Goal: Communication & Community: Answer question/provide support

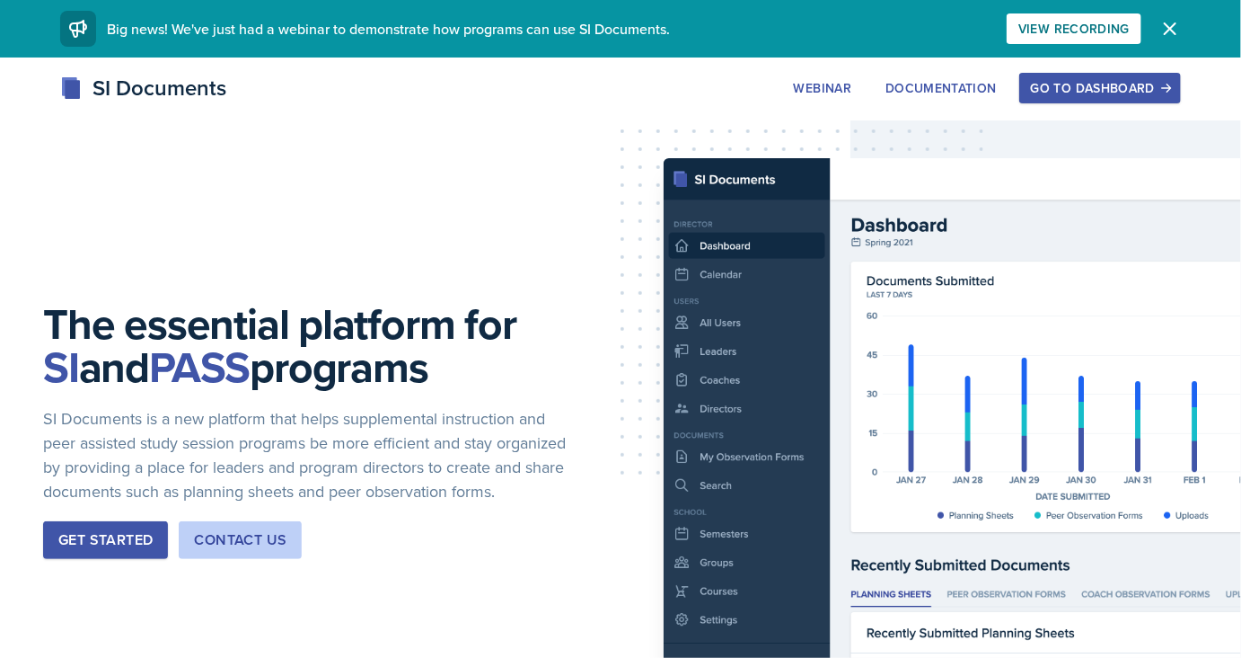
click at [1048, 86] on div "Go to Dashboard" at bounding box center [1100, 88] width 138 height 14
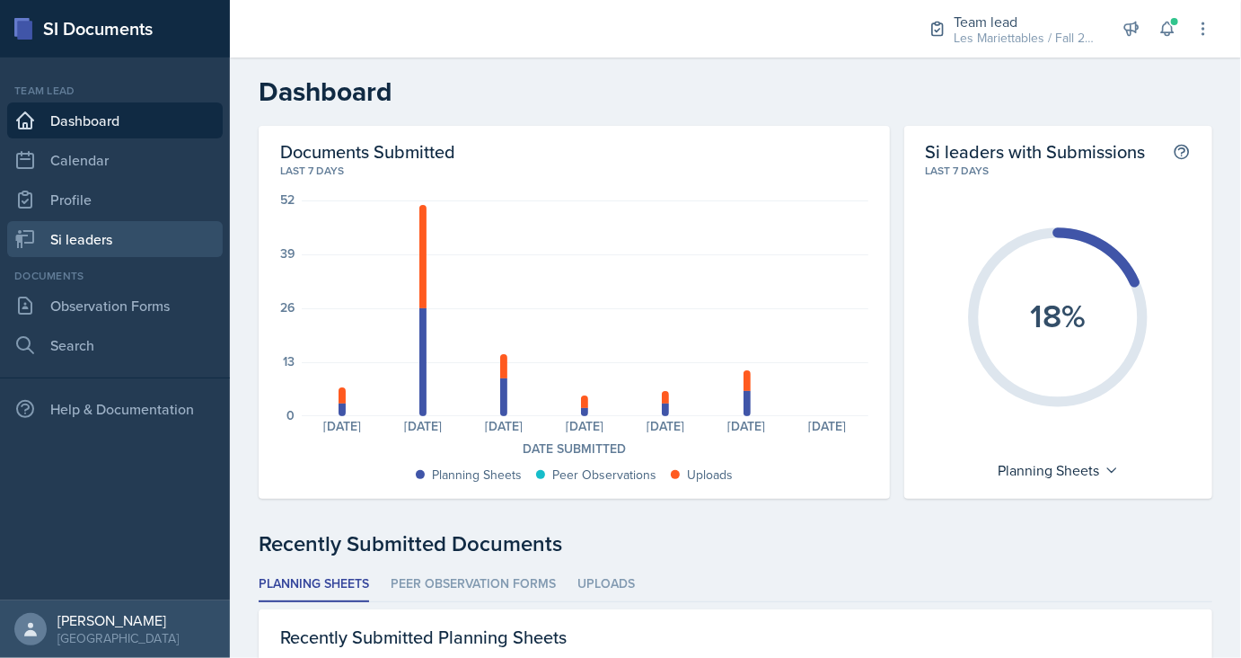
click at [119, 245] on link "Si leaders" at bounding box center [115, 239] width 216 height 36
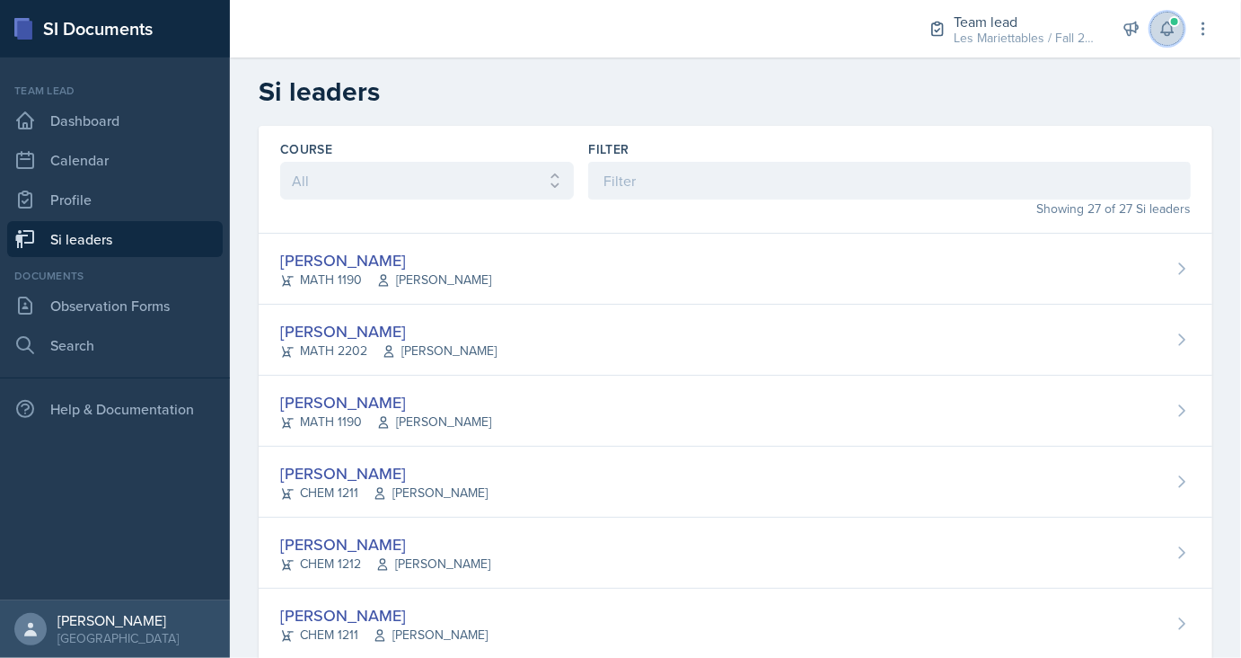
click at [1167, 23] on icon at bounding box center [1167, 28] width 12 height 13
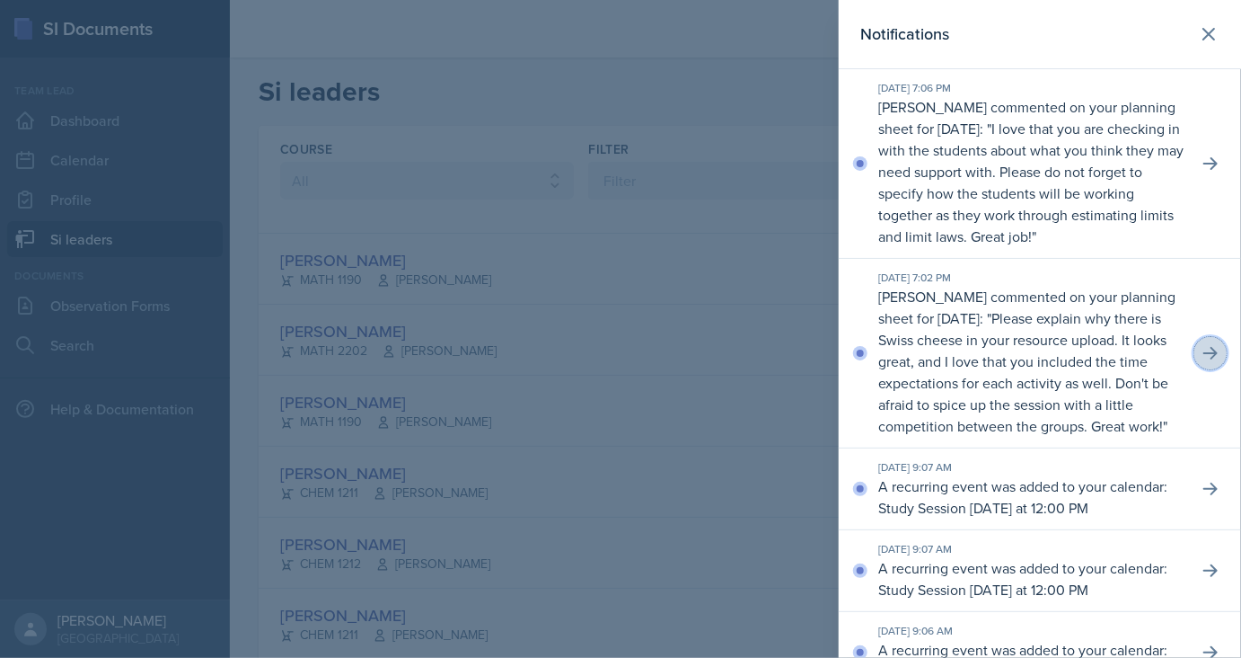
click at [1219, 369] on button at bounding box center [1211, 353] width 32 height 32
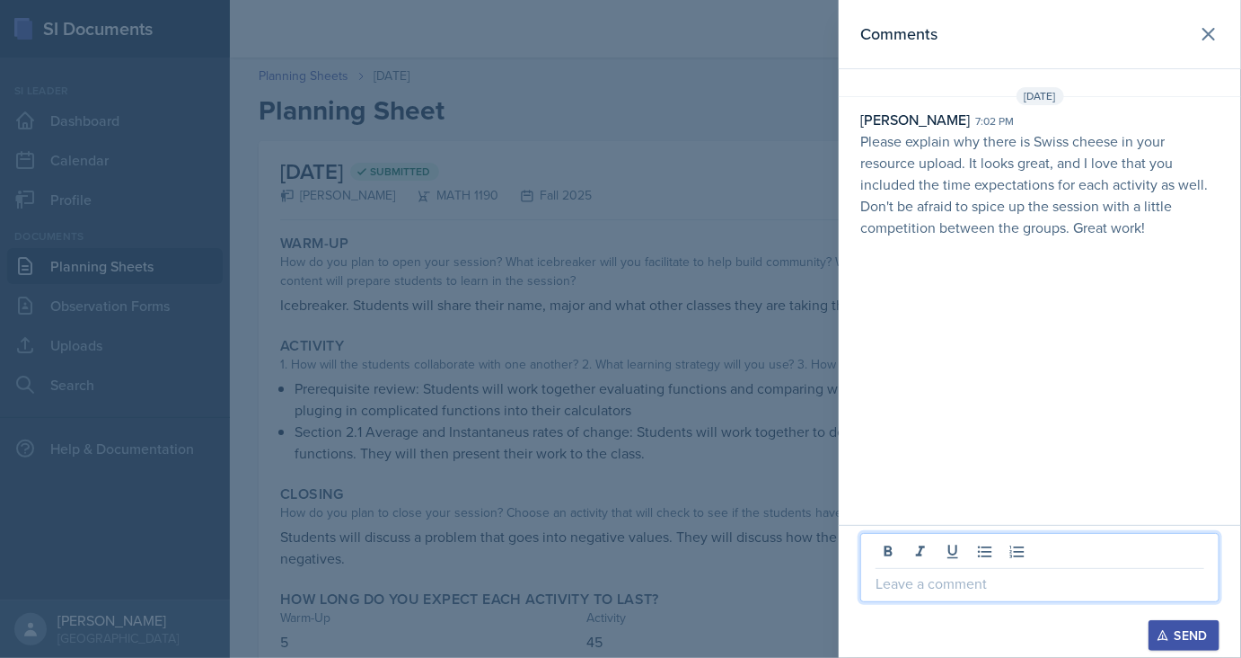
click at [1020, 584] on p at bounding box center [1040, 583] width 329 height 22
click at [920, 582] on p at bounding box center [1040, 583] width 329 height 22
click at [1156, 619] on div at bounding box center [1040, 611] width 359 height 18
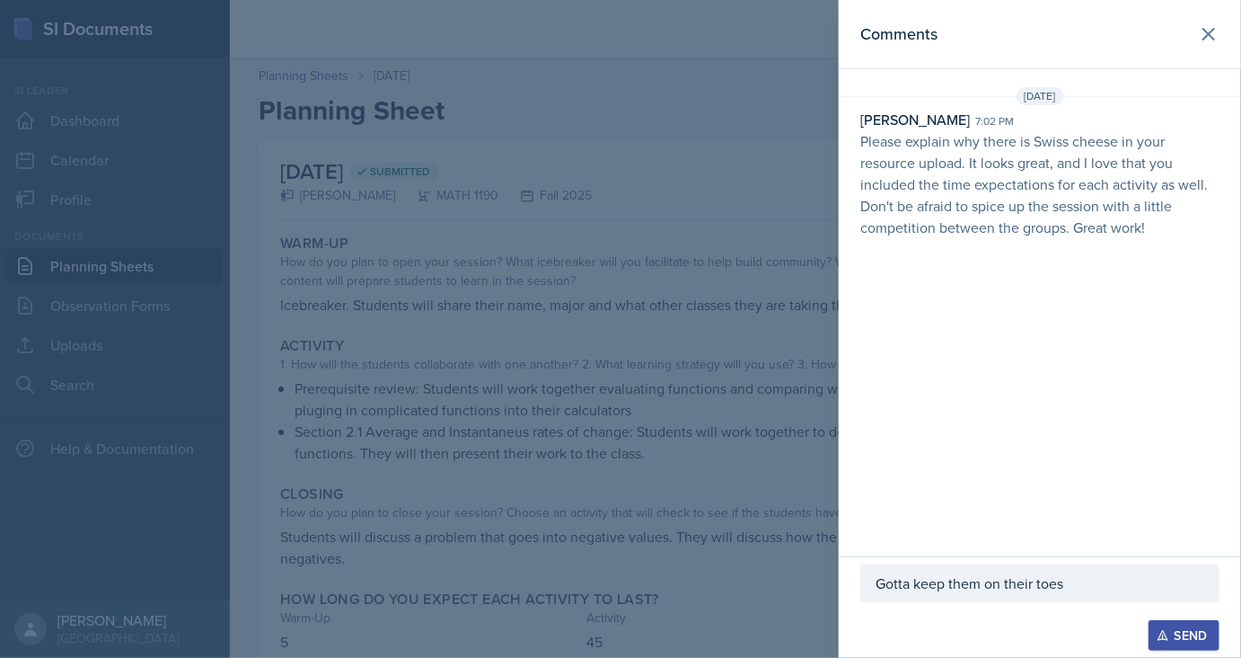
click at [1159, 628] on button "Send" at bounding box center [1184, 635] width 71 height 31
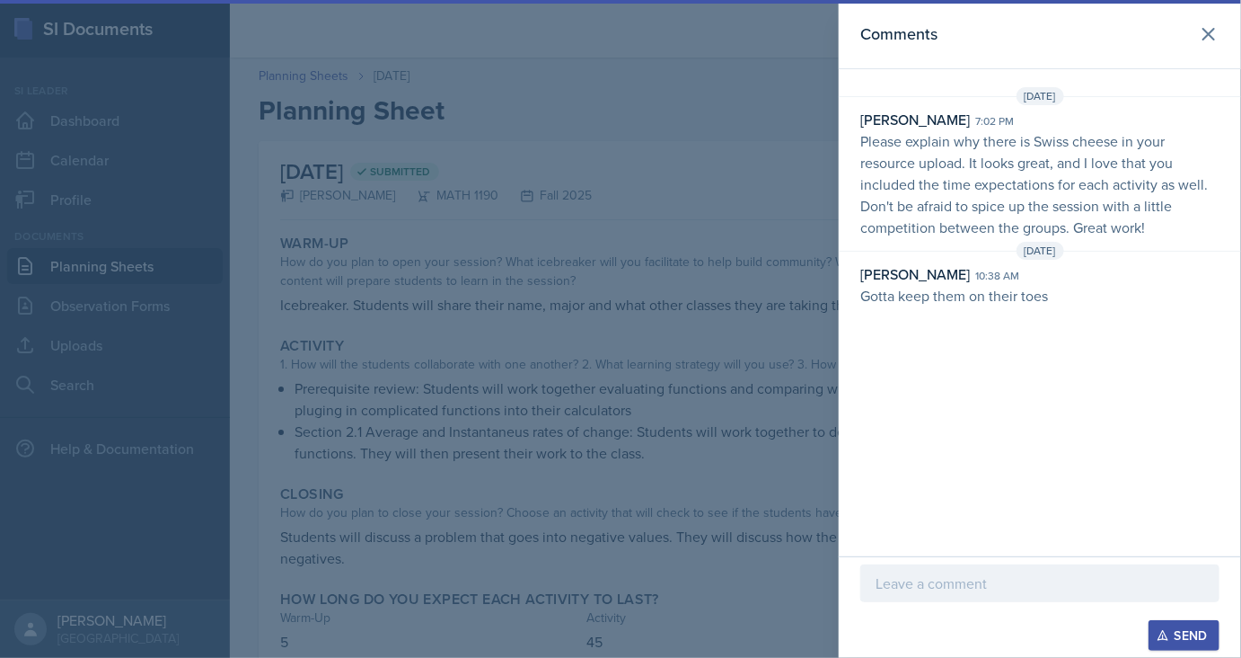
click at [624, 214] on div at bounding box center [620, 329] width 1241 height 658
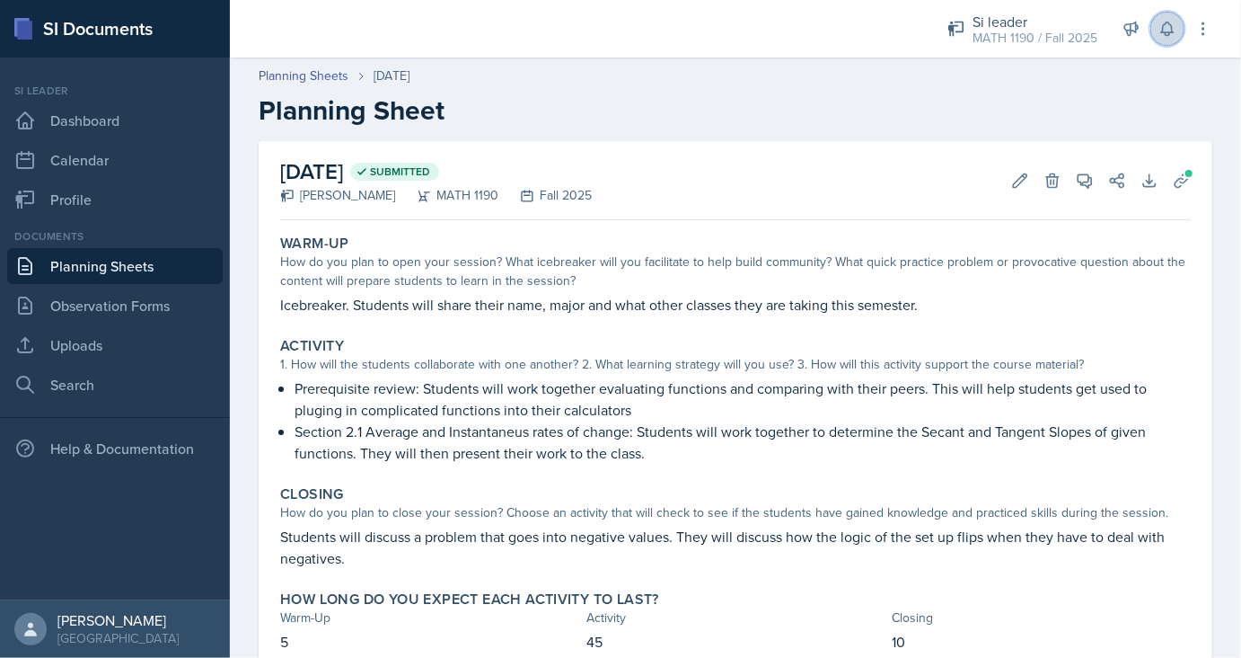
click at [1169, 23] on icon at bounding box center [1167, 28] width 12 height 13
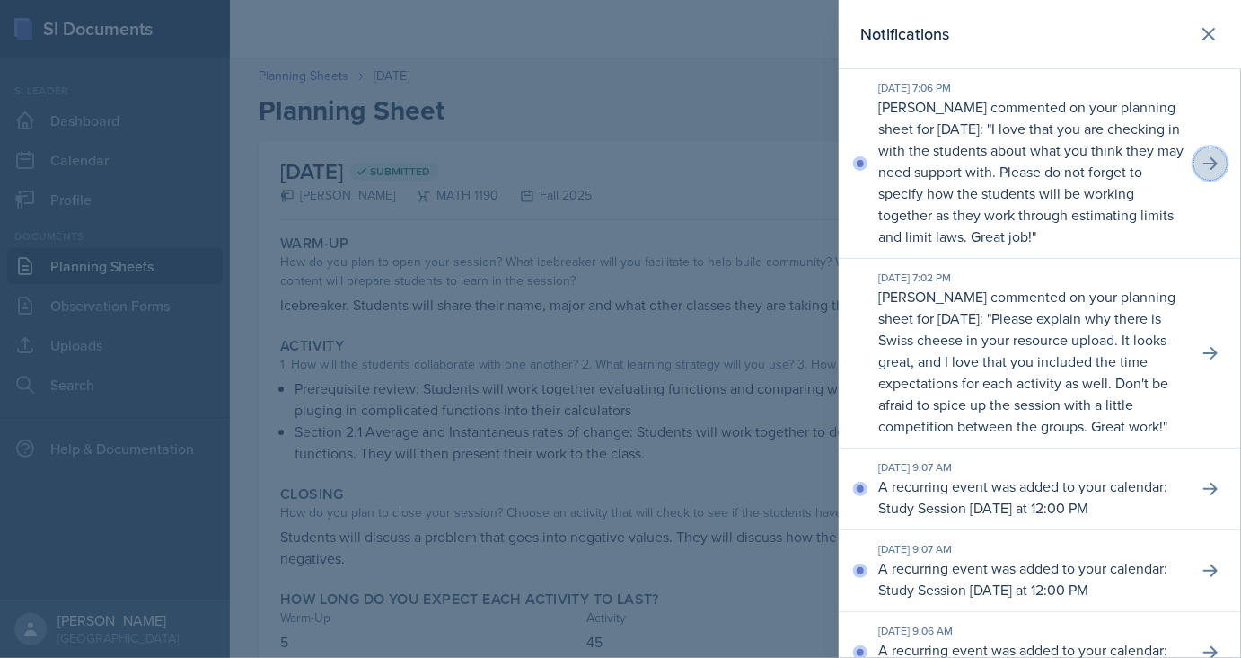
click at [1216, 156] on icon at bounding box center [1211, 164] width 18 height 18
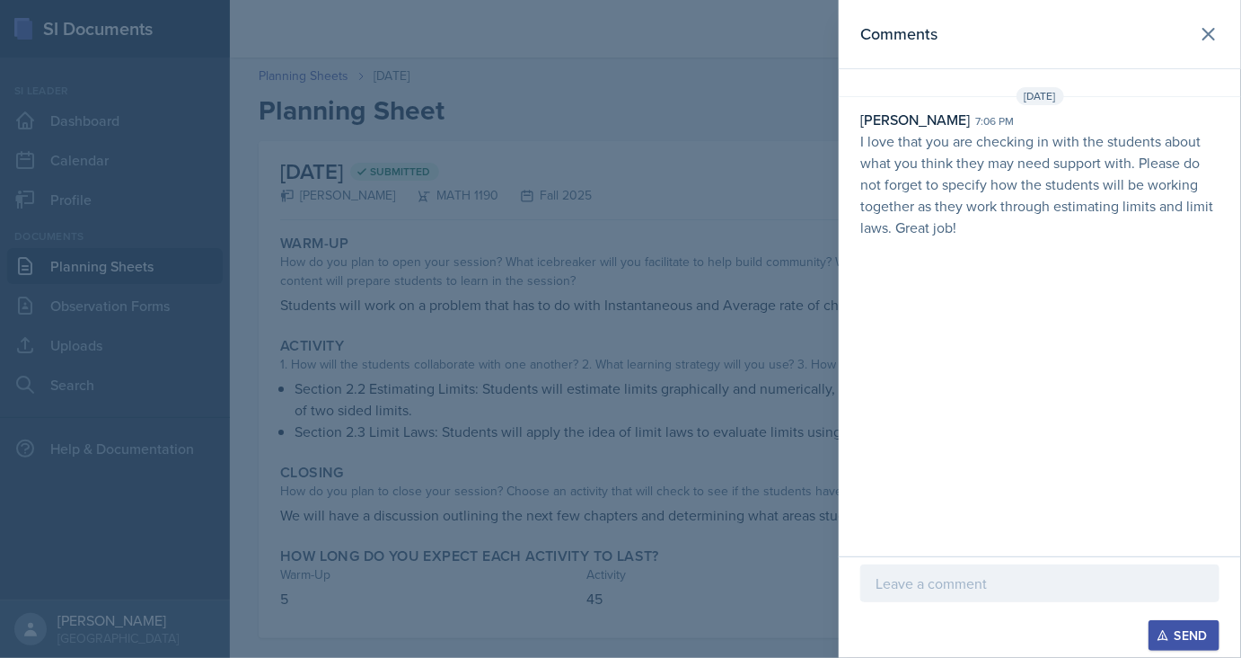
click at [914, 576] on p at bounding box center [1040, 583] width 329 height 22
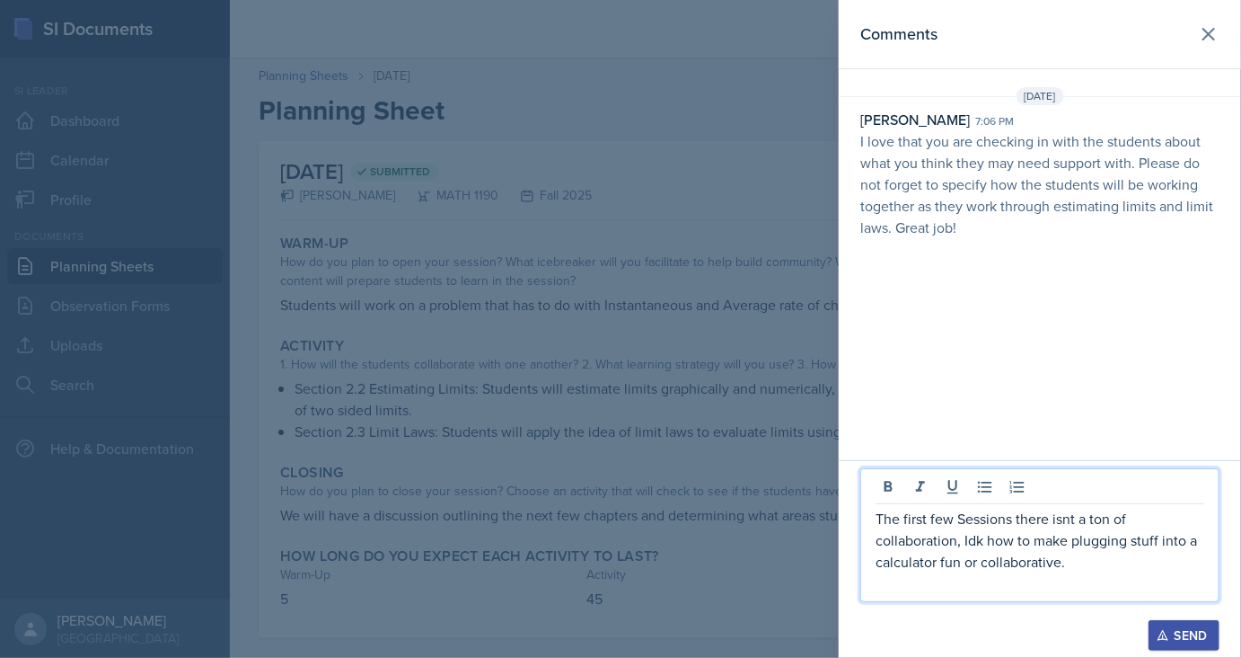
click at [1181, 645] on button "Send" at bounding box center [1184, 635] width 71 height 31
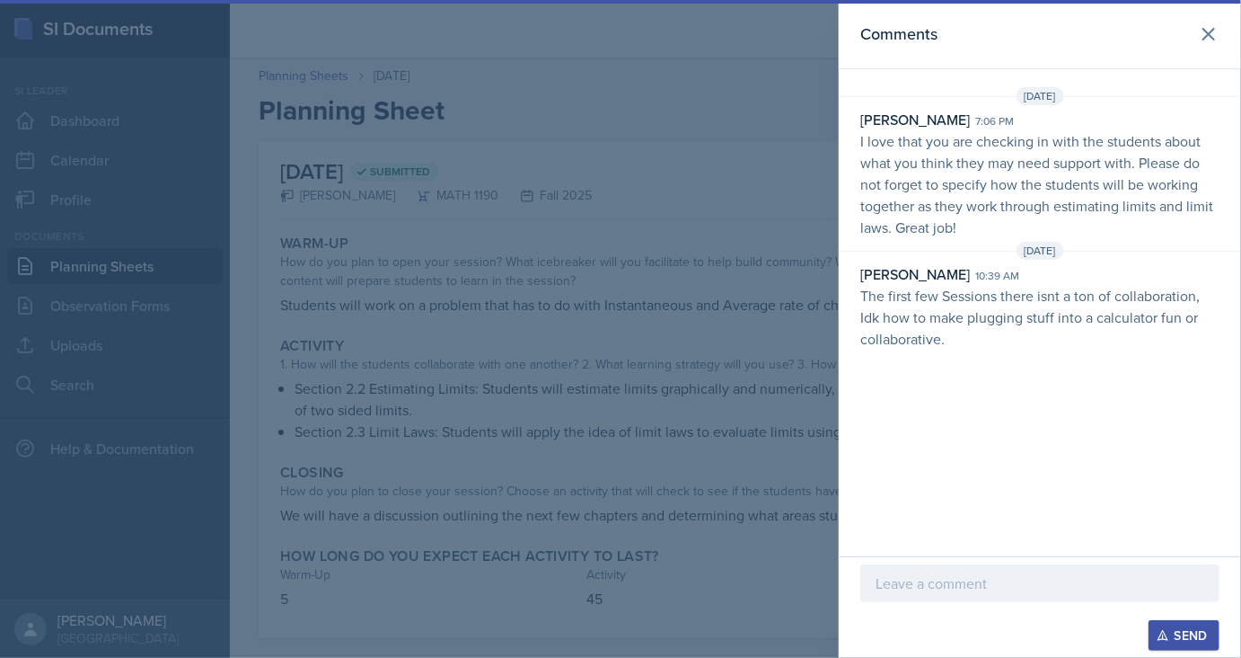
click at [631, 411] on div at bounding box center [620, 329] width 1241 height 658
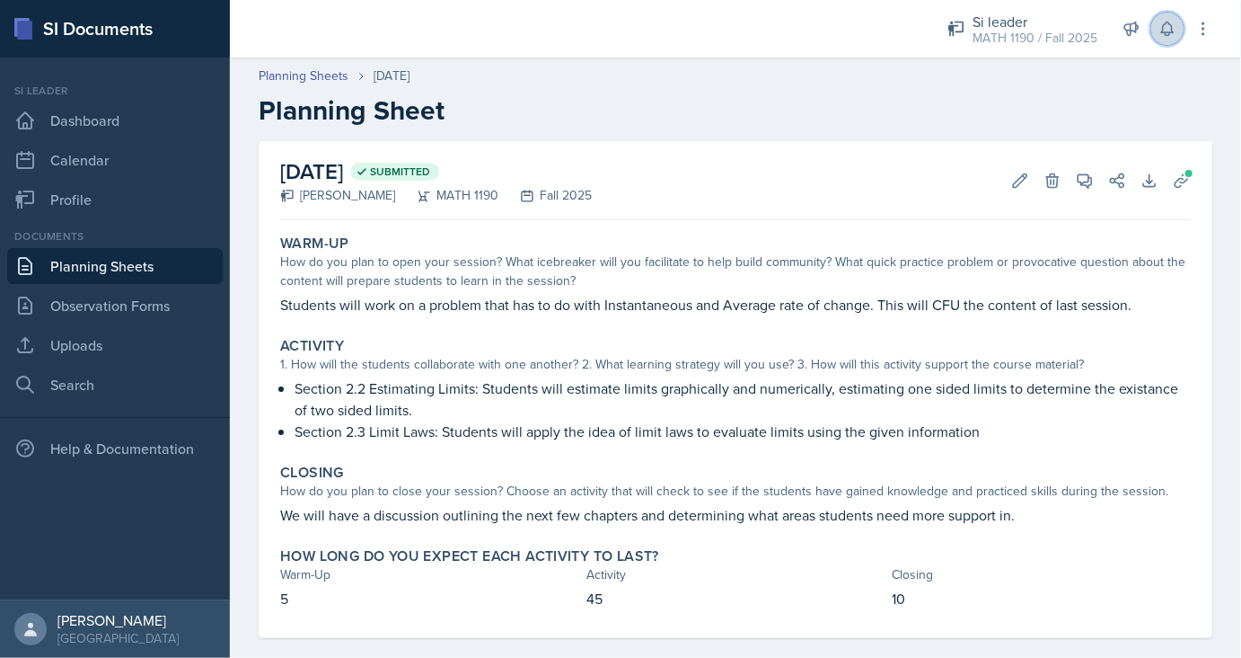
click at [1177, 25] on icon at bounding box center [1168, 29] width 18 height 18
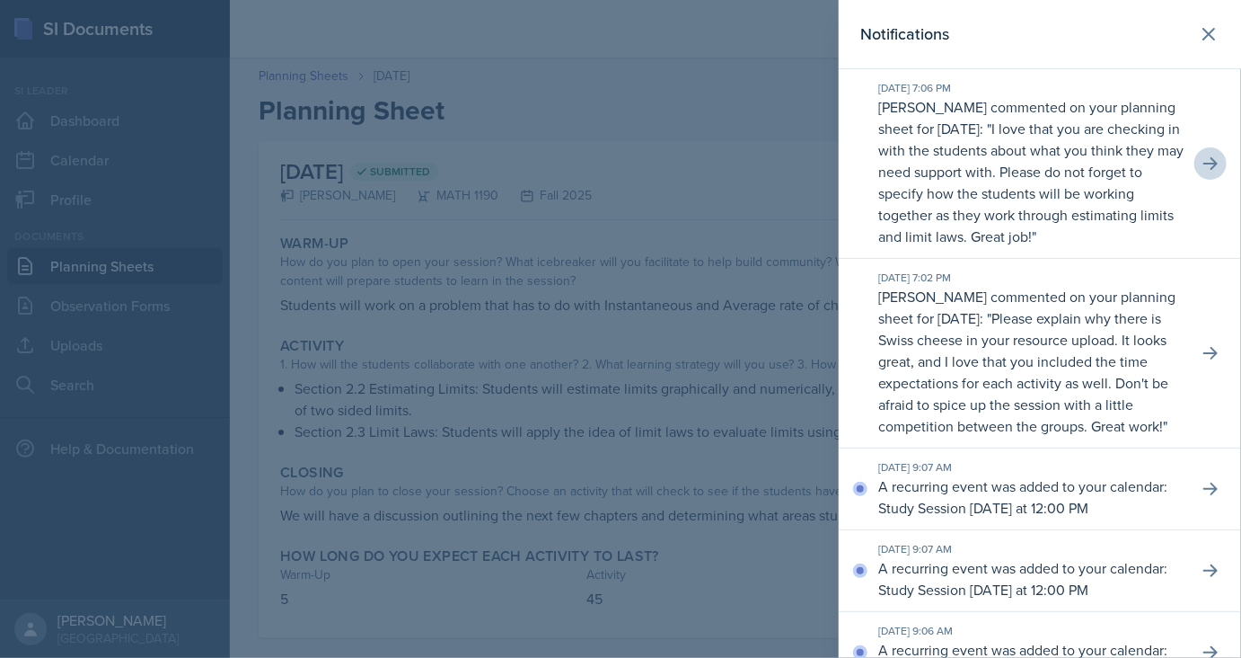
click at [747, 302] on div at bounding box center [620, 329] width 1241 height 658
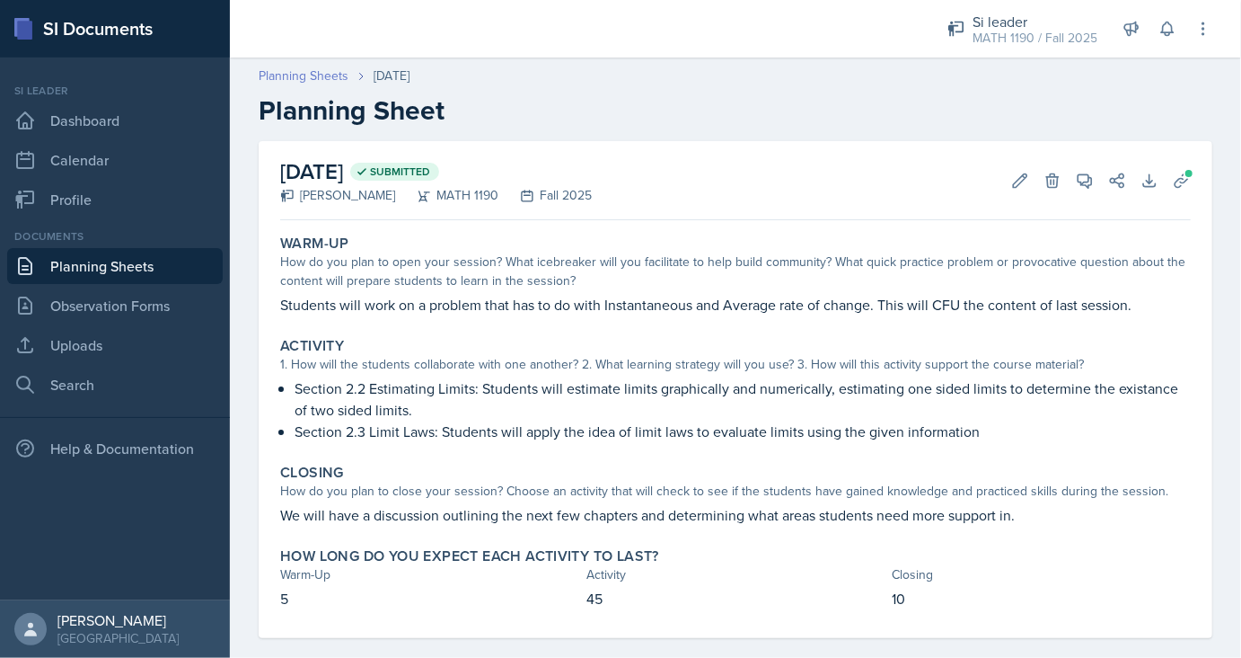
click at [300, 74] on link "Planning Sheets" at bounding box center [304, 75] width 90 height 19
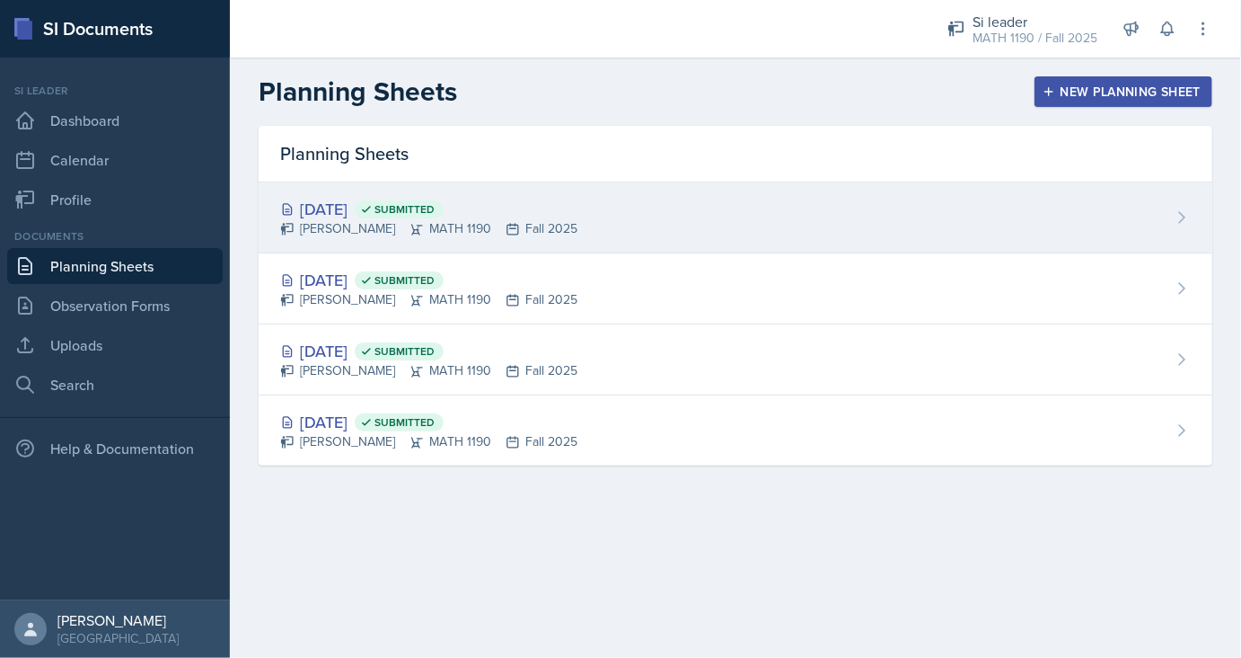
click at [476, 182] on div "Aug 29th, 2025 Submitted Ethan Macdonald MATH 1190 Fall 2025" at bounding box center [736, 217] width 954 height 71
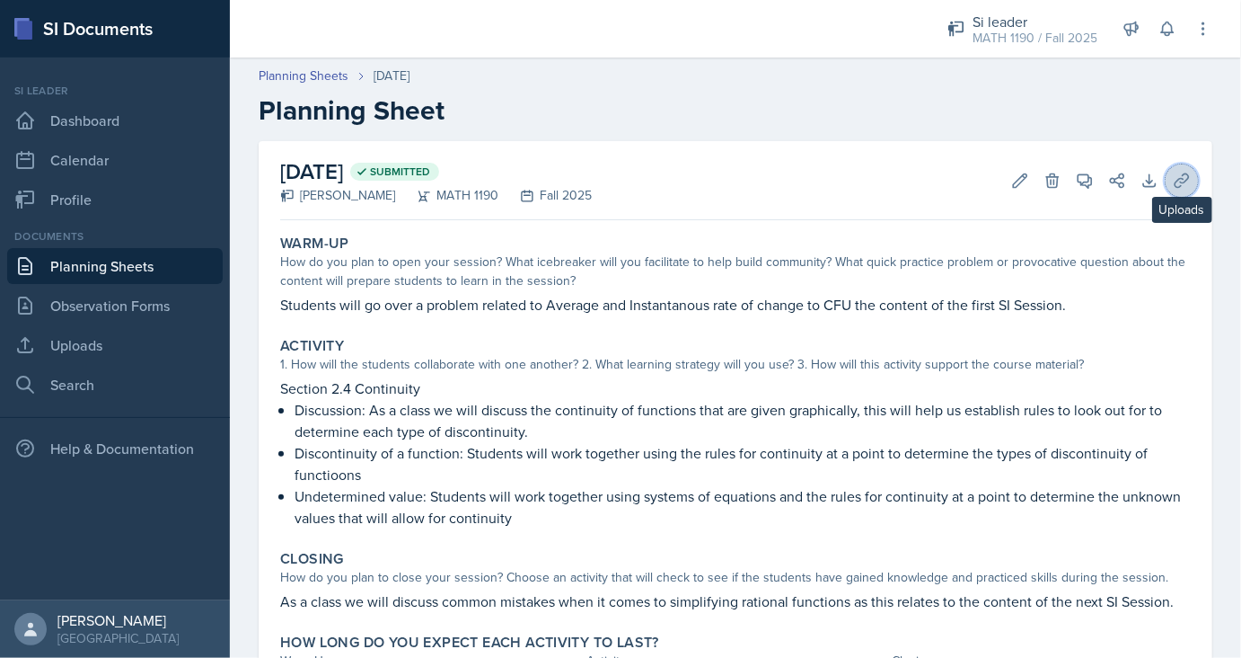
click at [1193, 173] on button "Uploads" at bounding box center [1182, 180] width 32 height 32
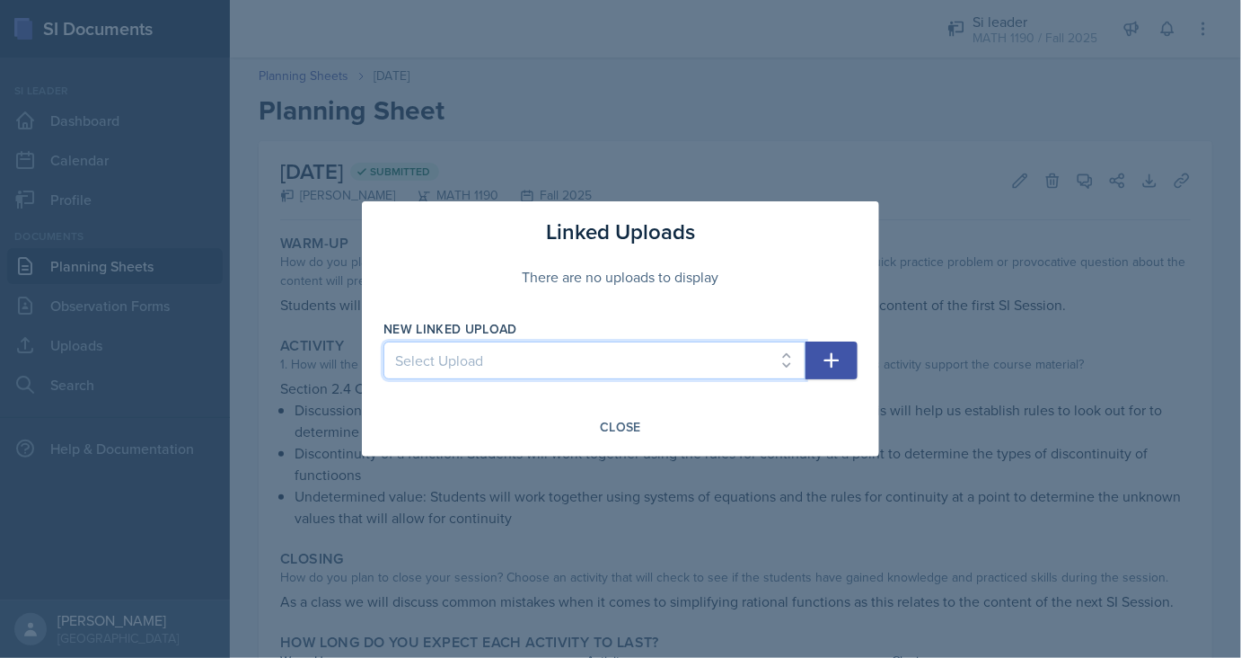
click at [384, 341] on select "Select Upload SI Session 1 SI Session 2 SI Session 3" at bounding box center [595, 360] width 422 height 38
select select "1cbf9d93-398c-4713-9c0a-dd8a9236c646"
click option "SI Session 3" at bounding box center [0, 0] width 0 height 0
click at [848, 355] on button "button" at bounding box center [832, 360] width 52 height 38
select select
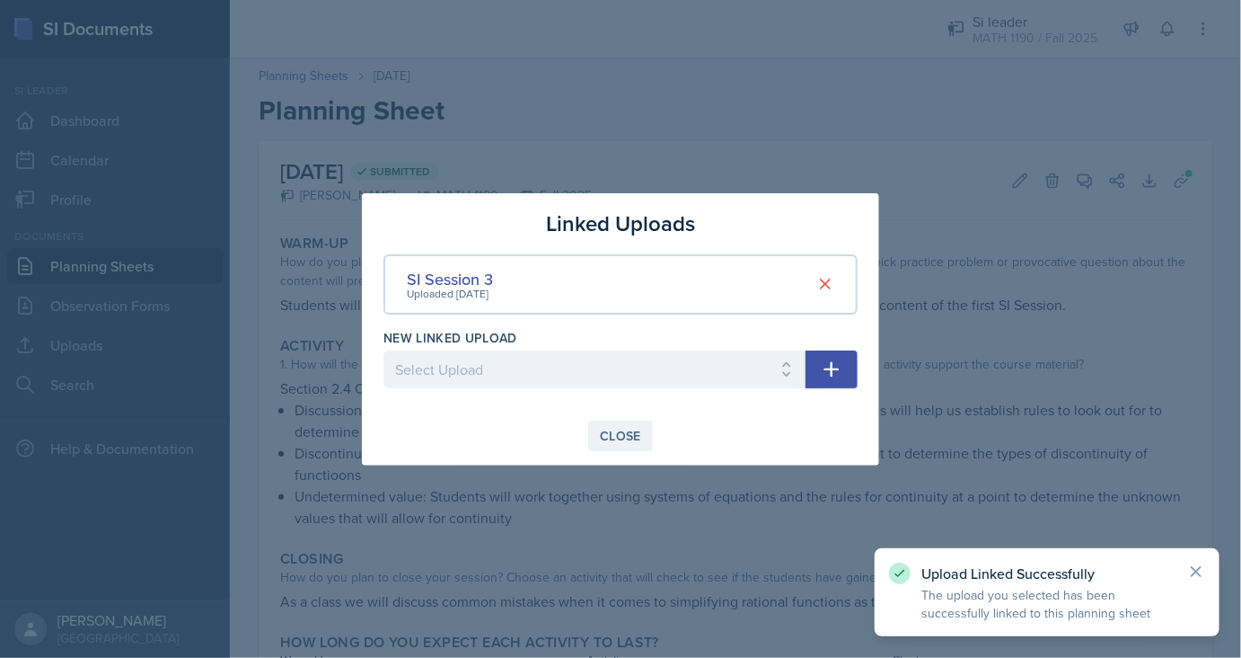
click at [612, 435] on div "Close" at bounding box center [620, 435] width 41 height 14
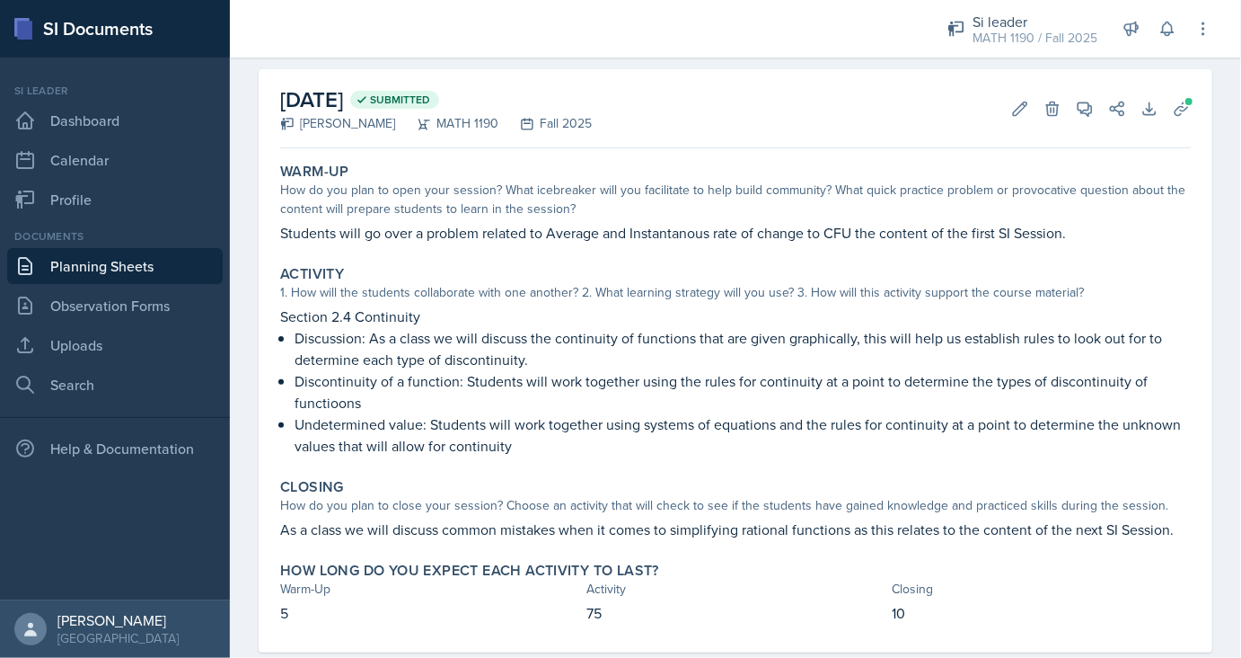
scroll to position [90, 0]
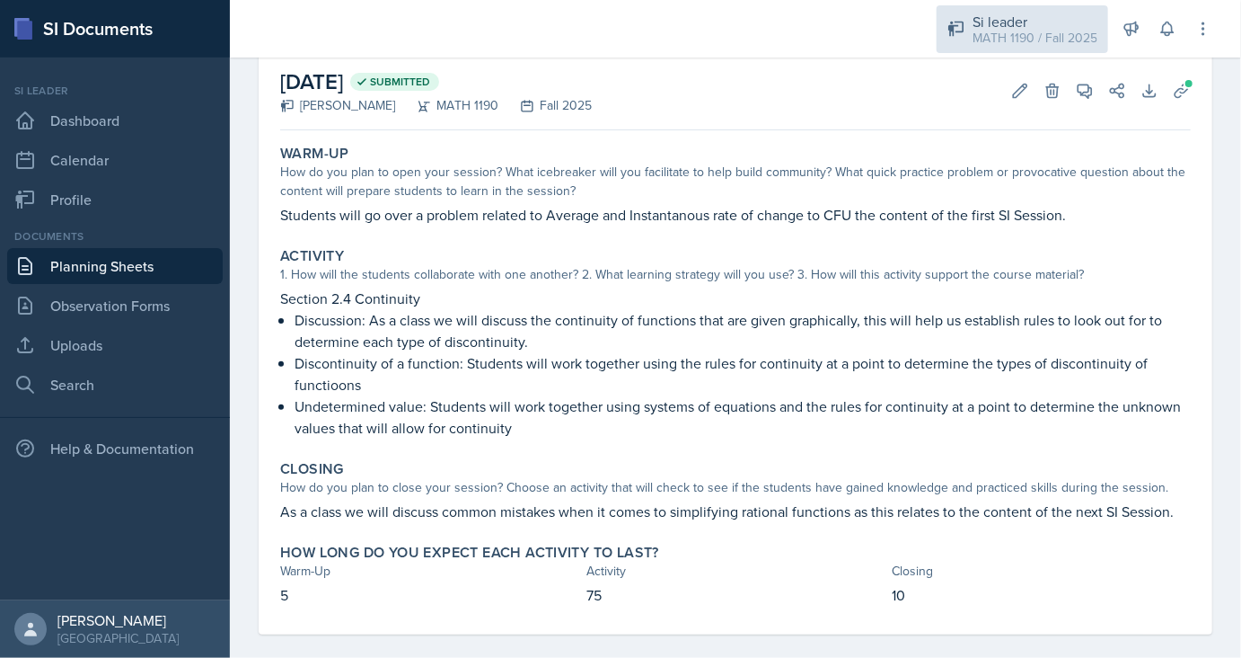
click at [1037, 42] on div "MATH 1190 / Fall 2025" at bounding box center [1035, 38] width 125 height 19
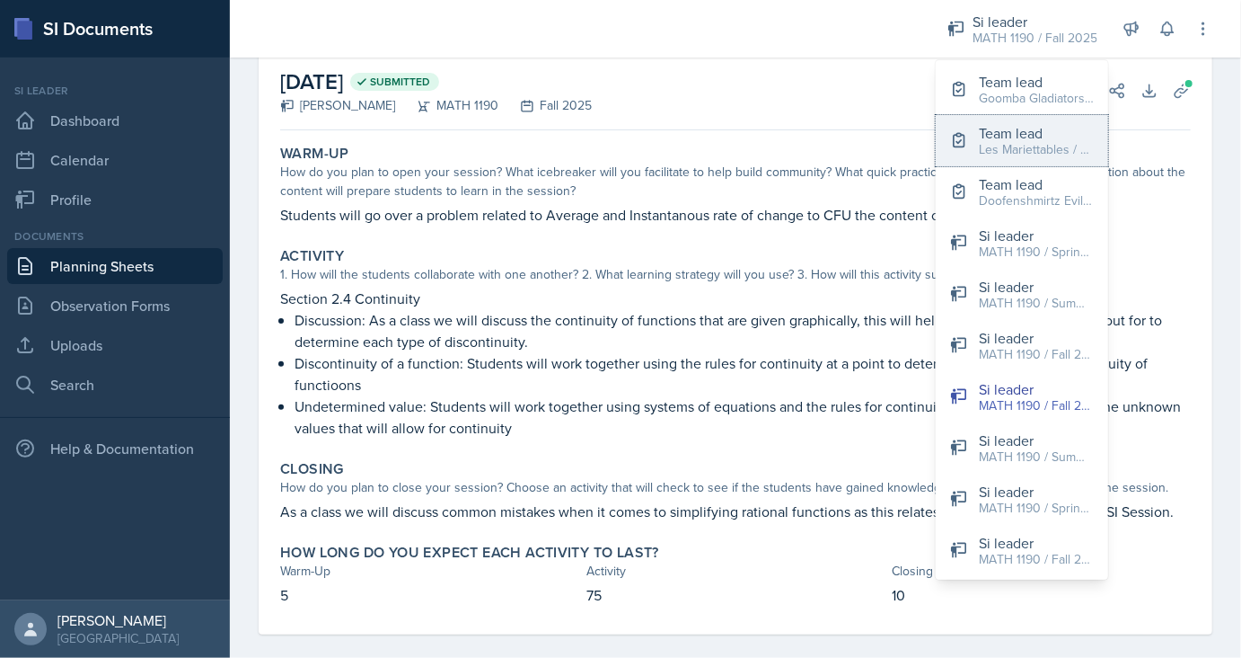
click at [997, 138] on div "Team lead" at bounding box center [1036, 133] width 115 height 22
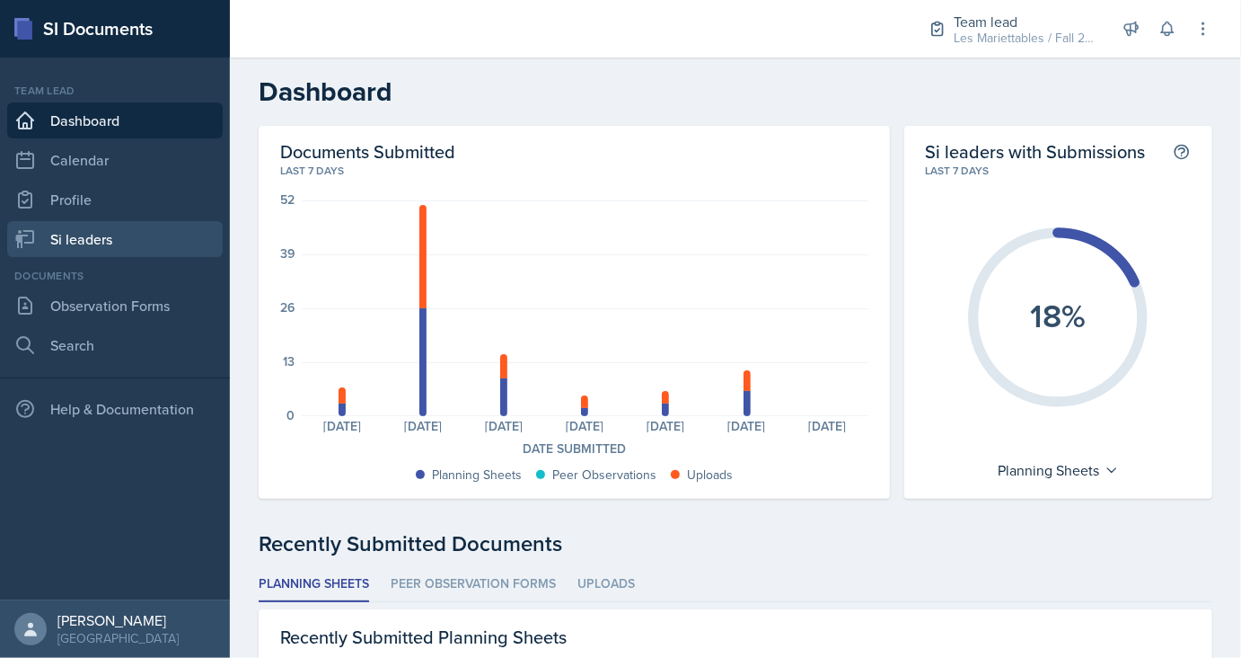
click at [126, 246] on link "Si leaders" at bounding box center [115, 239] width 216 height 36
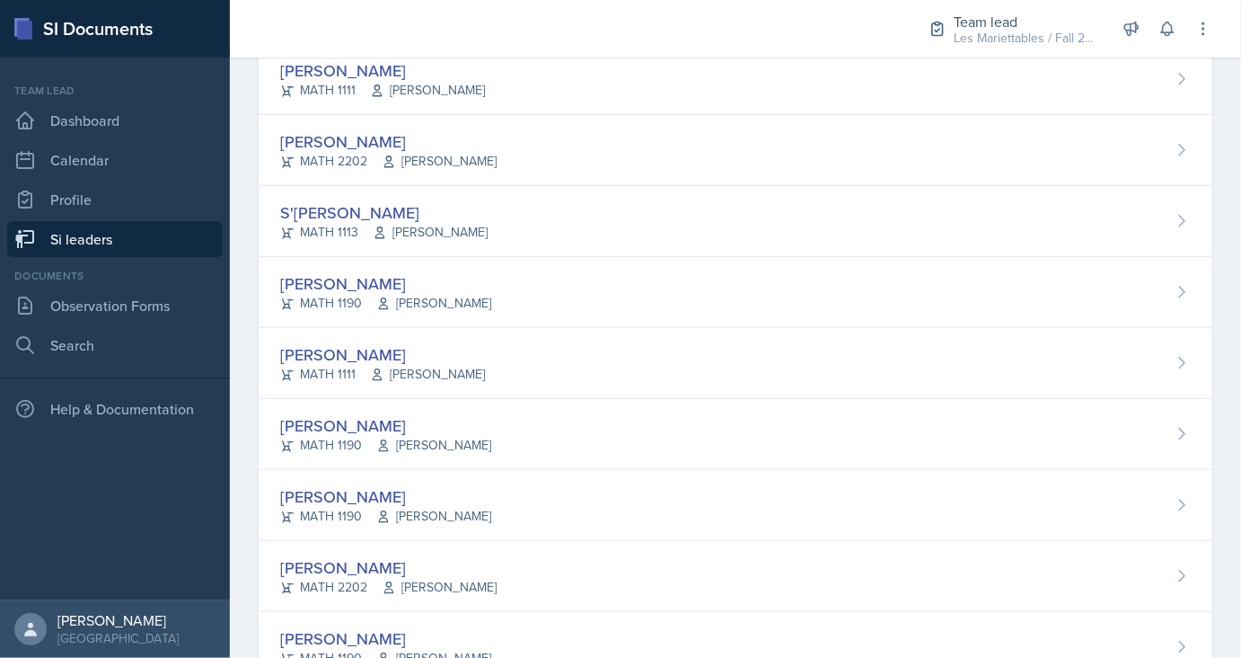
scroll to position [751, 0]
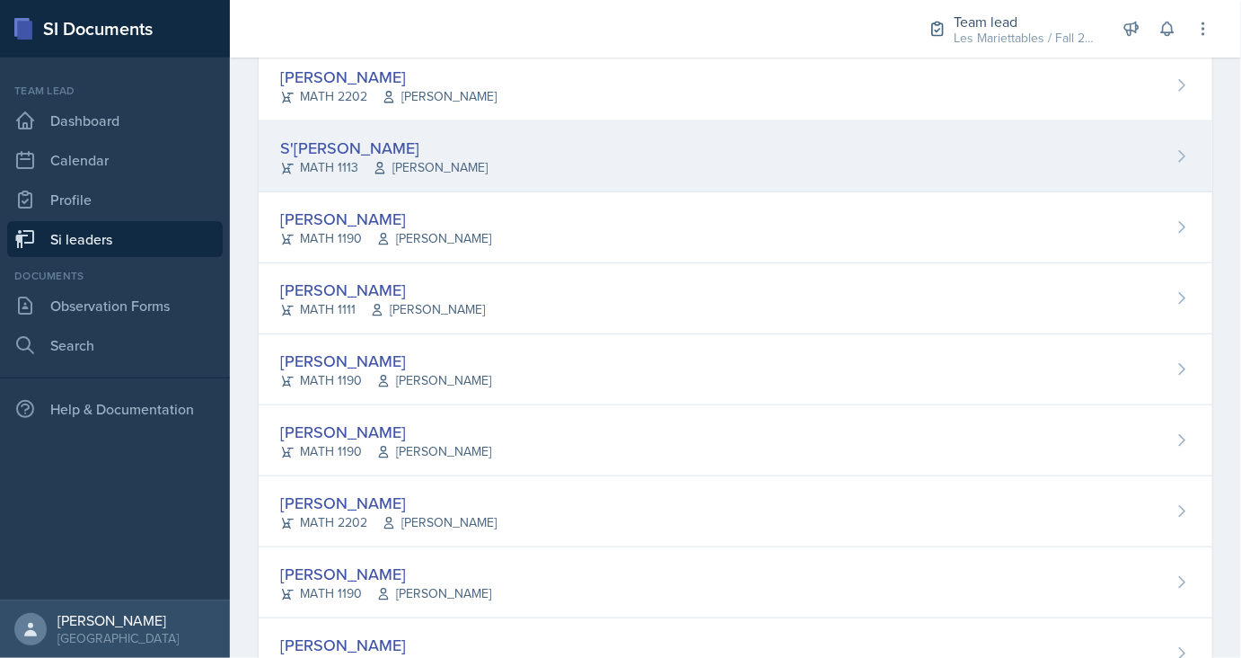
click at [327, 149] on div "S'[PERSON_NAME]" at bounding box center [384, 148] width 208 height 24
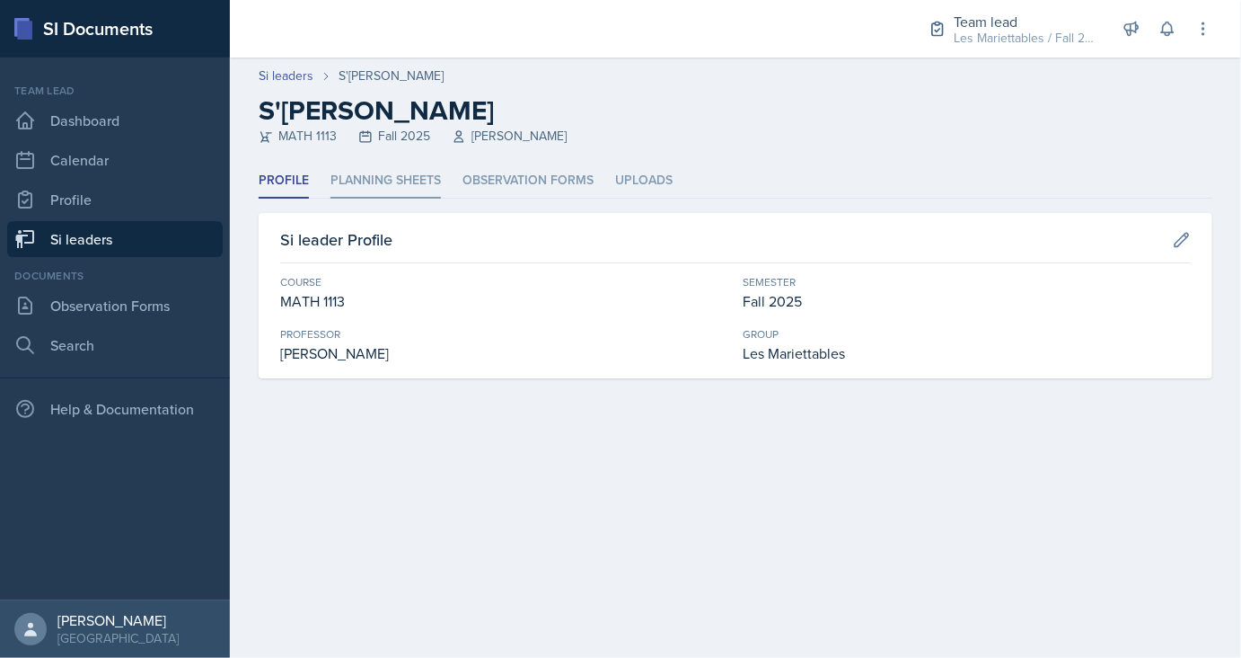
click at [411, 180] on li "Planning Sheets" at bounding box center [386, 180] width 110 height 35
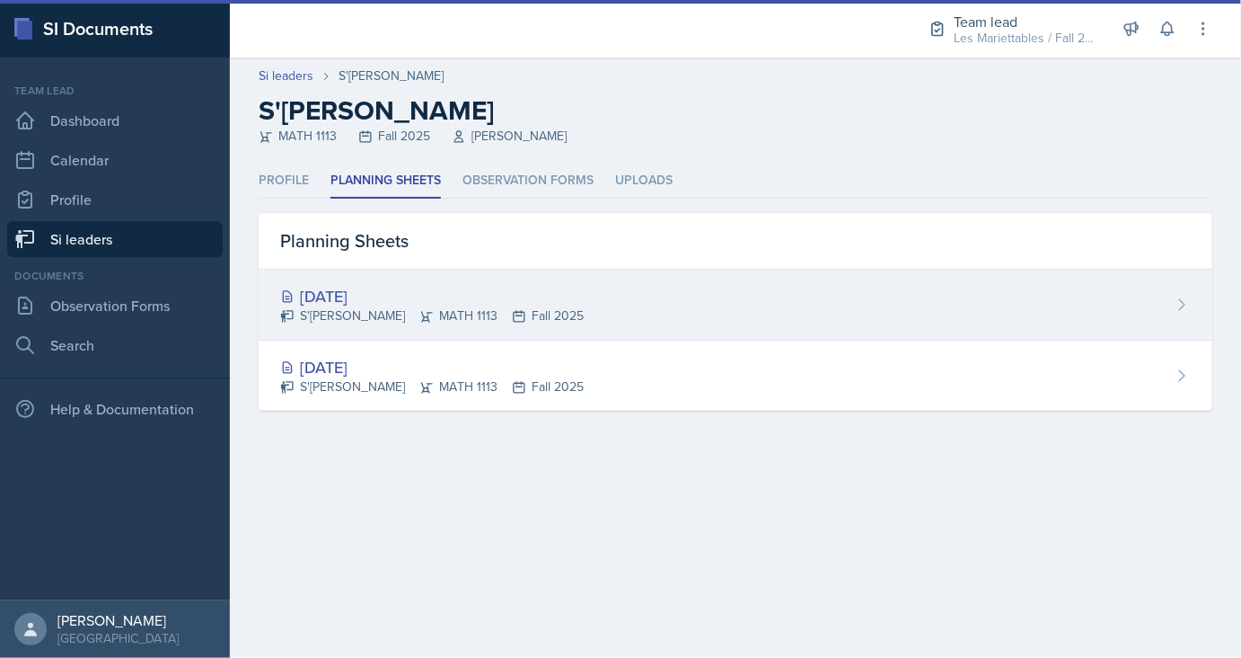
click at [476, 287] on div "[DATE]" at bounding box center [432, 296] width 304 height 24
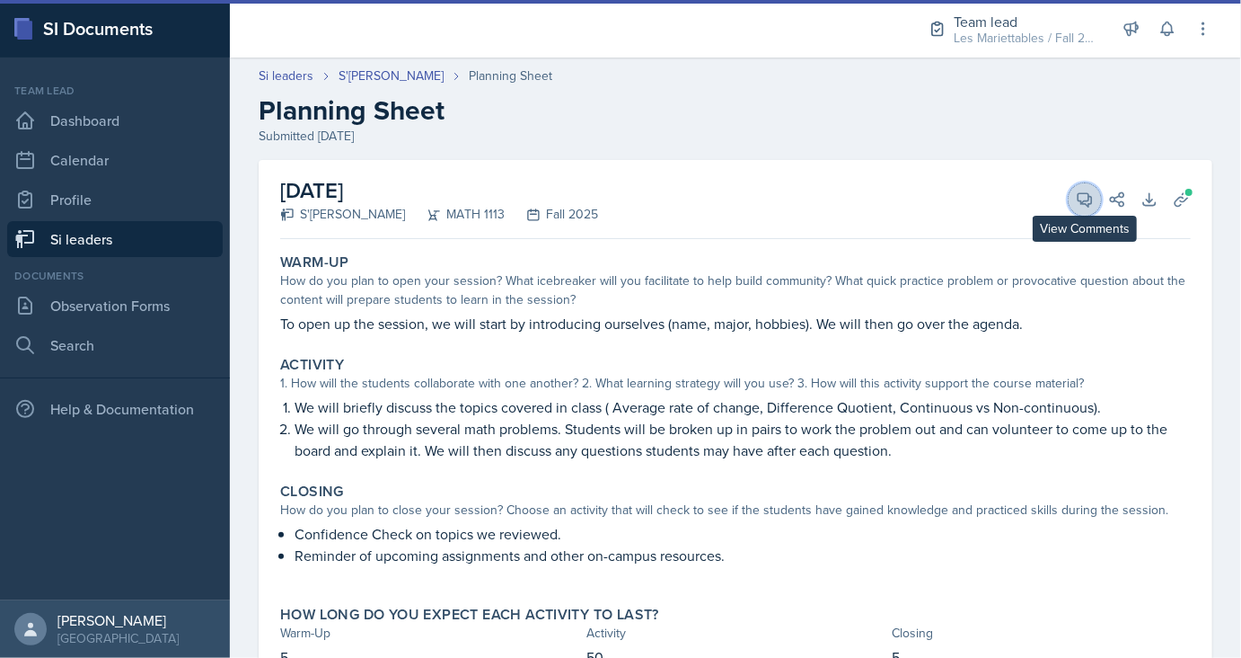
click at [1092, 205] on icon at bounding box center [1085, 199] width 18 height 18
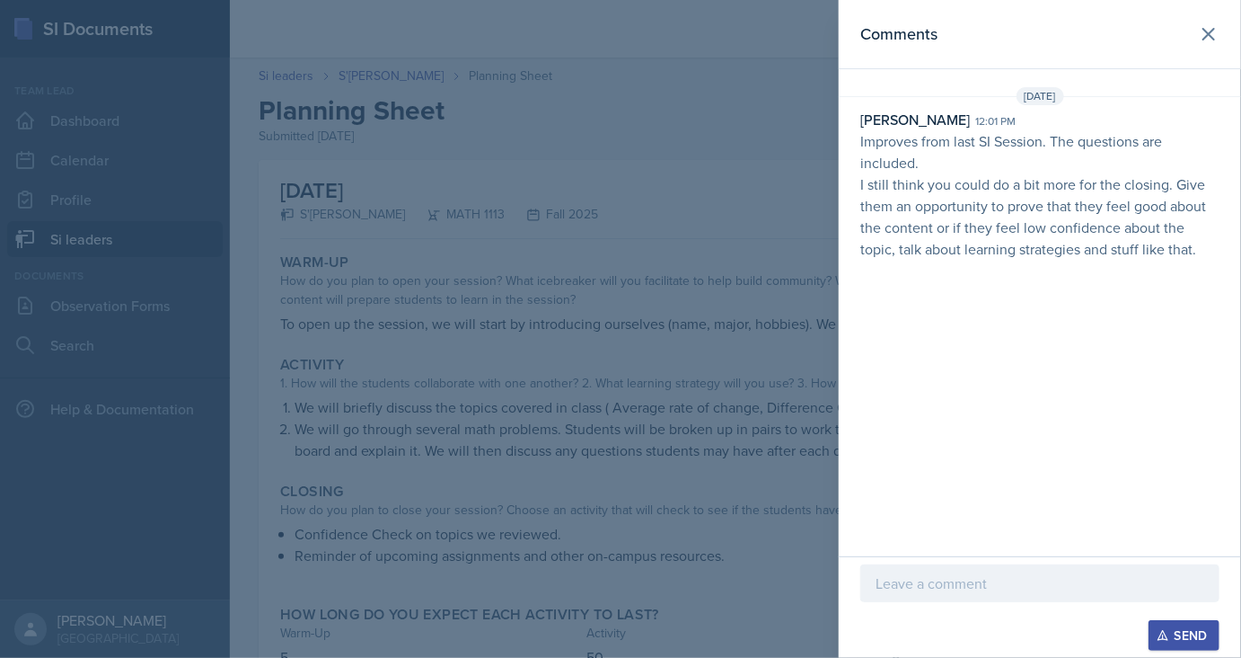
click at [702, 275] on div at bounding box center [620, 329] width 1241 height 658
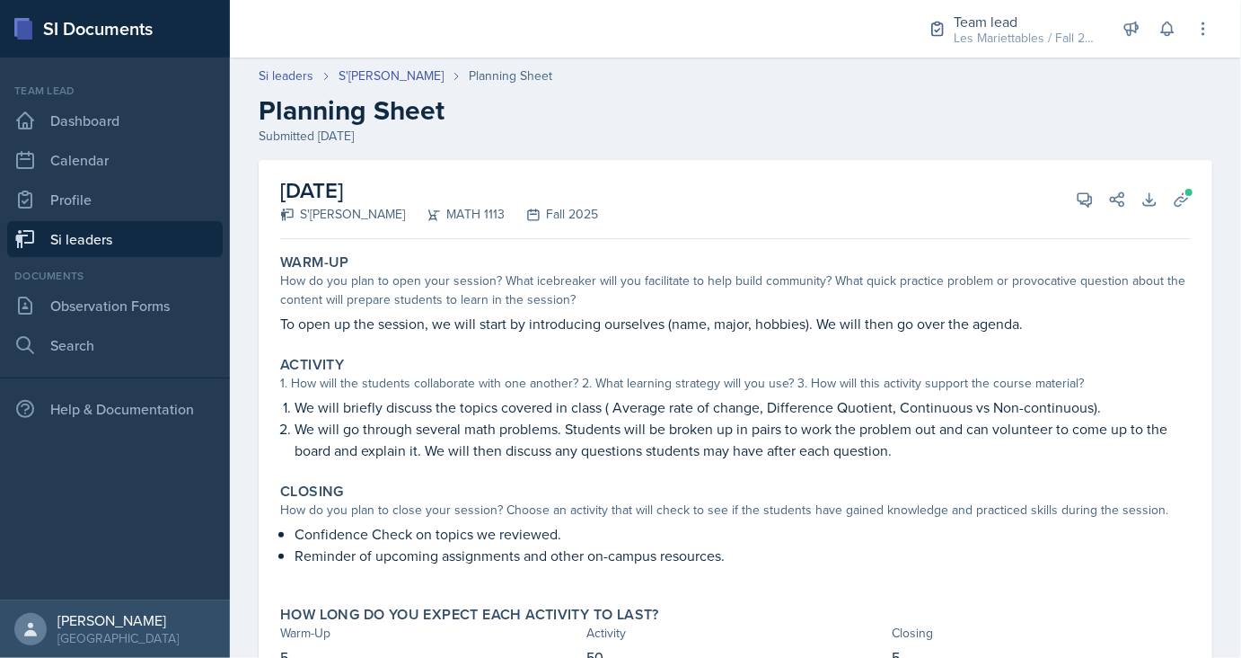
click at [84, 251] on link "Si leaders" at bounding box center [115, 239] width 216 height 36
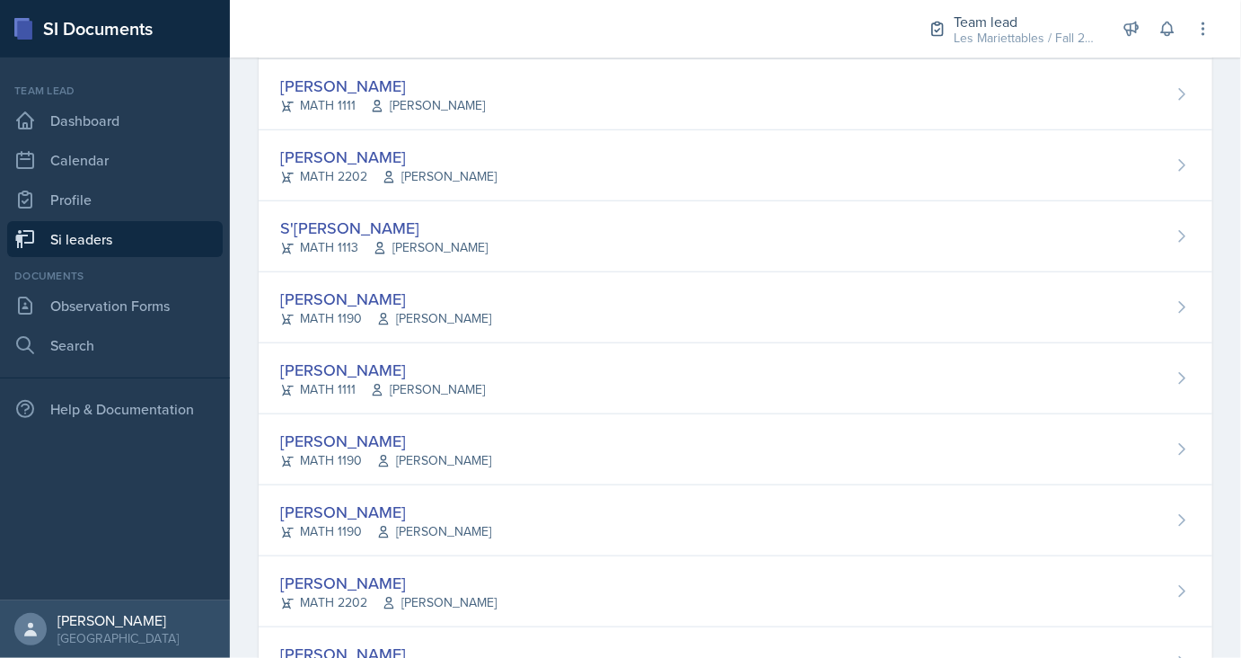
scroll to position [672, 0]
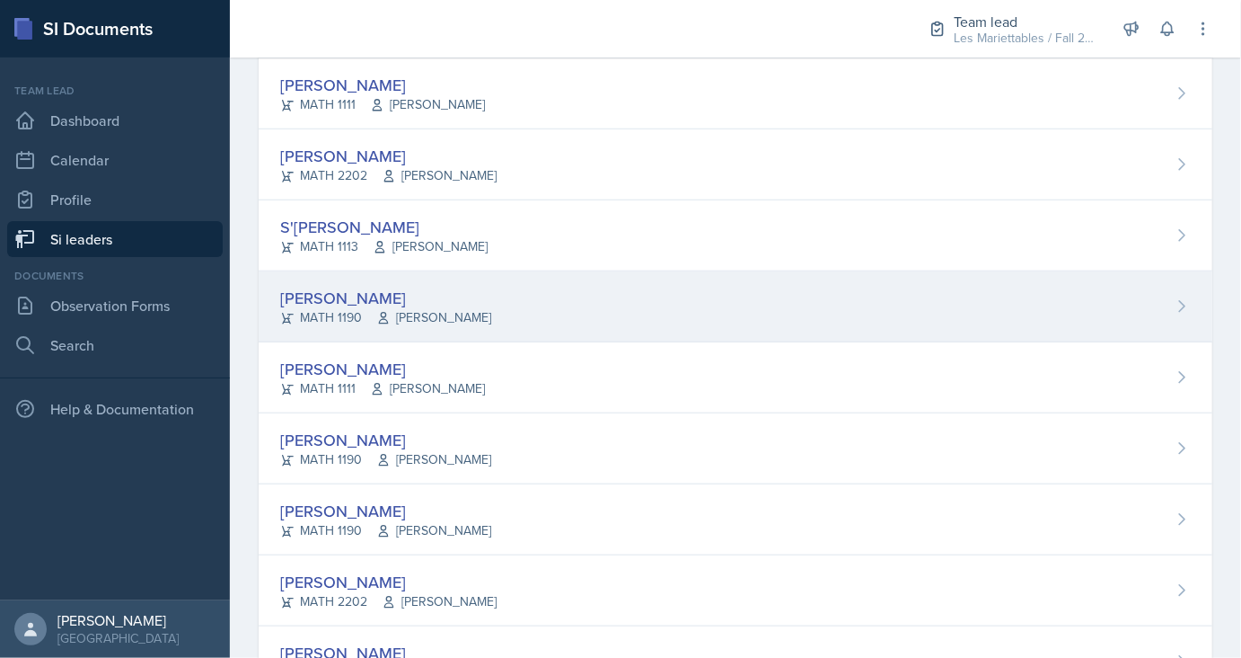
click at [377, 286] on div "[PERSON_NAME]" at bounding box center [385, 298] width 211 height 24
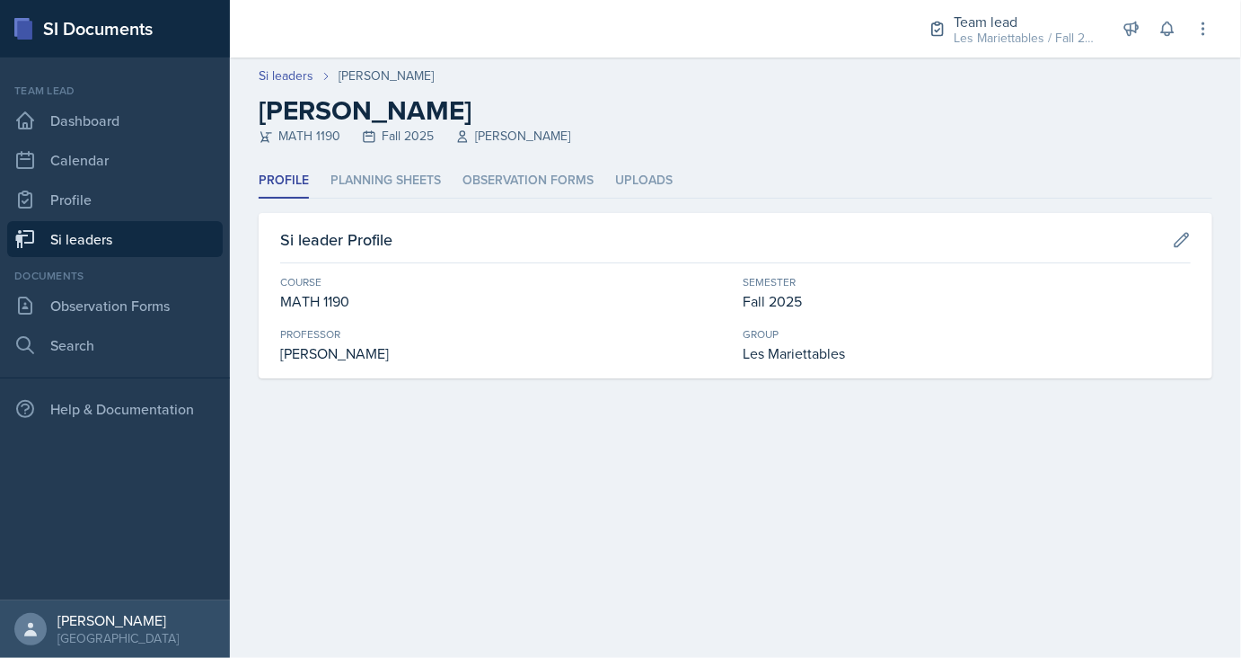
click at [379, 199] on div "Profile Planning Sheets Observation Forms Uploads Profile Planning Sheets Obser…" at bounding box center [736, 270] width 954 height 215
click at [364, 182] on li "Planning Sheets" at bounding box center [386, 180] width 110 height 35
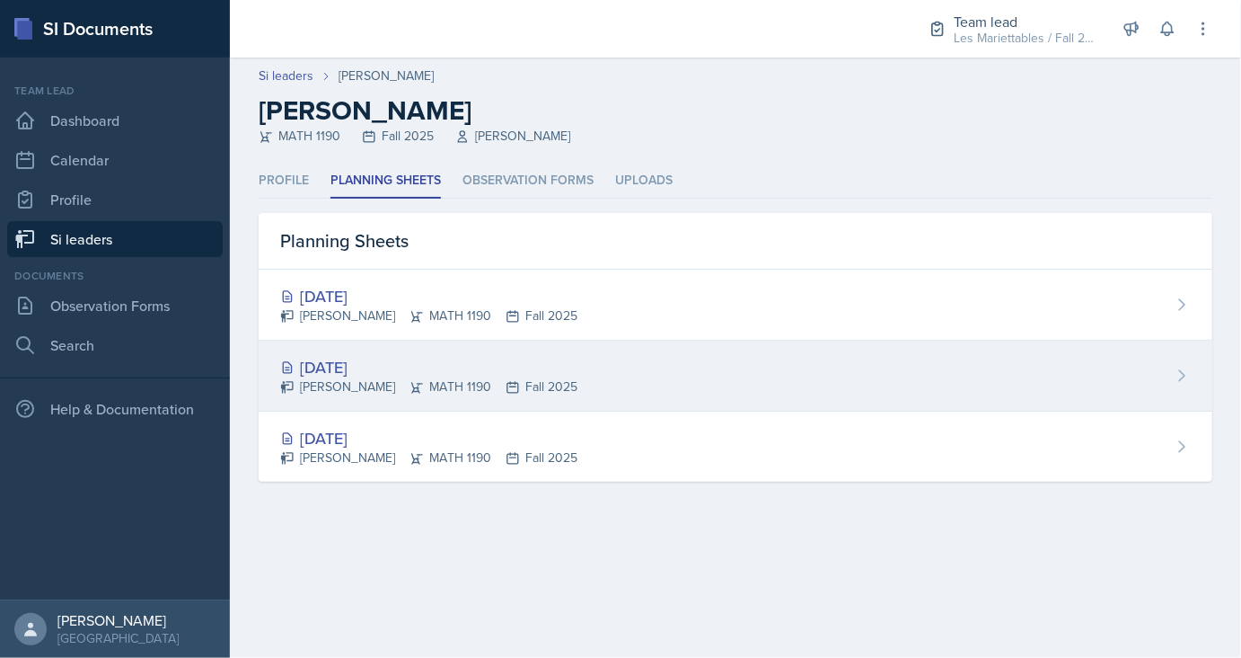
click at [371, 368] on div "[DATE]" at bounding box center [428, 367] width 297 height 24
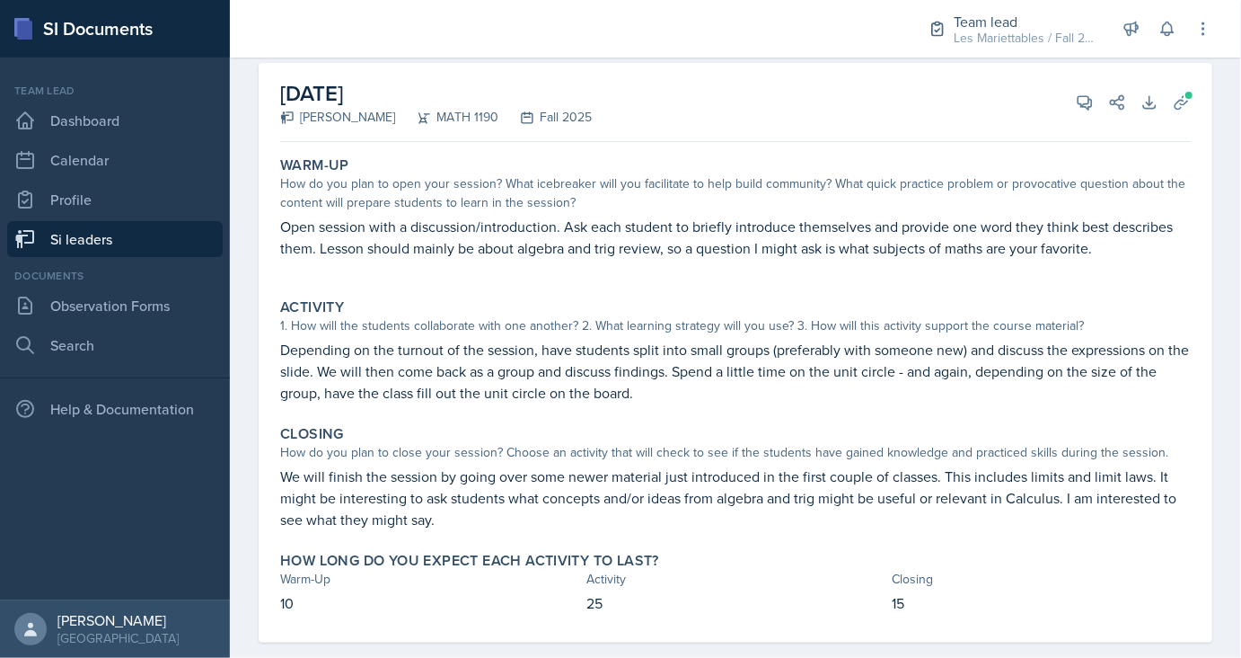
scroll to position [95, 0]
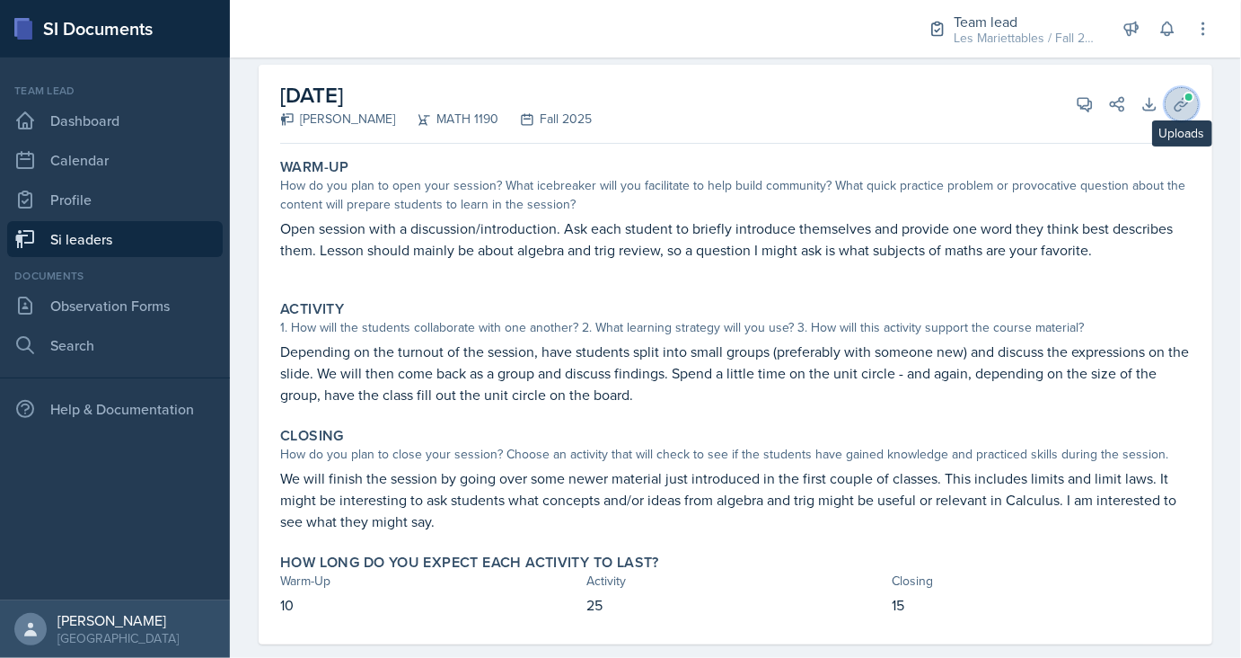
click at [1184, 102] on icon at bounding box center [1181, 103] width 13 height 13
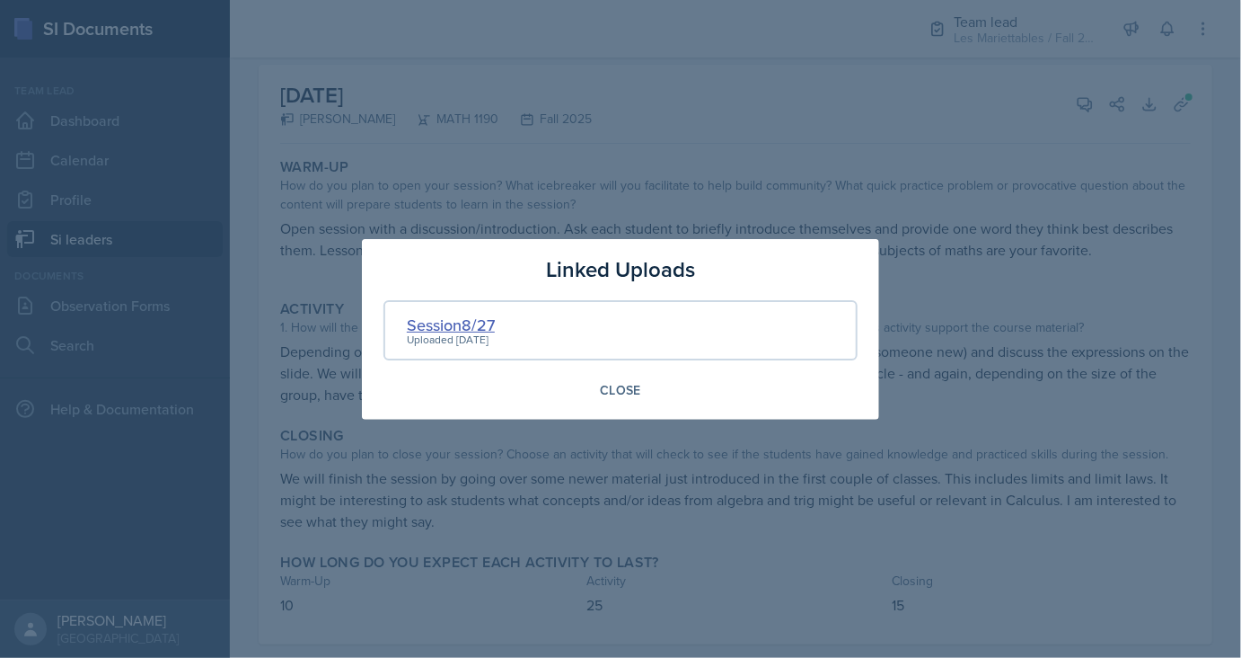
click at [464, 327] on div "Session8/27" at bounding box center [451, 325] width 88 height 24
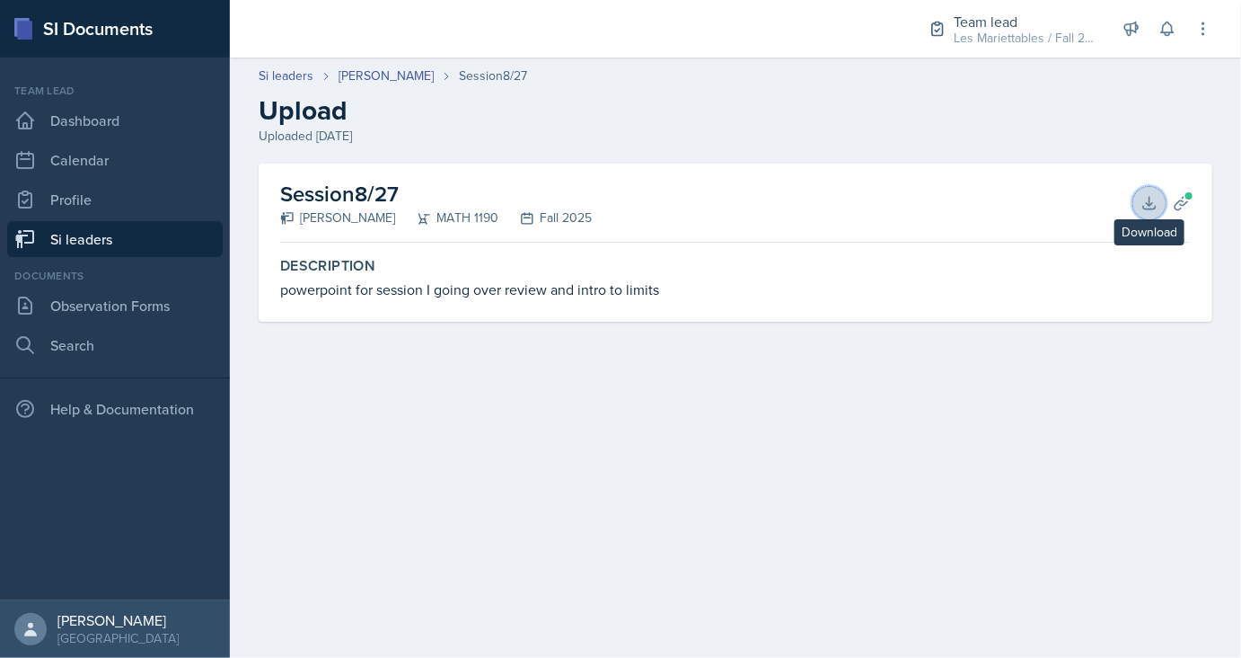
click at [1151, 214] on button "Download" at bounding box center [1150, 203] width 32 height 32
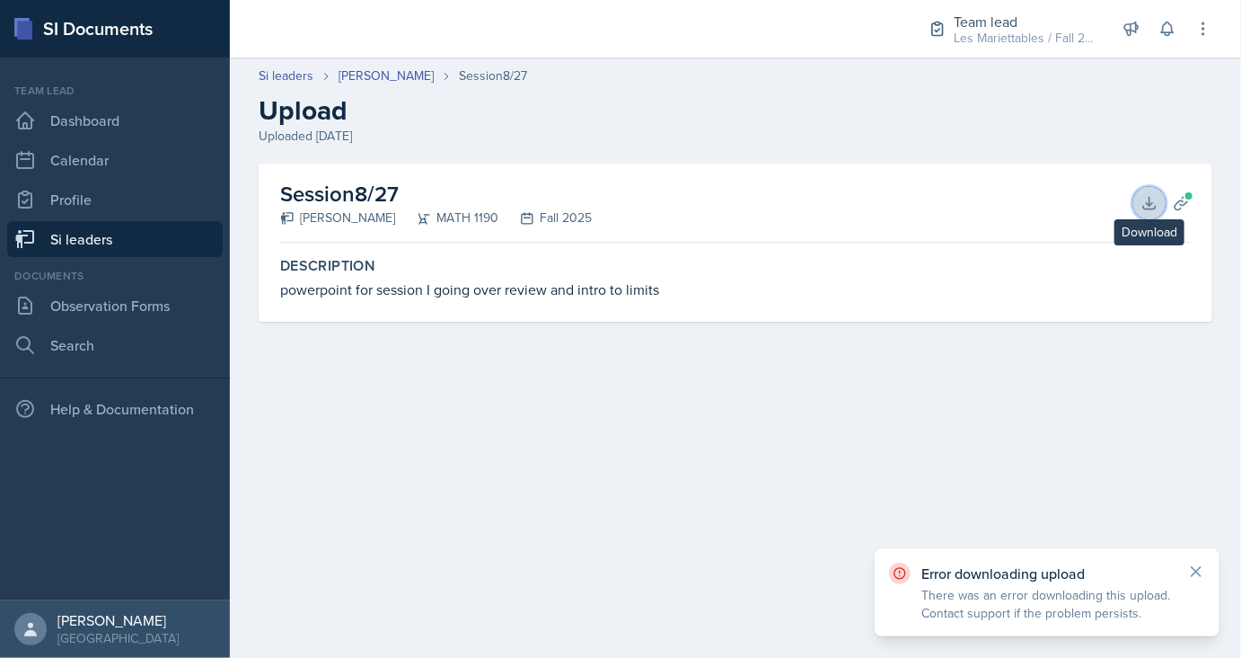
click at [1153, 210] on icon at bounding box center [1150, 203] width 18 height 18
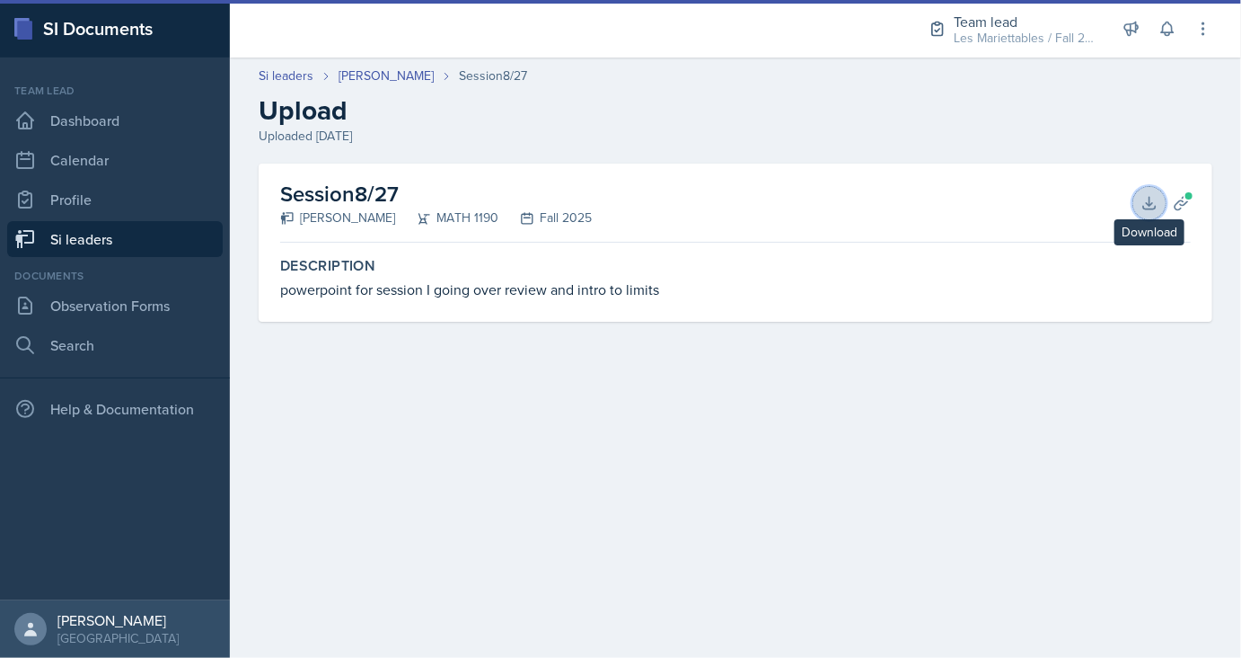
click at [1161, 199] on button "Download" at bounding box center [1150, 203] width 32 height 32
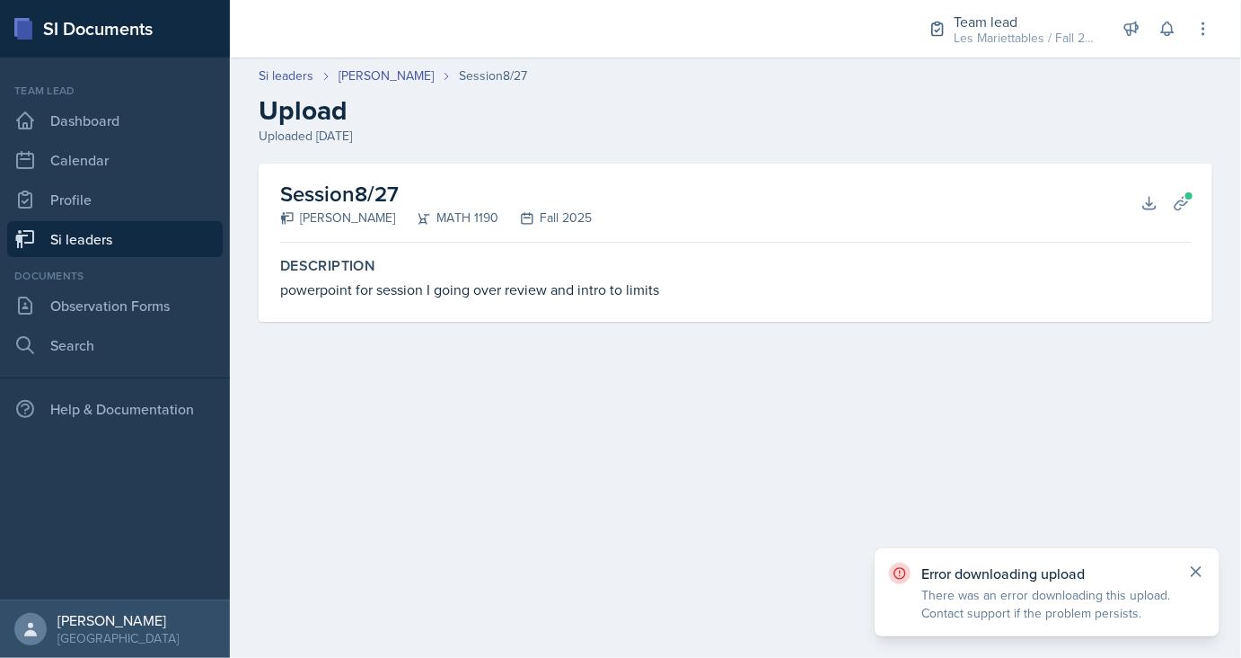
click at [1191, 566] on icon at bounding box center [1197, 571] width 18 height 18
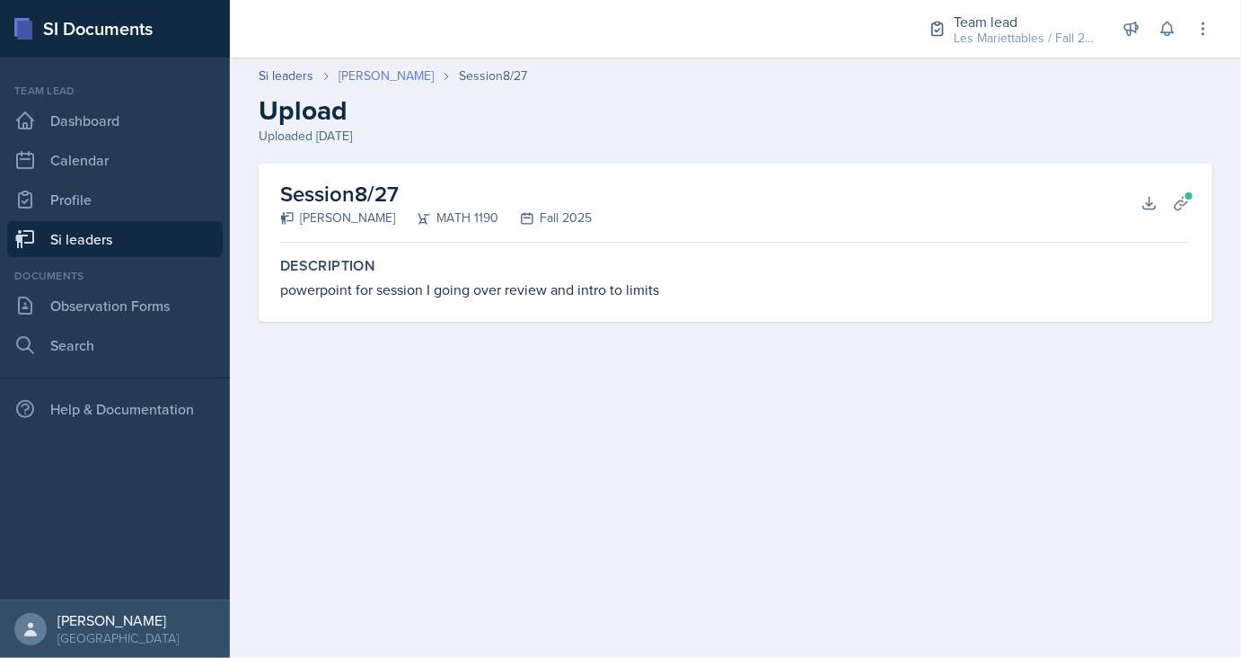
click at [371, 81] on link "[PERSON_NAME]" at bounding box center [386, 75] width 95 height 19
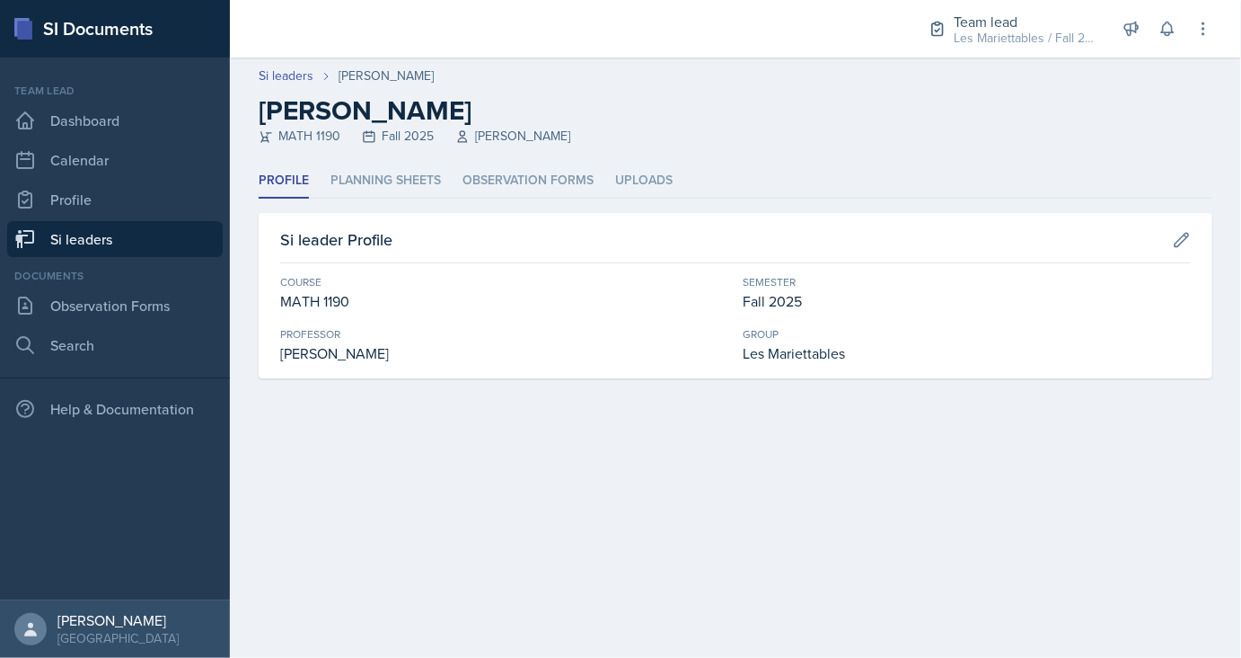
click at [189, 225] on link "Si leaders" at bounding box center [115, 239] width 216 height 36
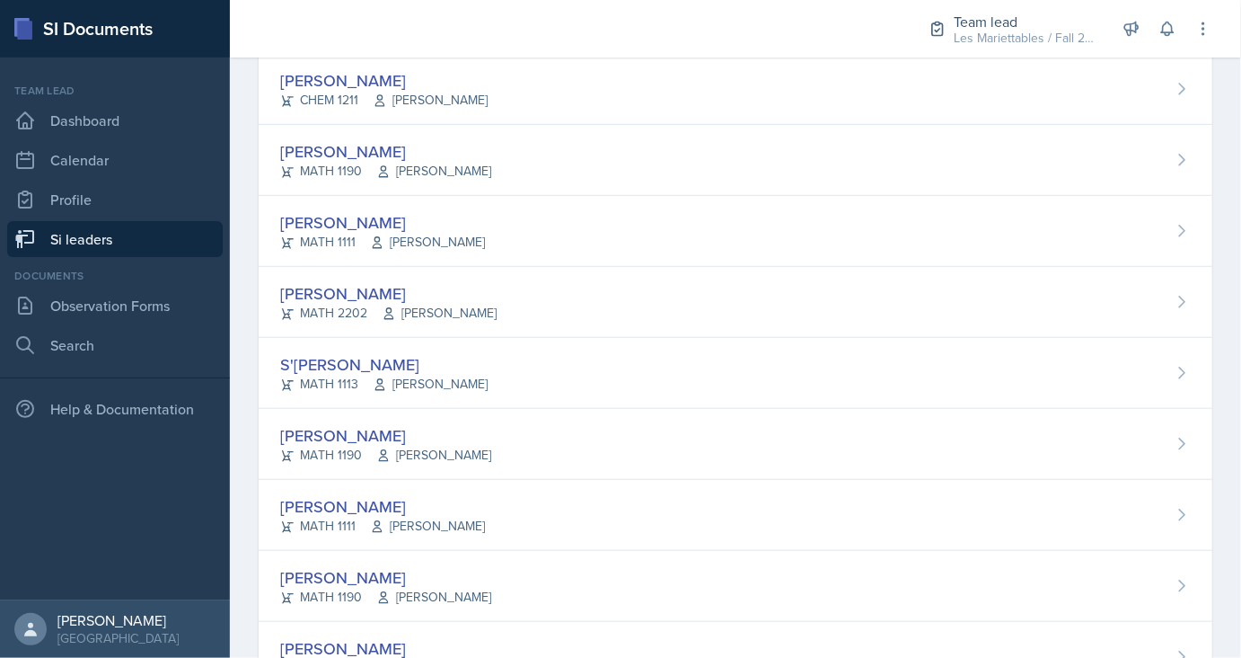
scroll to position [660, 0]
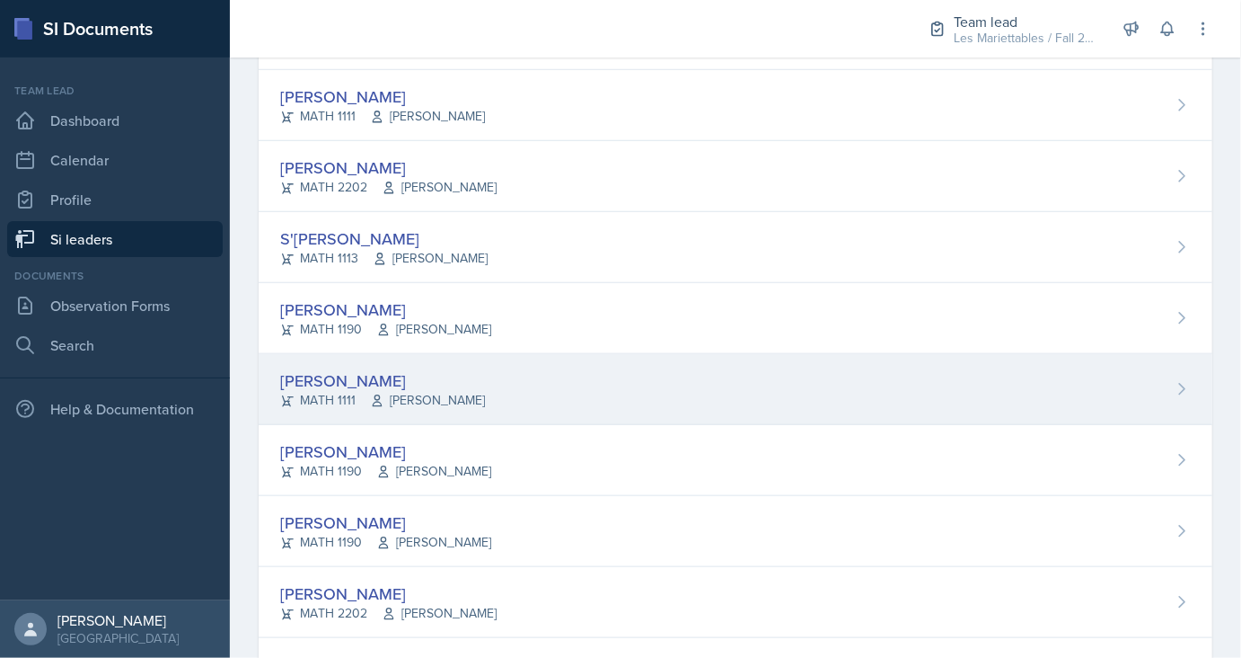
click at [337, 375] on div "[PERSON_NAME]" at bounding box center [382, 380] width 205 height 24
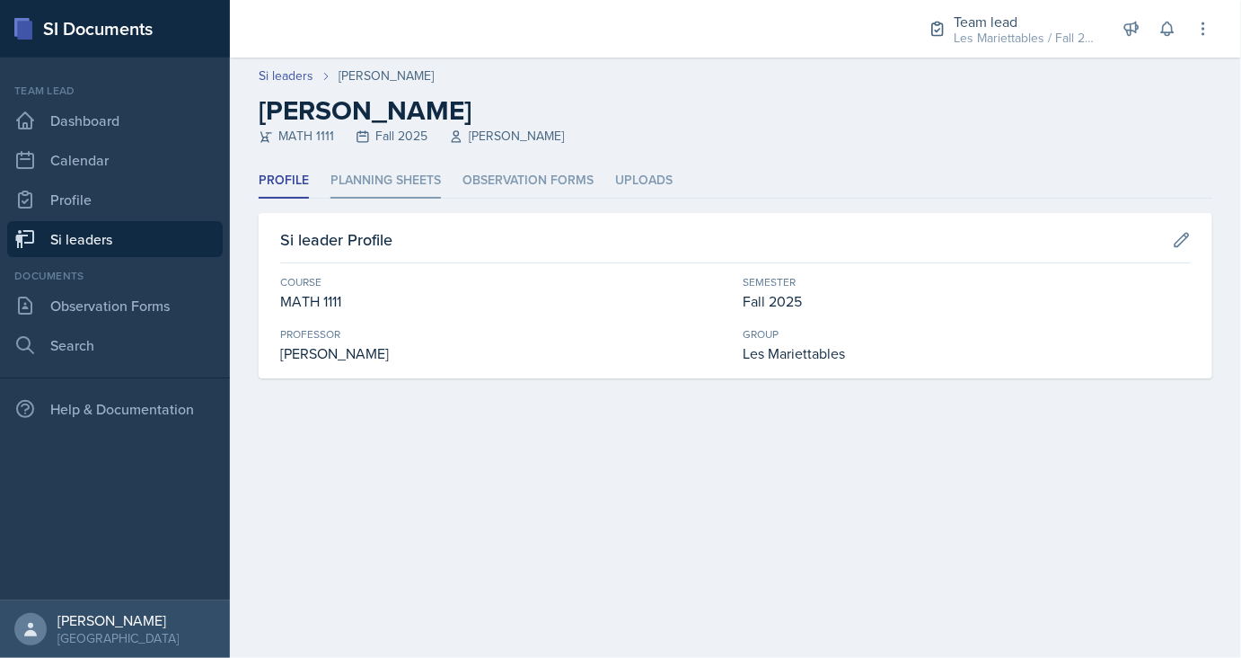
click at [398, 172] on li "Planning Sheets" at bounding box center [386, 180] width 110 height 35
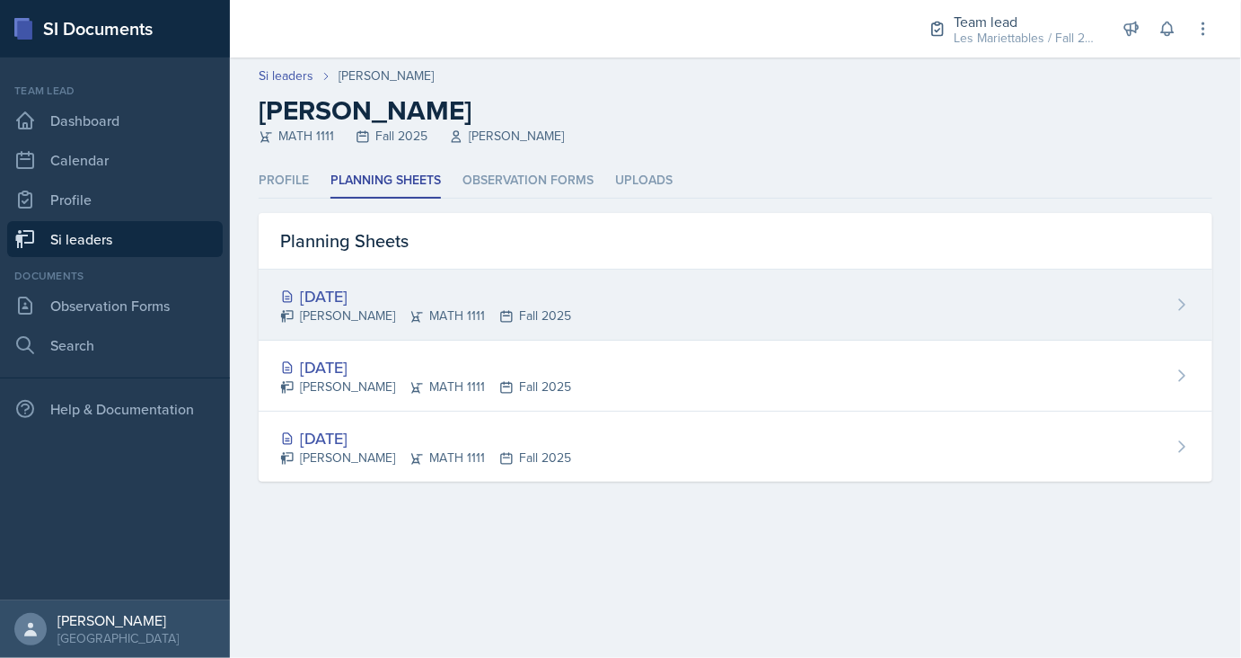
click at [384, 302] on div "[DATE]" at bounding box center [425, 296] width 291 height 24
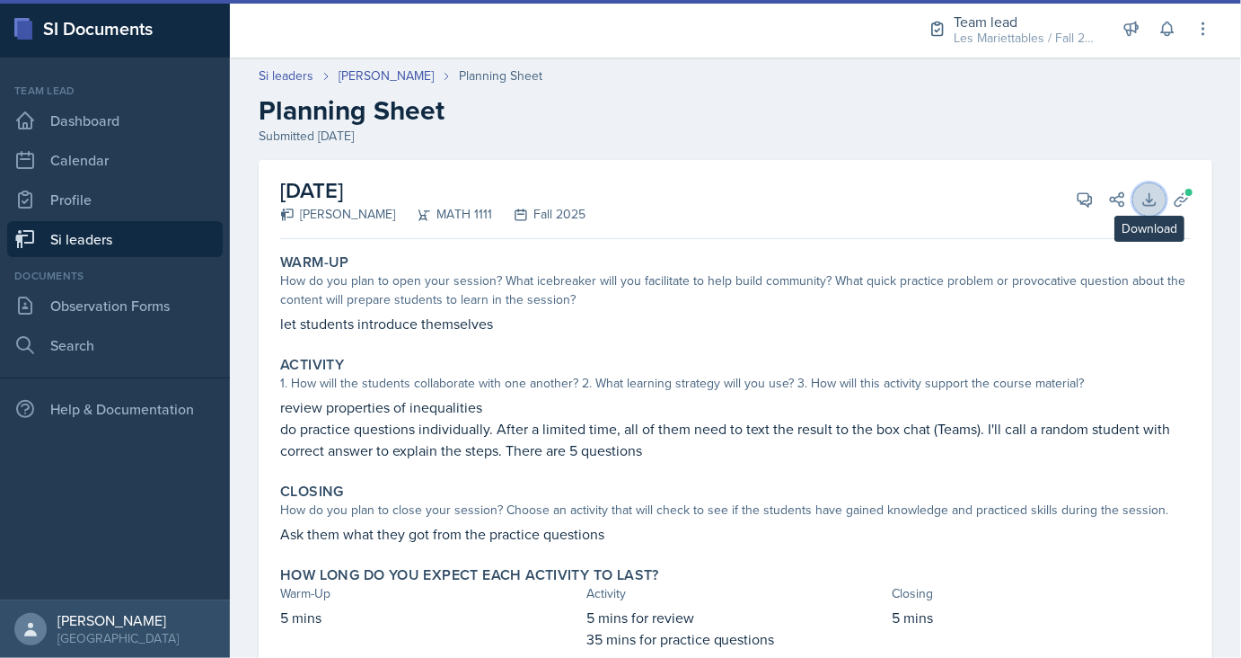
click at [1147, 203] on icon at bounding box center [1150, 199] width 18 height 18
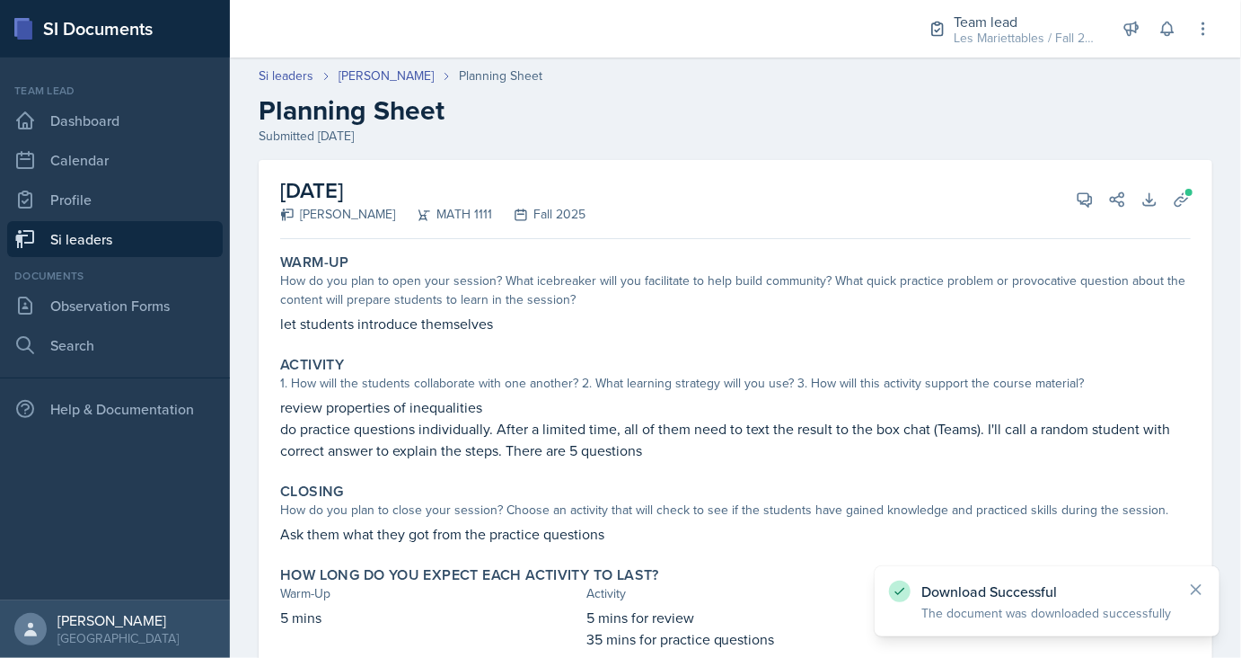
click at [1083, 182] on div "[DATE] [PERSON_NAME] MATH 1111 Fall 2025 View Comments Comments Send Share Down…" at bounding box center [735, 199] width 911 height 79
click at [1088, 197] on icon at bounding box center [1085, 199] width 18 height 18
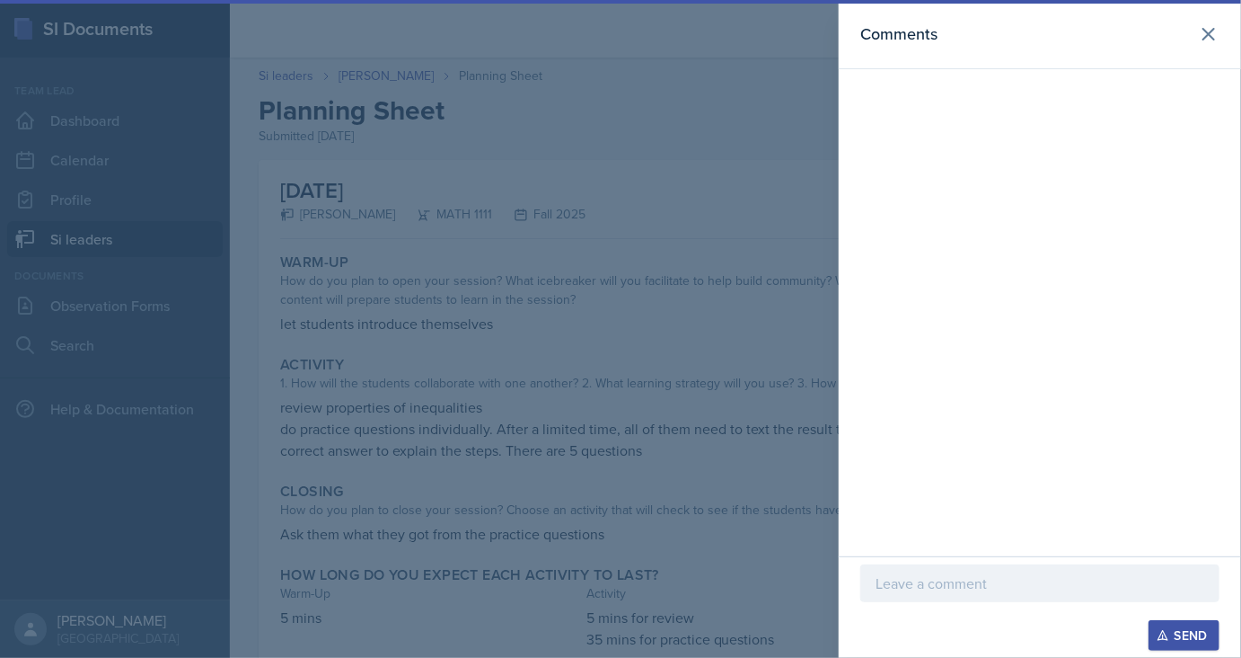
click at [722, 151] on div at bounding box center [620, 329] width 1241 height 658
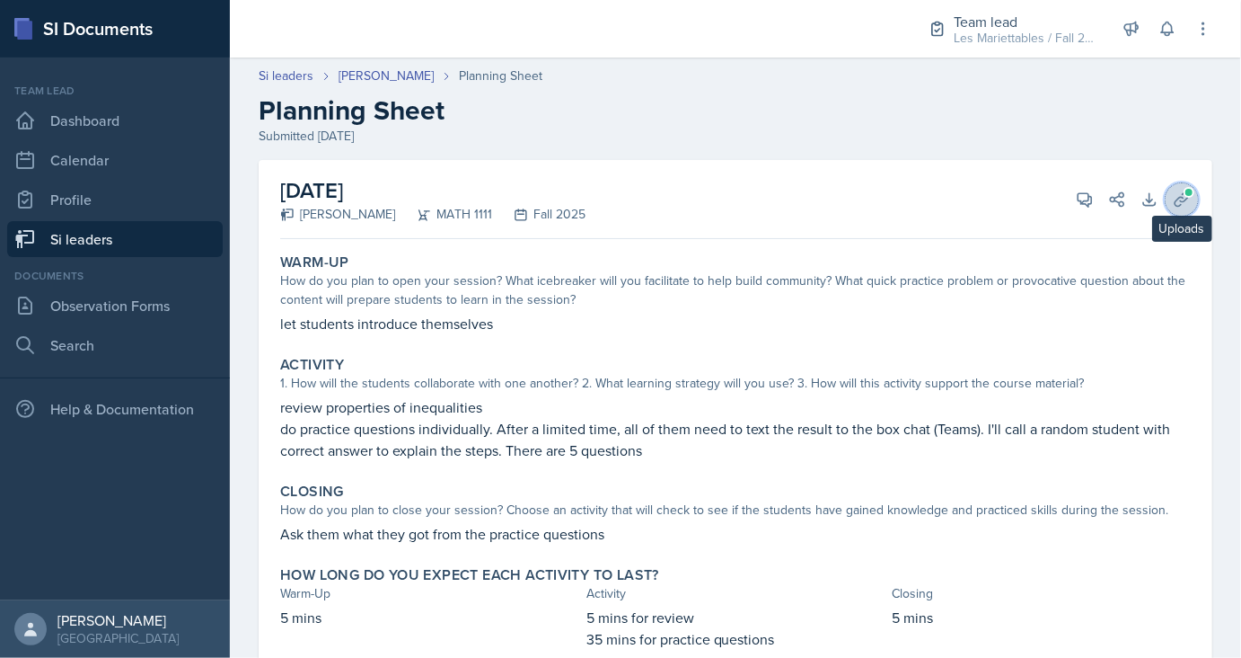
click at [1193, 199] on button "Uploads" at bounding box center [1182, 199] width 32 height 32
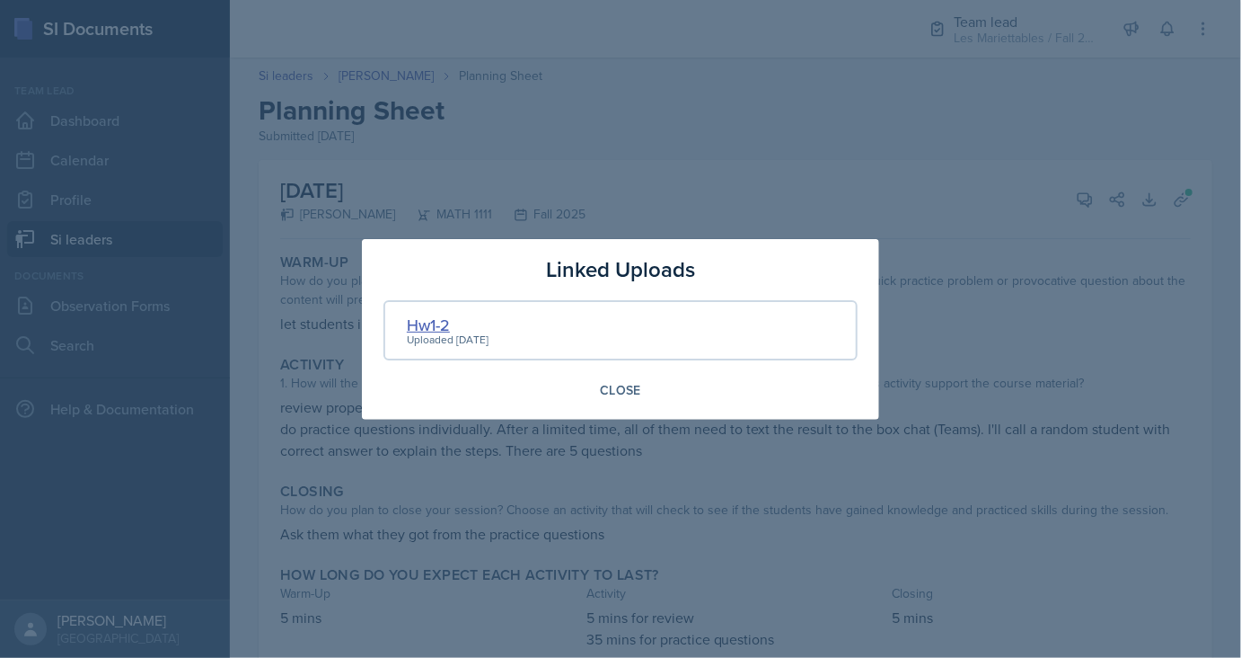
click at [433, 330] on div "Hw1-2" at bounding box center [448, 325] width 82 height 24
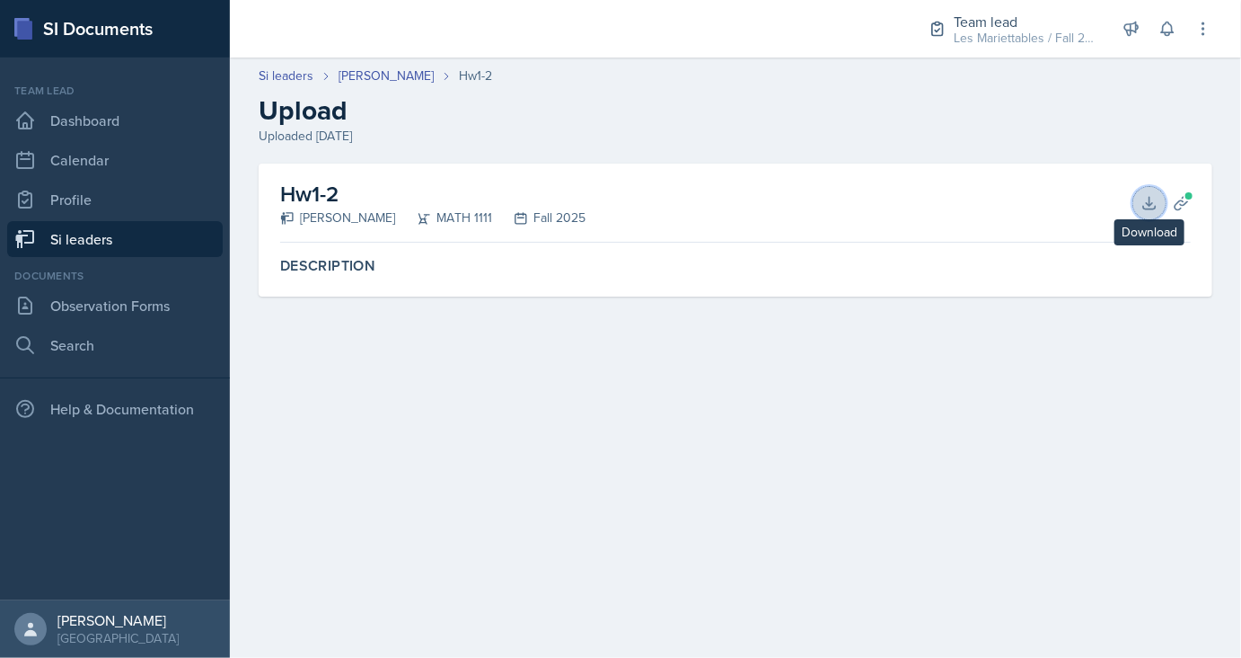
click at [1145, 207] on icon at bounding box center [1150, 203] width 18 height 18
click at [384, 79] on link "[PERSON_NAME]" at bounding box center [386, 75] width 95 height 19
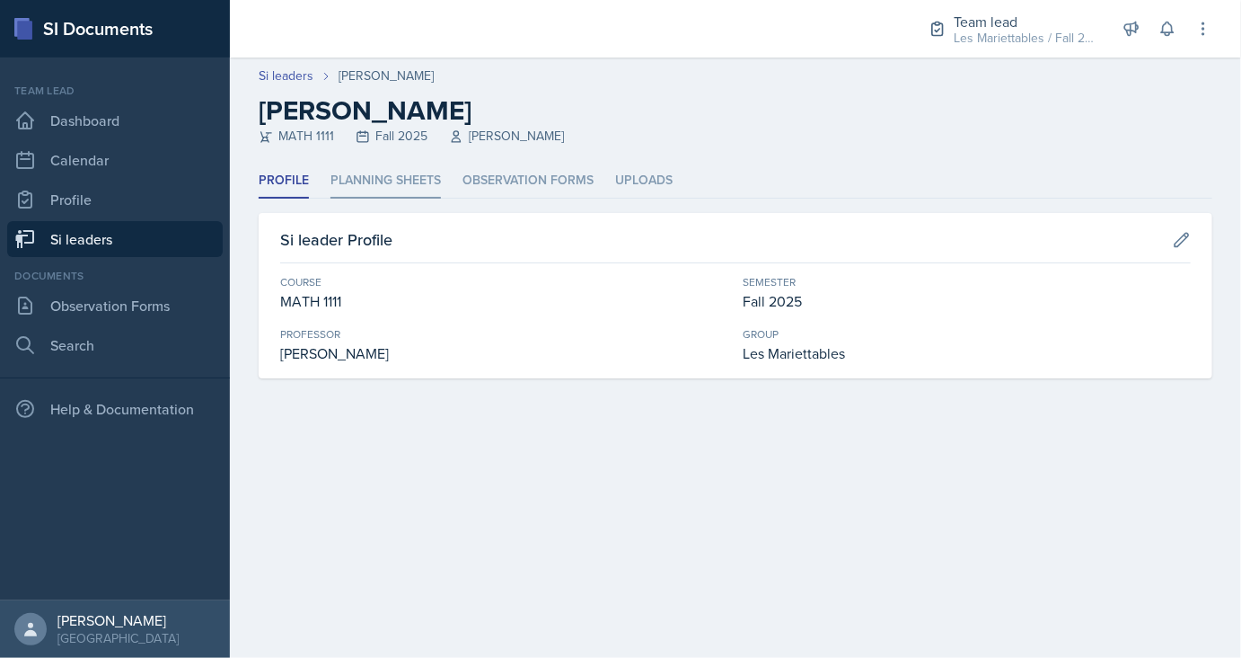
click at [384, 189] on li "Planning Sheets" at bounding box center [386, 180] width 110 height 35
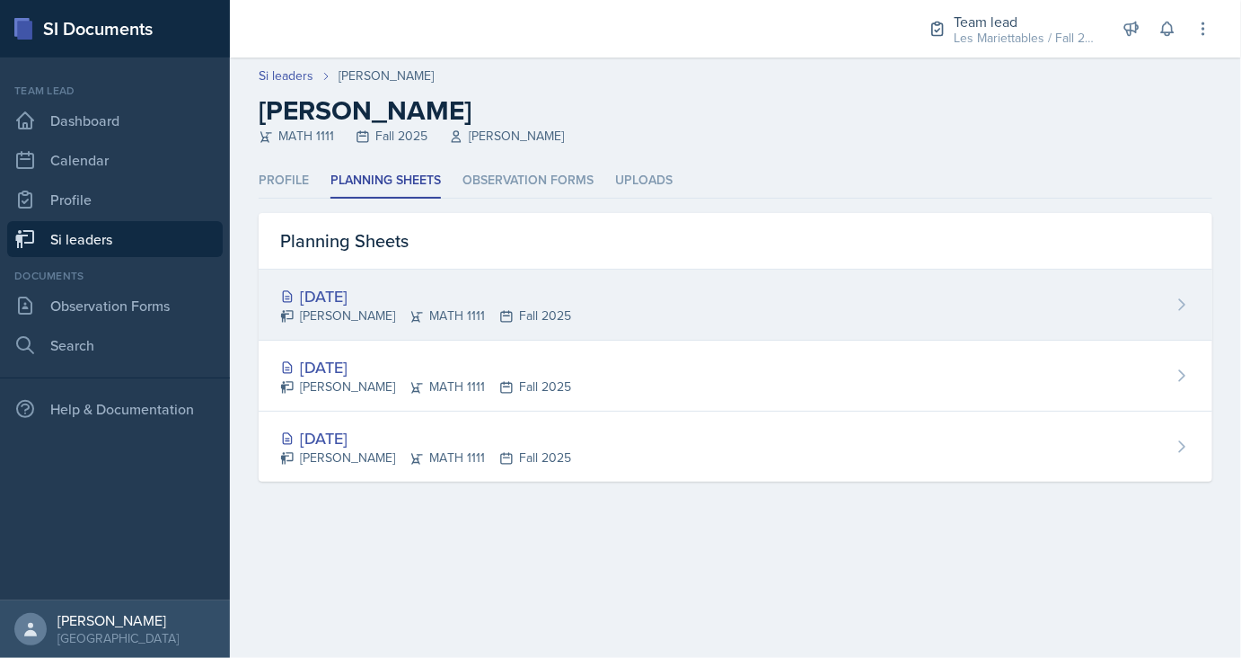
click at [369, 289] on div "[DATE]" at bounding box center [425, 296] width 291 height 24
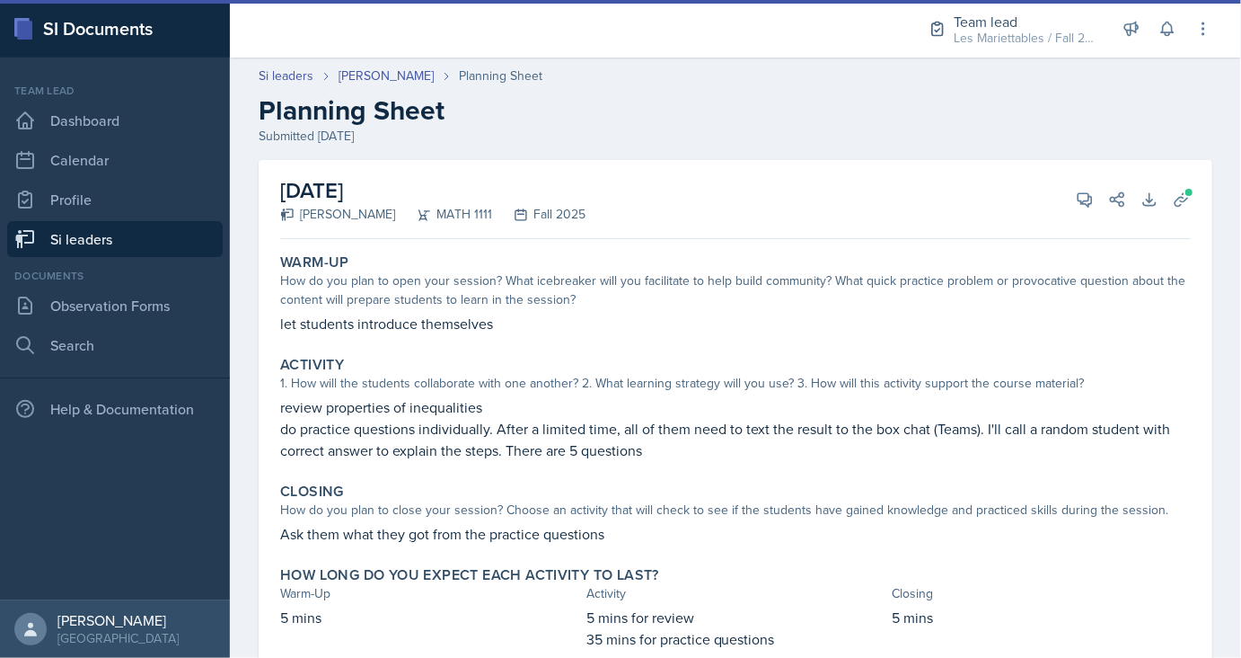
scroll to position [64, 0]
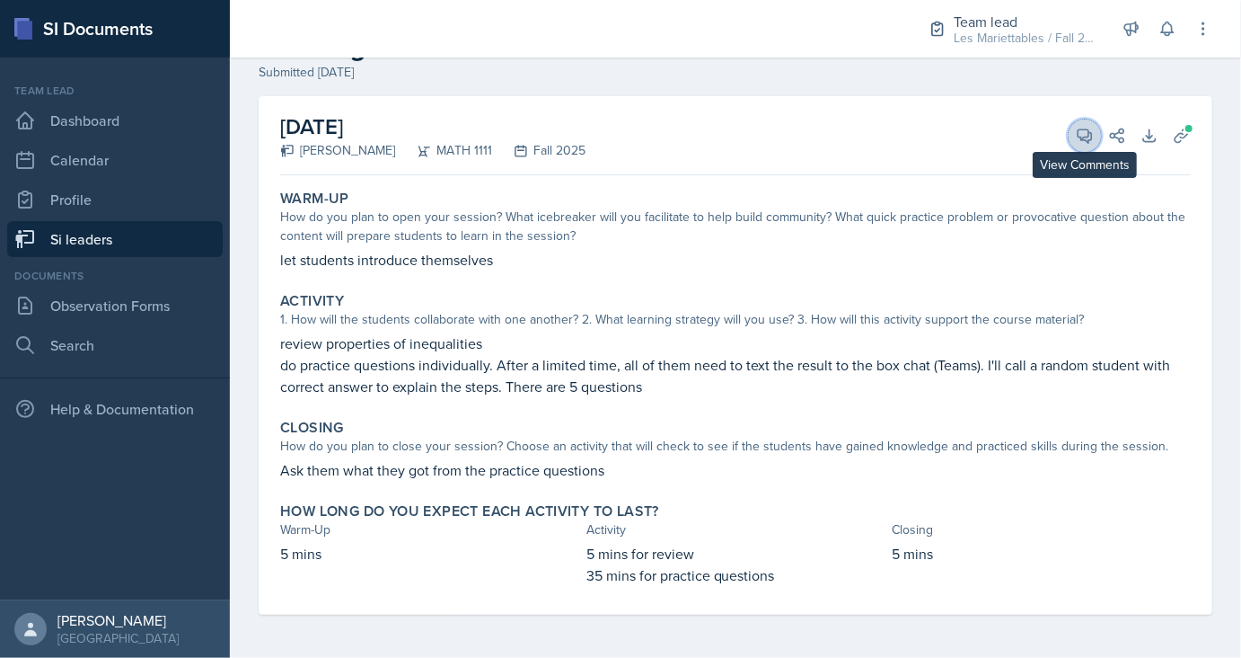
click at [1089, 137] on icon at bounding box center [1085, 136] width 18 height 18
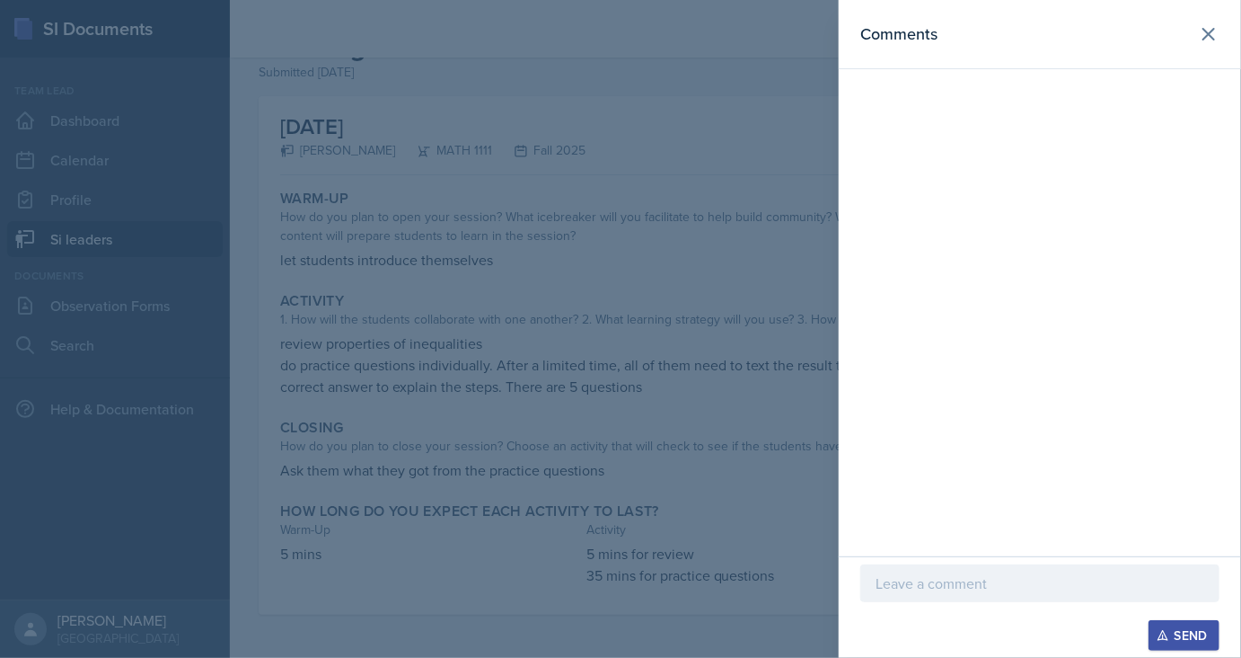
click at [907, 570] on div at bounding box center [1040, 583] width 359 height 38
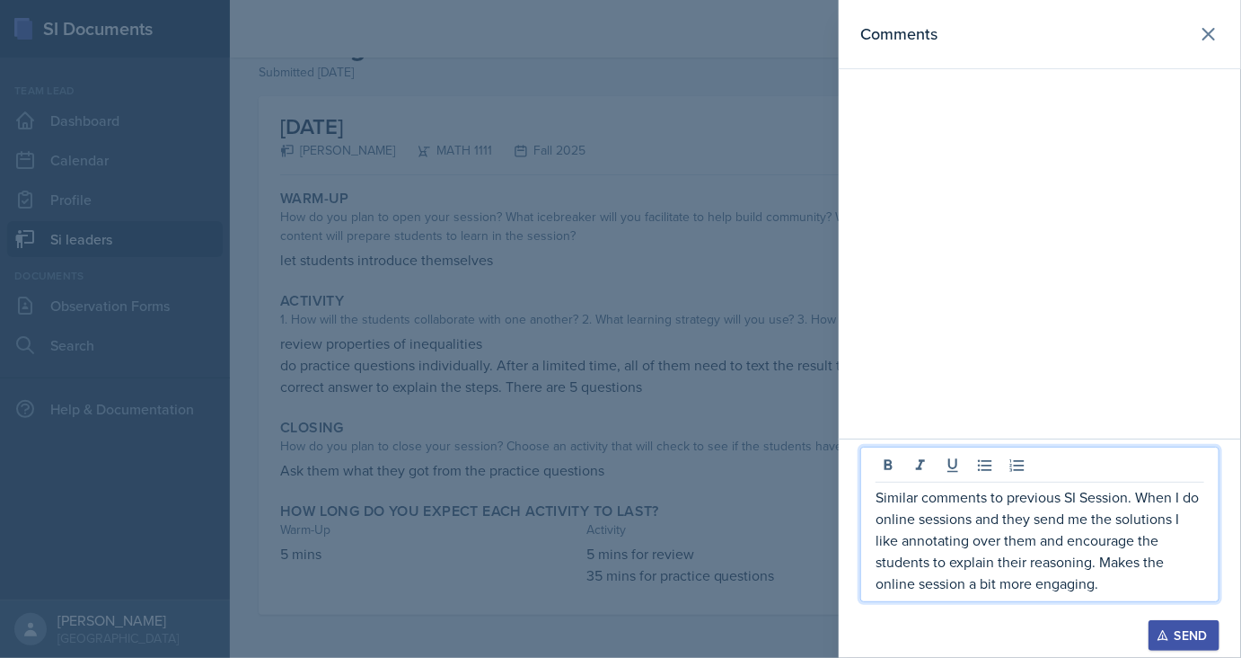
click at [1178, 630] on div "Send" at bounding box center [1185, 635] width 48 height 14
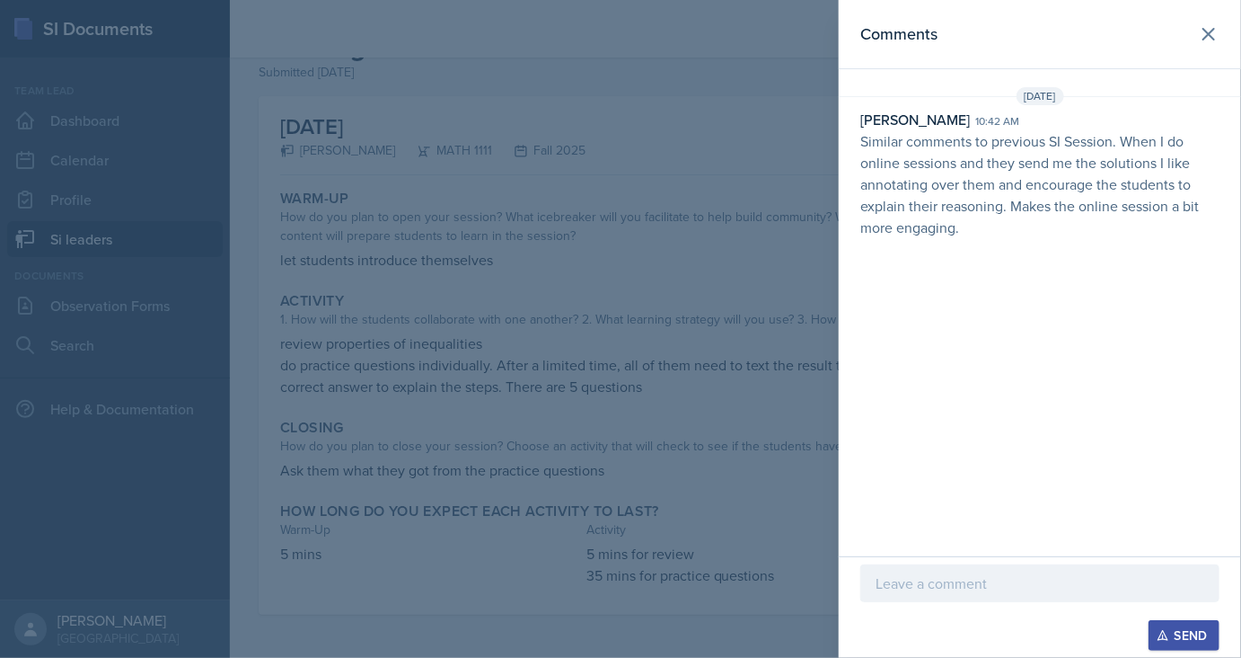
click at [715, 498] on div at bounding box center [620, 329] width 1241 height 658
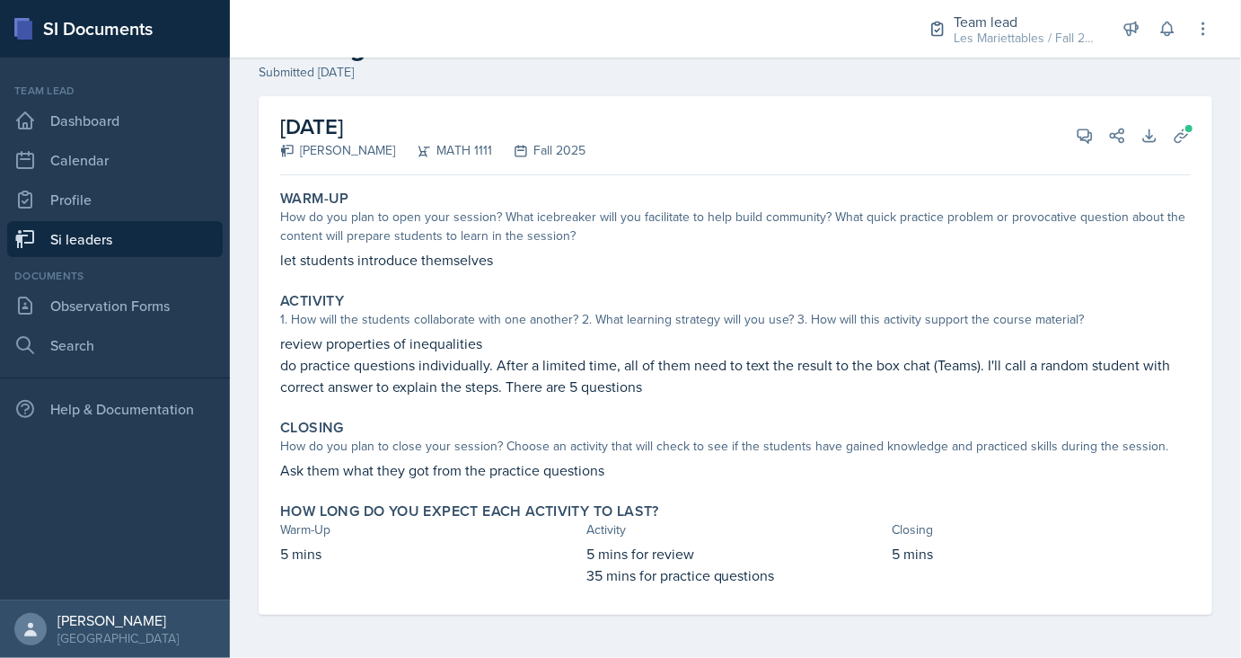
click at [154, 230] on link "Si leaders" at bounding box center [115, 239] width 216 height 36
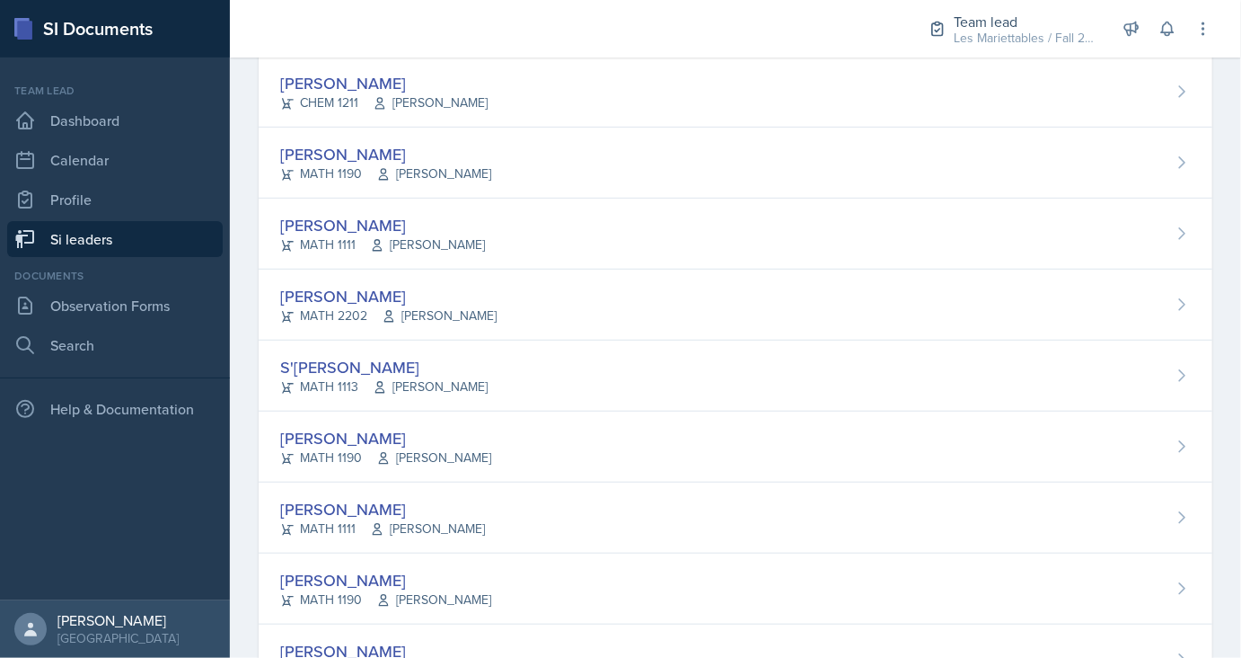
scroll to position [563, 0]
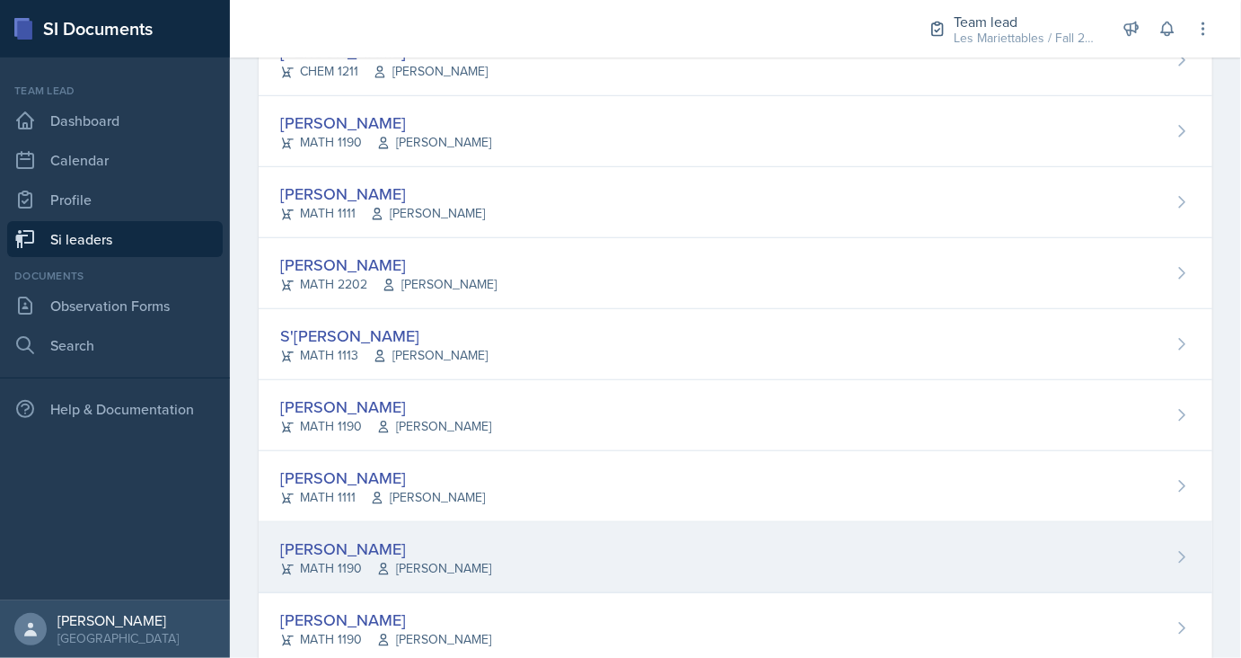
click at [320, 559] on div "MATH 1190 [PERSON_NAME]" at bounding box center [385, 568] width 211 height 19
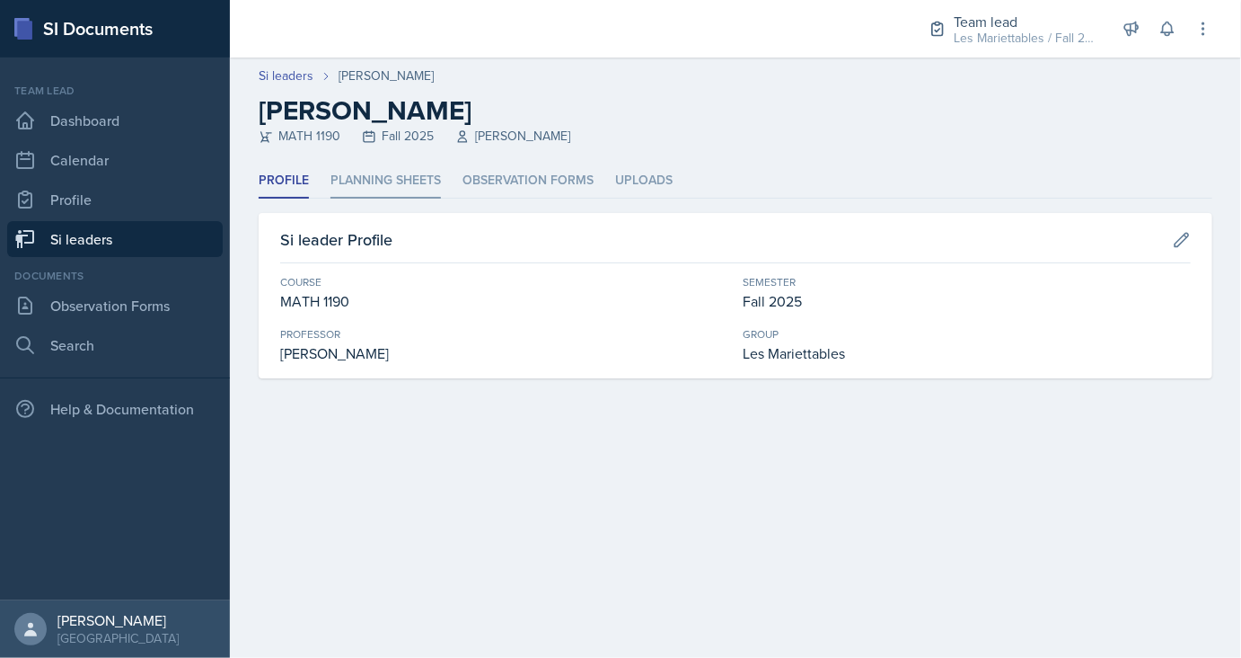
click at [414, 183] on li "Planning Sheets" at bounding box center [386, 180] width 110 height 35
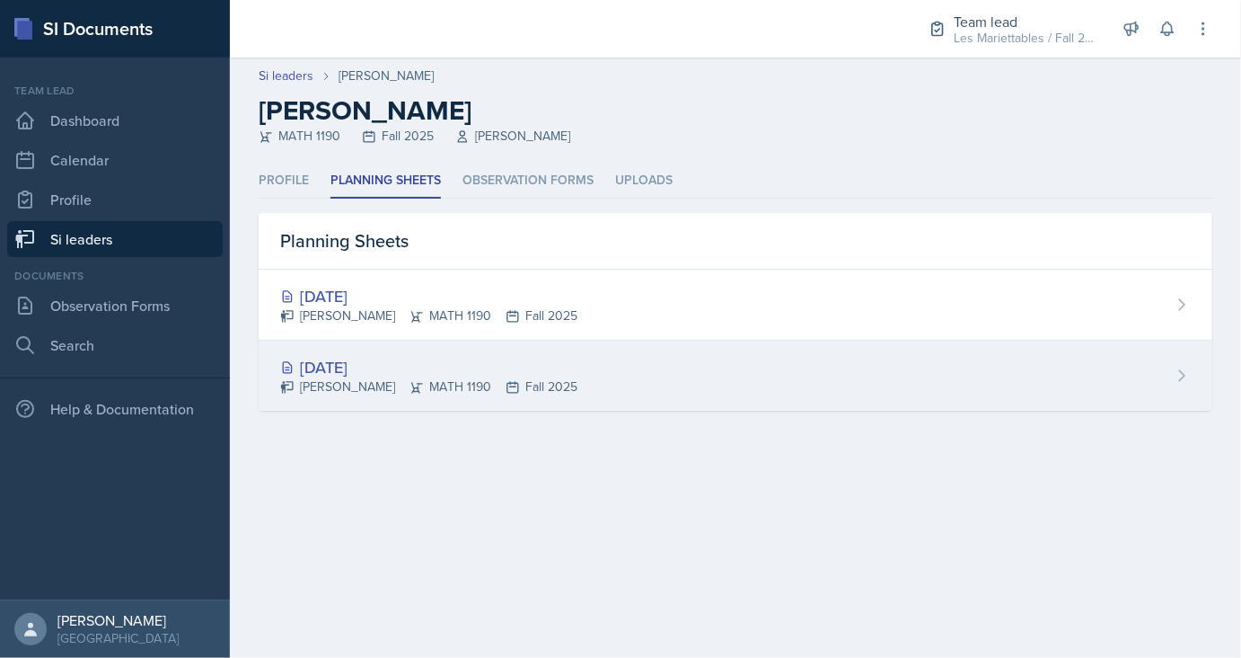
click at [352, 368] on div "[DATE]" at bounding box center [428, 367] width 297 height 24
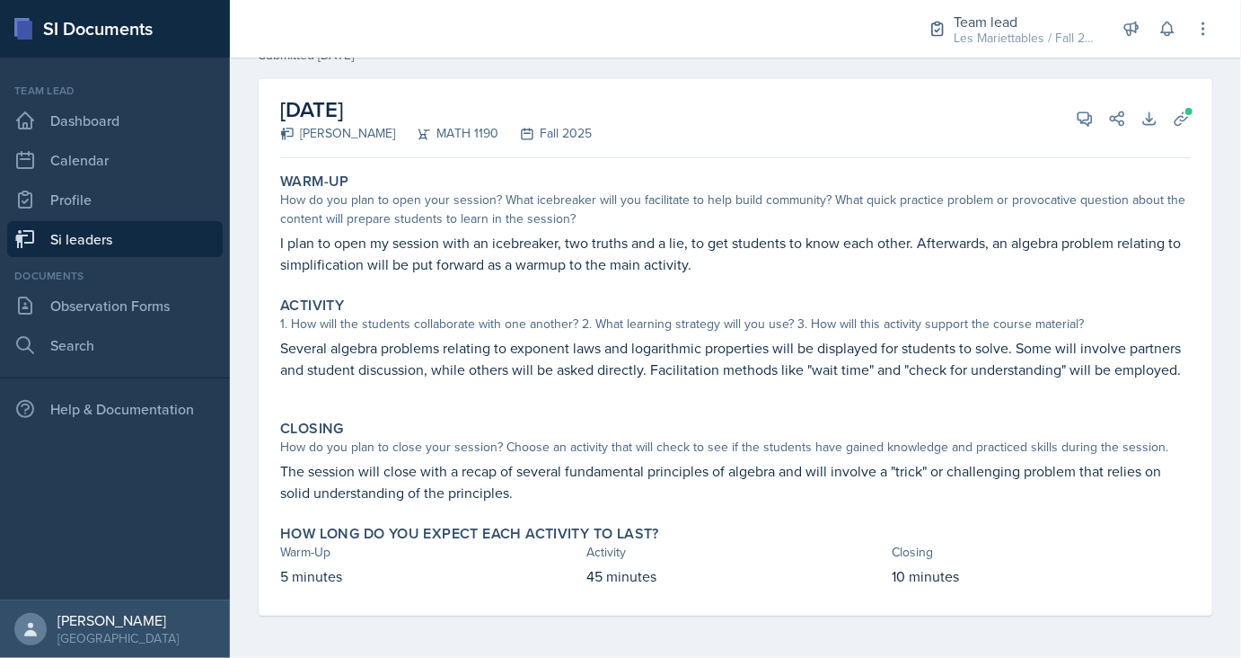
scroll to position [82, 0]
click at [1184, 126] on icon at bounding box center [1182, 118] width 18 height 18
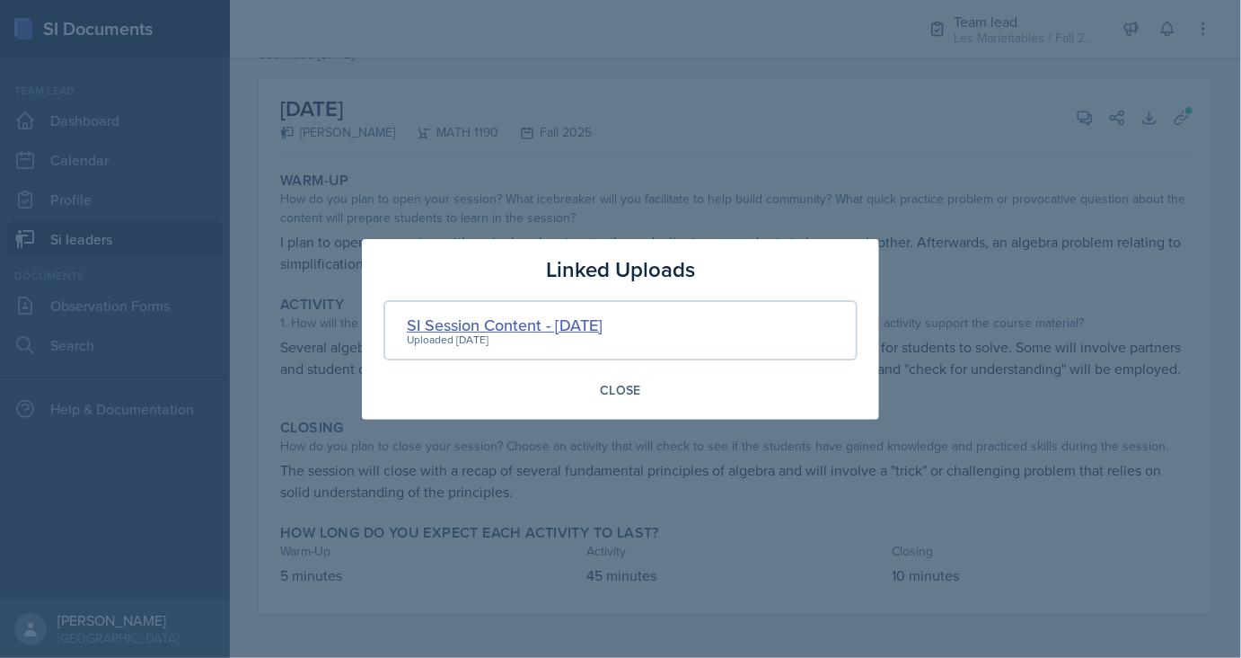
click at [570, 324] on div "SI Session Content - [DATE]" at bounding box center [505, 325] width 196 height 24
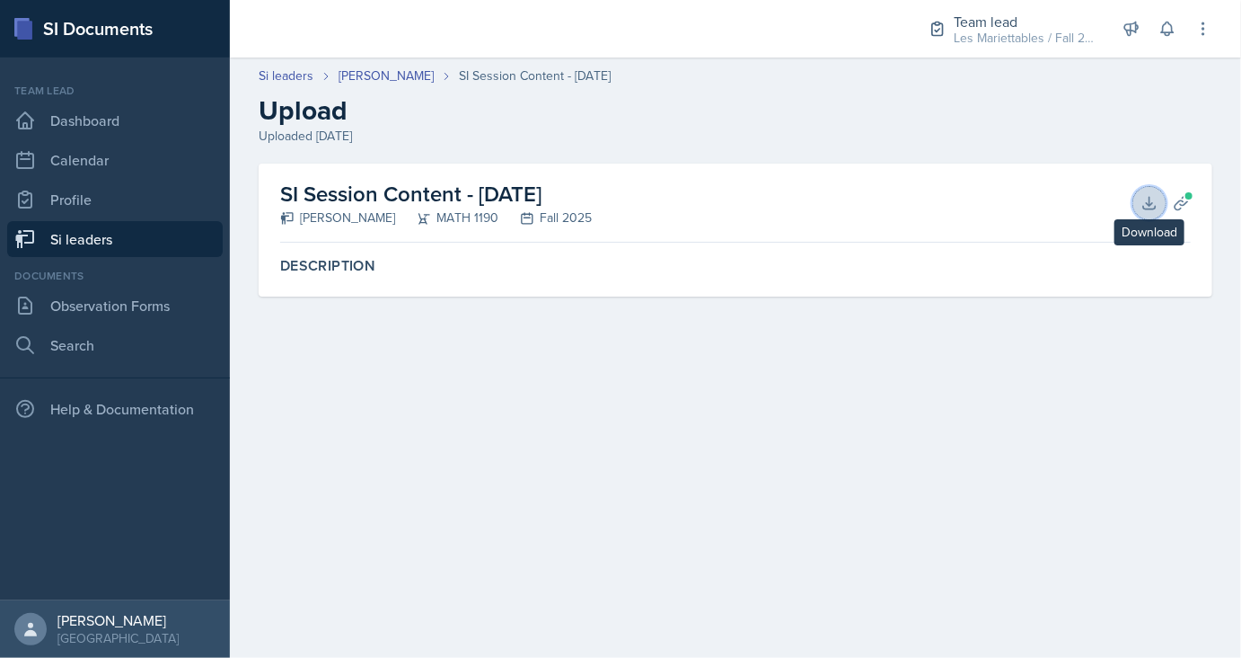
click at [1147, 209] on icon at bounding box center [1150, 203] width 18 height 18
click at [375, 73] on link "[PERSON_NAME]" at bounding box center [386, 75] width 95 height 19
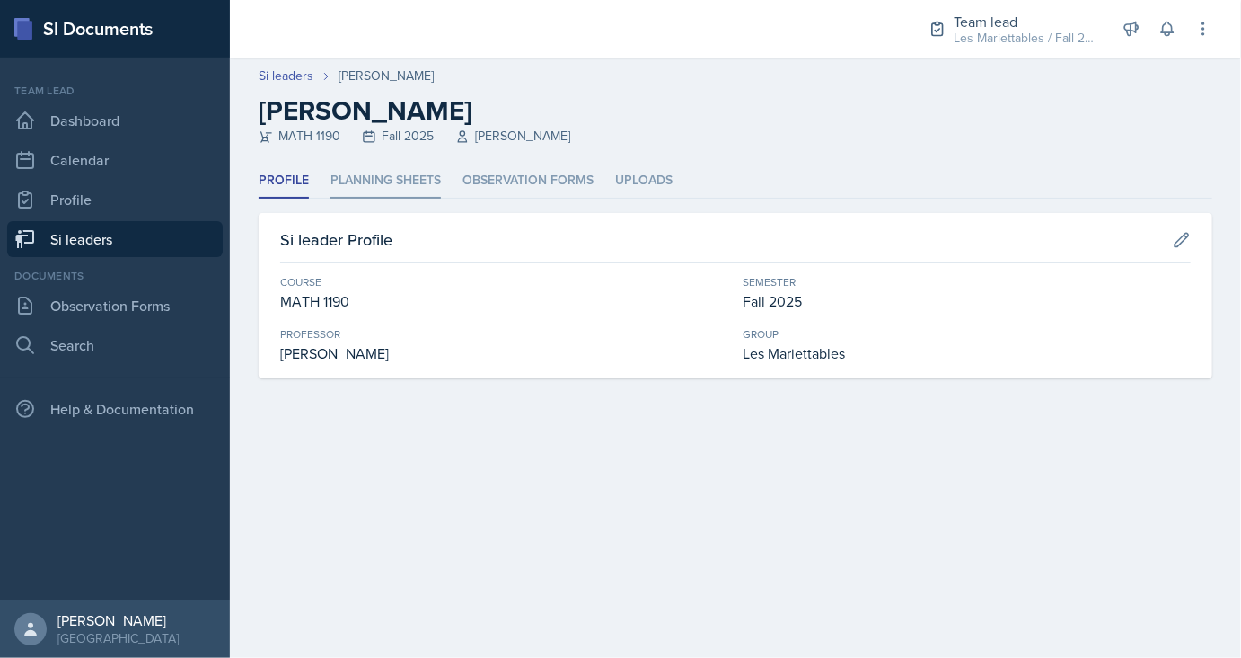
click at [386, 182] on li "Planning Sheets" at bounding box center [386, 180] width 110 height 35
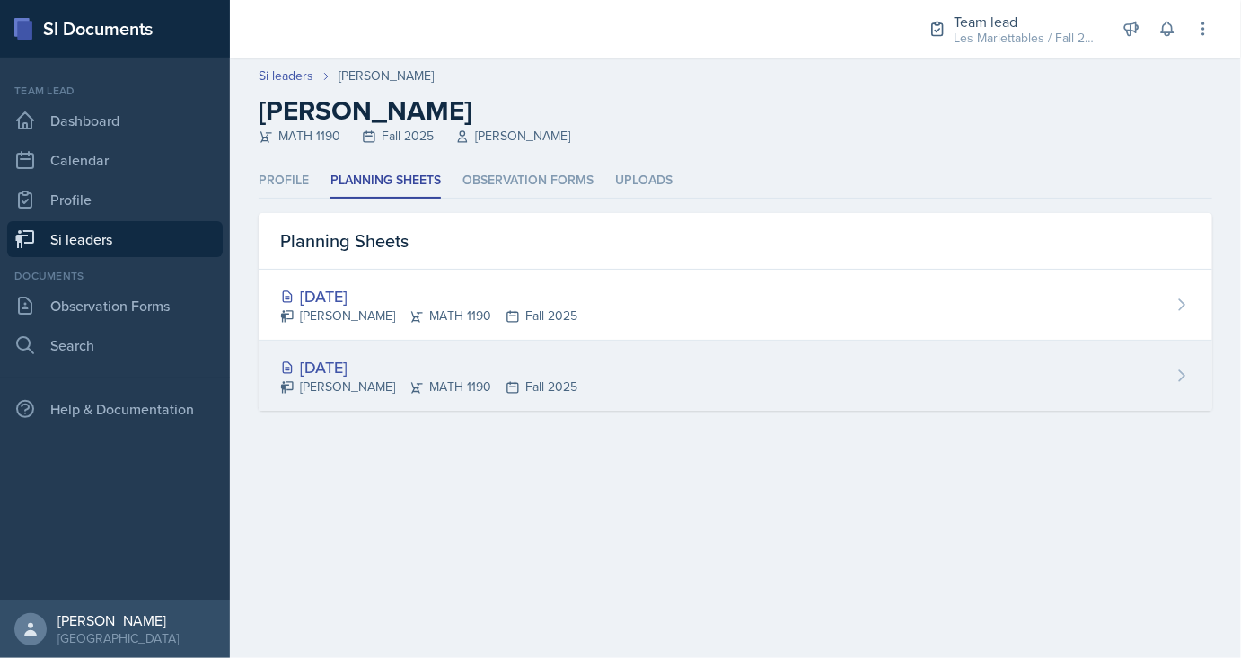
click at [336, 384] on div "[PERSON_NAME] MATH 1190 Fall 2025" at bounding box center [428, 386] width 297 height 19
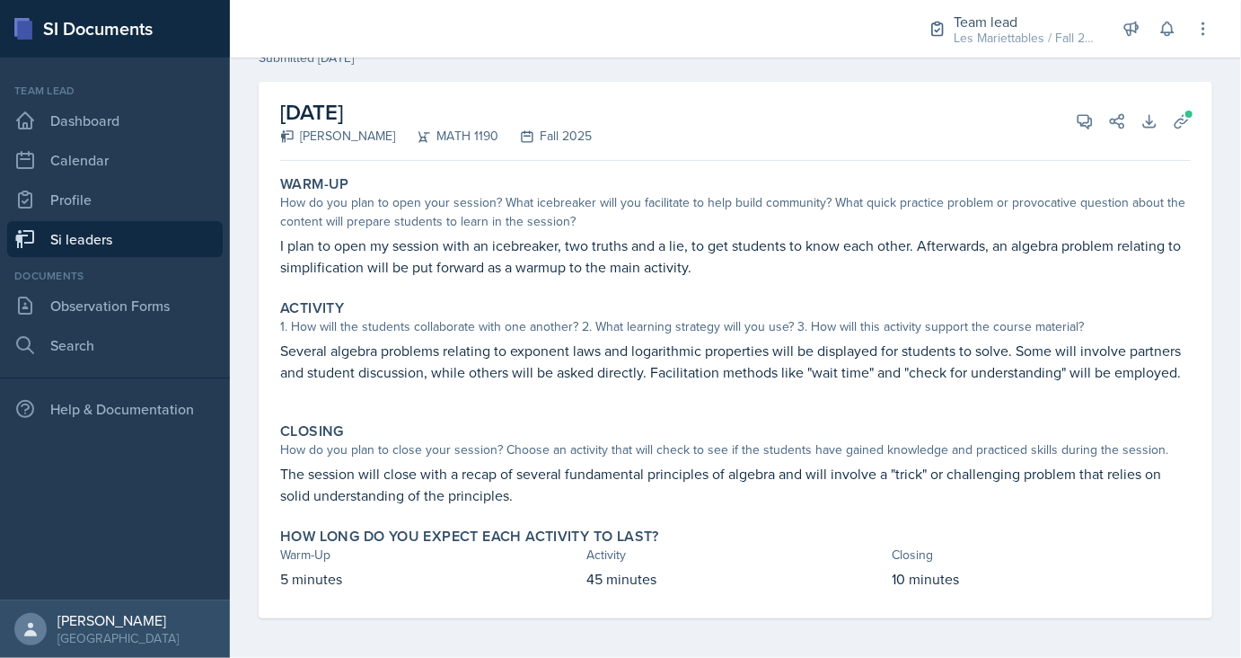
scroll to position [81, 0]
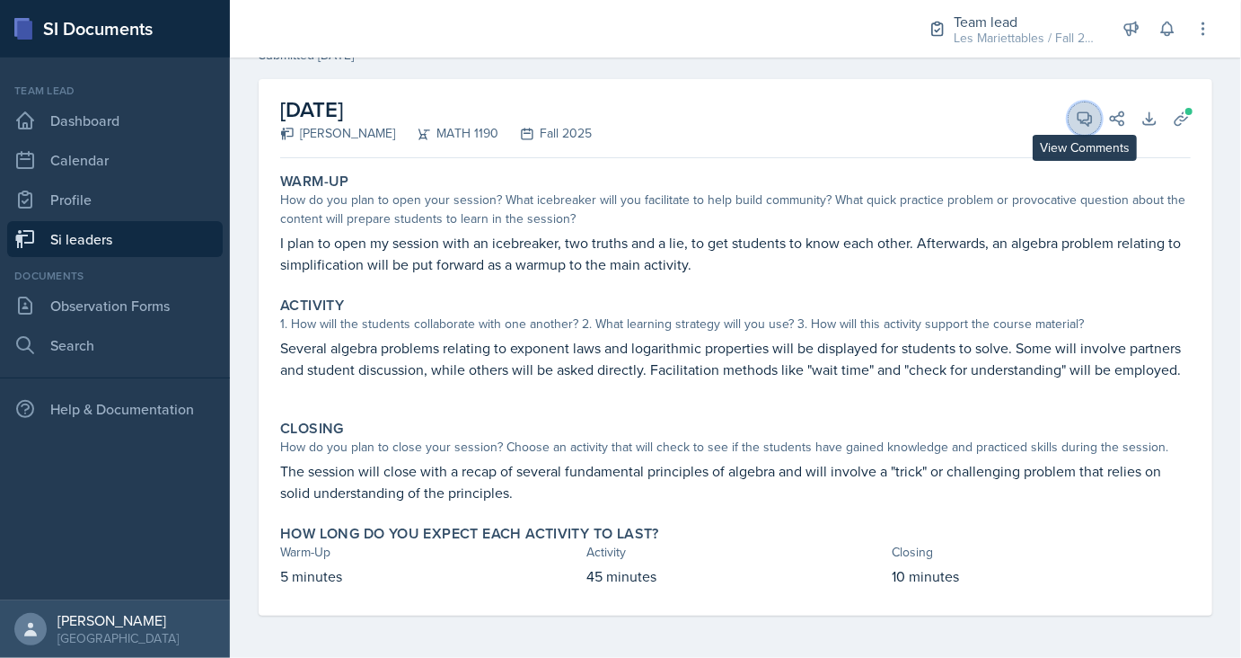
click at [1089, 123] on icon at bounding box center [1085, 118] width 13 height 13
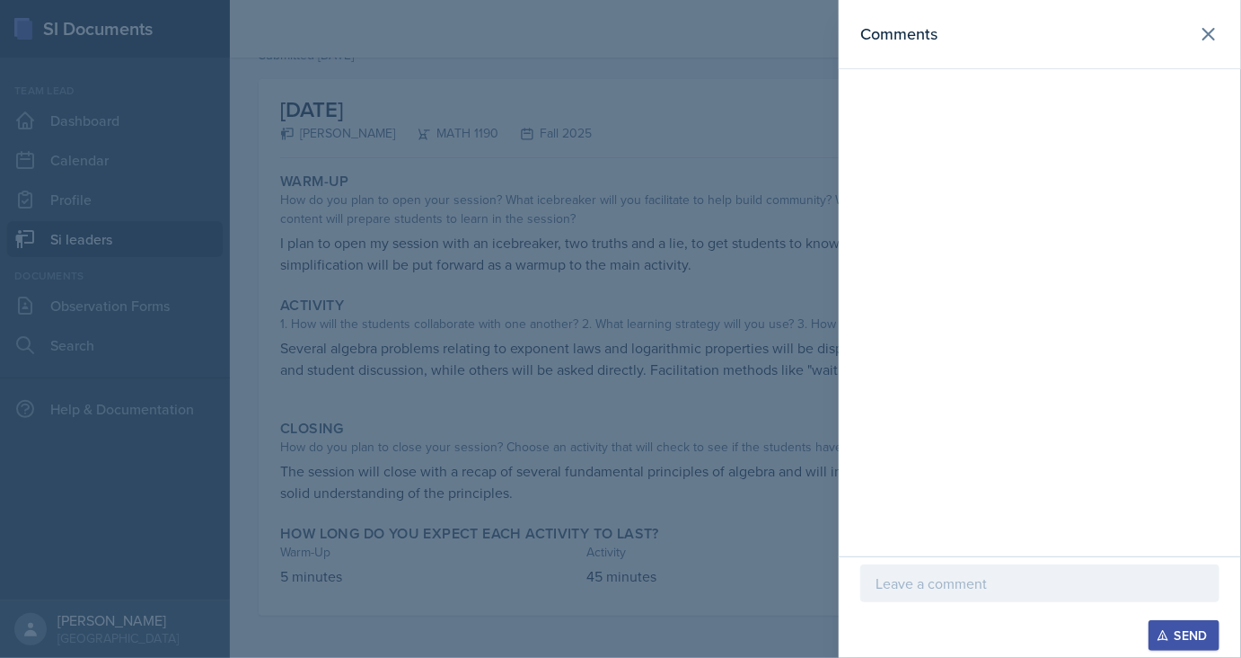
click at [624, 419] on div at bounding box center [620, 329] width 1241 height 658
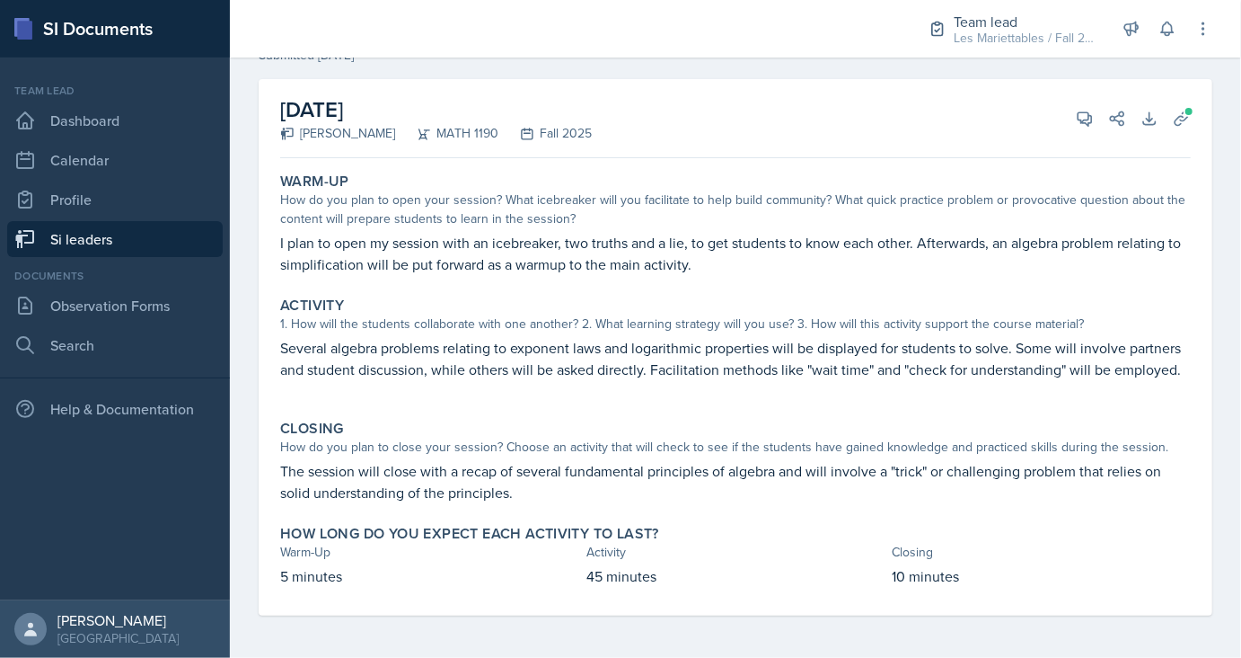
click at [624, 419] on div "Closing How do you plan to close your session? Choose an activity that will che…" at bounding box center [735, 461] width 925 height 98
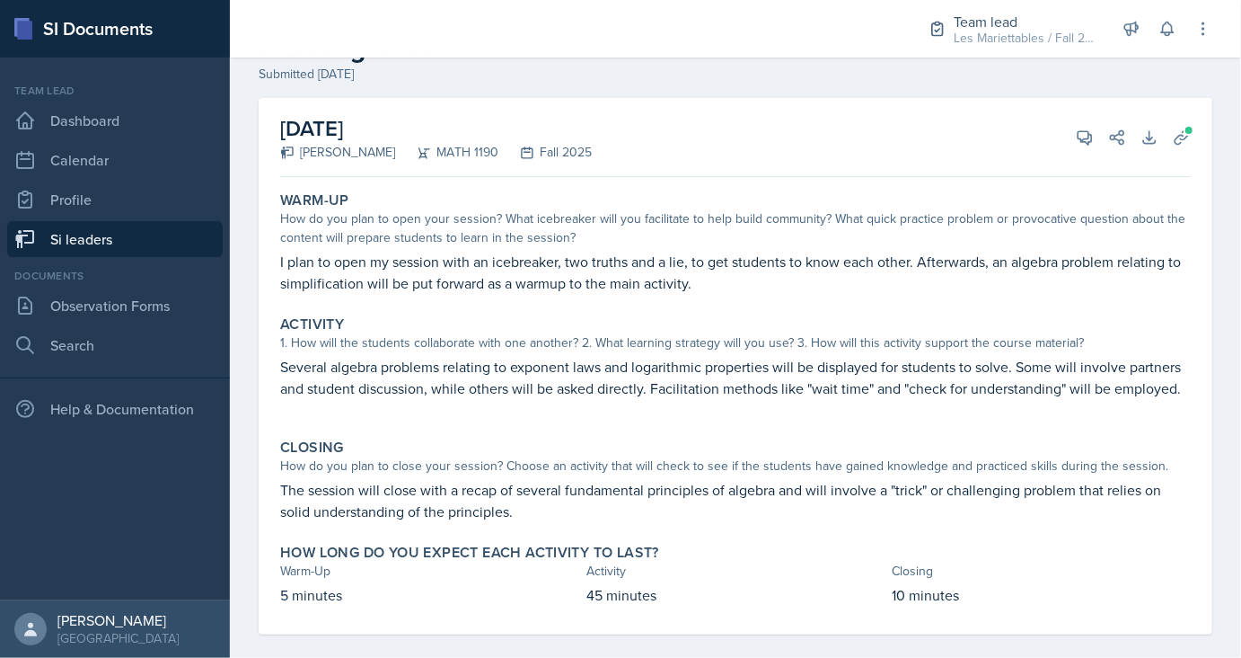
scroll to position [63, 0]
click at [1082, 138] on icon at bounding box center [1085, 136] width 13 height 13
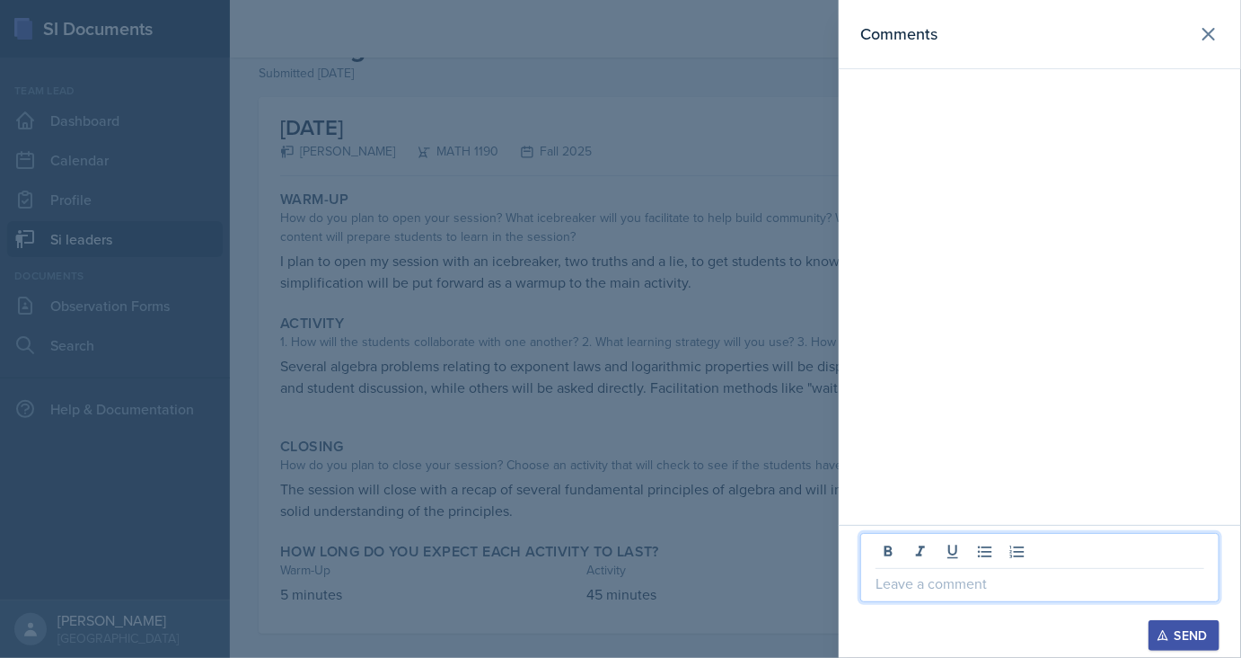
click at [955, 577] on p at bounding box center [1040, 583] width 329 height 22
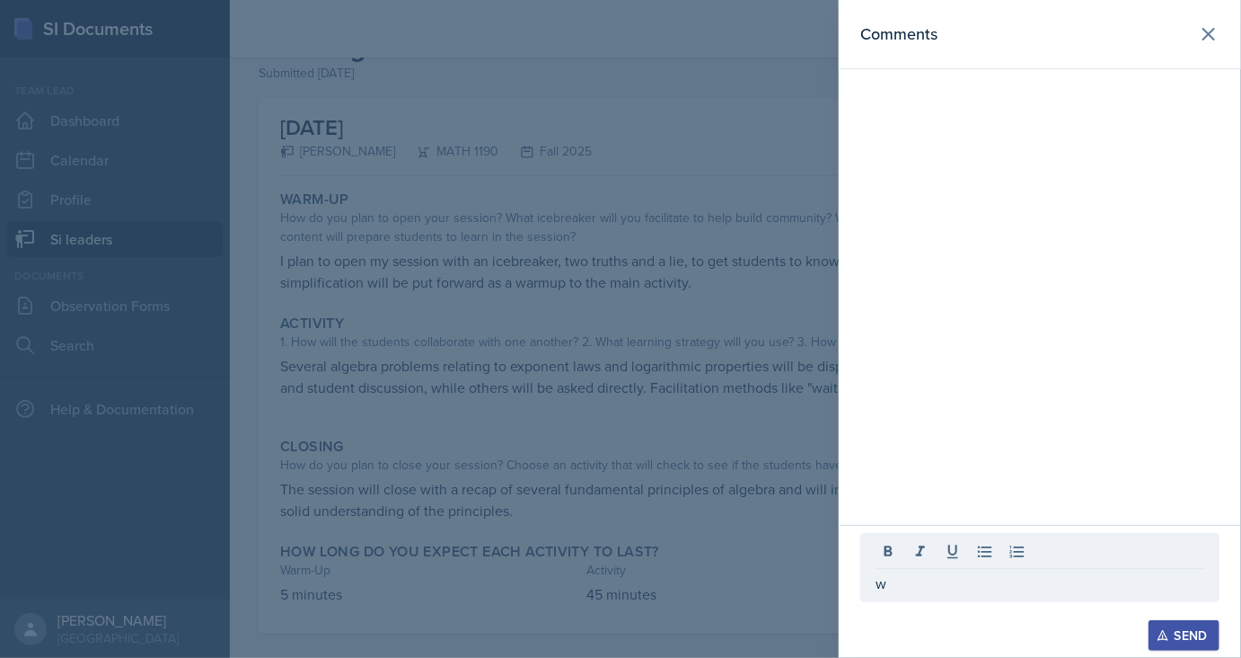
click at [617, 422] on div at bounding box center [620, 329] width 1241 height 658
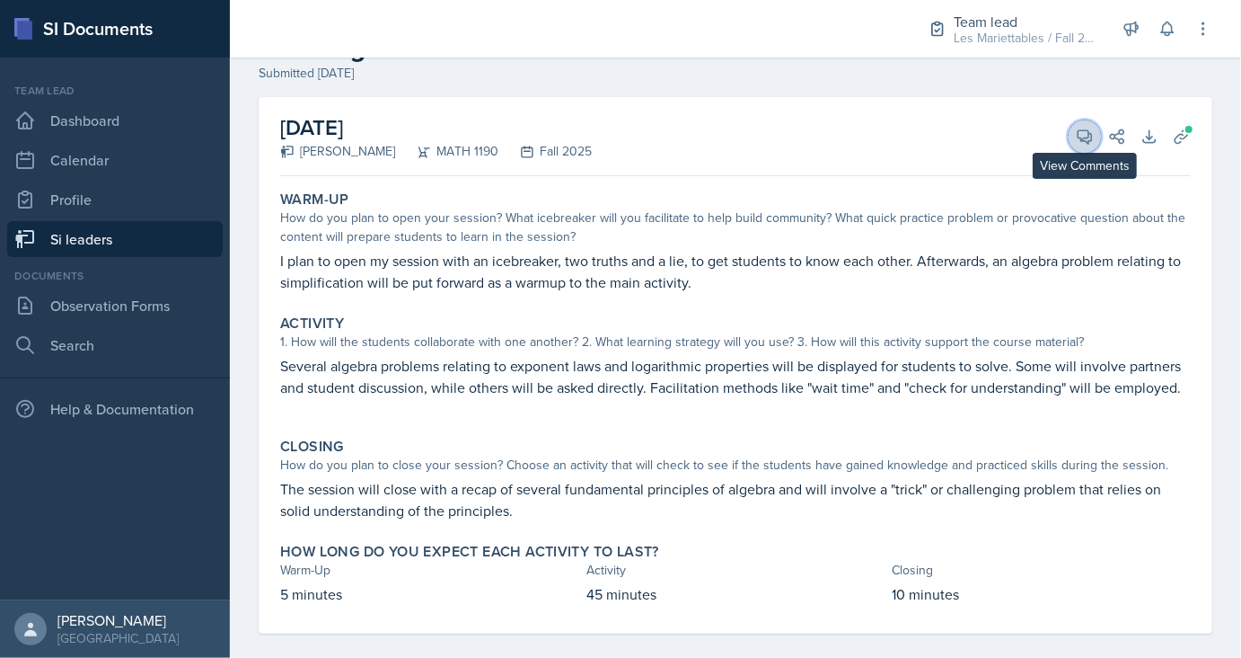
click at [1091, 137] on icon at bounding box center [1085, 137] width 18 height 18
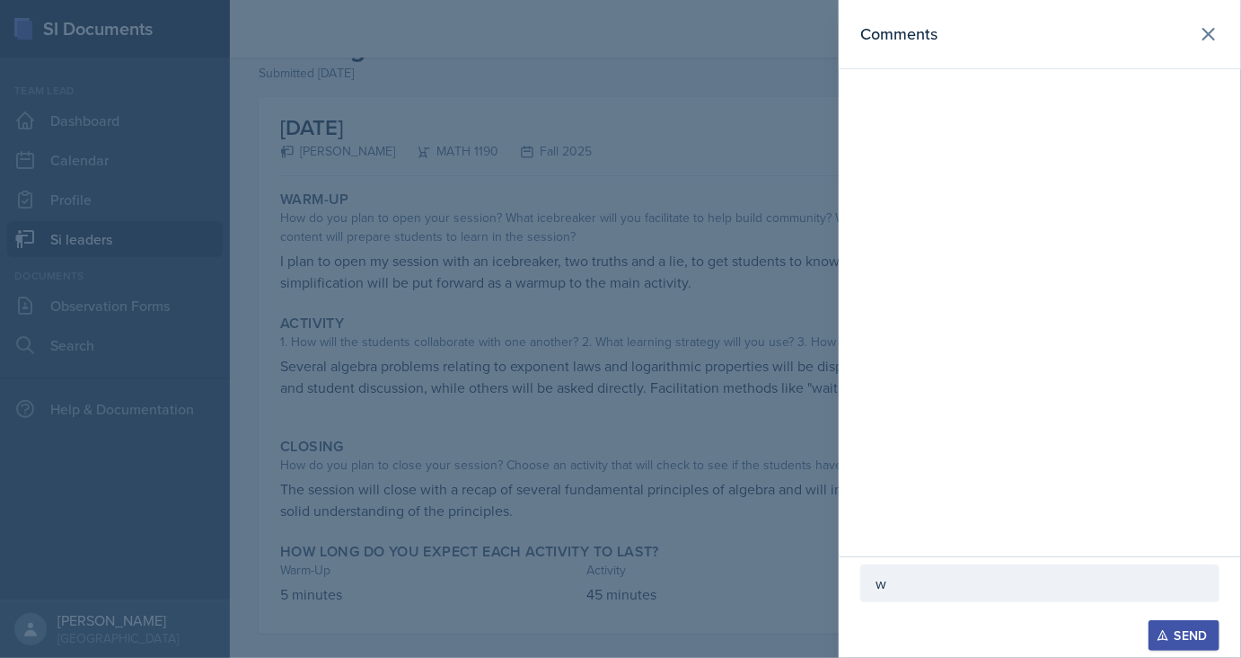
click at [958, 581] on p "w" at bounding box center [1040, 583] width 329 height 22
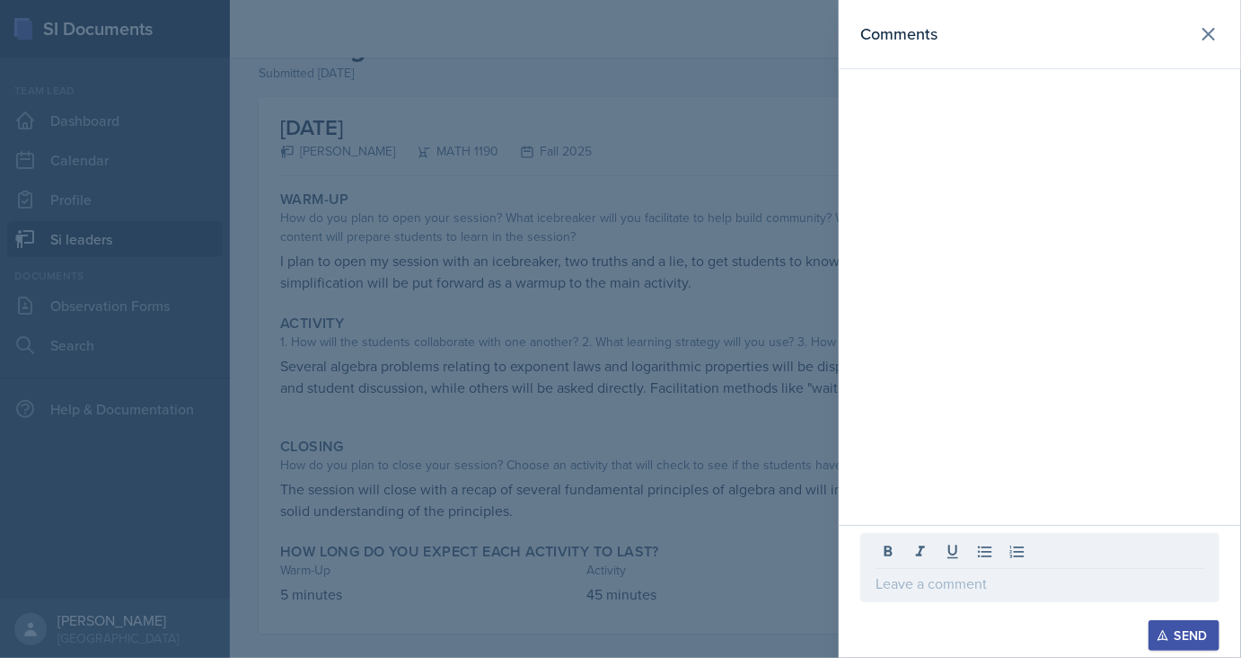
click at [605, 379] on div at bounding box center [620, 329] width 1241 height 658
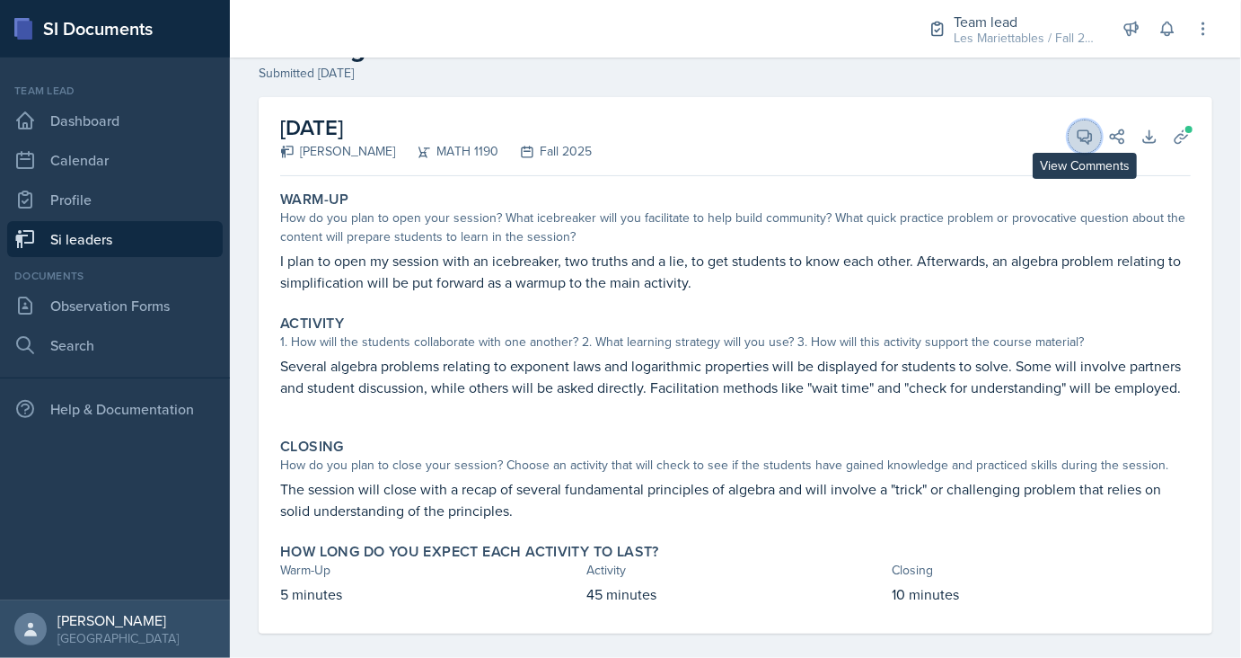
click at [1098, 134] on button "View Comments" at bounding box center [1085, 136] width 32 height 32
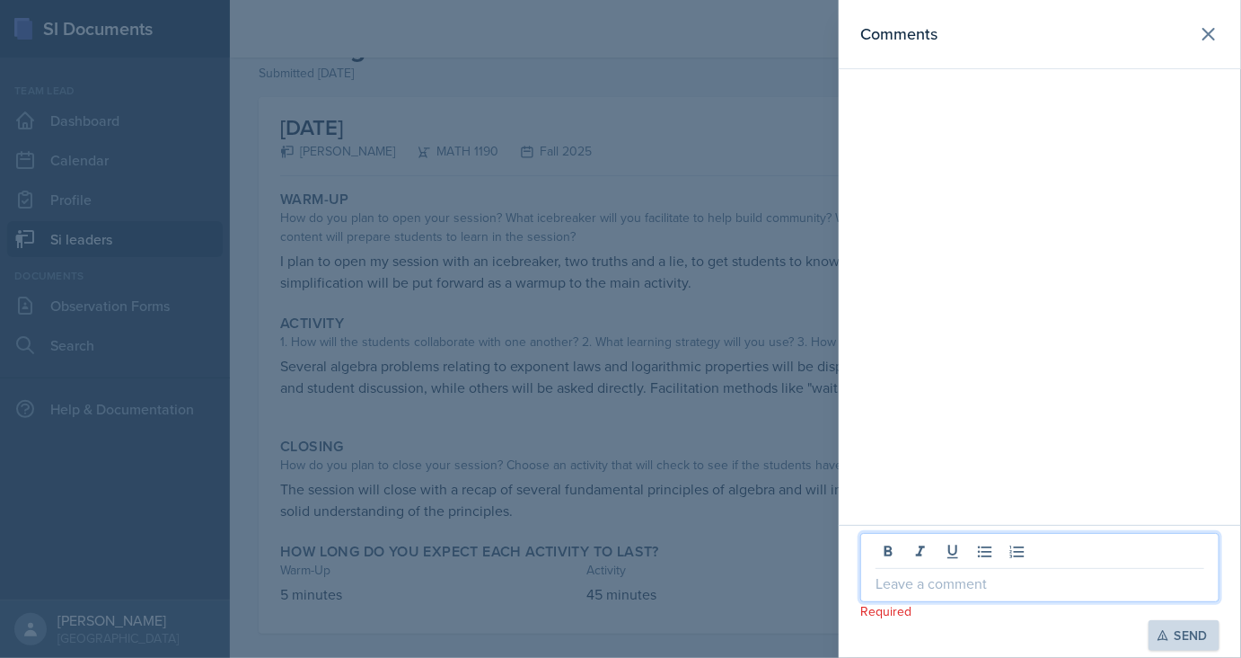
click at [982, 579] on p at bounding box center [1040, 583] width 329 height 22
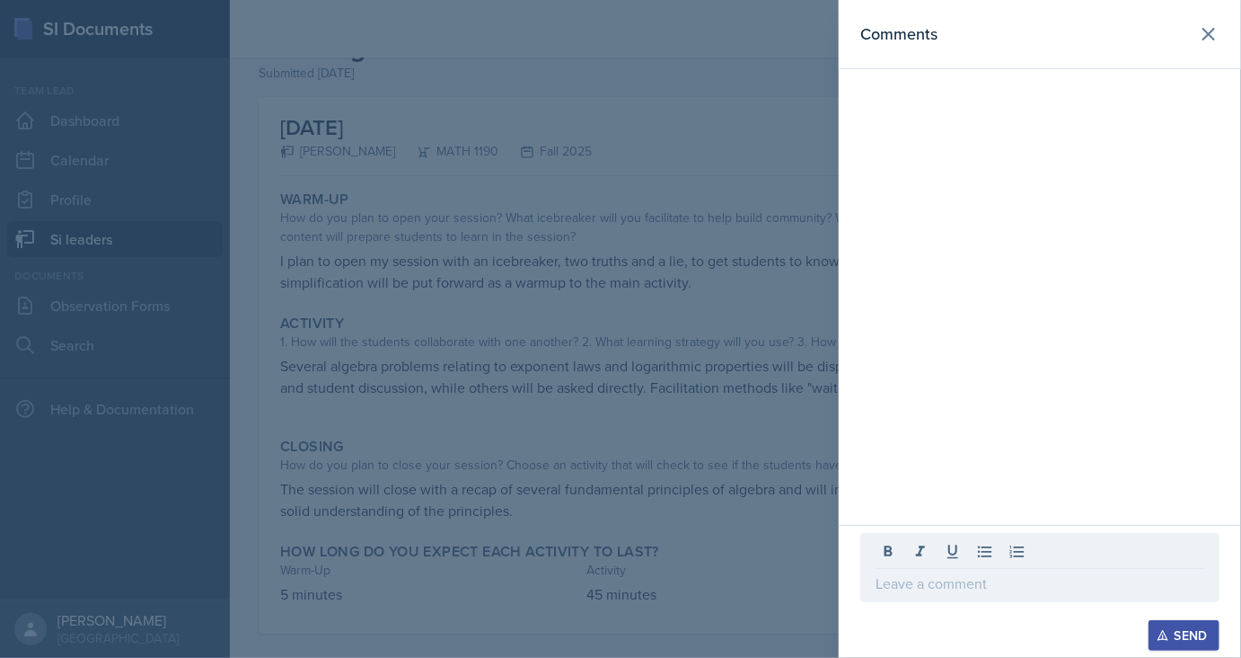
click at [599, 517] on div at bounding box center [620, 329] width 1241 height 658
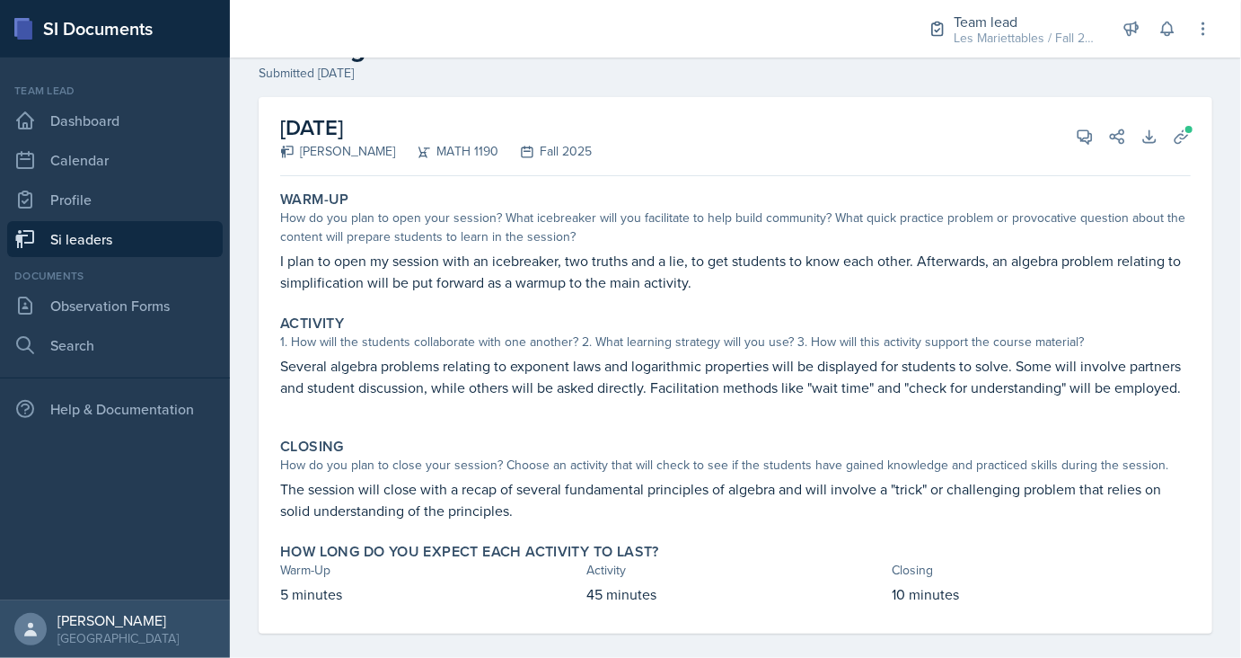
click at [1073, 117] on div "[DATE] [PERSON_NAME] MATH 1190 Fall 2025 View Comments Comments Required Send S…" at bounding box center [735, 136] width 911 height 79
click at [1089, 132] on span at bounding box center [1091, 130] width 9 height 9
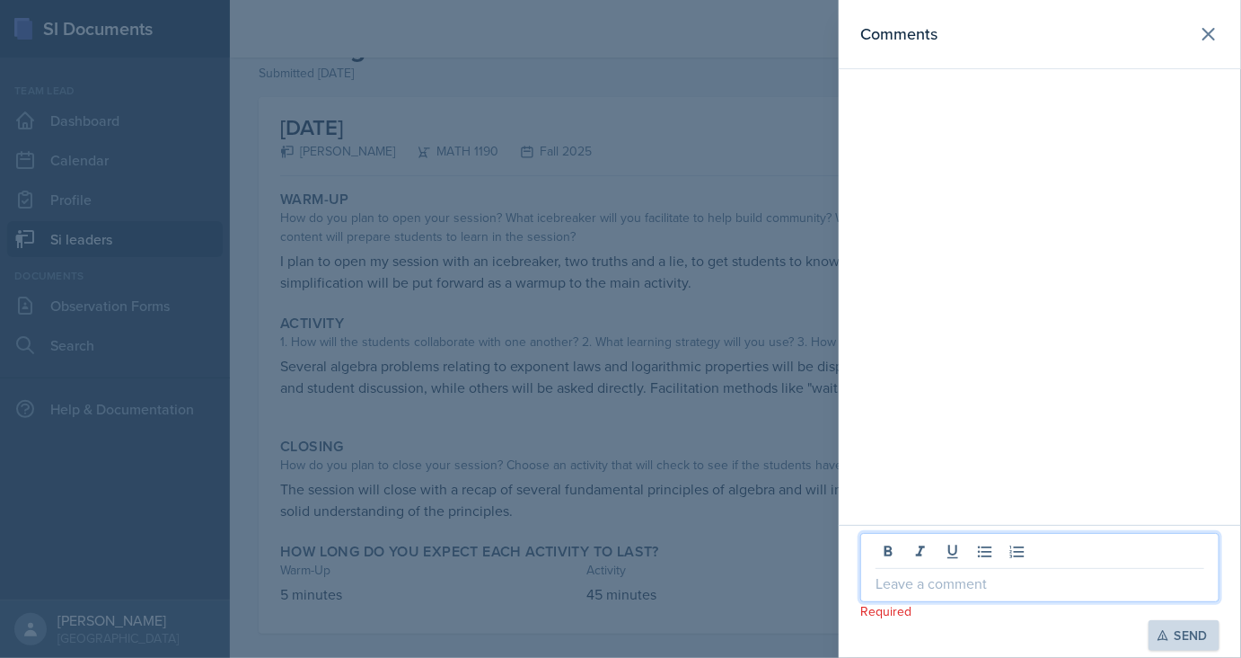
click at [971, 578] on p at bounding box center [1040, 583] width 329 height 22
click at [658, 473] on div at bounding box center [620, 329] width 1241 height 658
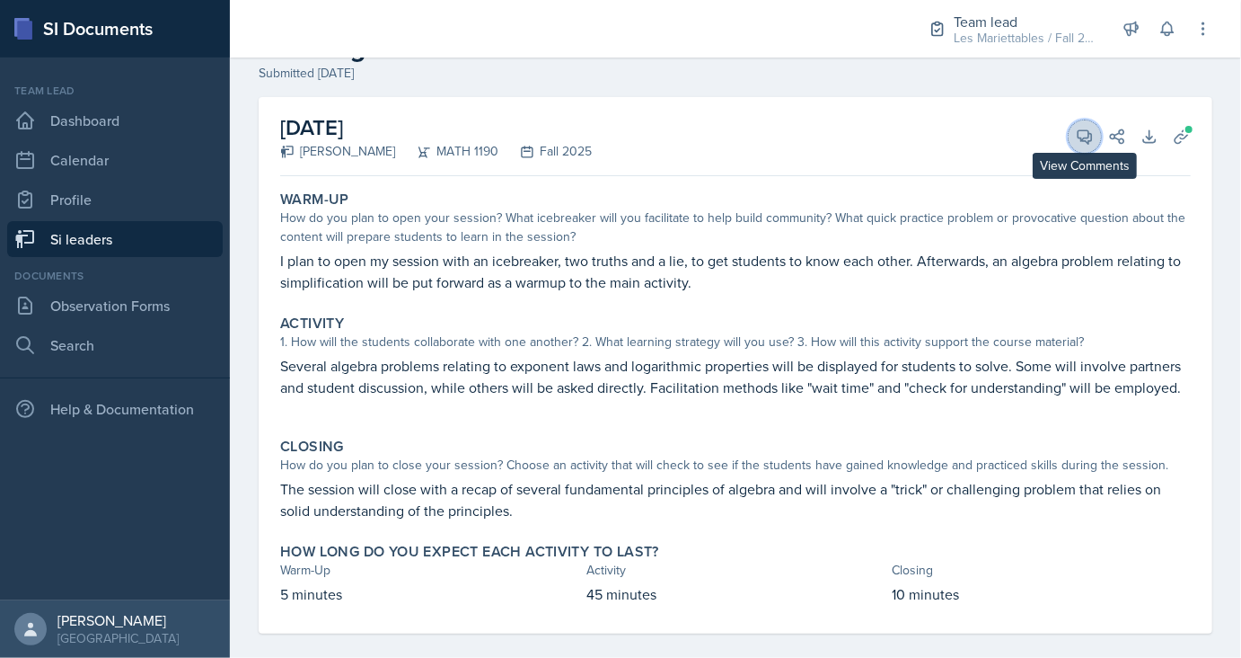
click at [1085, 138] on icon at bounding box center [1085, 137] width 18 height 18
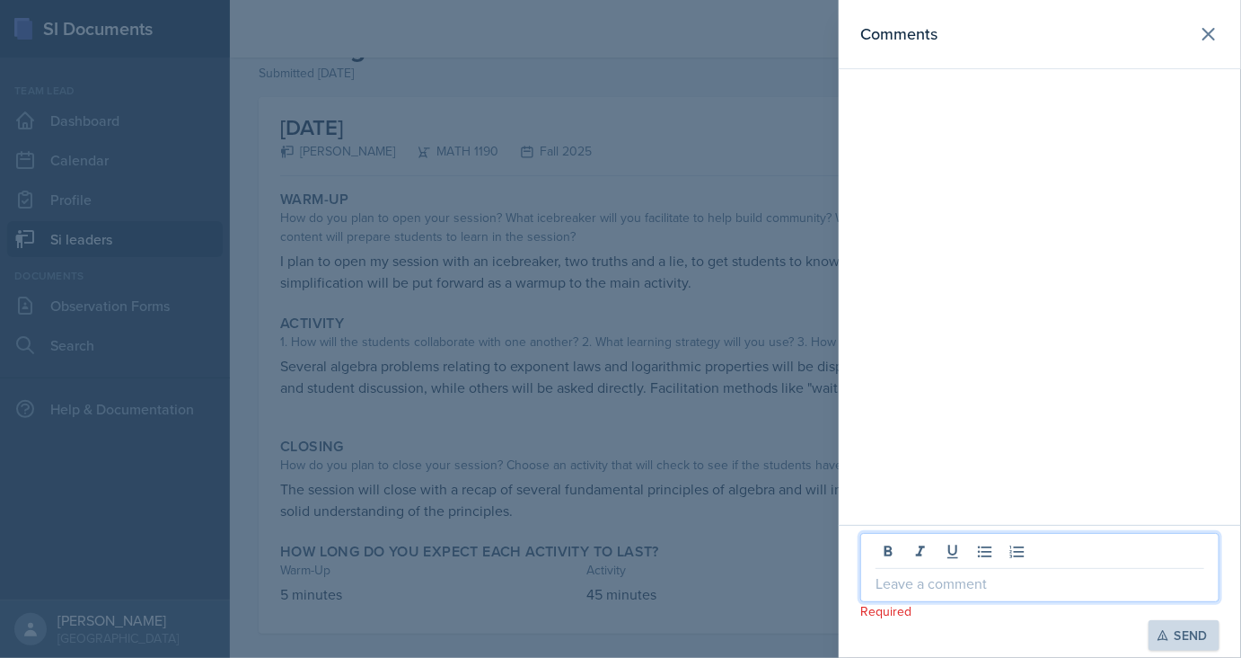
click at [991, 590] on p at bounding box center [1040, 583] width 329 height 22
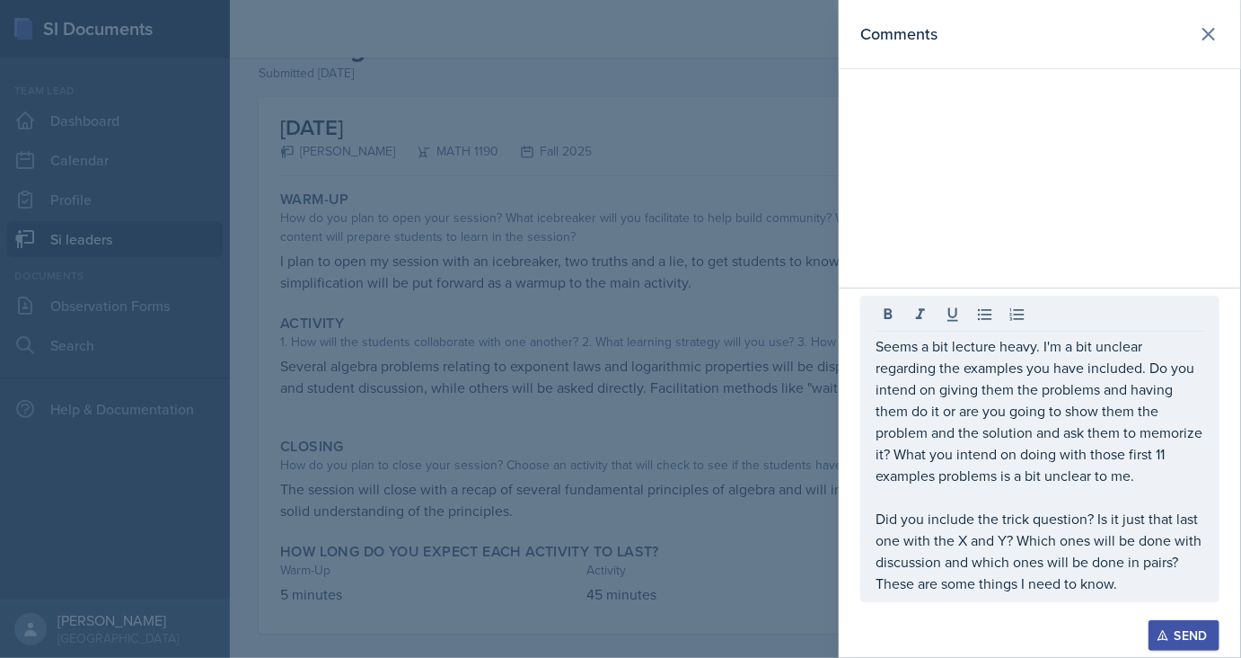
click at [1155, 633] on button "Send" at bounding box center [1184, 635] width 71 height 31
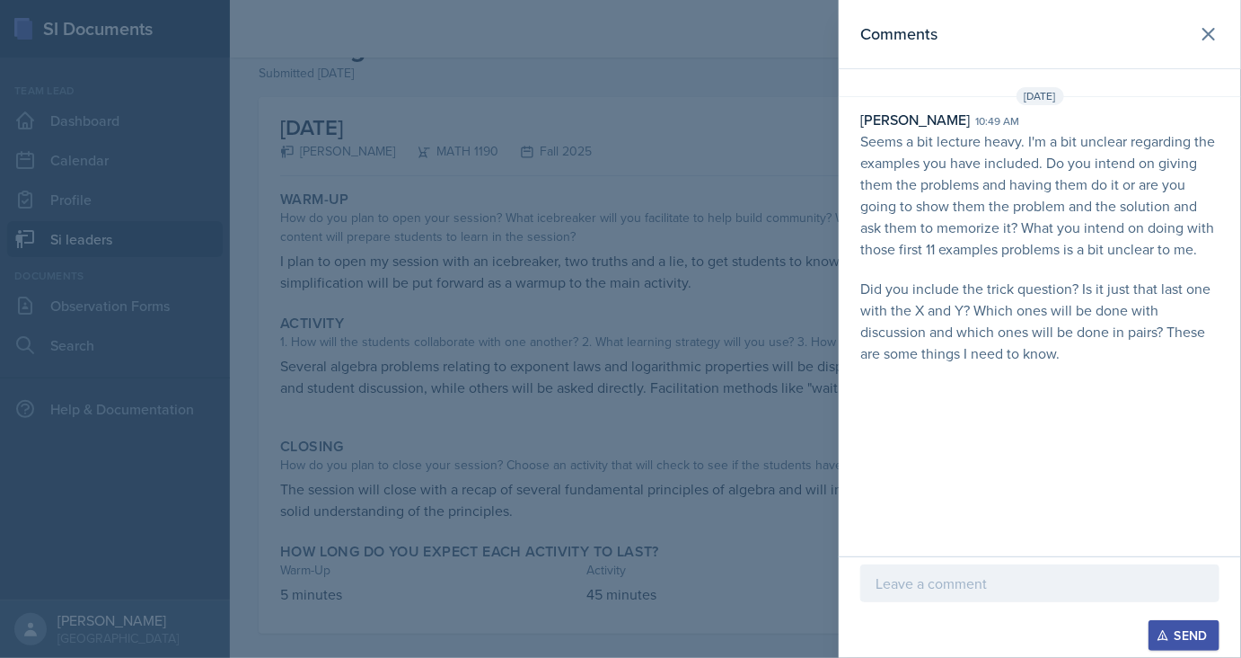
click at [712, 418] on div at bounding box center [620, 329] width 1241 height 658
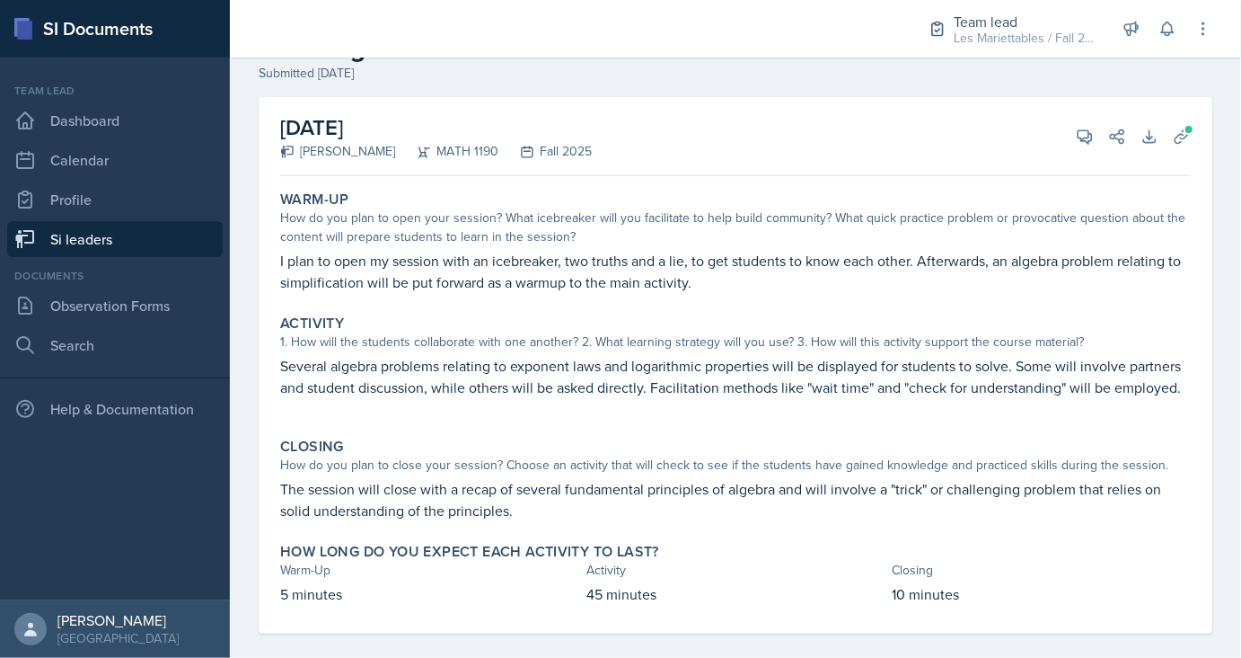
scroll to position [0, 0]
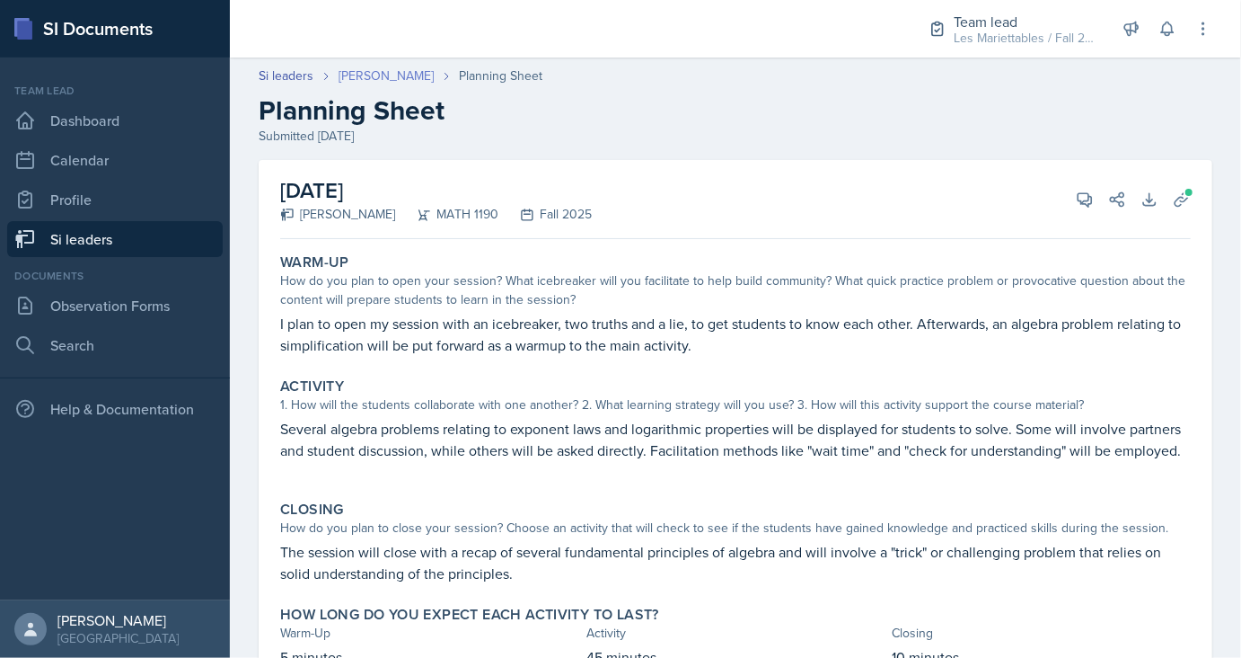
click at [358, 66] on link "[PERSON_NAME]" at bounding box center [386, 75] width 95 height 19
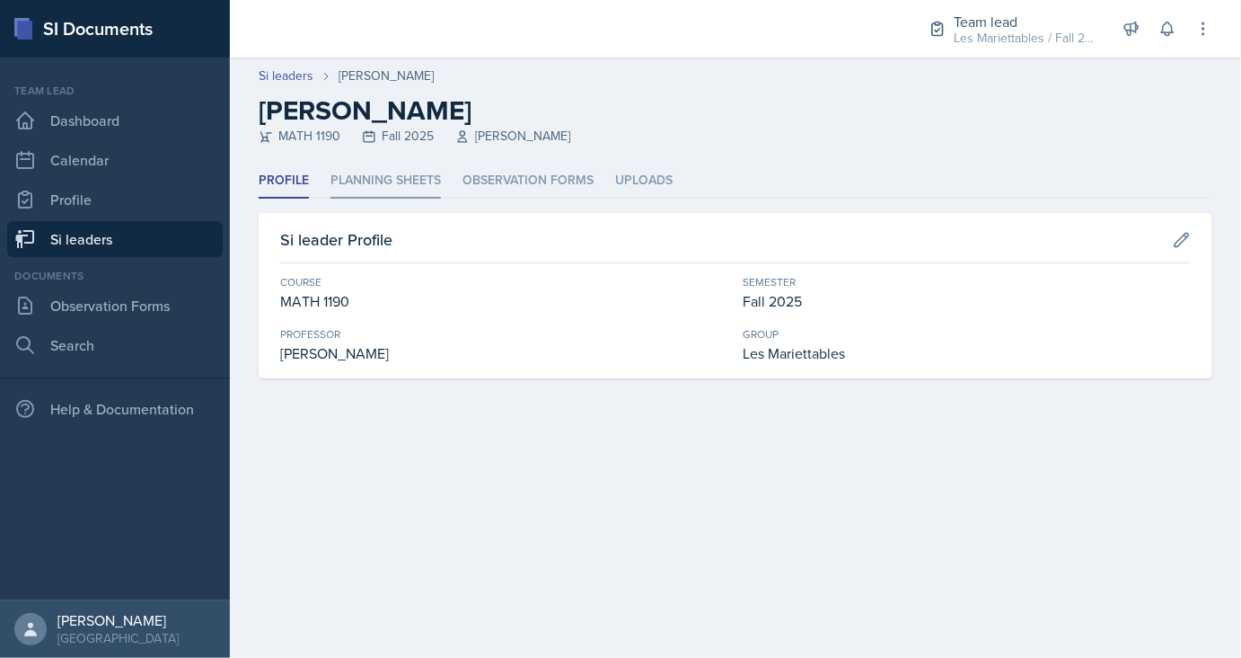
click at [379, 183] on li "Planning Sheets" at bounding box center [386, 180] width 110 height 35
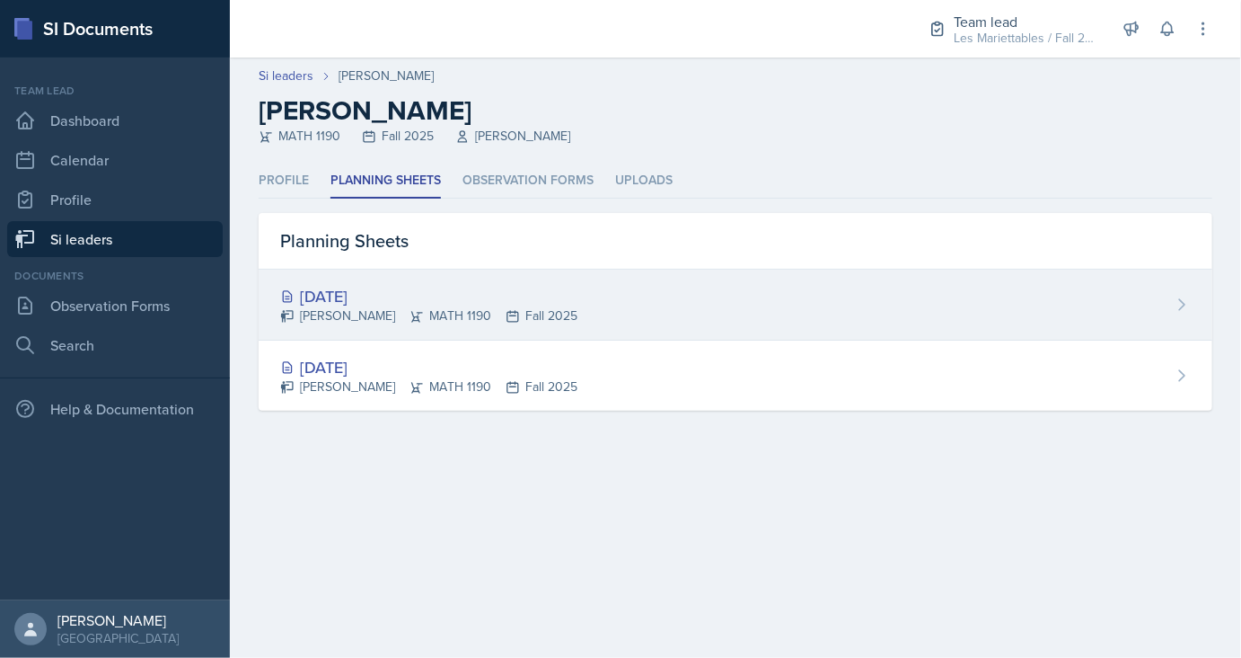
click at [367, 303] on div "[DATE]" at bounding box center [428, 296] width 297 height 24
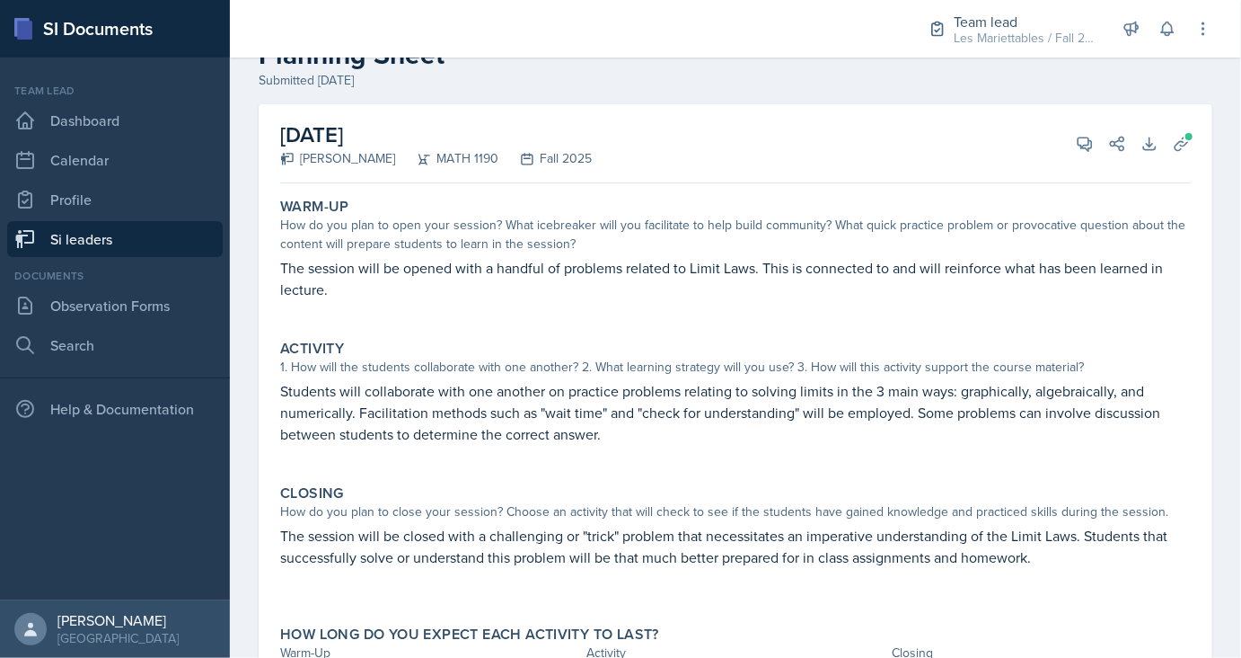
scroll to position [60, 0]
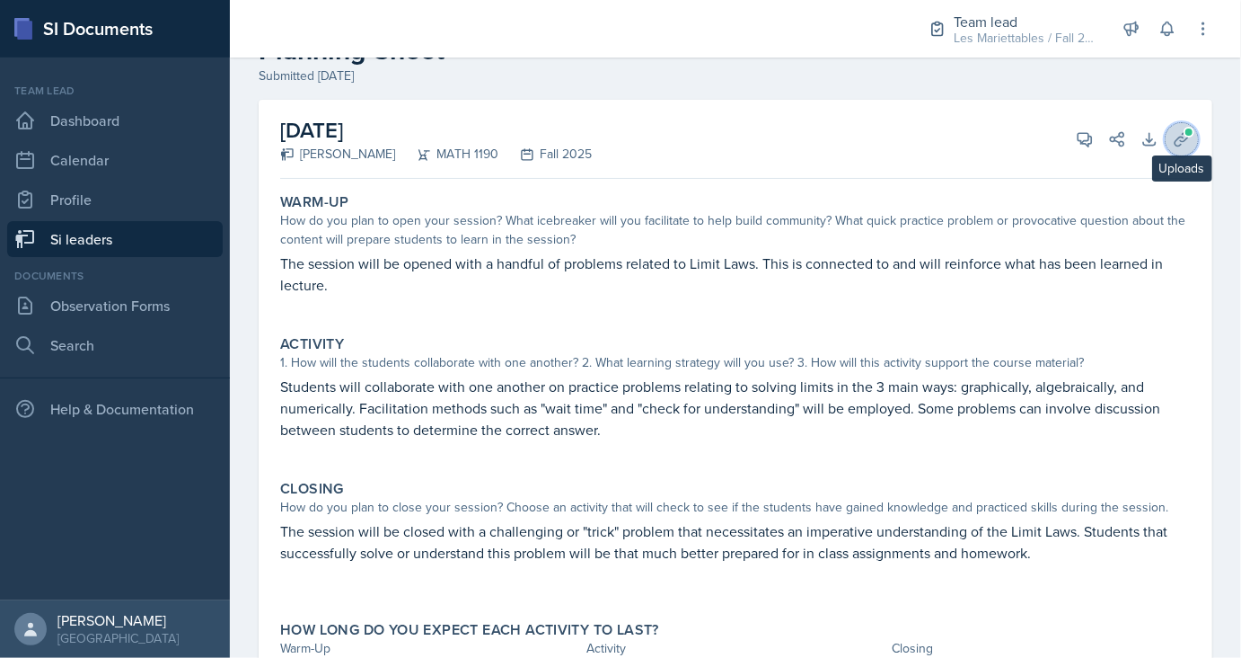
click at [1179, 144] on icon at bounding box center [1182, 139] width 18 height 18
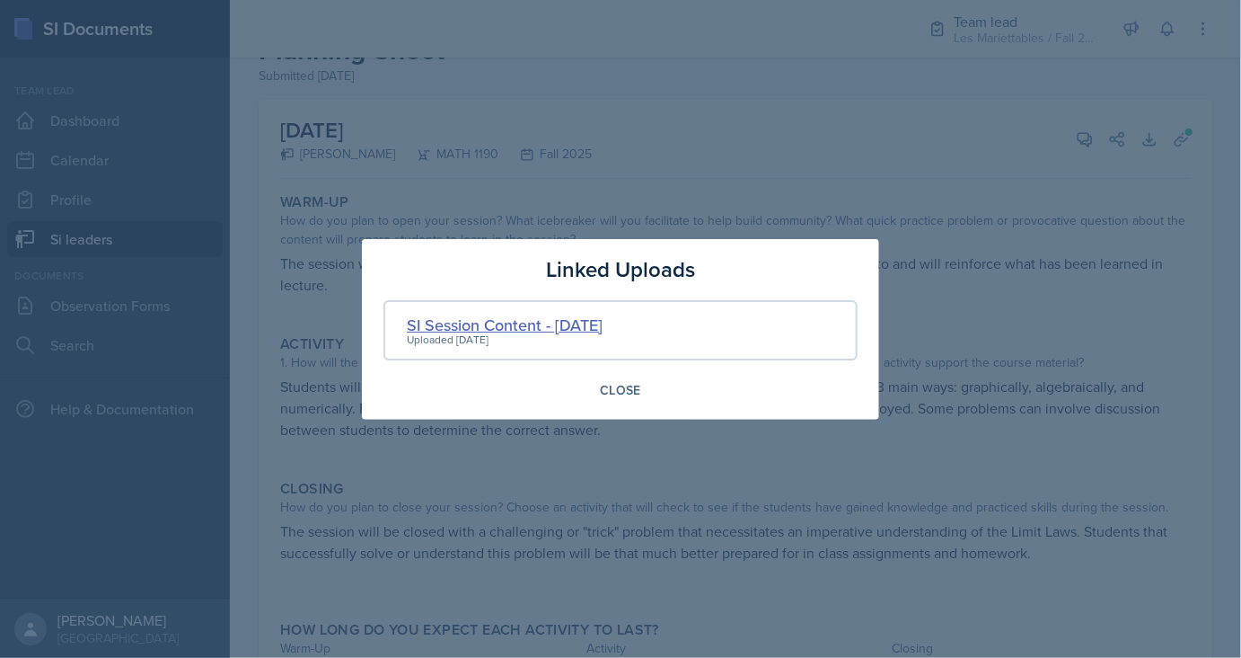
click at [591, 320] on div "SI Session Content - [DATE]" at bounding box center [505, 325] width 196 height 24
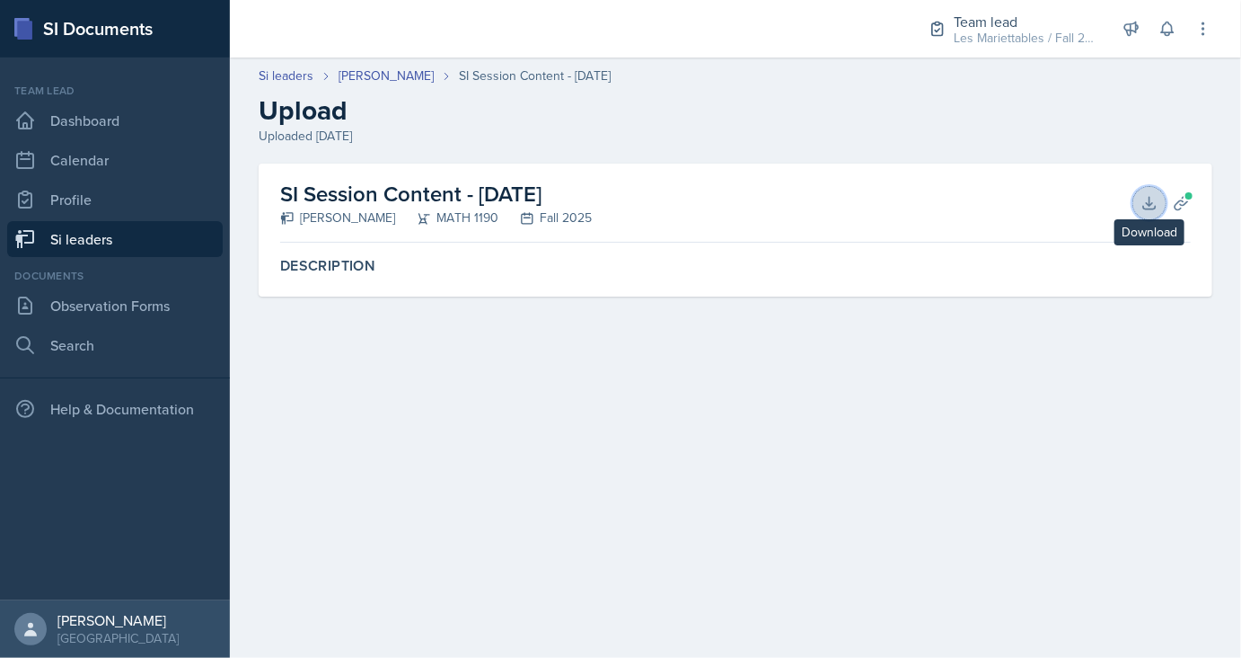
click at [1140, 209] on button "Download" at bounding box center [1150, 203] width 32 height 32
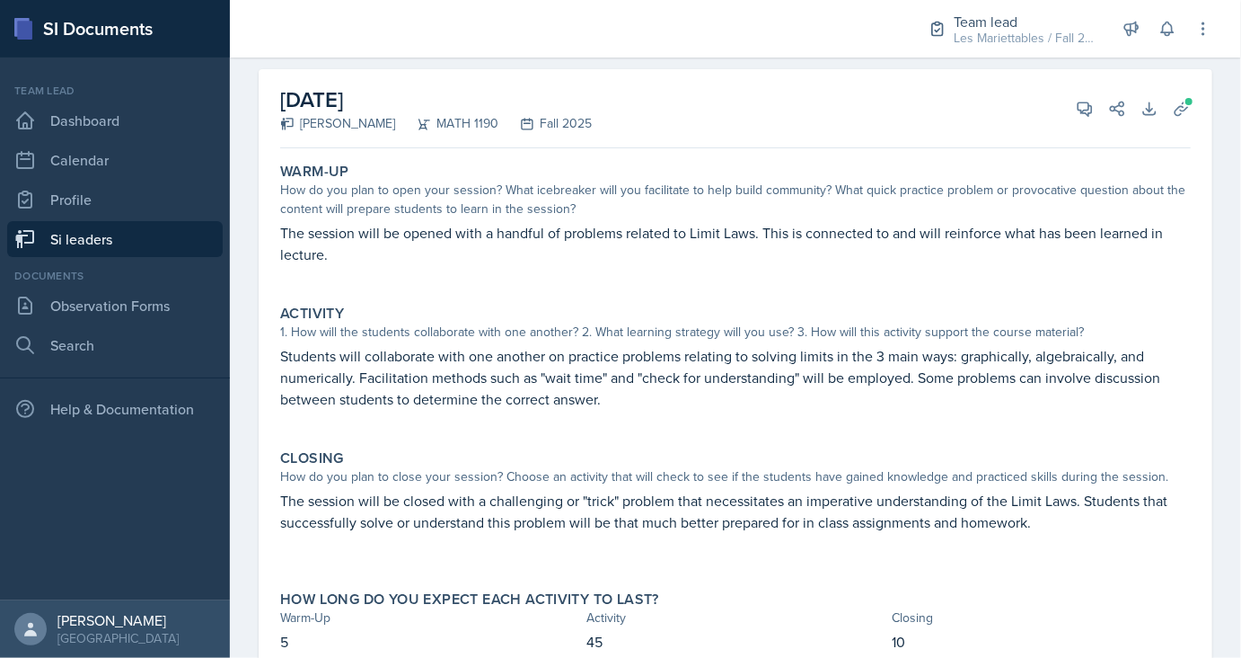
scroll to position [91, 0]
click at [1084, 119] on button "View Comments" at bounding box center [1085, 109] width 32 height 32
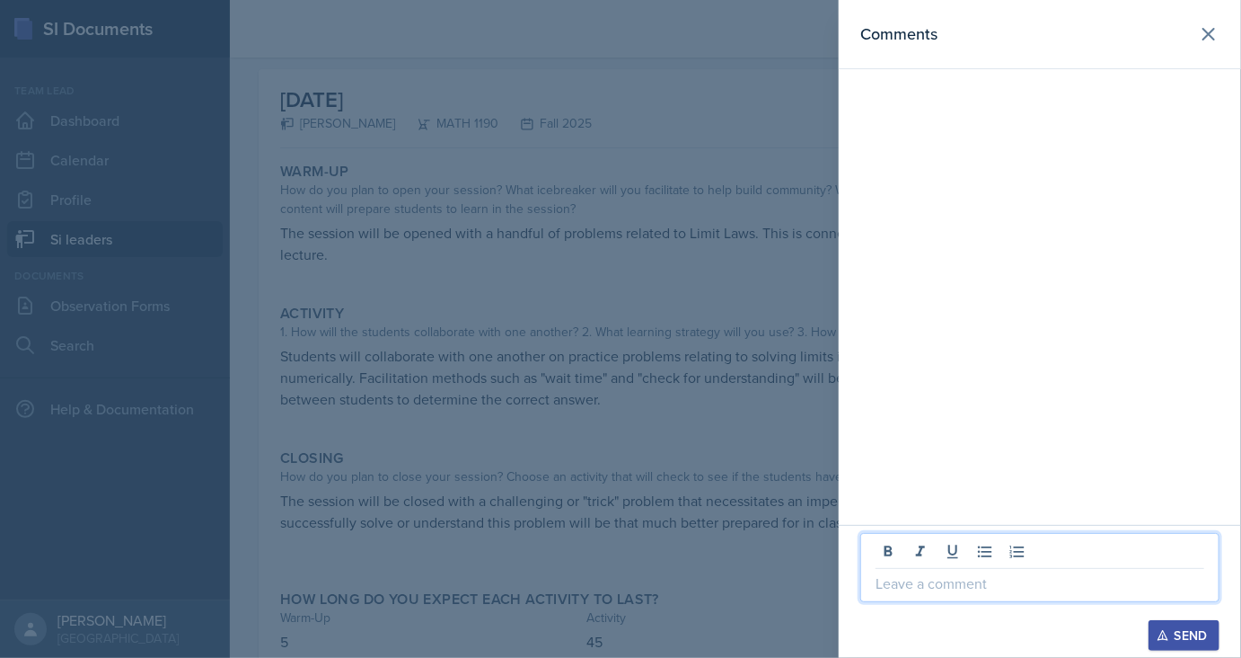
click at [892, 579] on p at bounding box center [1040, 583] width 329 height 22
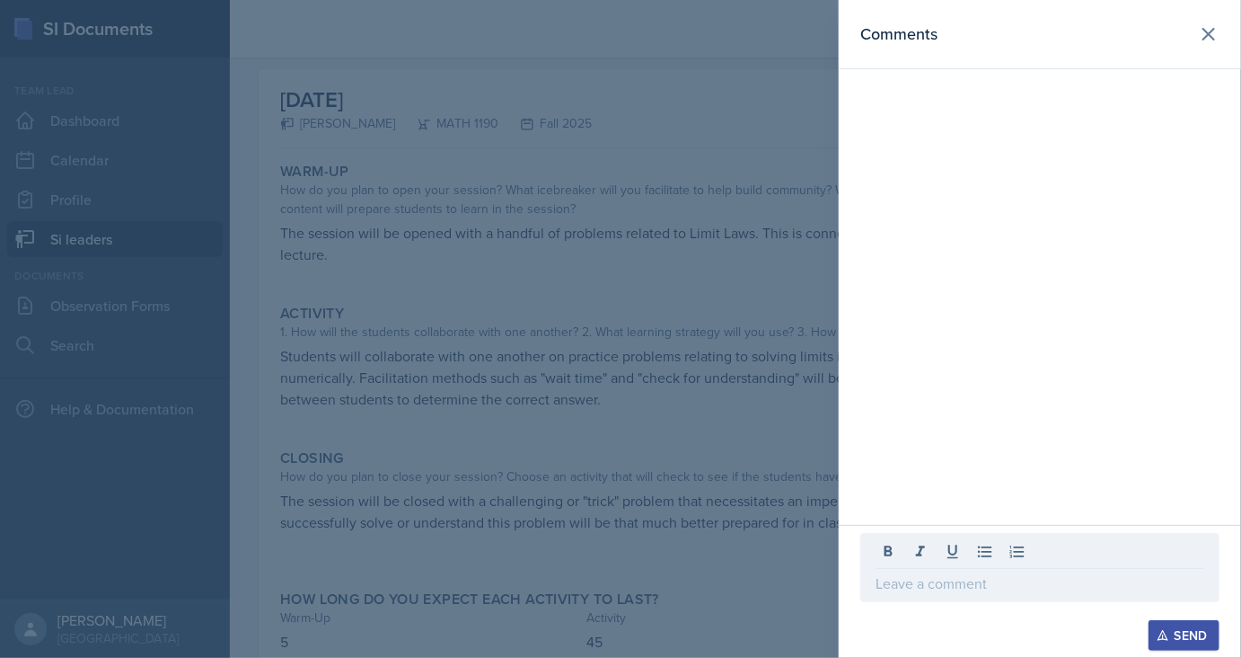
click at [384, 501] on div at bounding box center [620, 329] width 1241 height 658
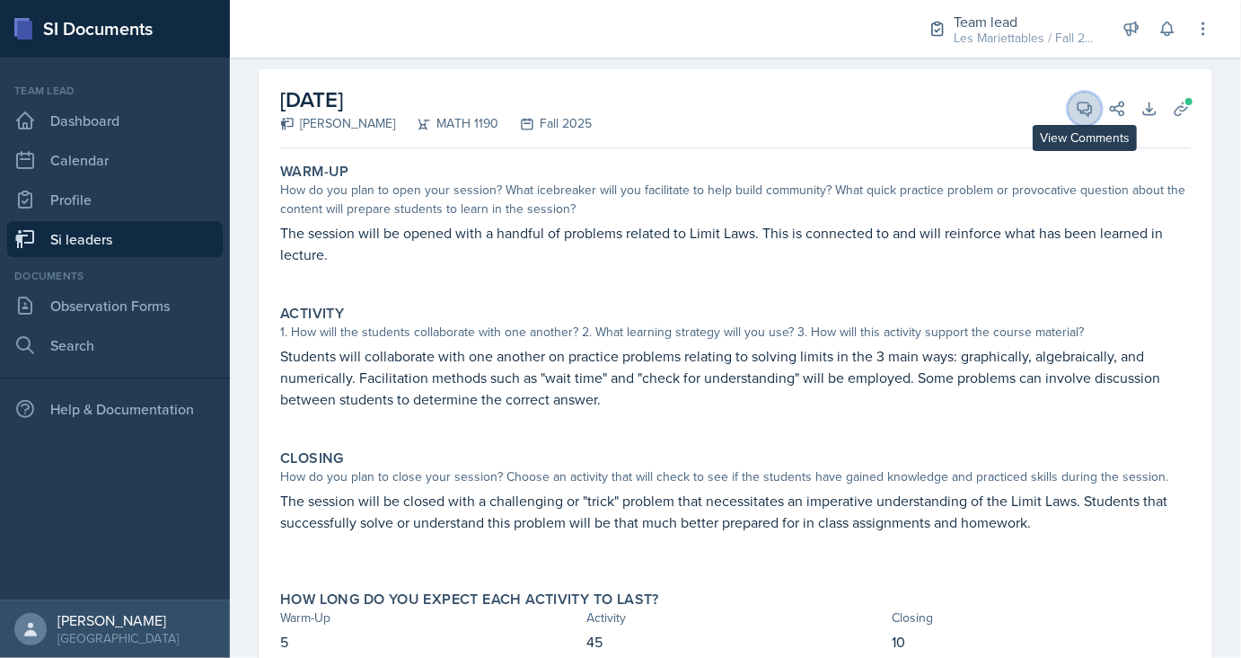
click at [1094, 119] on button "View Comments" at bounding box center [1085, 109] width 32 height 32
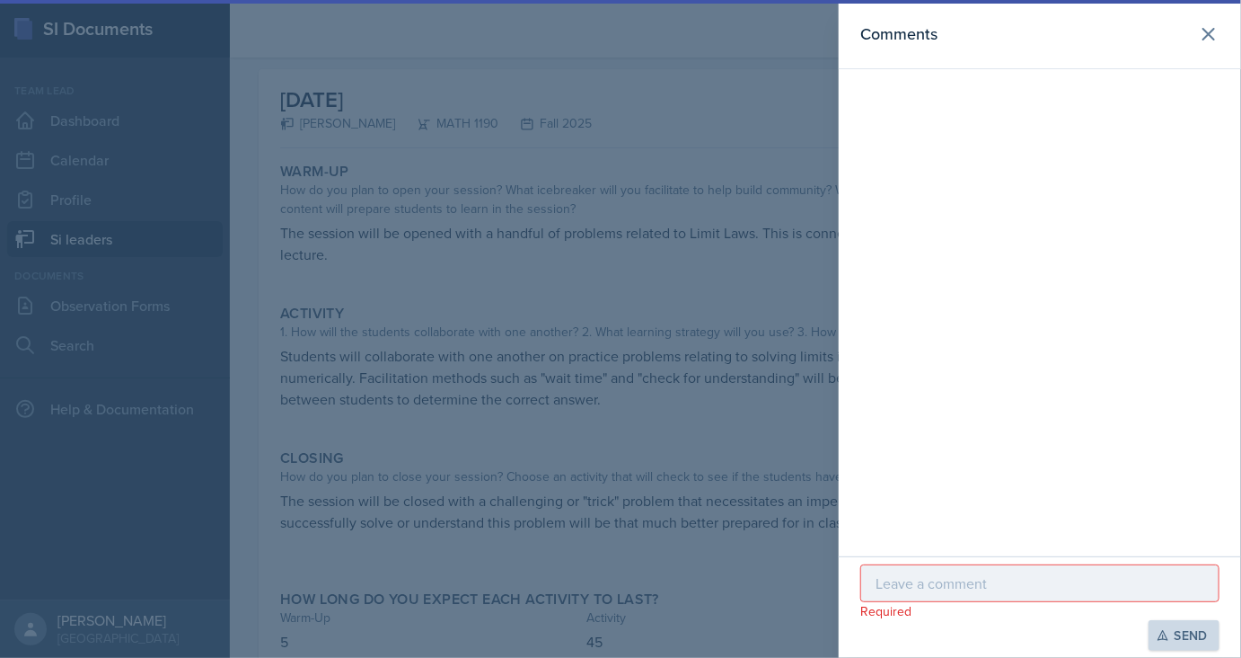
click at [741, 340] on div at bounding box center [620, 329] width 1241 height 658
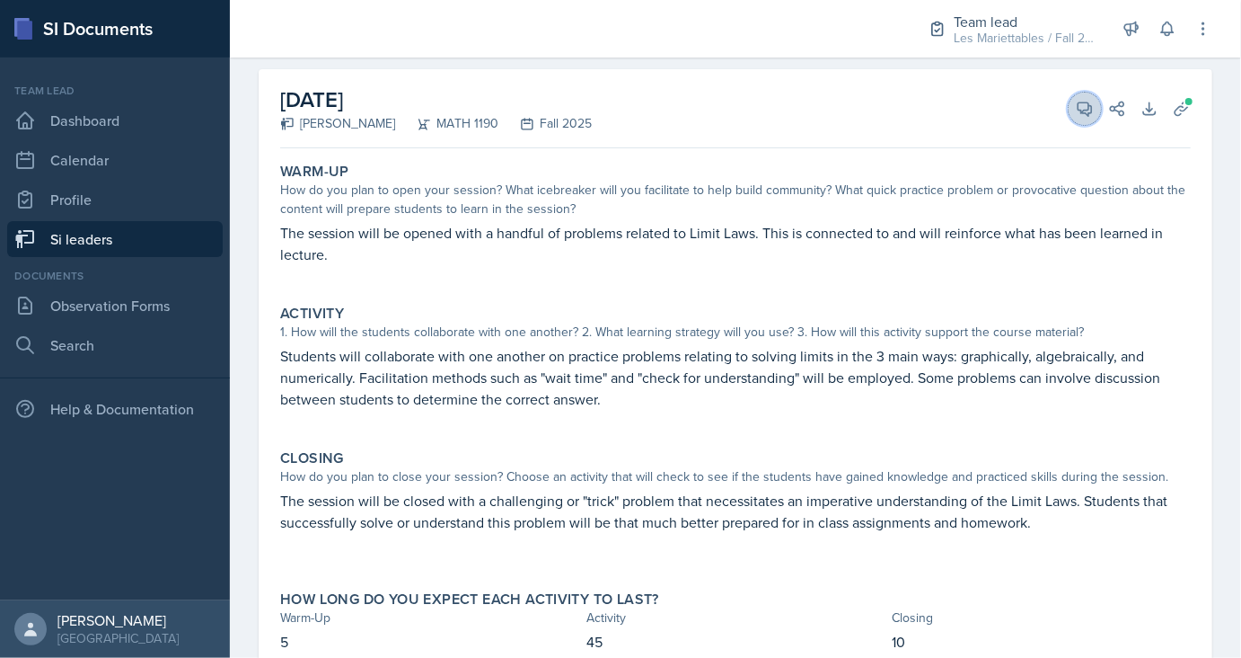
click at [1091, 110] on icon at bounding box center [1085, 109] width 18 height 18
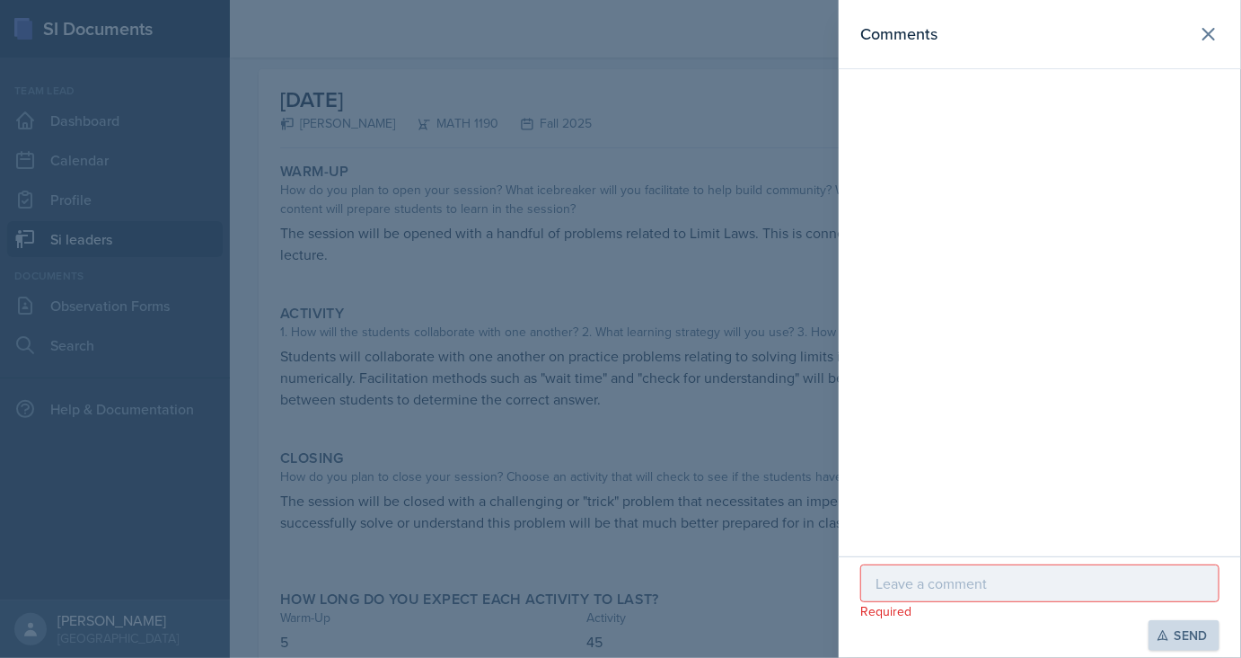
click at [953, 579] on p at bounding box center [1040, 583] width 329 height 22
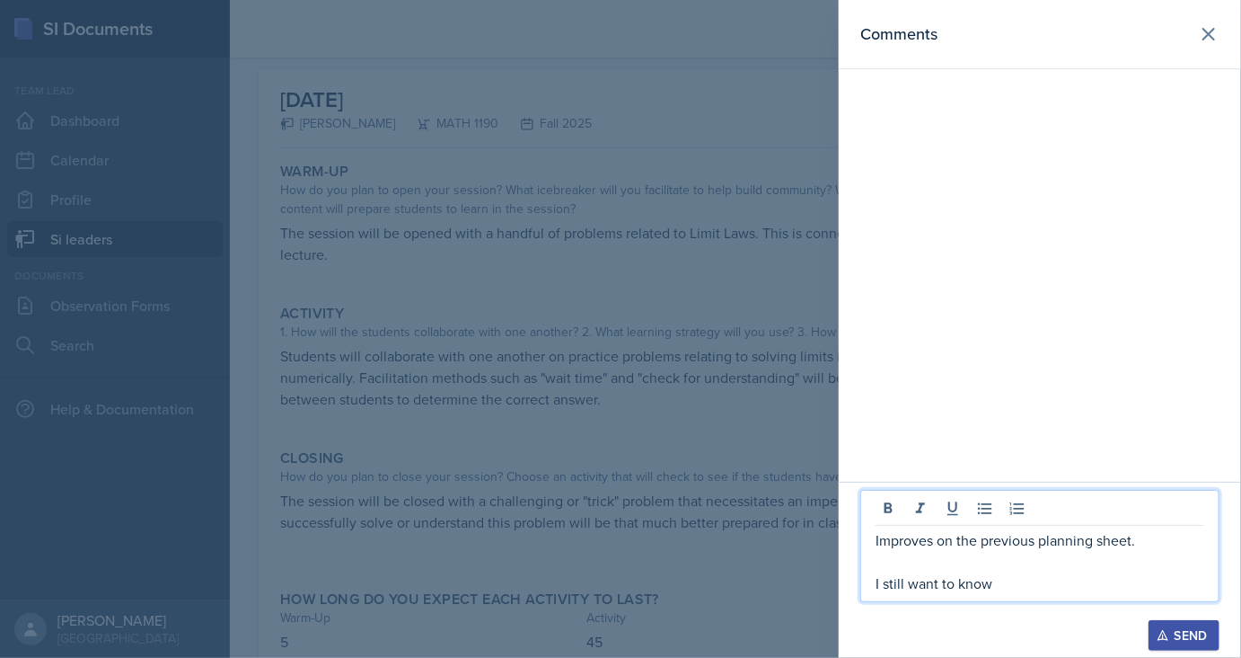
click at [791, 545] on div at bounding box center [620, 329] width 1241 height 658
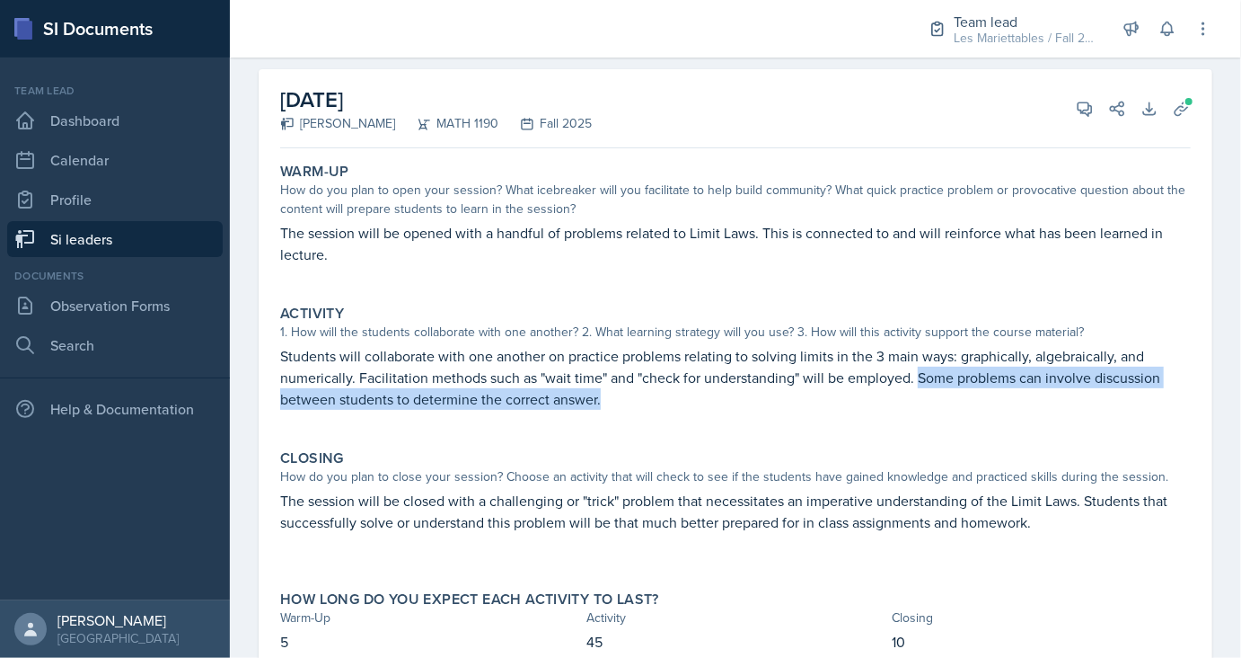
drag, startPoint x: 921, startPoint y: 376, endPoint x: 923, endPoint y: 395, distance: 19.1
click at [923, 395] on p "Students will collaborate with one another on practice problems relating to sol…" at bounding box center [735, 377] width 911 height 65
copy p "Some problems can involve discussion between students to determine the correct …"
click at [1074, 100] on button "View Comments" at bounding box center [1085, 109] width 32 height 32
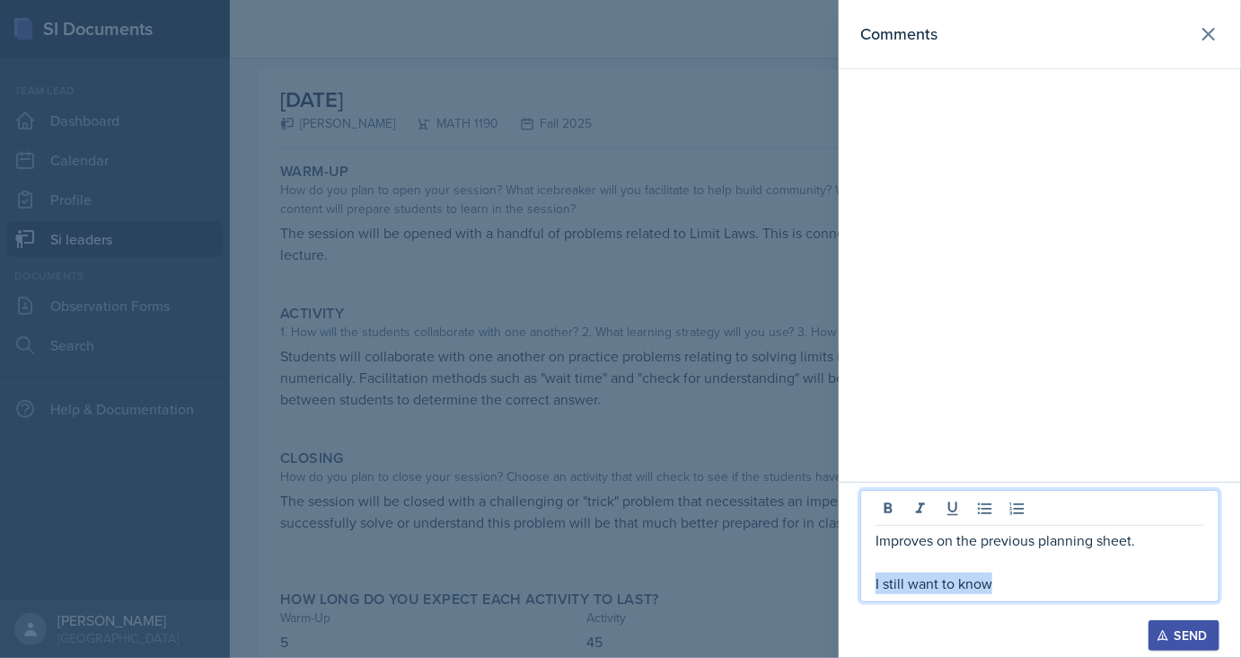
drag, startPoint x: 1007, startPoint y: 594, endPoint x: 852, endPoint y: 598, distance: 155.5
click at [861, 598] on div "Improves on the previous planning sheet. I still want to know" at bounding box center [1040, 546] width 359 height 112
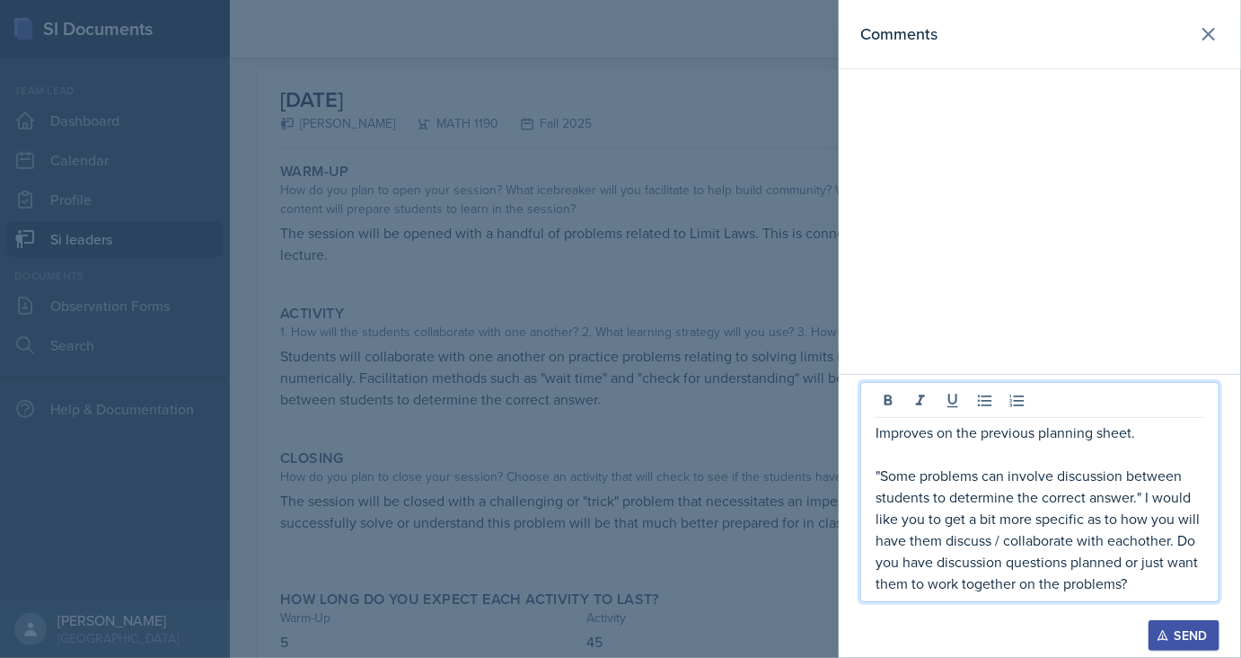
click at [1162, 630] on icon "button" at bounding box center [1163, 635] width 13 height 13
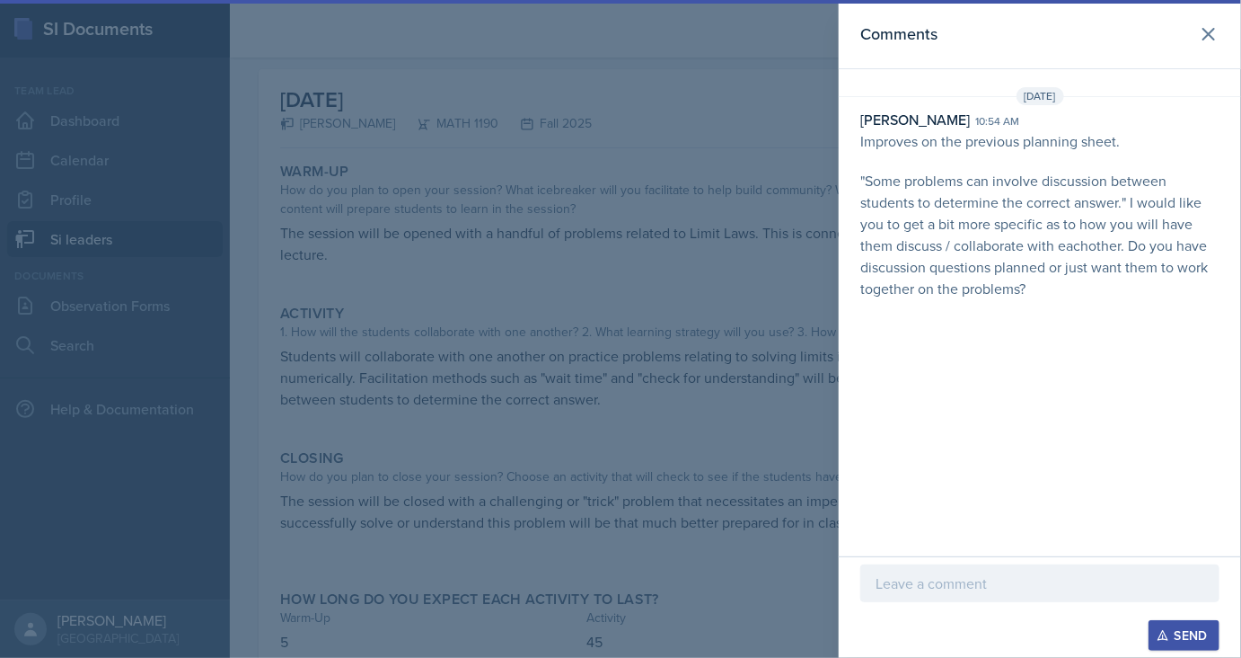
click at [780, 505] on div at bounding box center [620, 329] width 1241 height 658
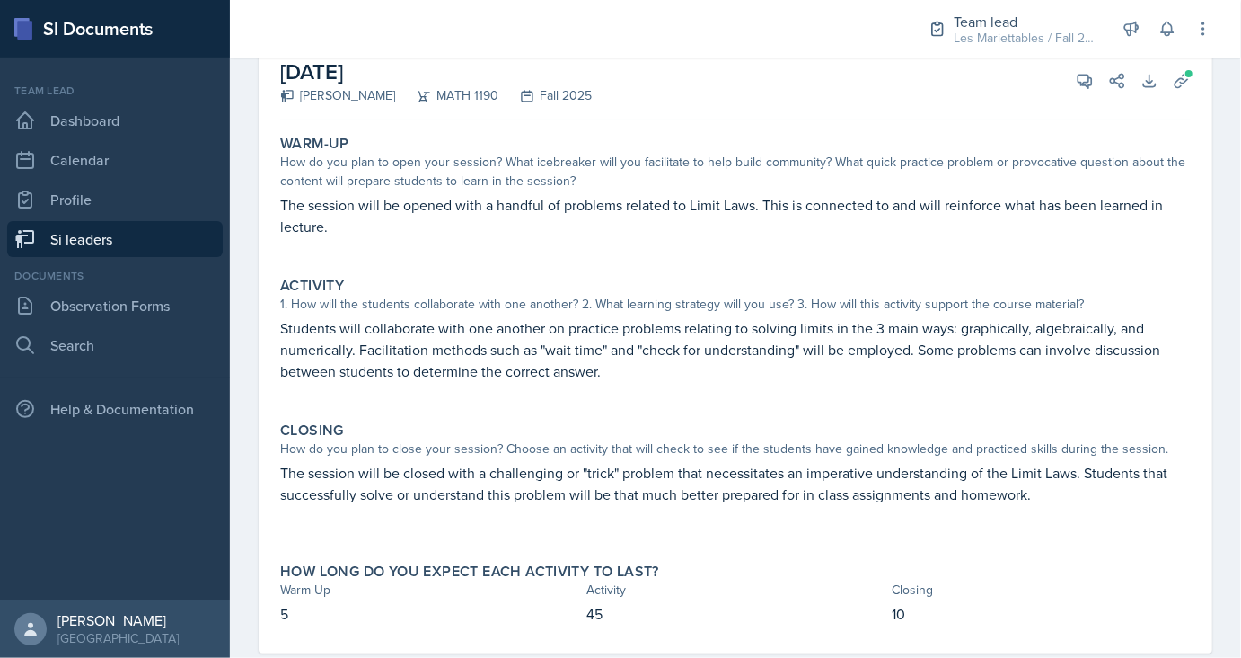
scroll to position [82, 0]
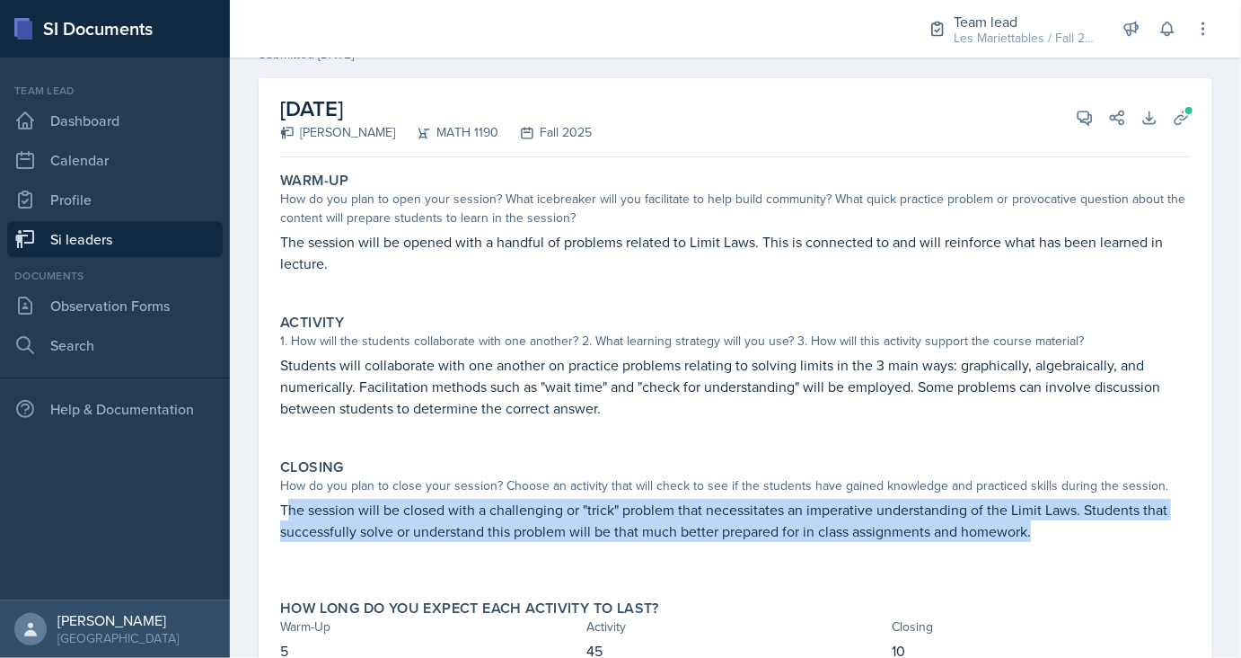
drag, startPoint x: 287, startPoint y: 508, endPoint x: 1038, endPoint y: 548, distance: 752.0
click at [1038, 548] on div "The session will be closed with a challenging or "trick" problem that necessita…" at bounding box center [735, 538] width 911 height 79
copy p "he session will be closed with a challenging or "trick" problem that necessitat…"
click at [122, 231] on link "Si leaders" at bounding box center [115, 239] width 216 height 36
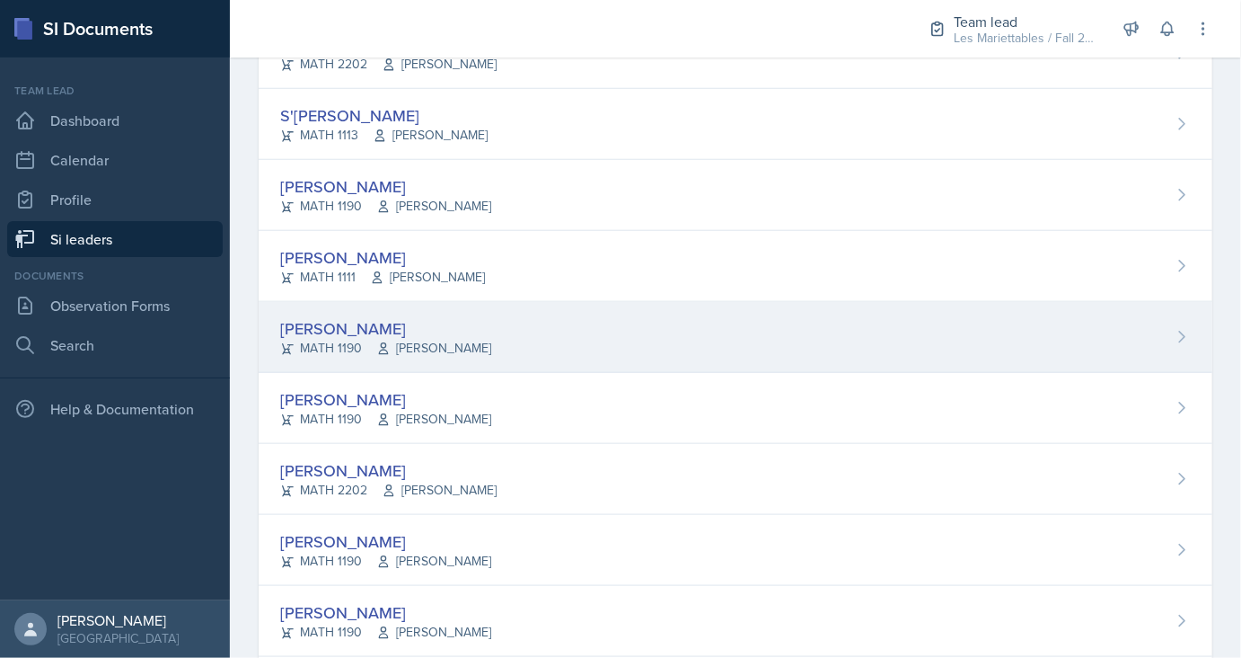
scroll to position [790, 0]
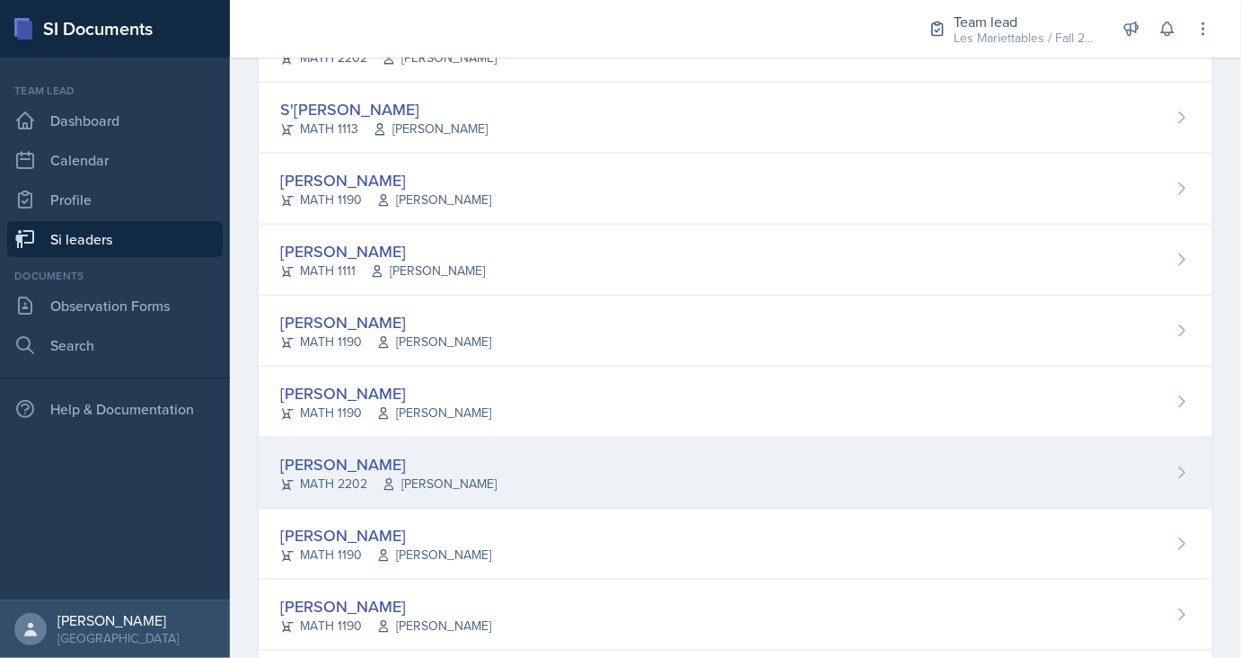
click at [346, 458] on div "[PERSON_NAME]" at bounding box center [388, 464] width 216 height 24
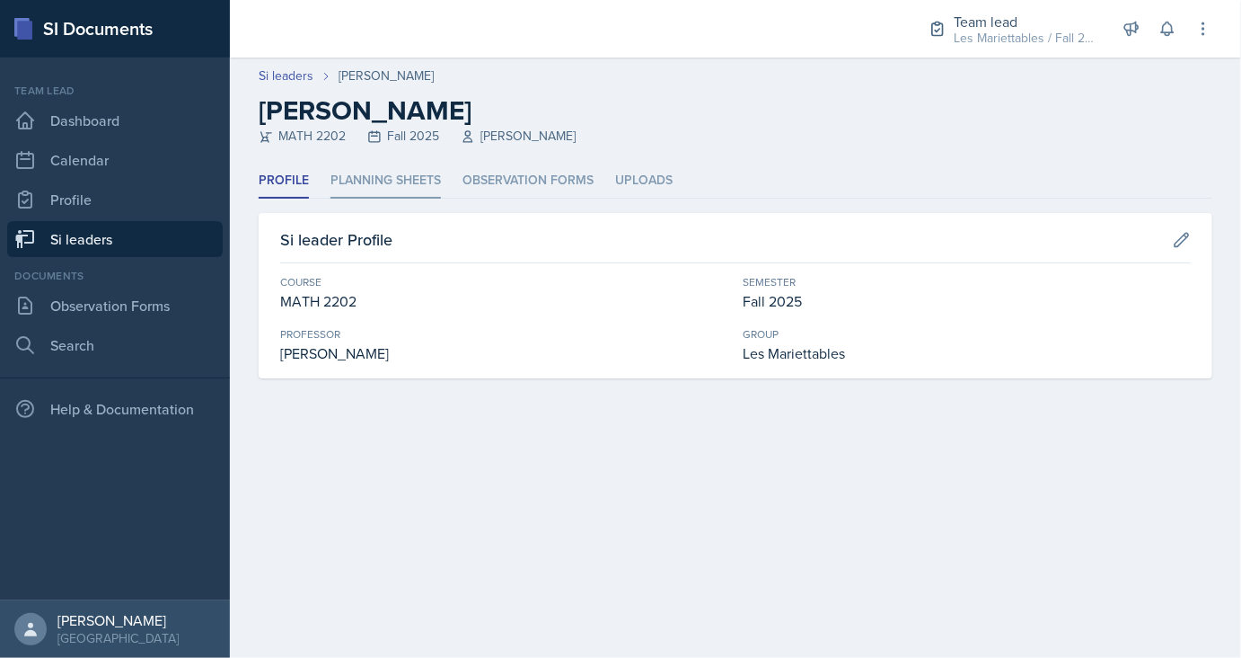
click at [398, 185] on li "Planning Sheets" at bounding box center [386, 180] width 110 height 35
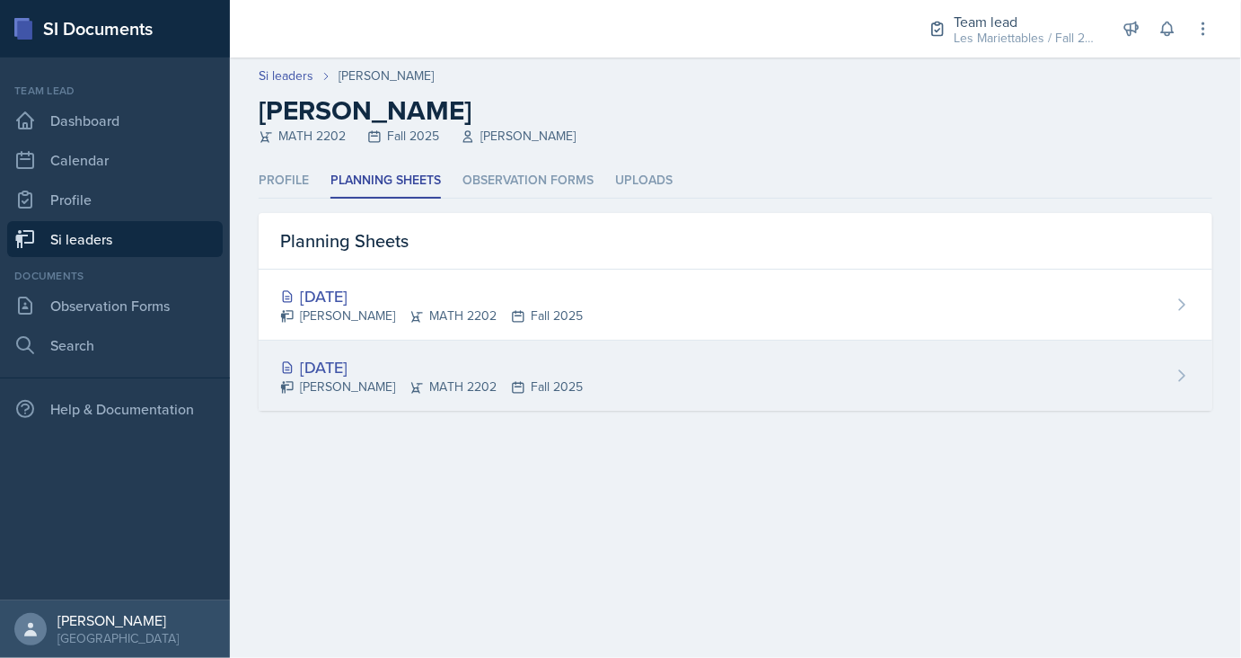
click at [327, 366] on div "[DATE]" at bounding box center [431, 367] width 303 height 24
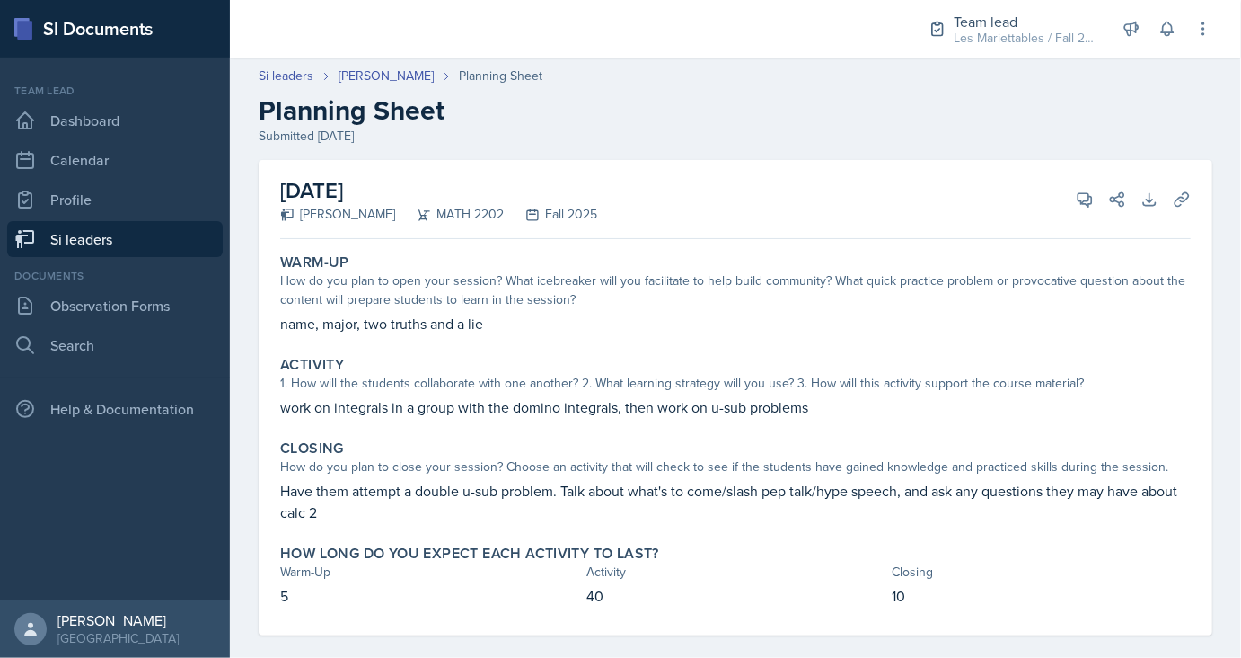
scroll to position [21, 0]
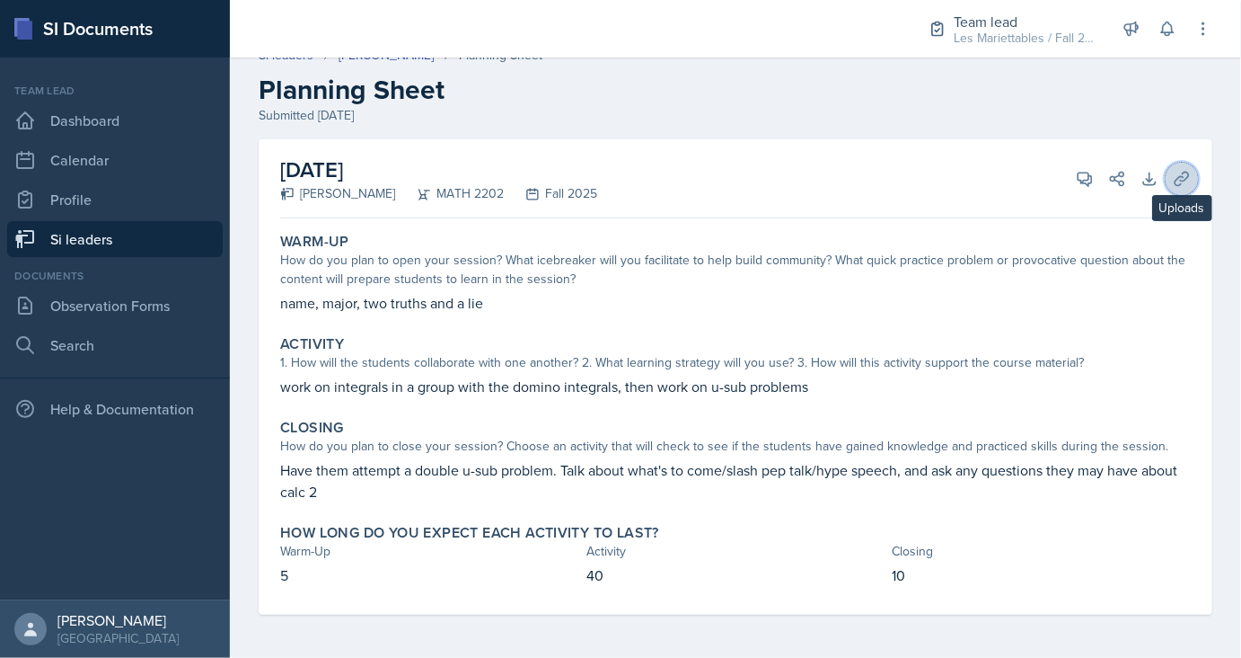
click at [1180, 182] on icon at bounding box center [1182, 179] width 18 height 18
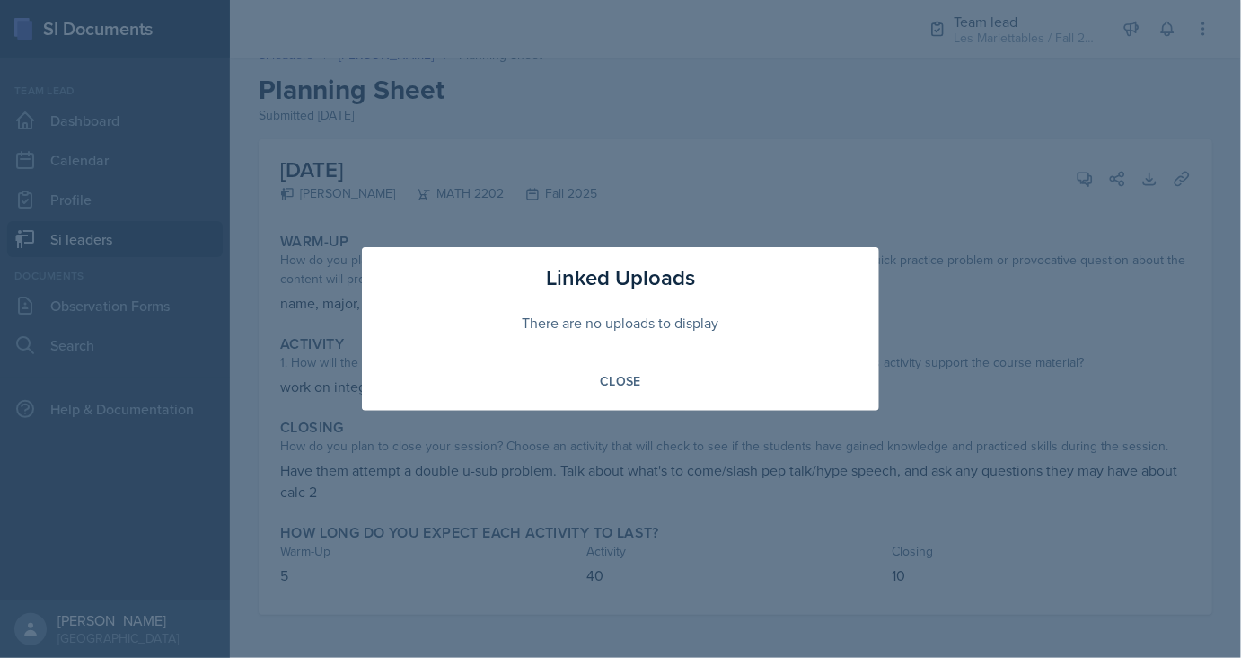
click at [839, 232] on div at bounding box center [620, 329] width 1241 height 658
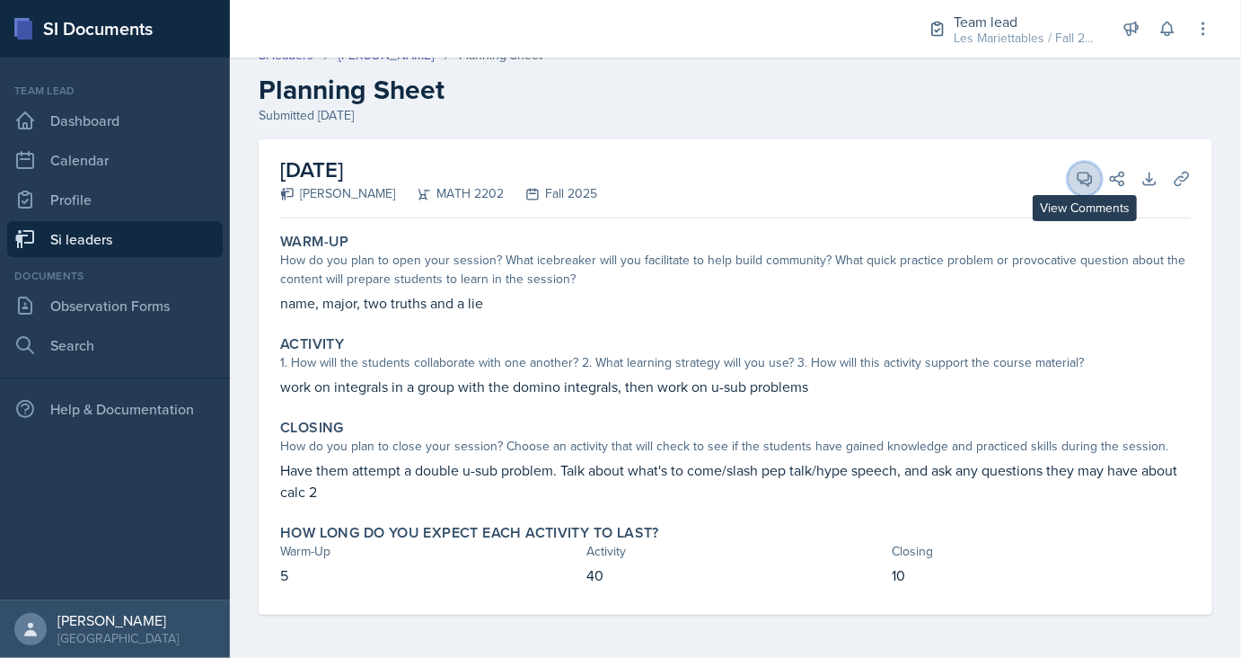
click at [1089, 179] on icon at bounding box center [1085, 178] width 13 height 13
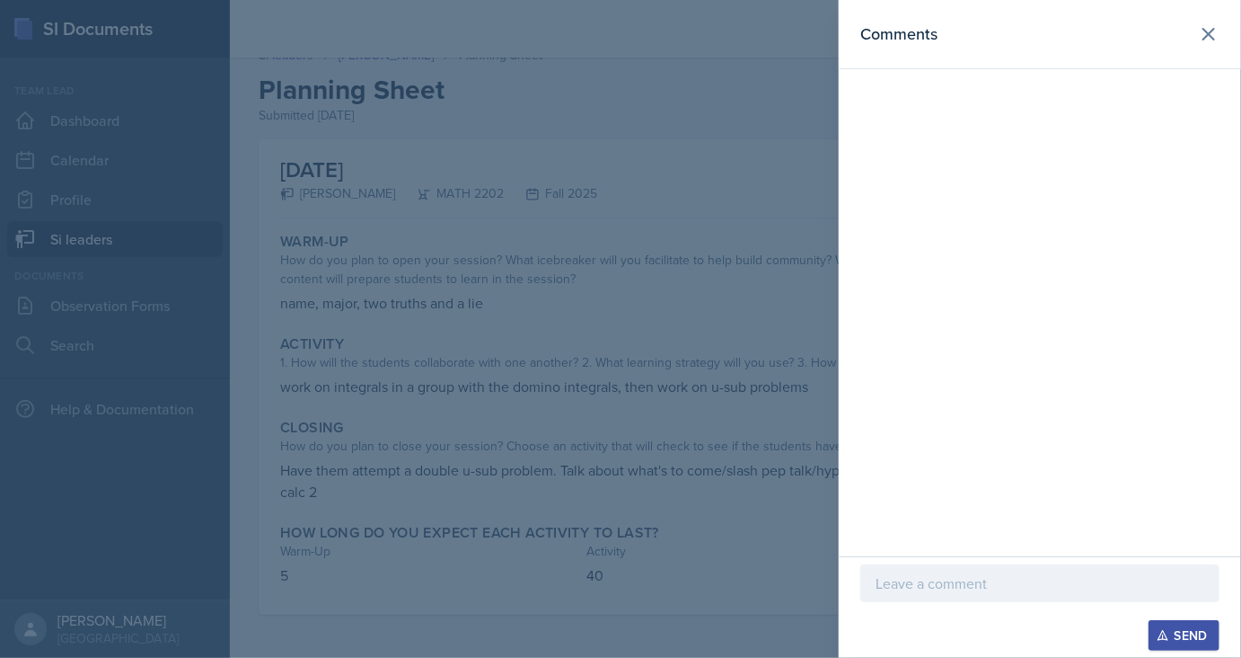
click at [929, 591] on p at bounding box center [1040, 583] width 329 height 22
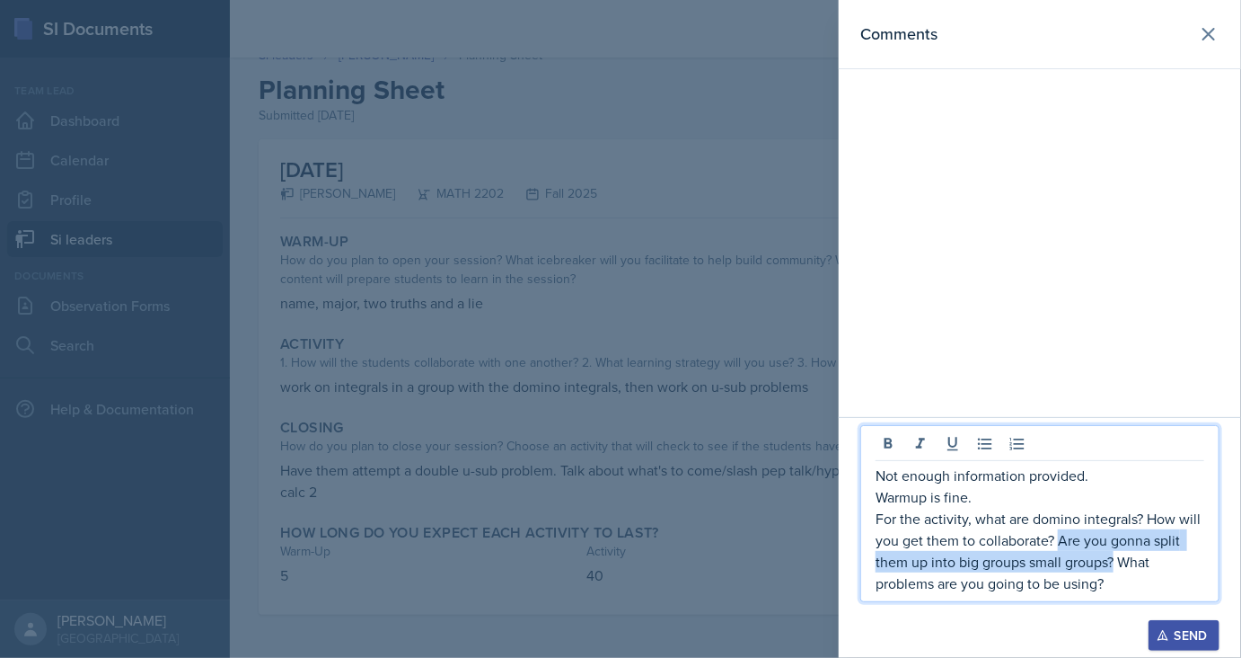
drag, startPoint x: 1117, startPoint y: 561, endPoint x: 1059, endPoint y: 542, distance: 60.5
click at [1059, 542] on p "For the activity, what are domino integrals? How will you get them to collabora…" at bounding box center [1040, 551] width 329 height 86
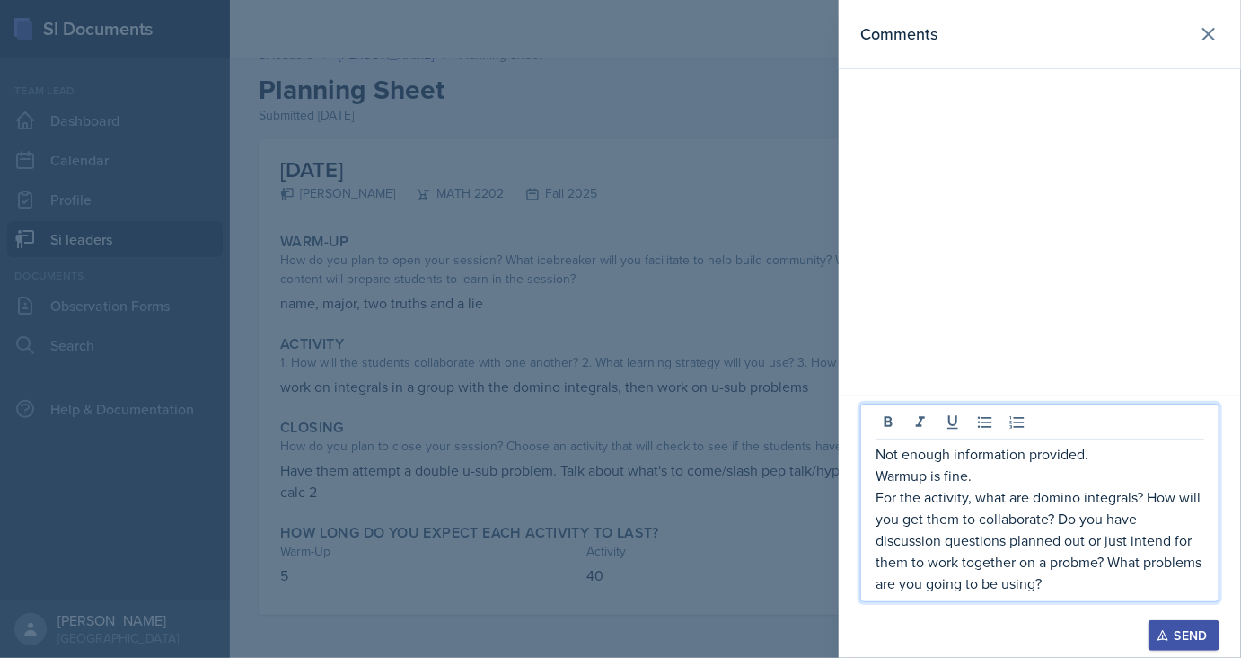
click at [1094, 567] on p "For the activity, what are domino integrals? How will you get them to collabora…" at bounding box center [1040, 540] width 329 height 108
click at [1123, 591] on p "For the activity, what are domino integrals? How will you get them to collabora…" at bounding box center [1040, 540] width 329 height 108
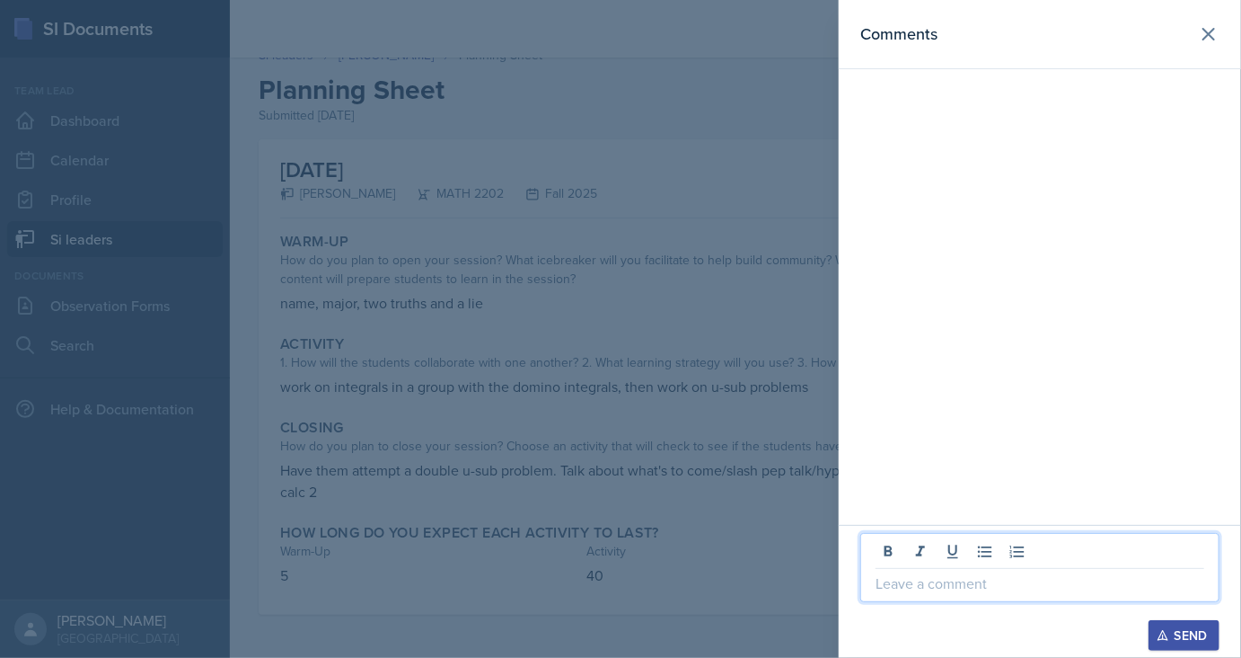
click at [512, 443] on div at bounding box center [620, 329] width 1241 height 658
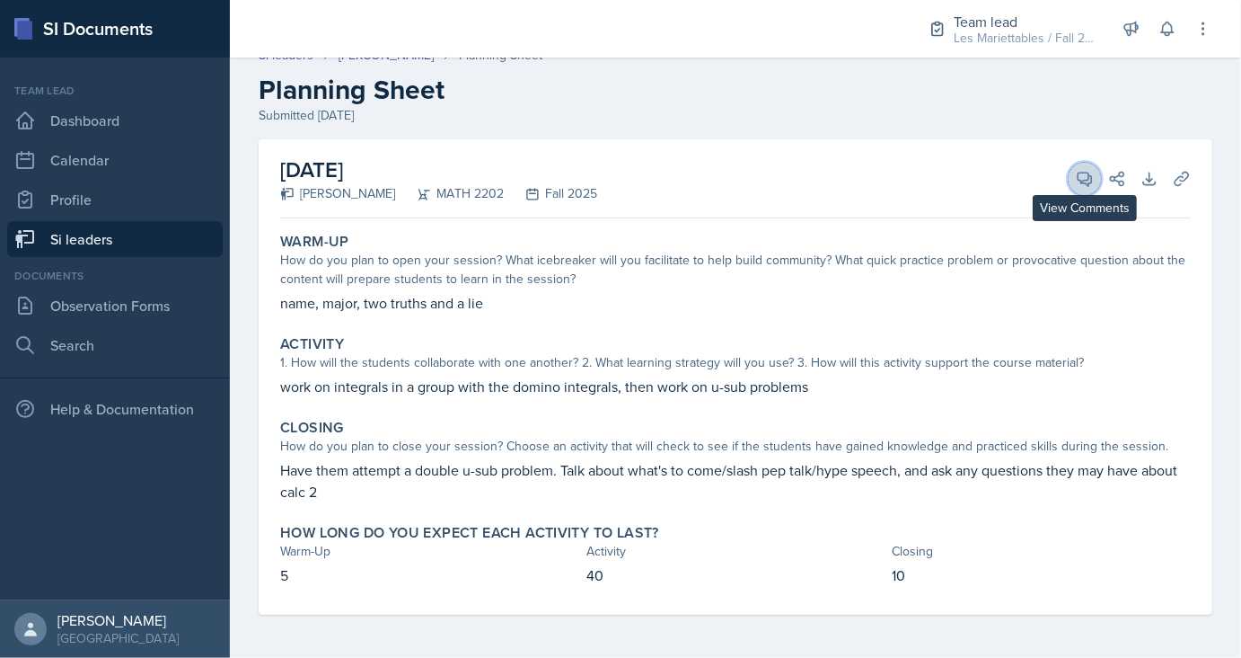
click at [1079, 174] on icon at bounding box center [1085, 178] width 13 height 13
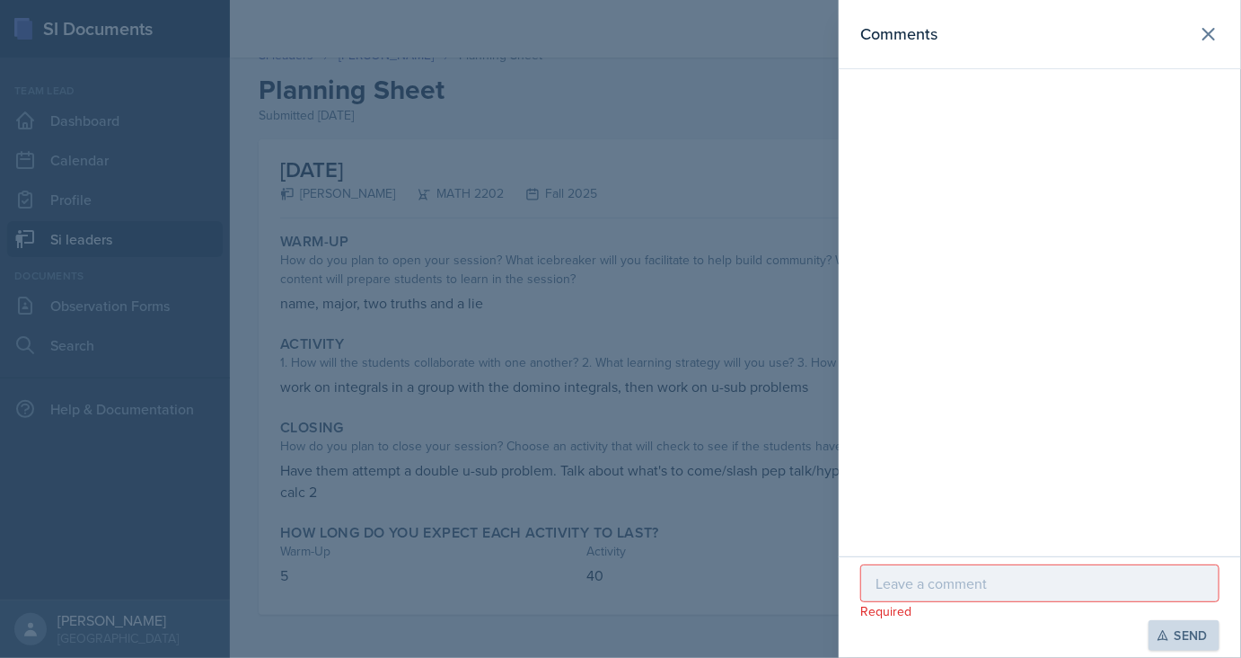
click at [990, 592] on p at bounding box center [1040, 583] width 329 height 22
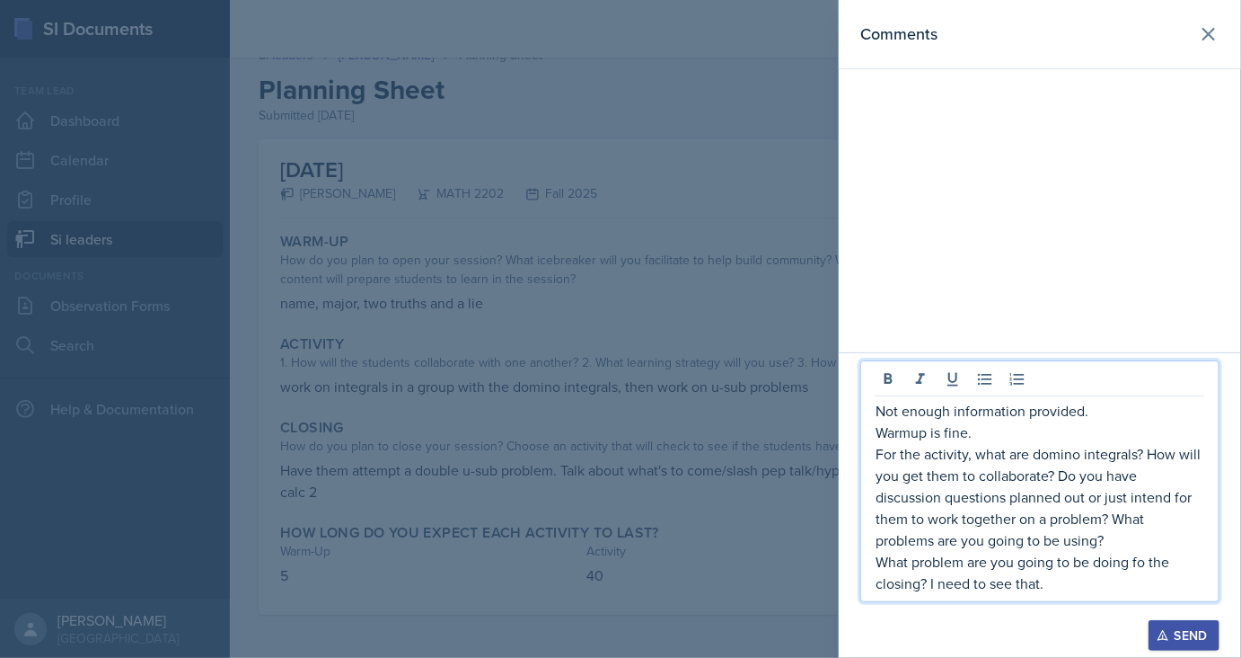
click at [1145, 561] on p "What problem are you going to be doing fo the closing? I need to see that." at bounding box center [1040, 572] width 329 height 43
click at [1083, 586] on p "What problem are you going to be doing for the closing? I need to see that." at bounding box center [1040, 572] width 329 height 43
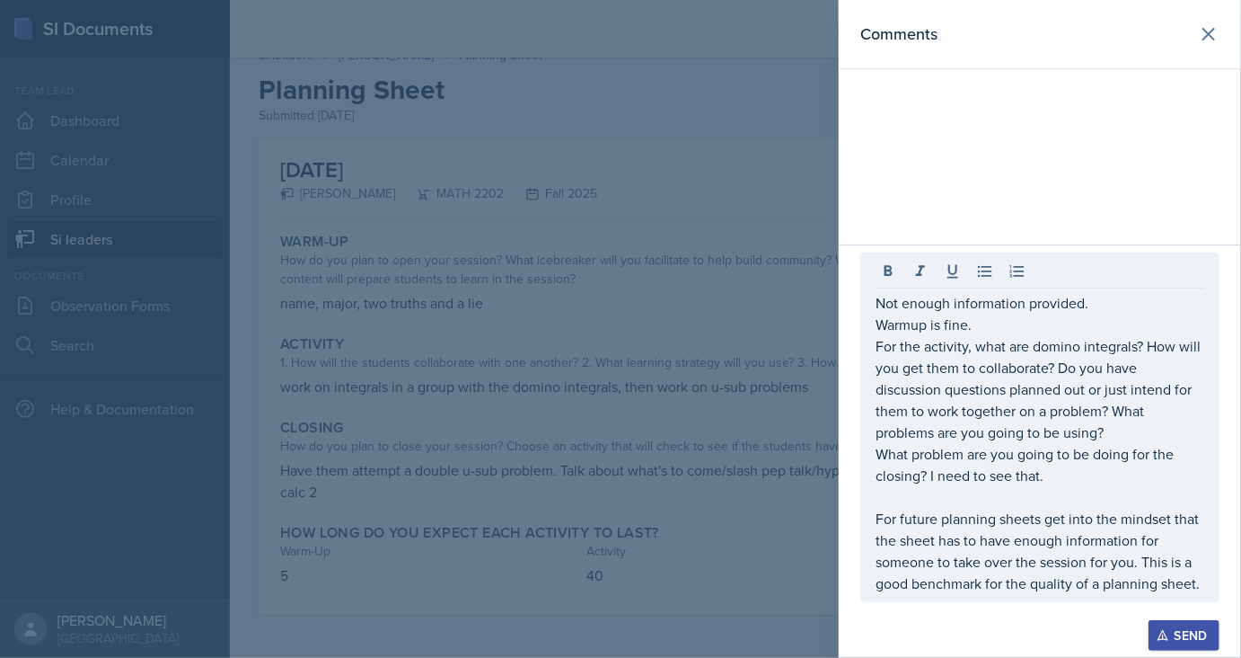
click at [1182, 634] on div "Send" at bounding box center [1185, 635] width 48 height 14
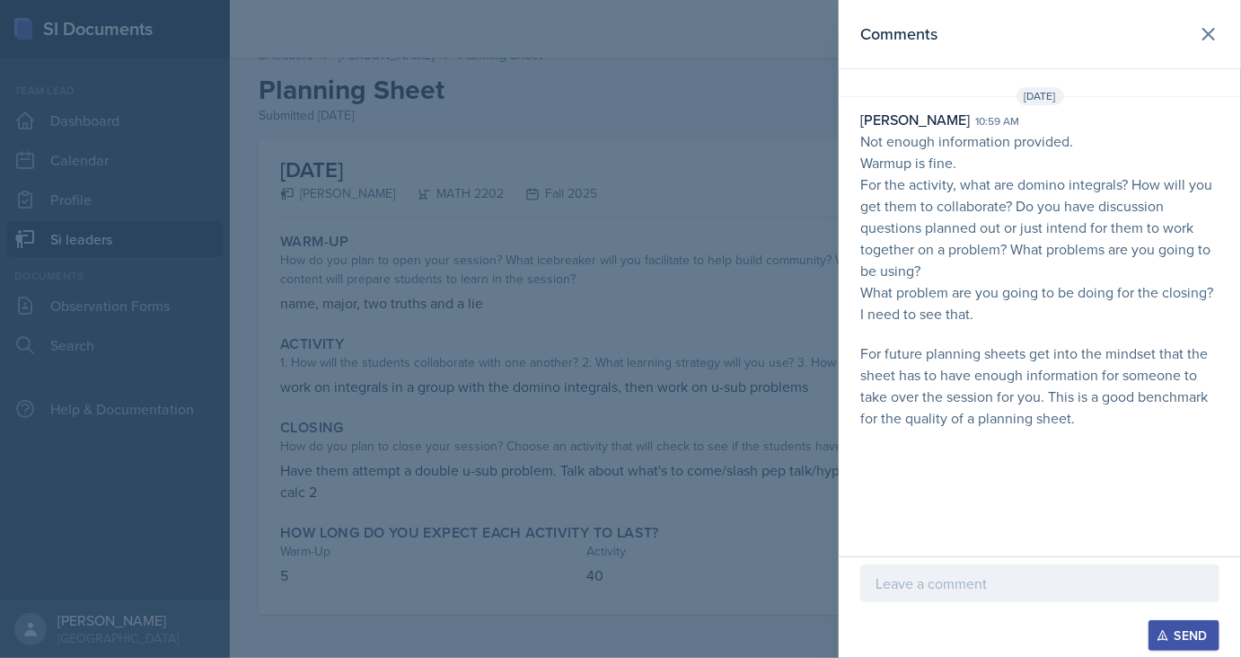
click at [541, 361] on div at bounding box center [620, 329] width 1241 height 658
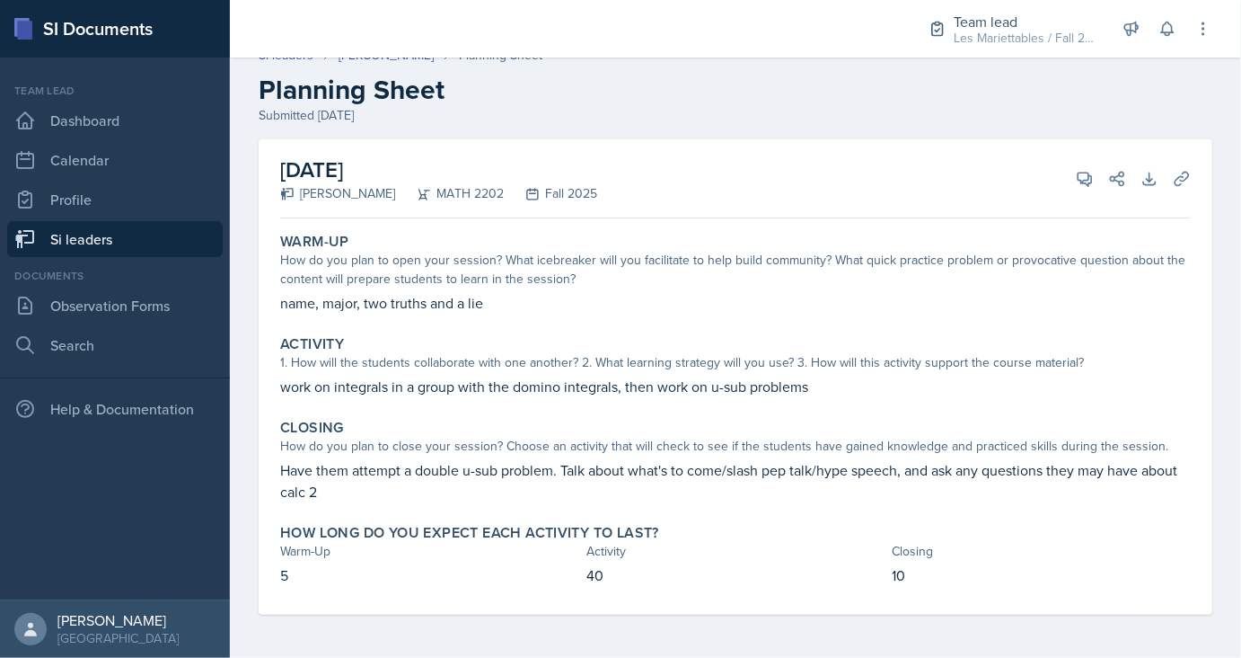
scroll to position [0, 0]
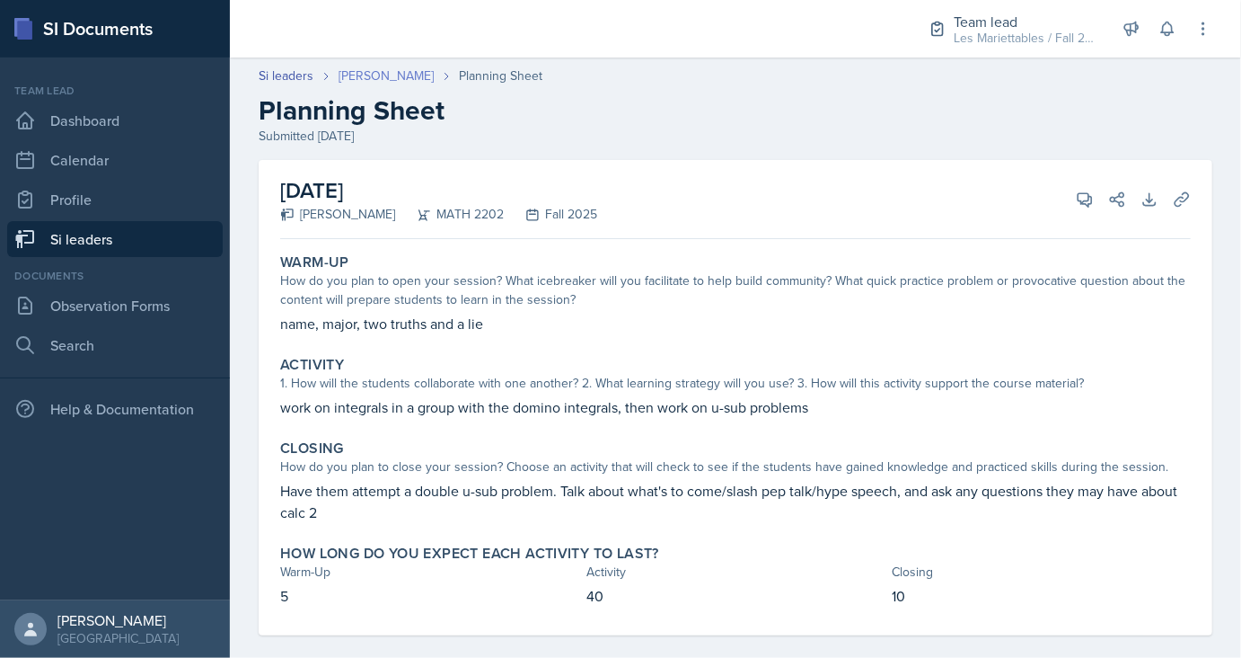
click at [385, 73] on link "[PERSON_NAME]" at bounding box center [386, 75] width 95 height 19
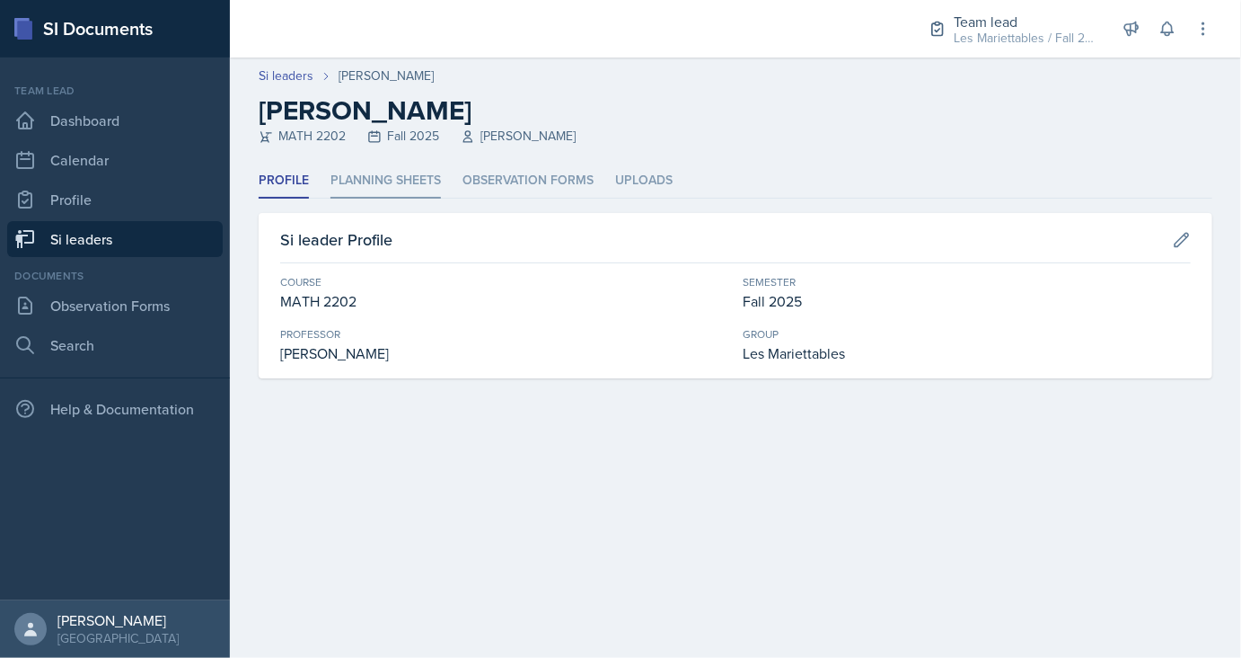
click at [407, 178] on li "Planning Sheets" at bounding box center [386, 180] width 110 height 35
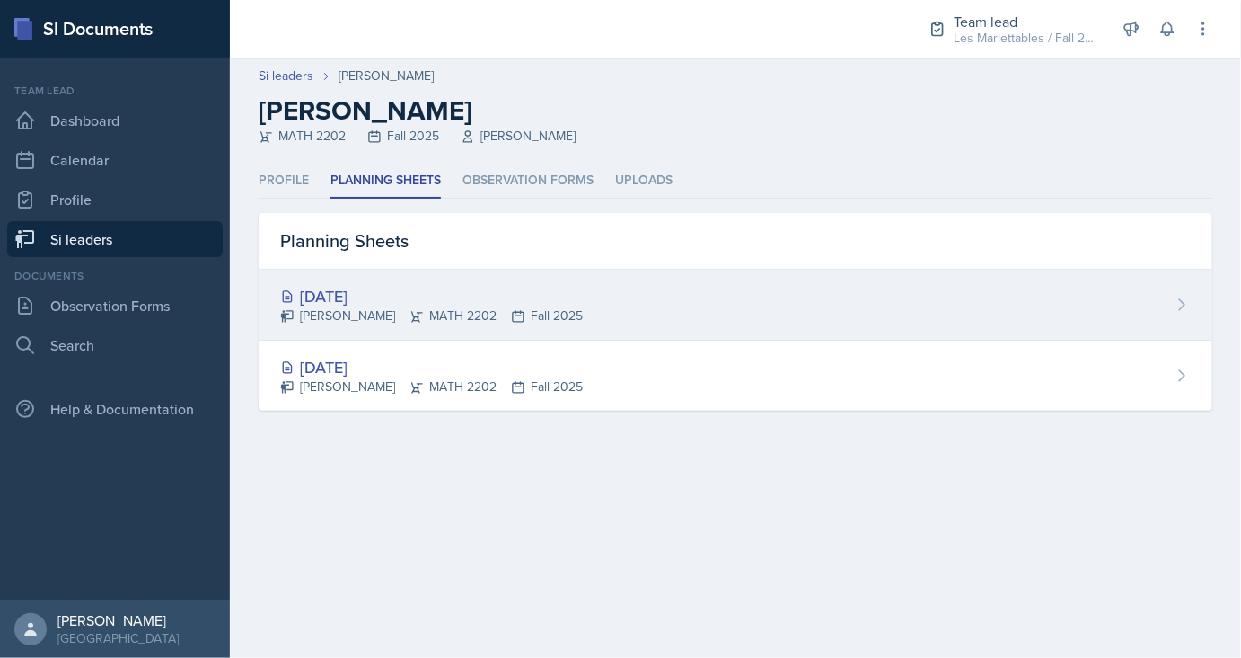
click at [378, 289] on div "[DATE]" at bounding box center [431, 296] width 303 height 24
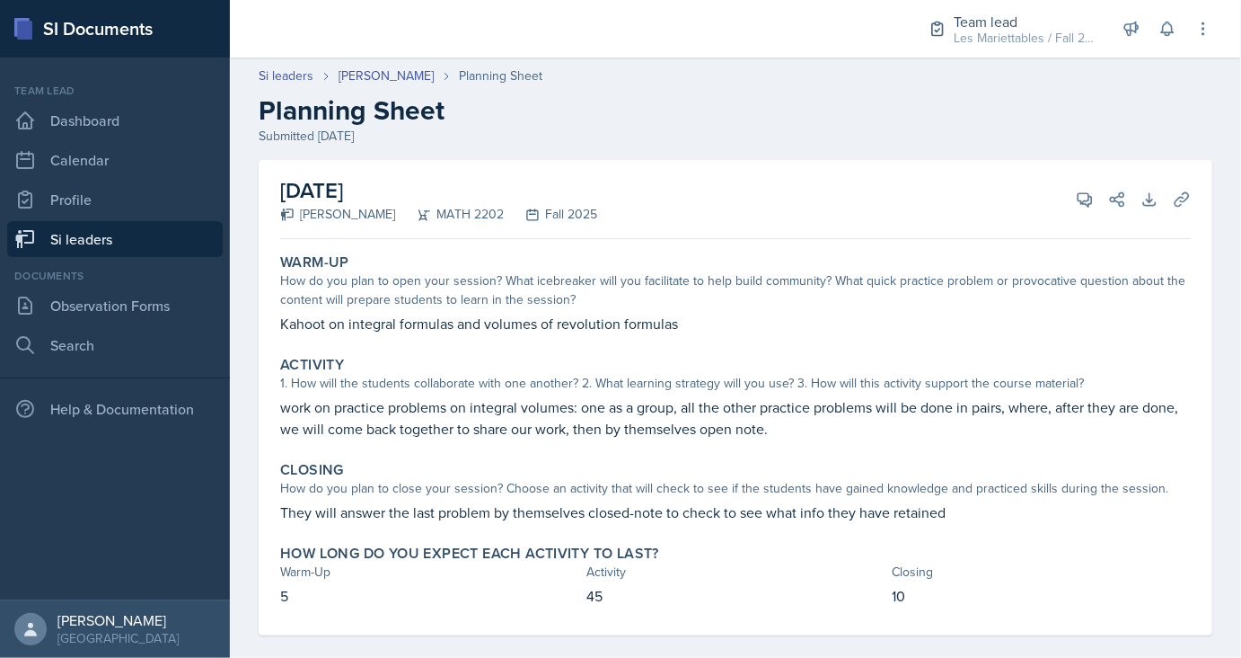
scroll to position [21, 0]
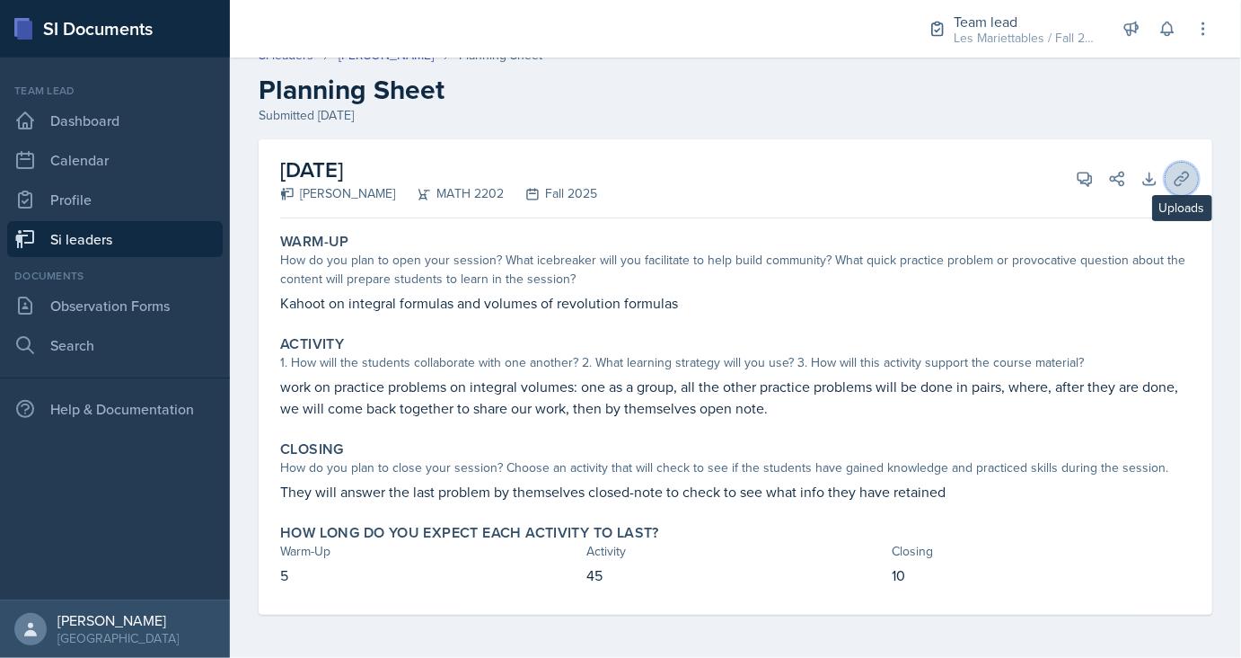
click at [1180, 180] on icon at bounding box center [1181, 178] width 13 height 13
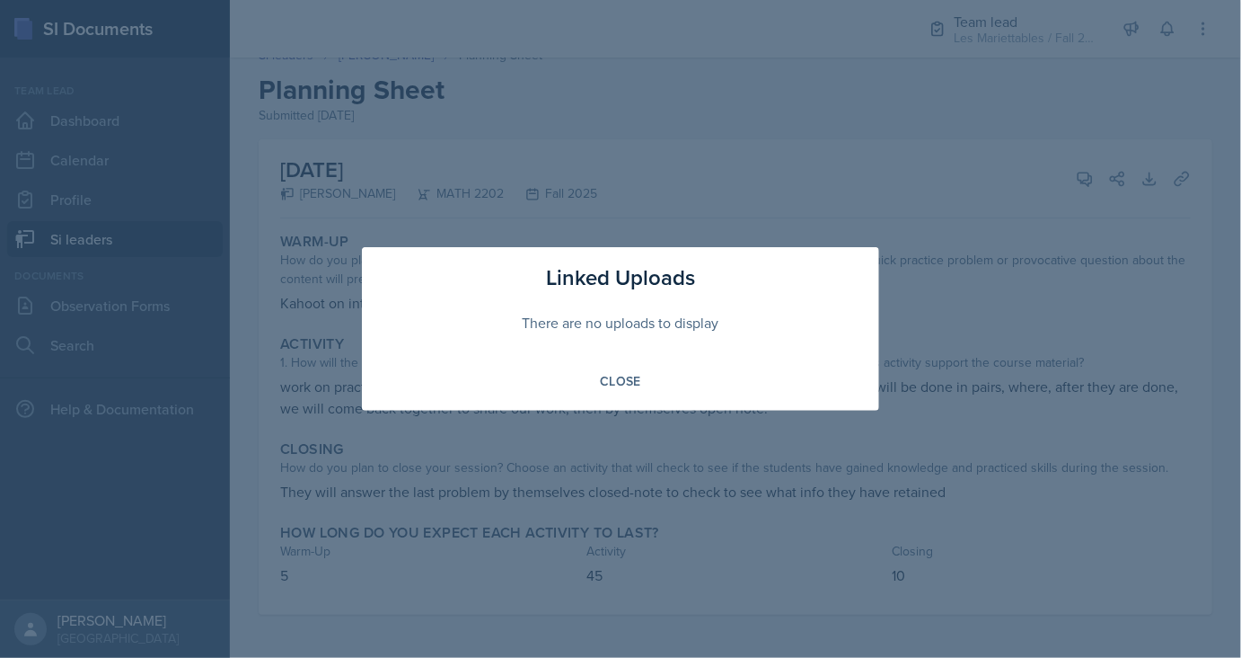
click at [665, 234] on div at bounding box center [620, 329] width 1241 height 658
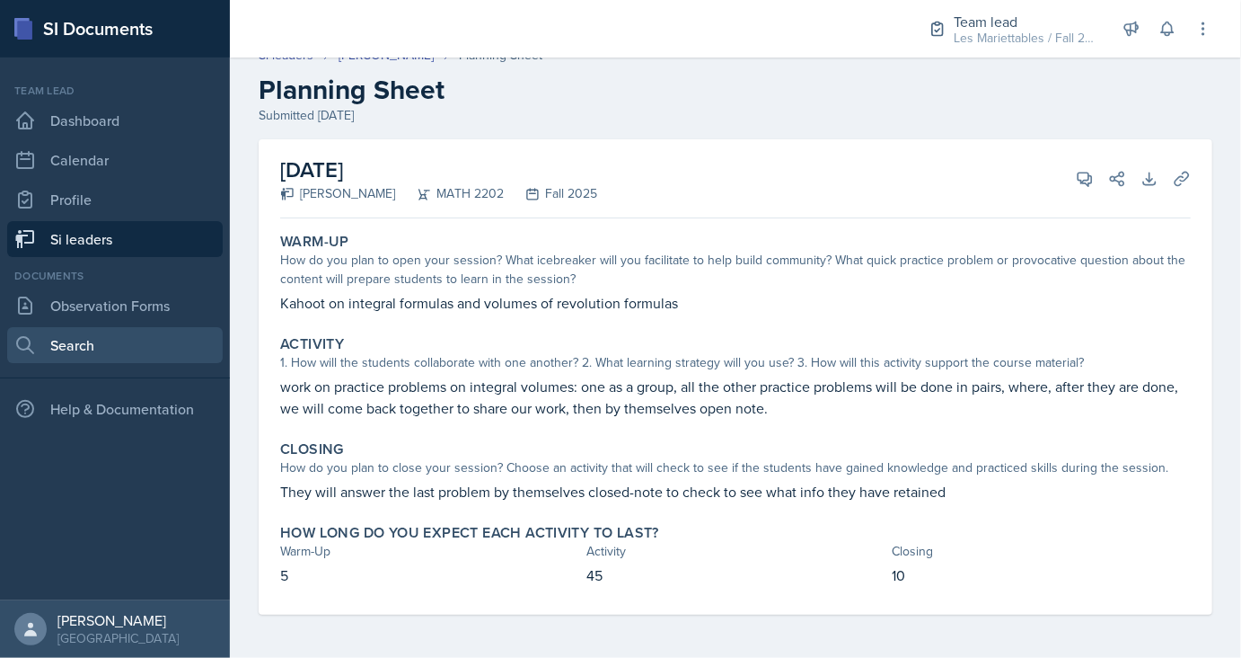
click at [119, 334] on link "Search" at bounding box center [115, 345] width 216 height 36
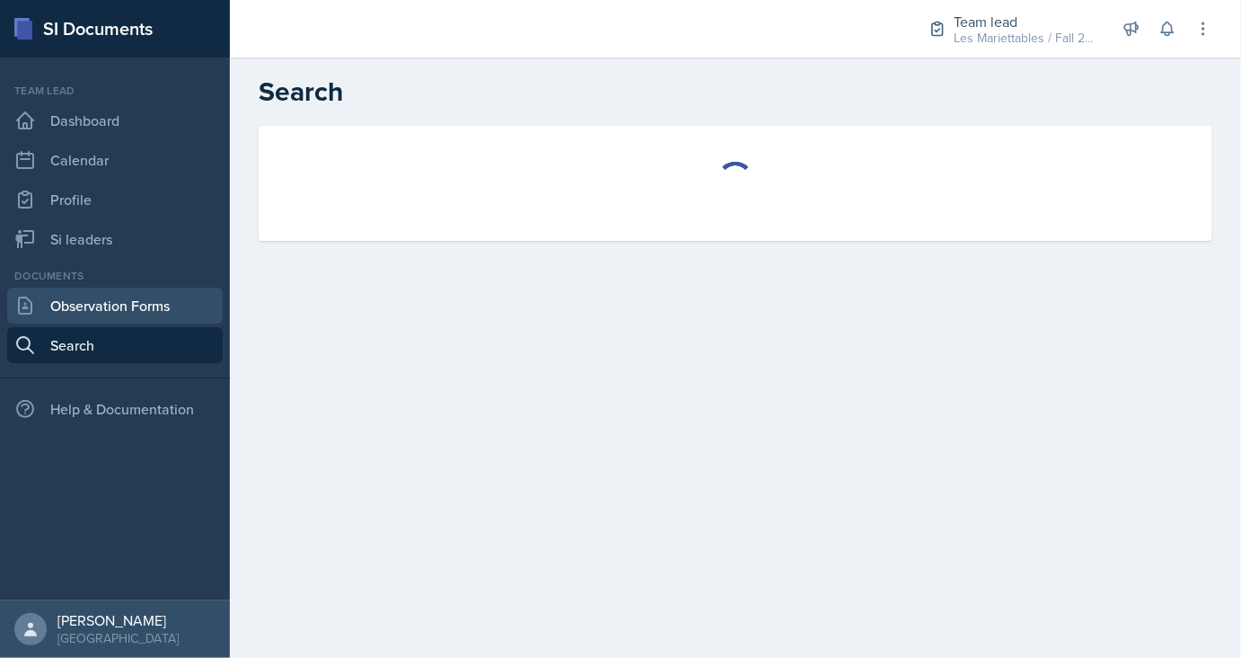
select select "all"
select select "1"
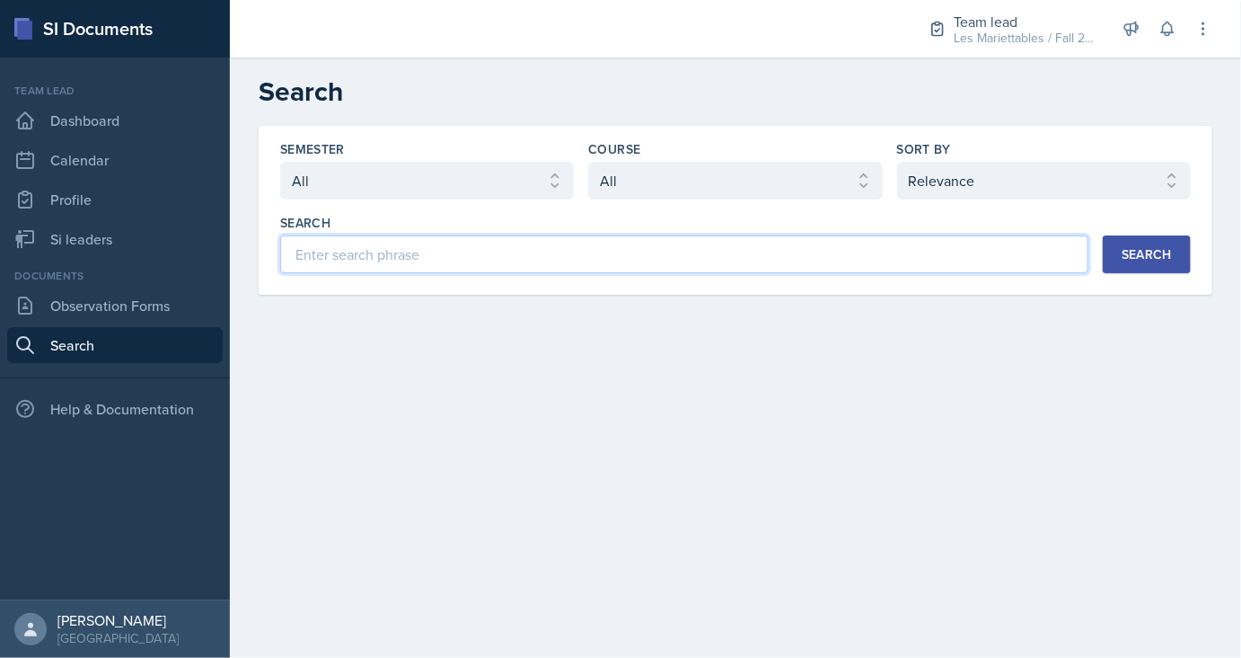
click at [455, 253] on input at bounding box center [684, 254] width 808 height 38
type input "[PERSON_NAME]"
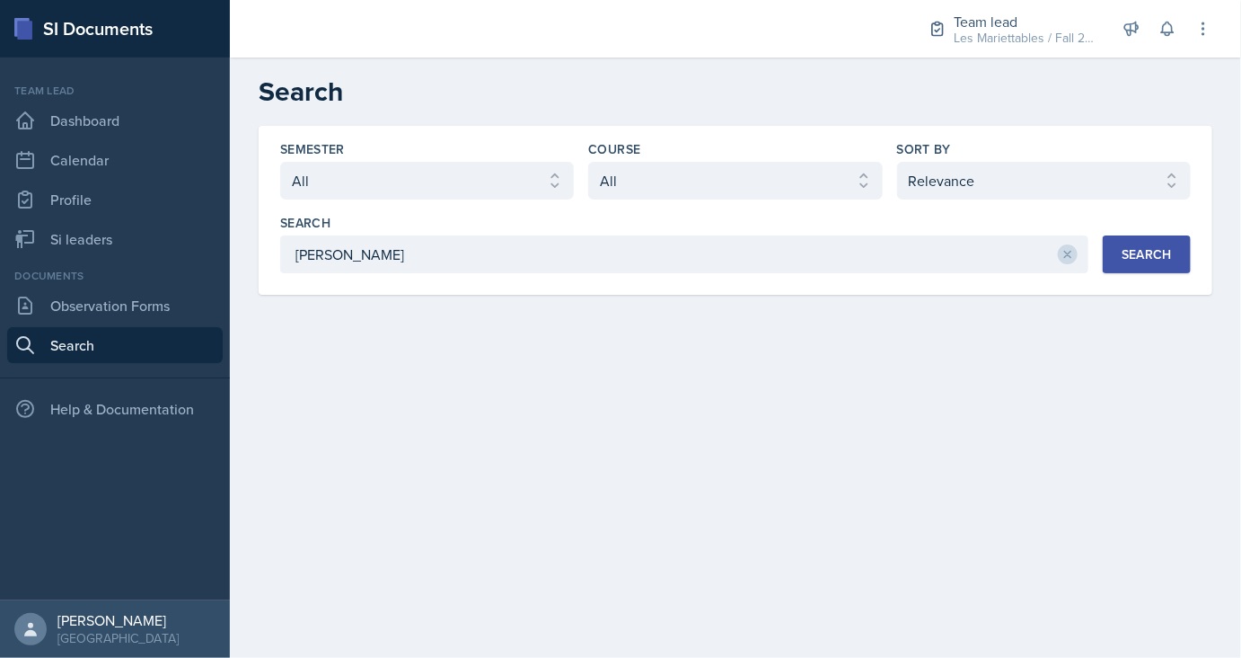
click at [1152, 278] on div "Semester Select semester All Fall 2025 Summer 2025 Spring 2025 Fall 2024 Summer…" at bounding box center [736, 210] width 954 height 169
click at [1133, 261] on div "Search" at bounding box center [1147, 254] width 50 height 14
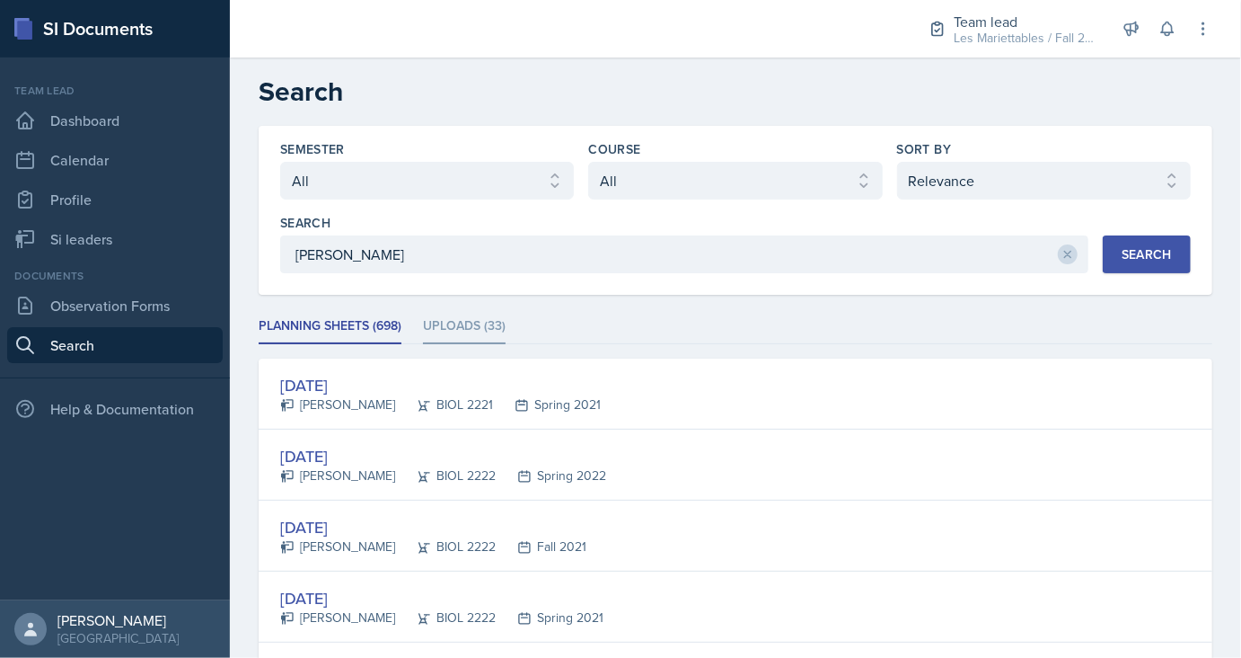
click at [447, 323] on li "Uploads (33)" at bounding box center [464, 326] width 83 height 35
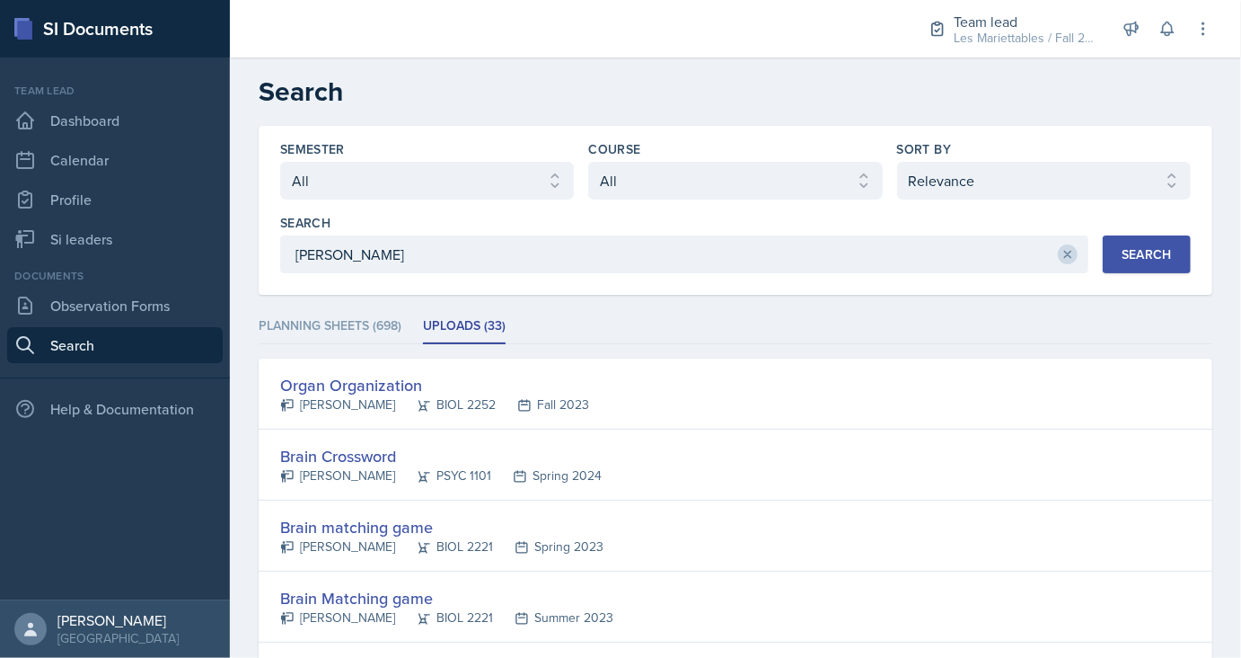
click at [1071, 250] on icon at bounding box center [1068, 254] width 13 height 13
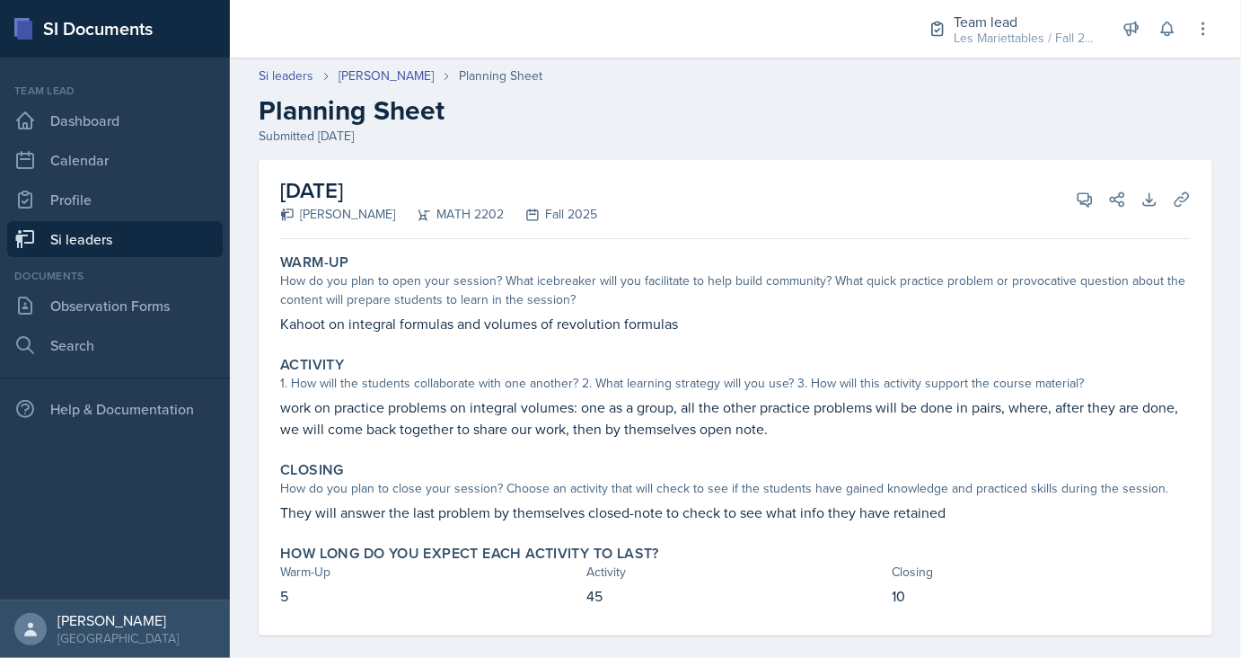
scroll to position [21, 0]
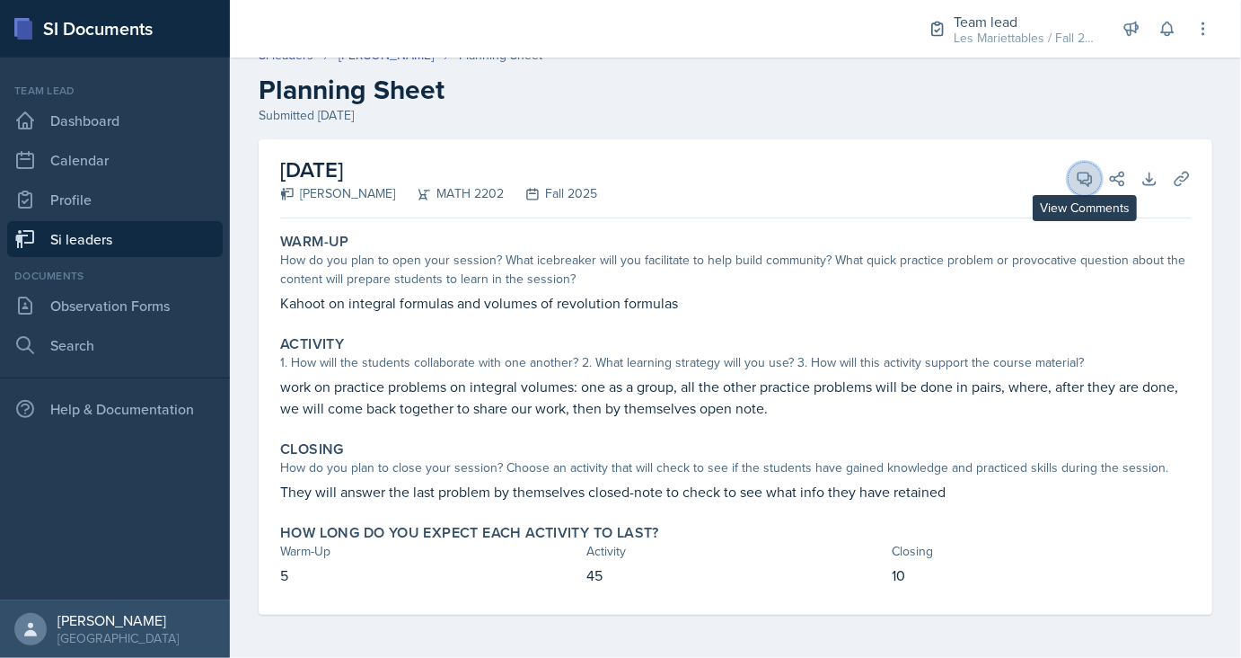
click at [1086, 175] on icon at bounding box center [1085, 179] width 18 height 18
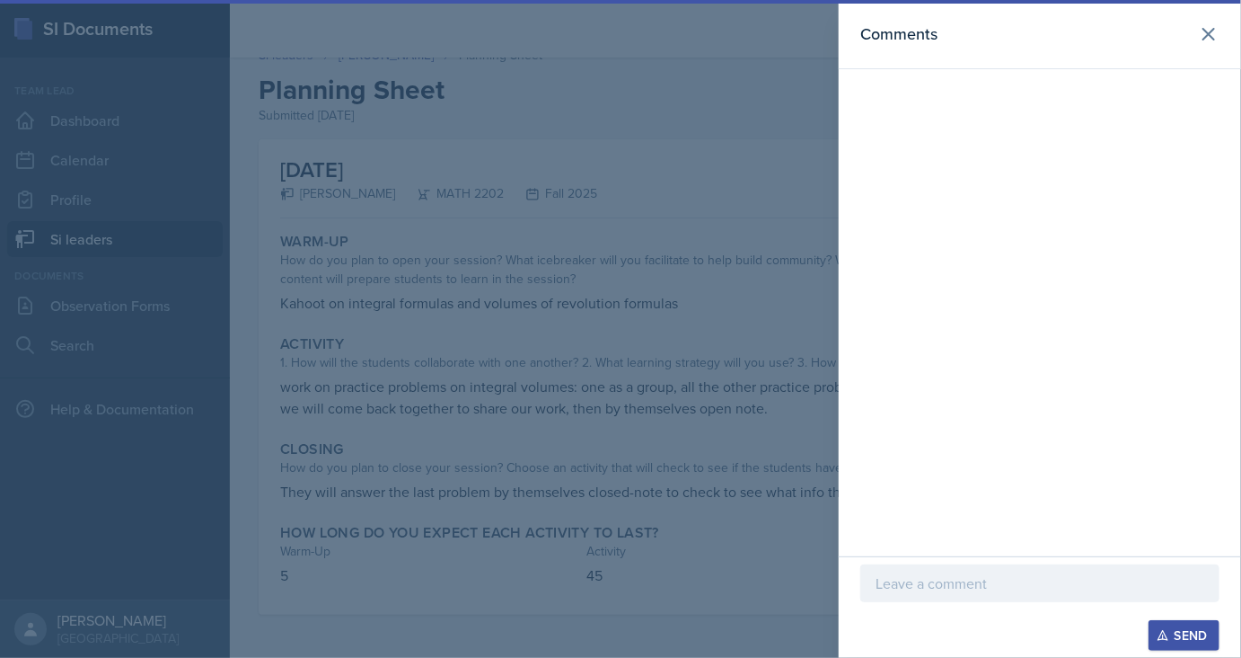
click at [936, 589] on p at bounding box center [1040, 583] width 329 height 22
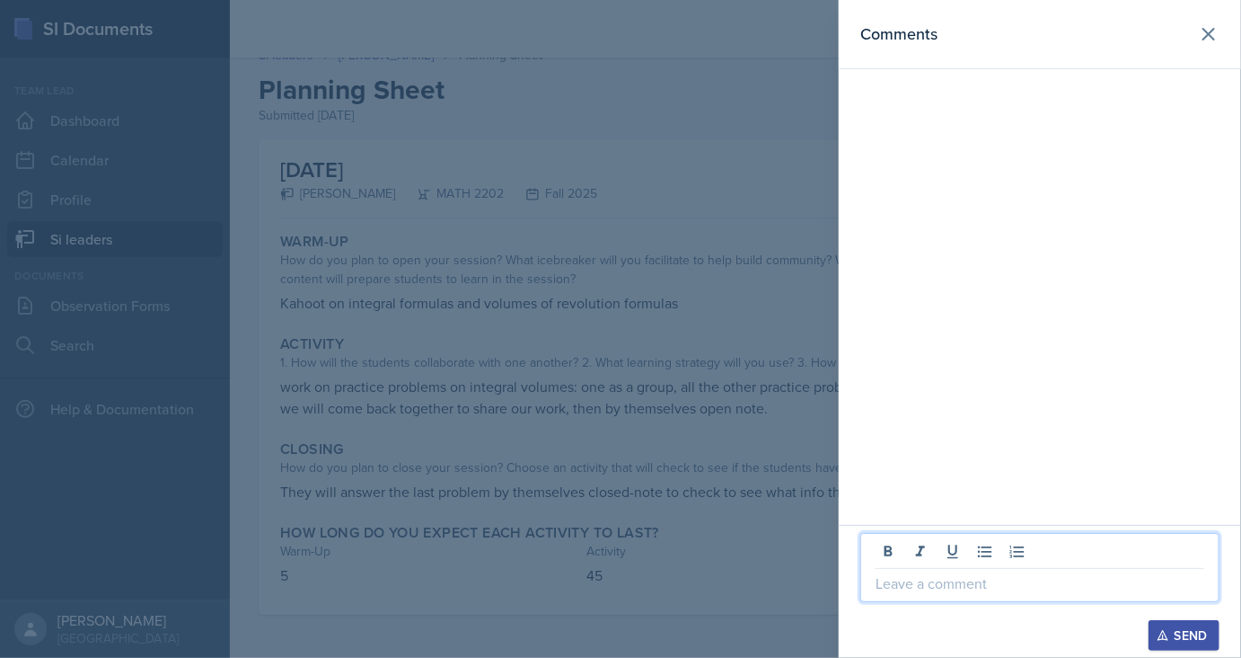
click at [531, 503] on div at bounding box center [620, 329] width 1241 height 658
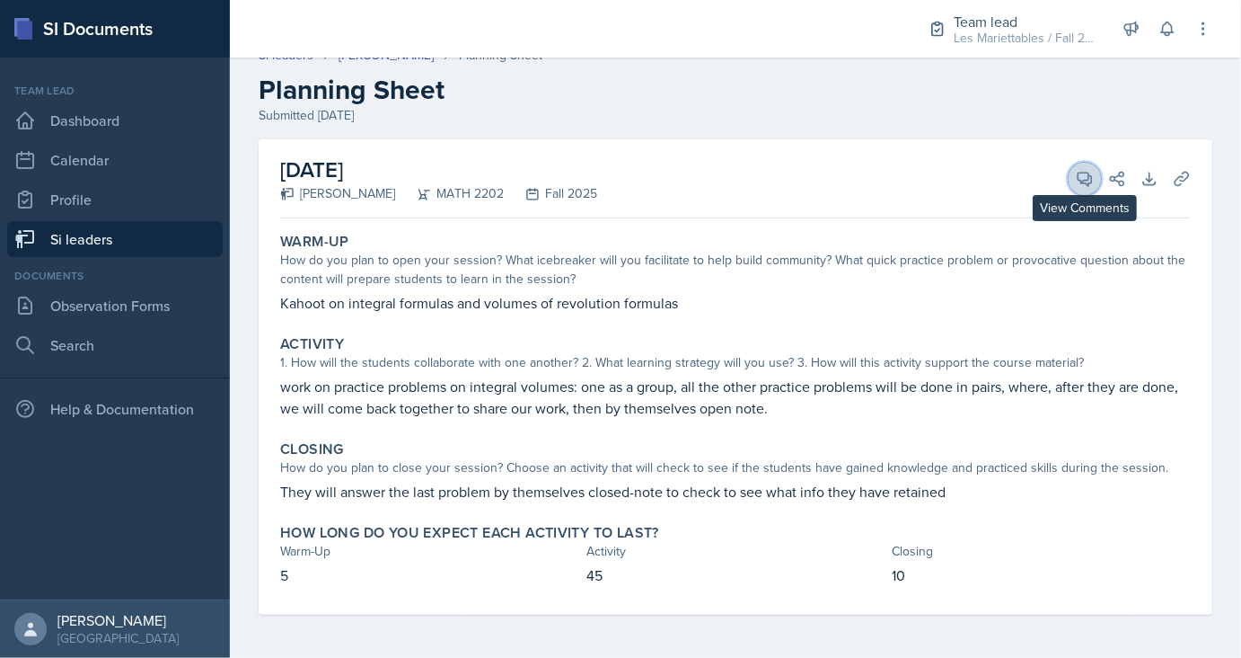
click at [1081, 178] on icon at bounding box center [1085, 179] width 18 height 18
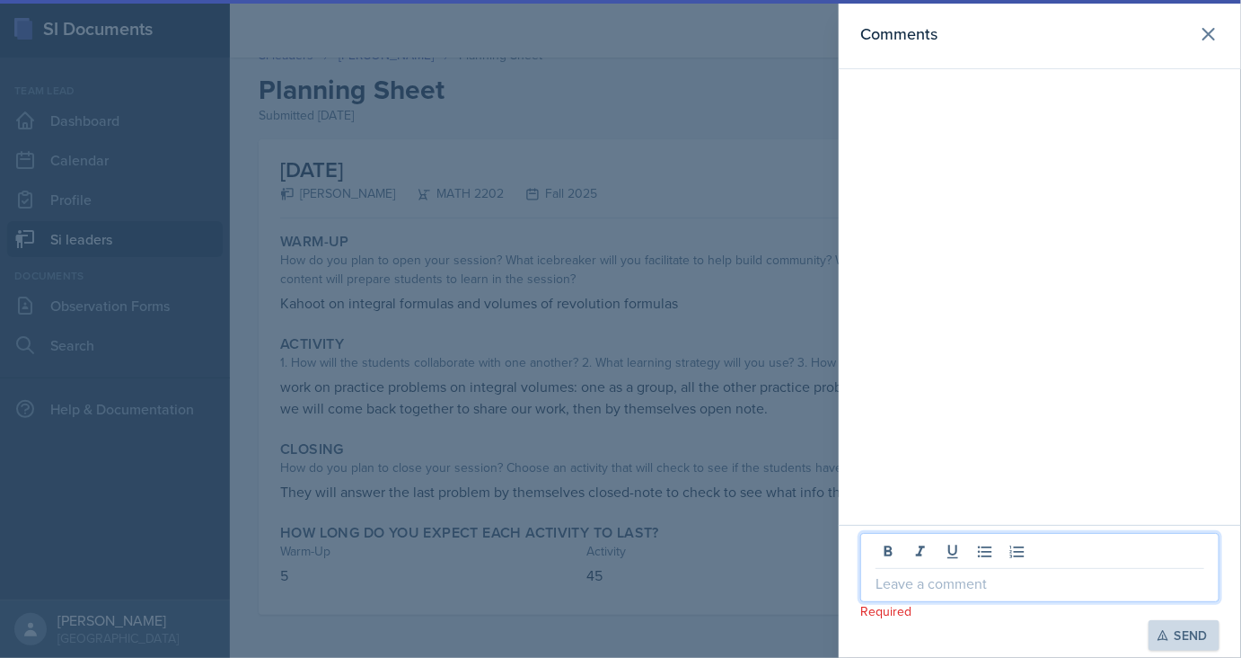
click at [954, 578] on p at bounding box center [1040, 583] width 329 height 22
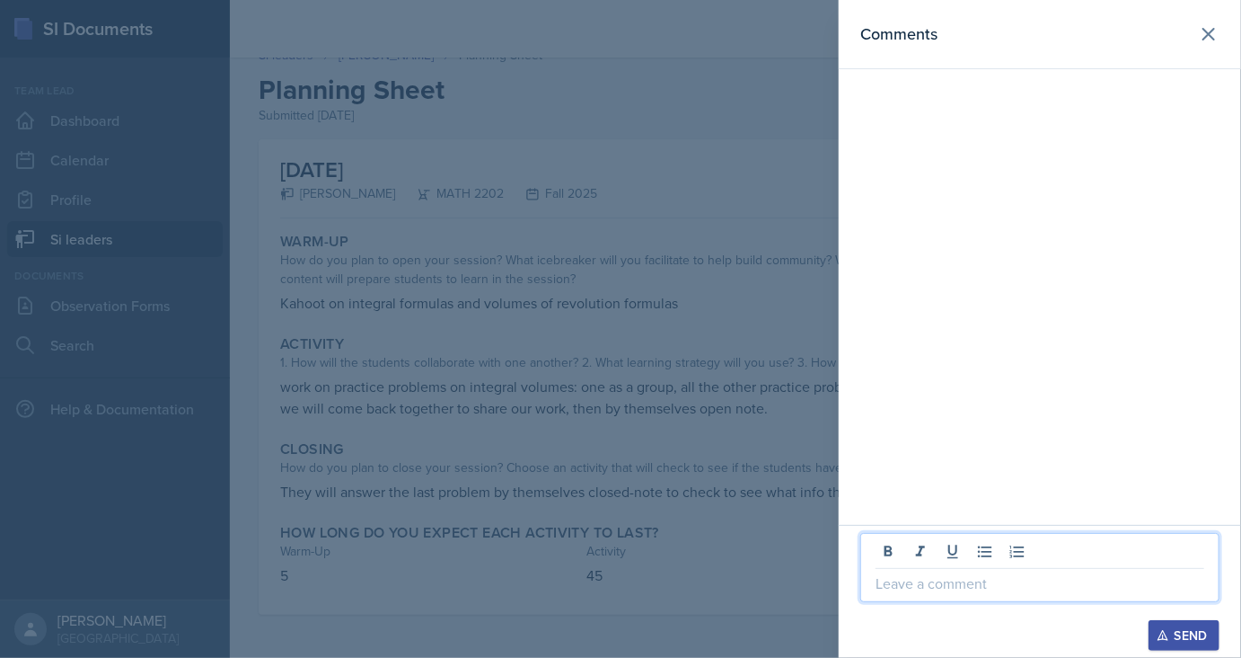
click at [630, 450] on div at bounding box center [620, 329] width 1241 height 658
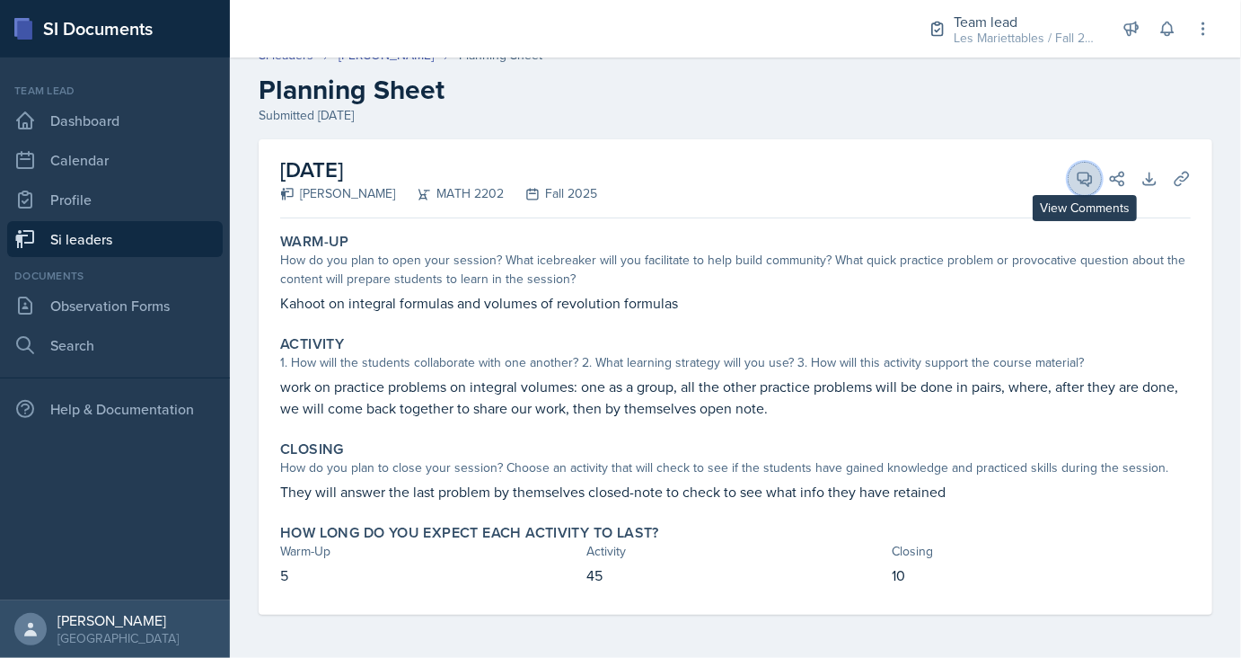
click at [1085, 166] on button "View Comments" at bounding box center [1085, 179] width 32 height 32
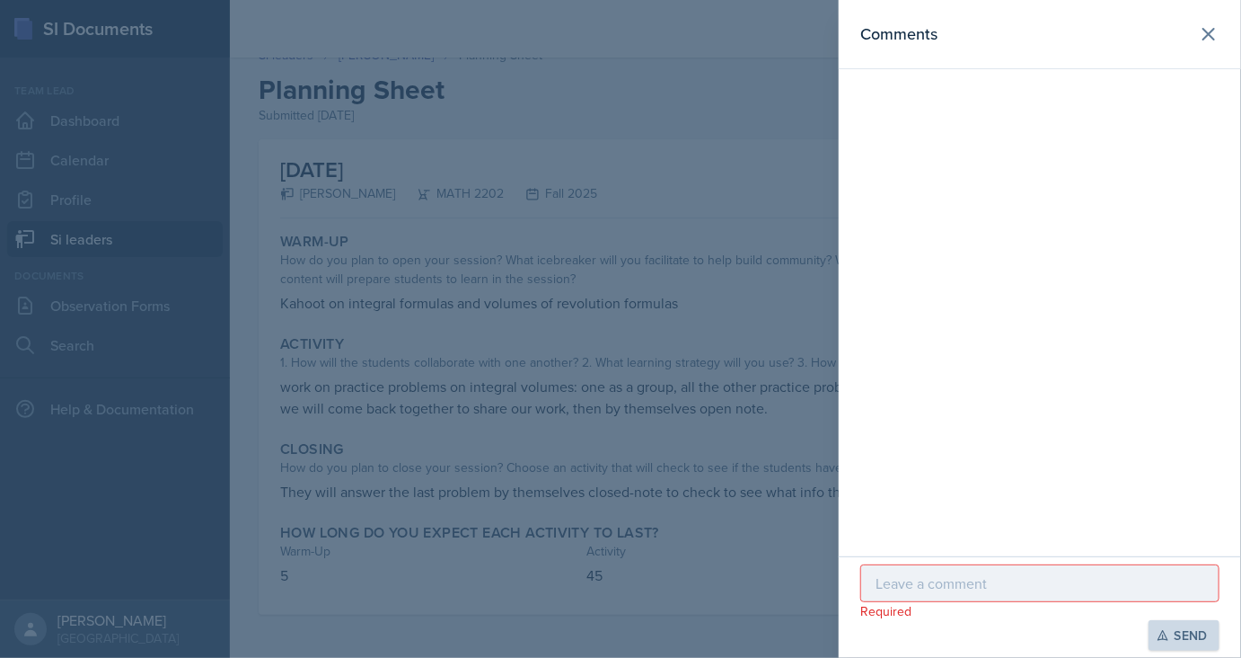
click at [994, 593] on p at bounding box center [1040, 583] width 329 height 22
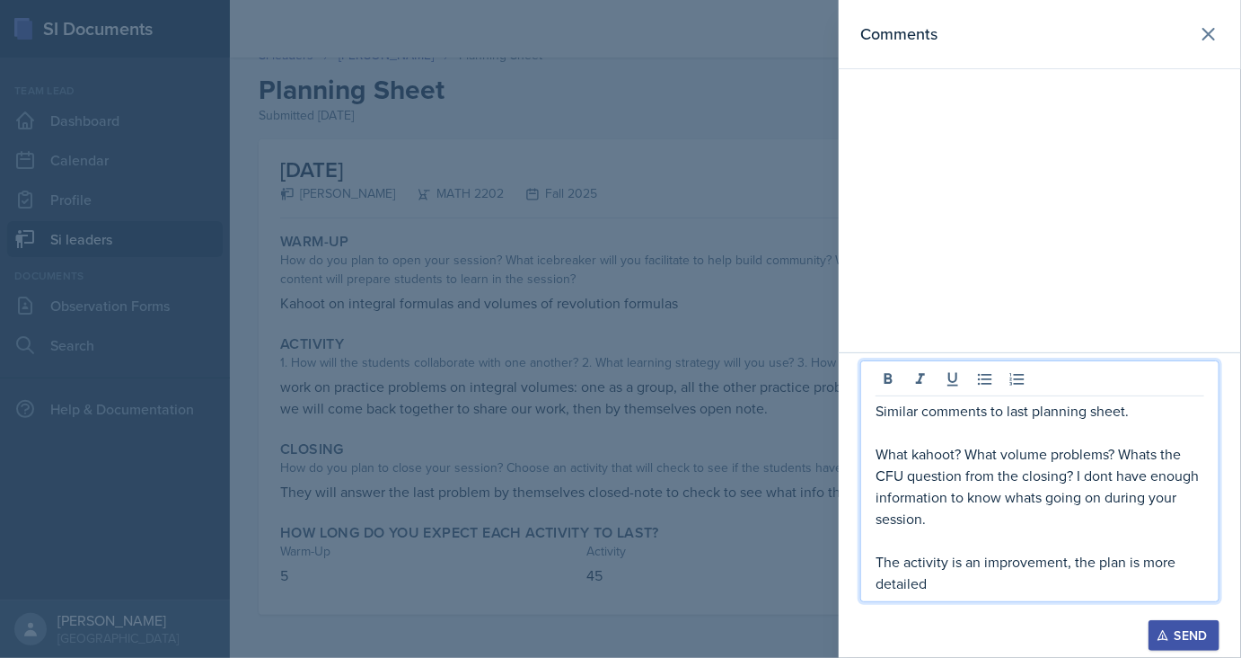
click at [1064, 566] on p "The activity is an improvement, the plan is more detailed" at bounding box center [1040, 572] width 329 height 43
click at [1111, 594] on p "The activity is an improvement from last planning sheet, the plan is more detai…" at bounding box center [1040, 572] width 329 height 43
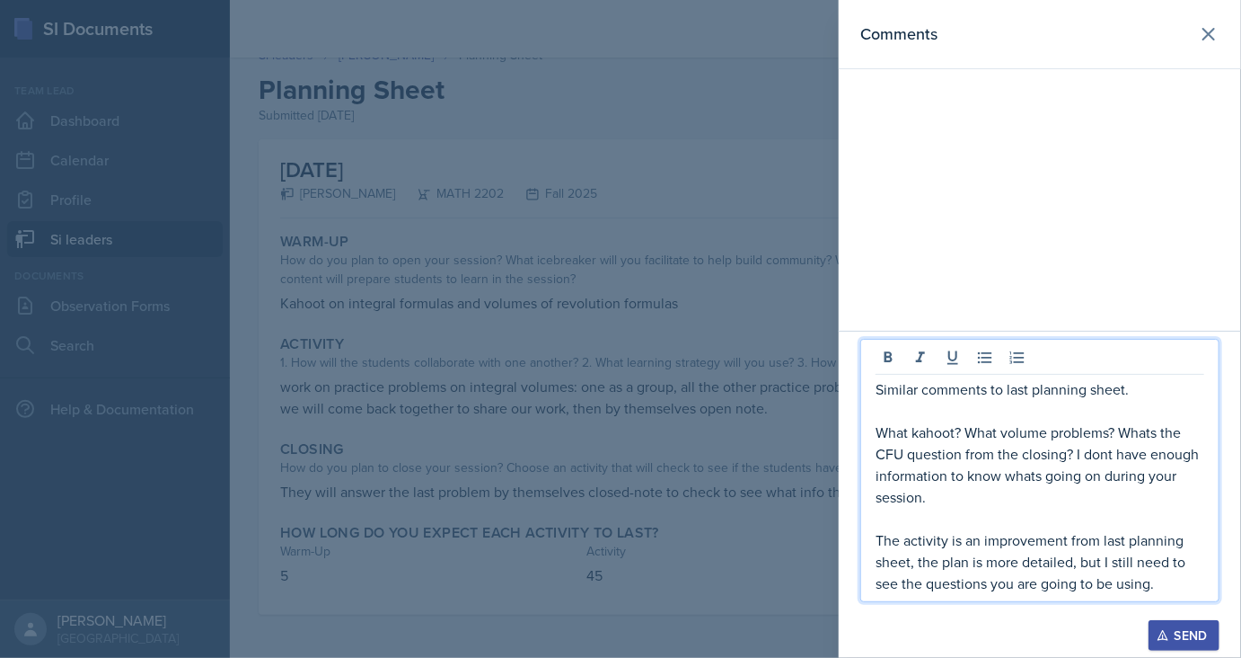
click at [1194, 632] on div "Send" at bounding box center [1185, 635] width 48 height 14
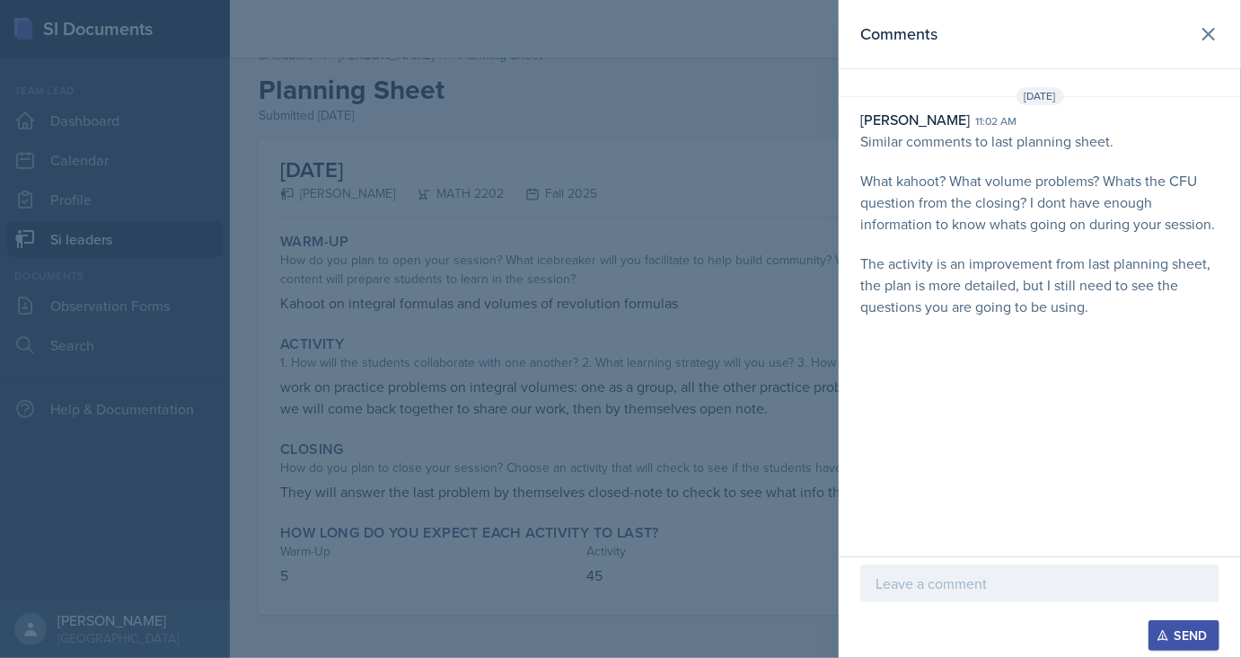
click at [786, 542] on div at bounding box center [620, 329] width 1241 height 658
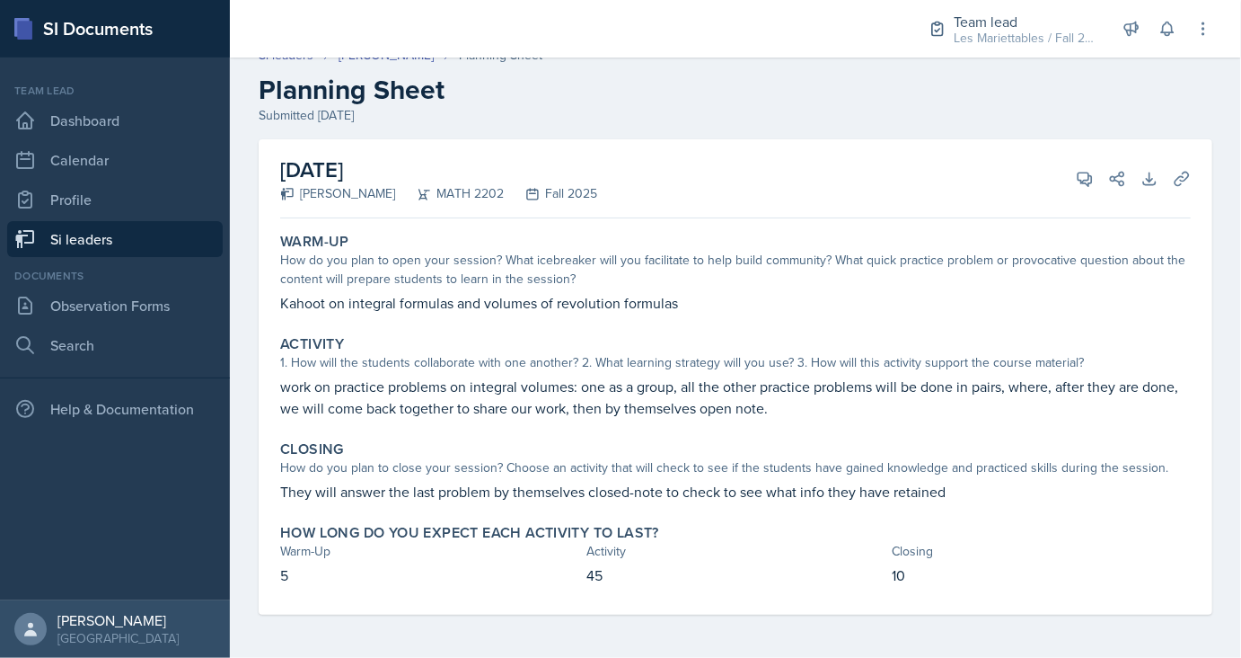
scroll to position [0, 0]
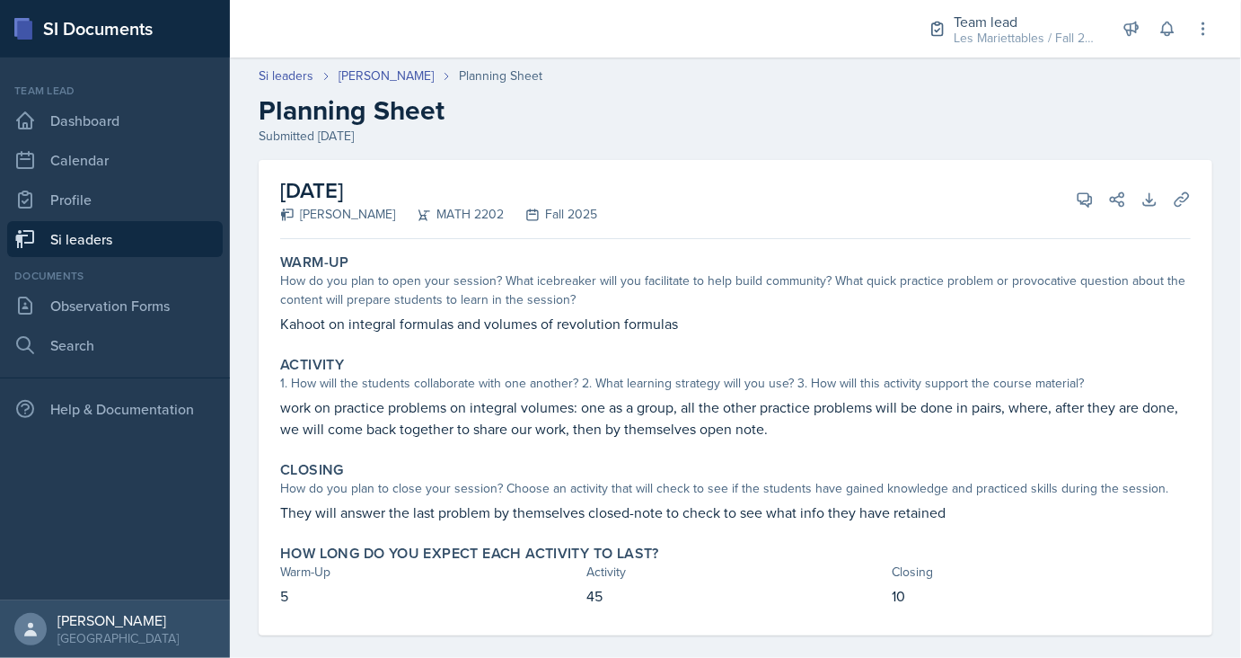
click at [120, 241] on link "Si leaders" at bounding box center [115, 239] width 216 height 36
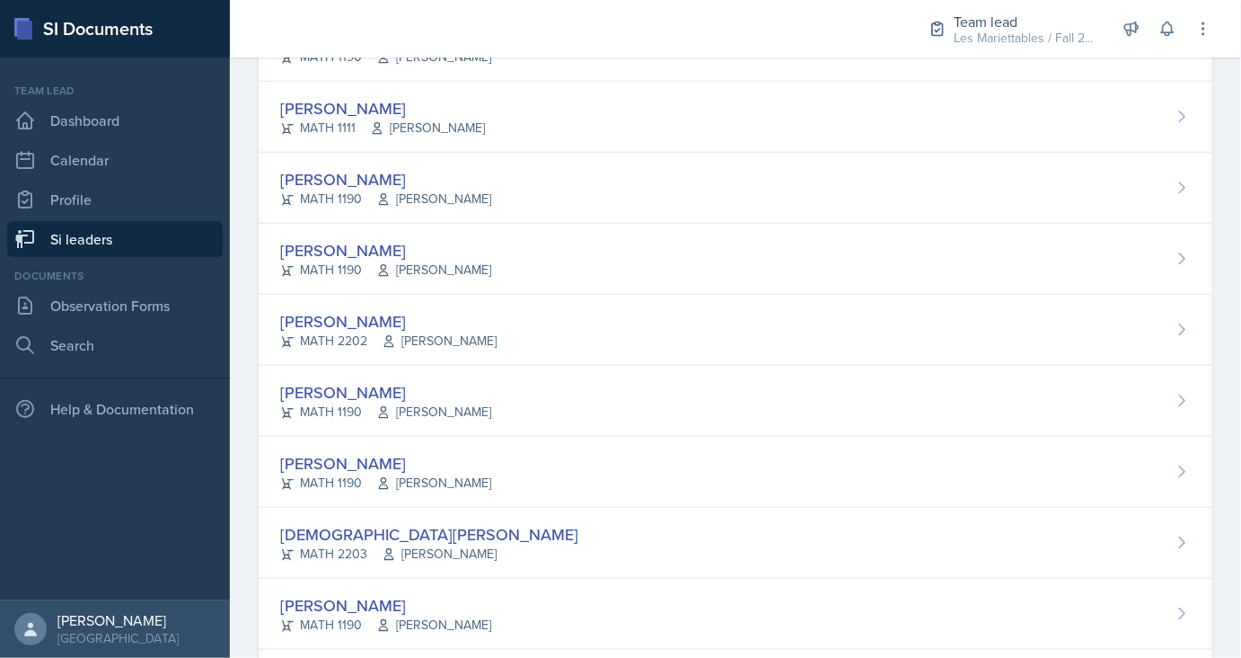
scroll to position [932, 0]
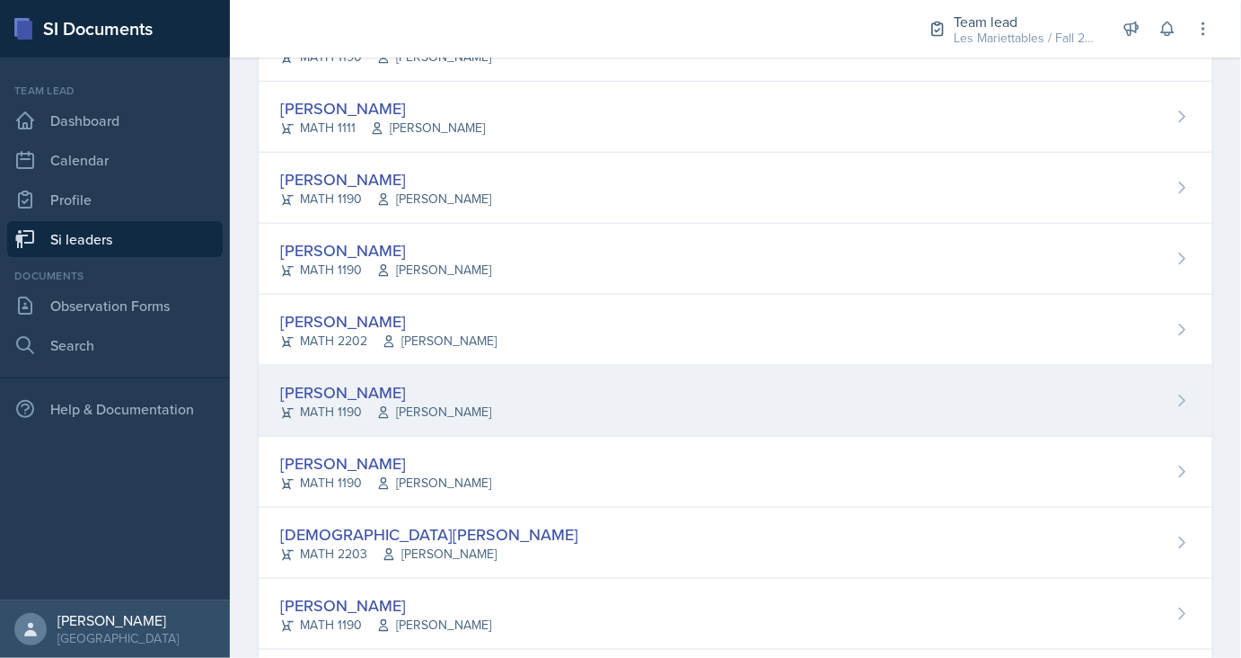
click at [341, 390] on div "[PERSON_NAME]" at bounding box center [385, 392] width 211 height 24
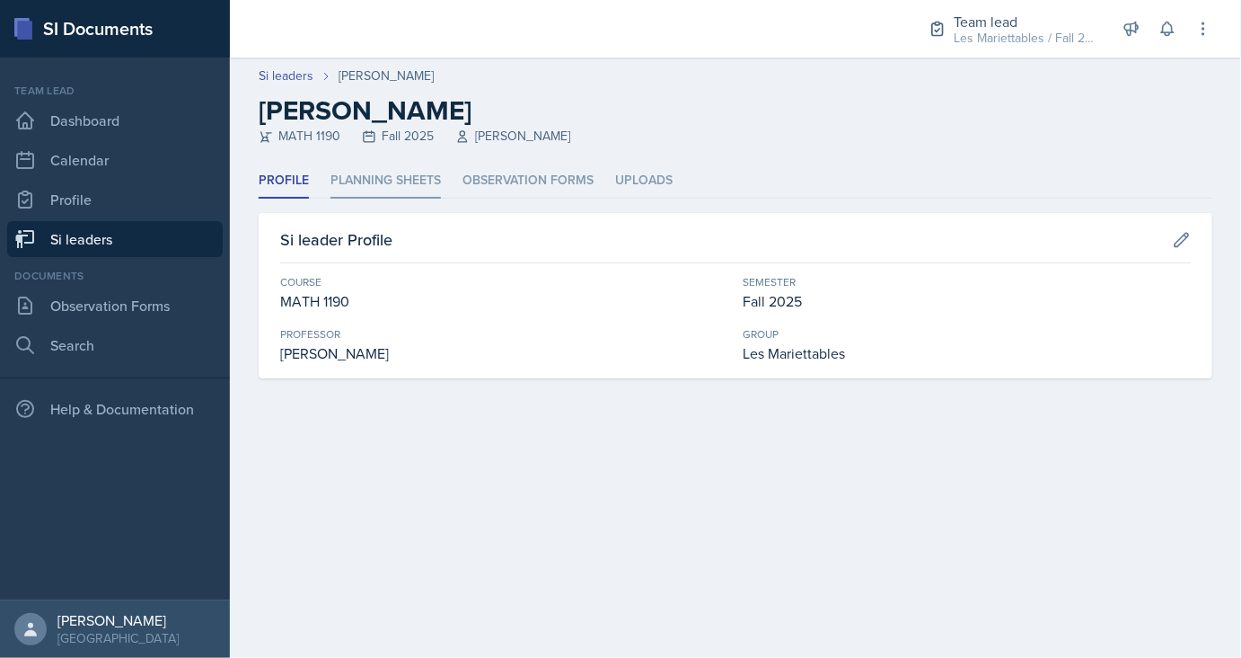
click at [395, 165] on li "Planning Sheets" at bounding box center [386, 180] width 110 height 35
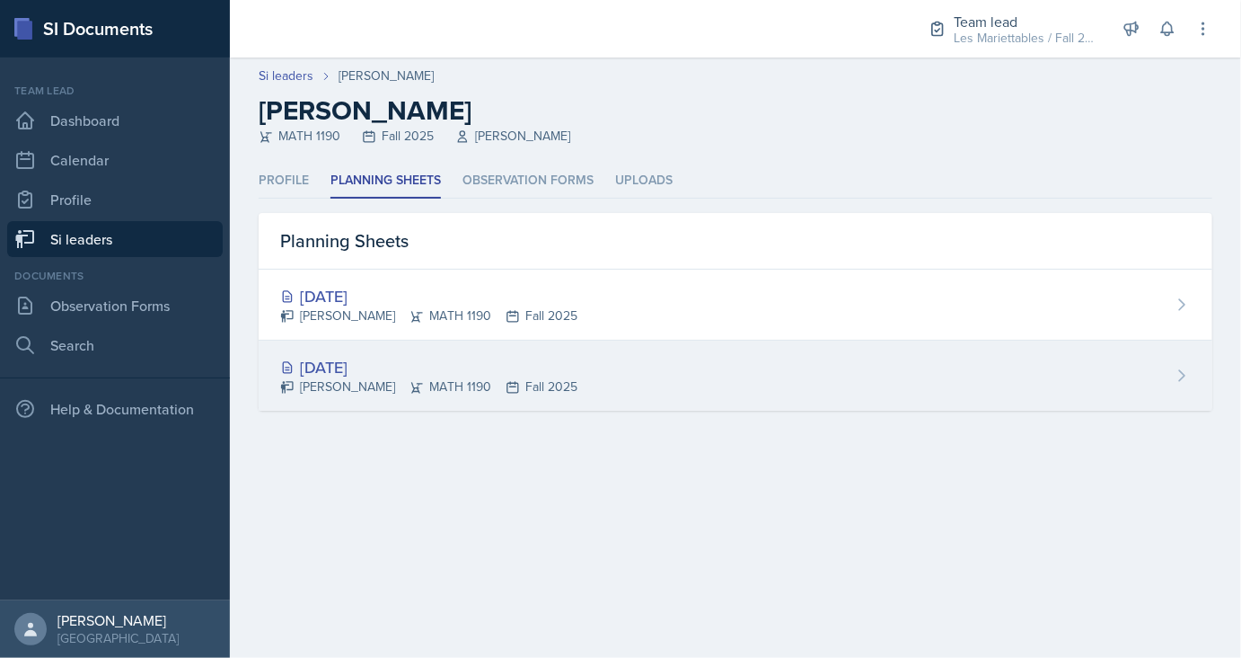
click at [338, 386] on div "[PERSON_NAME] MATH 1190 Fall 2025" at bounding box center [428, 386] width 297 height 19
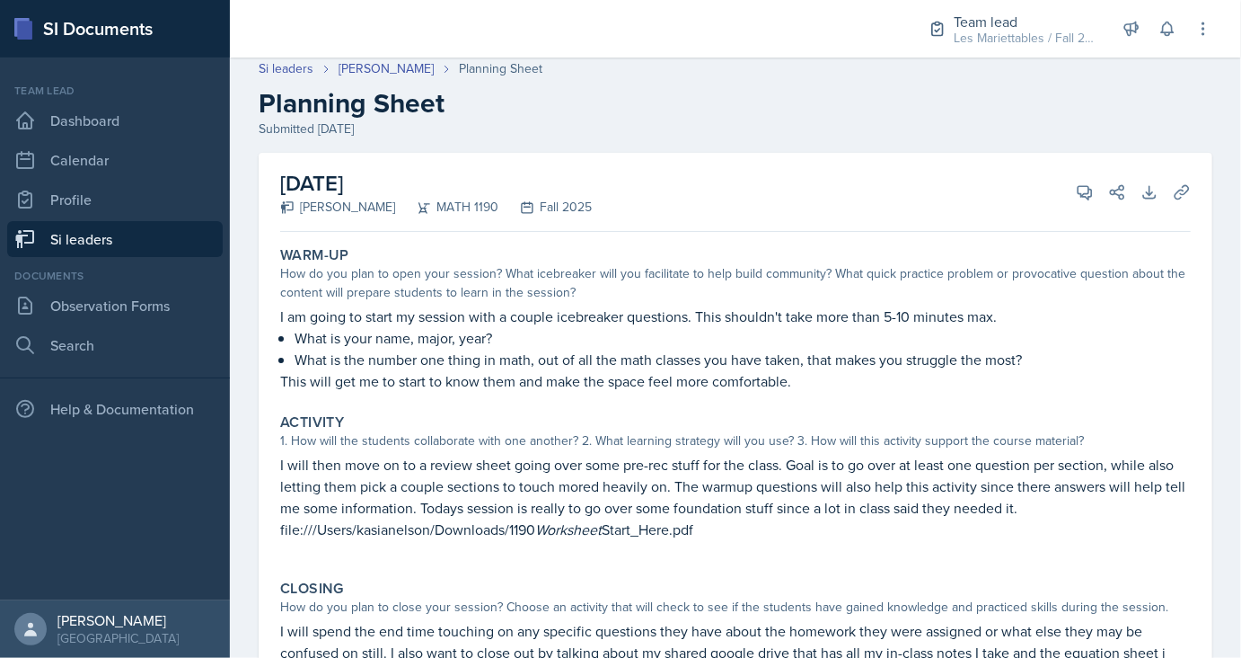
scroll to position [7, 0]
click at [1086, 196] on icon at bounding box center [1085, 192] width 13 height 13
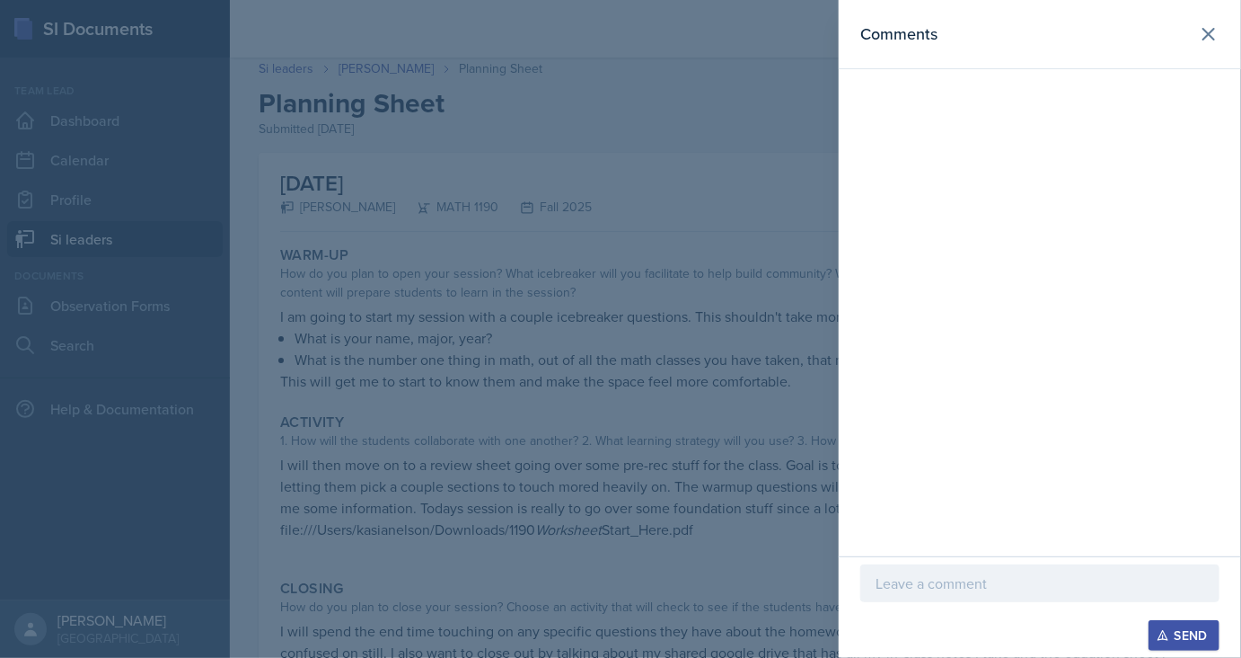
click at [1069, 176] on button "View Comments" at bounding box center [1085, 192] width 32 height 32
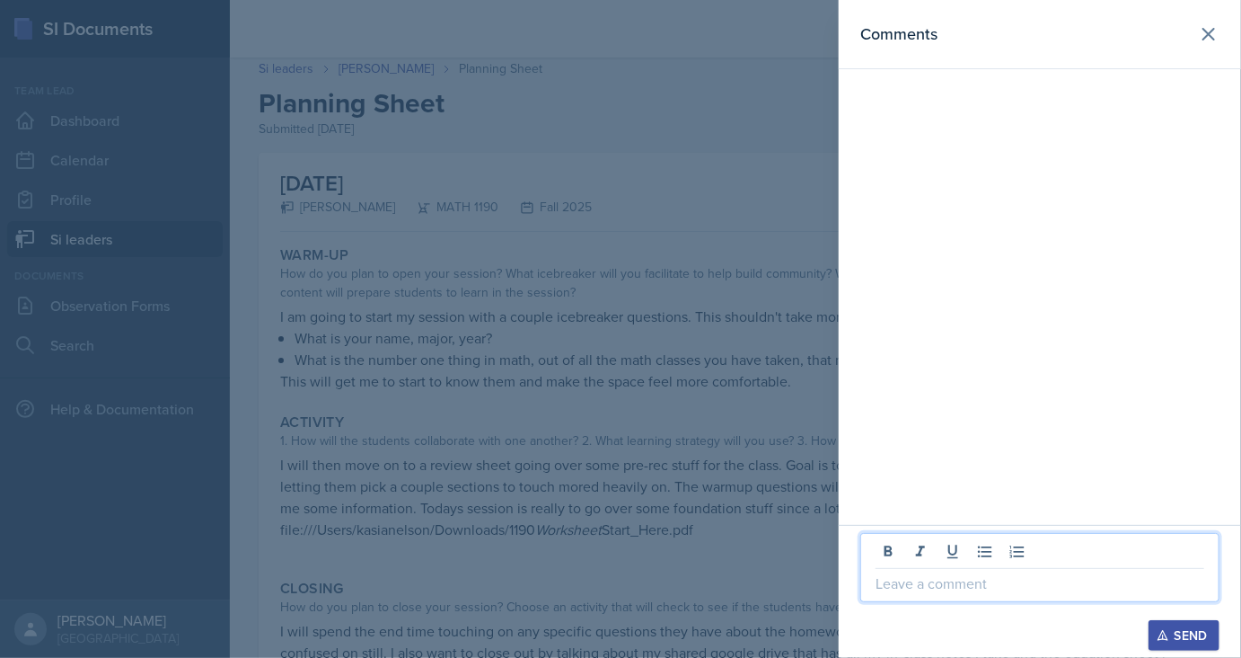
click at [972, 586] on p at bounding box center [1040, 583] width 329 height 22
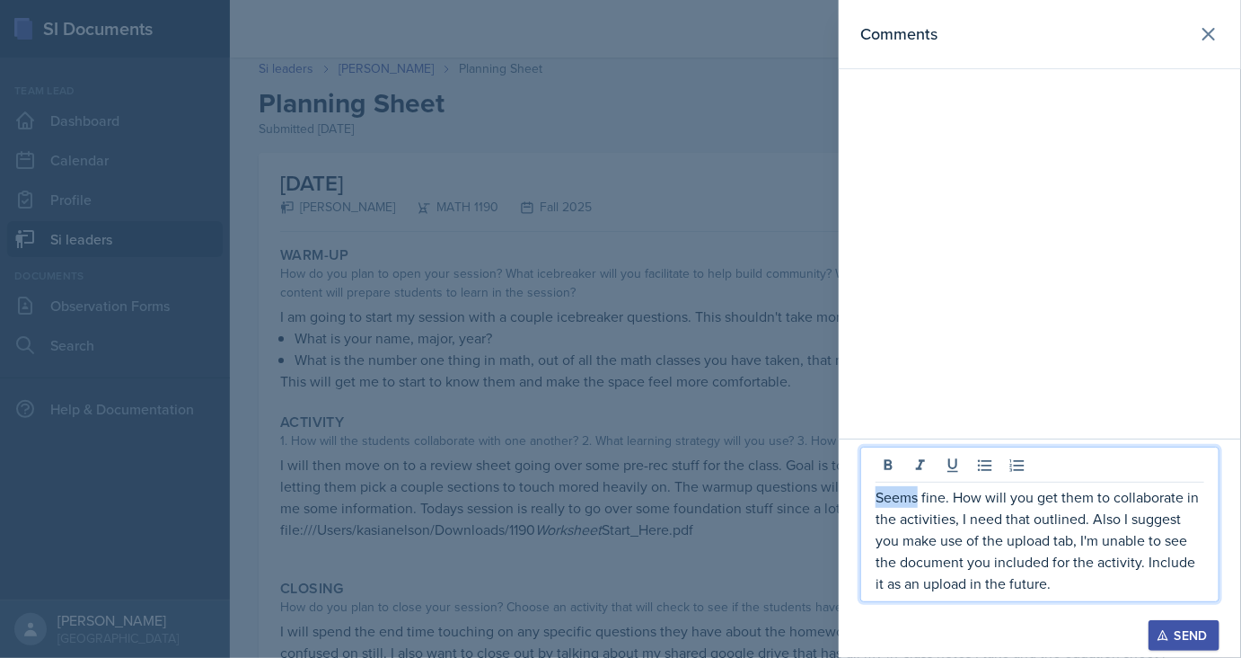
drag, startPoint x: 921, startPoint y: 496, endPoint x: 842, endPoint y: 502, distance: 79.3
click at [861, 502] on div "Seems fine. How will you get them to collaborate in the activities, I need that…" at bounding box center [1040, 523] width 359 height 155
click at [957, 522] on p "Mostly fine. How will you get them to collaborate in the activities, I need tha…" at bounding box center [1040, 540] width 329 height 108
click at [1093, 517] on p "Mostly fine. How will you get them to collaborate in the activities? I need tha…" at bounding box center [1040, 540] width 329 height 108
click at [1171, 632] on div "Send" at bounding box center [1185, 635] width 48 height 14
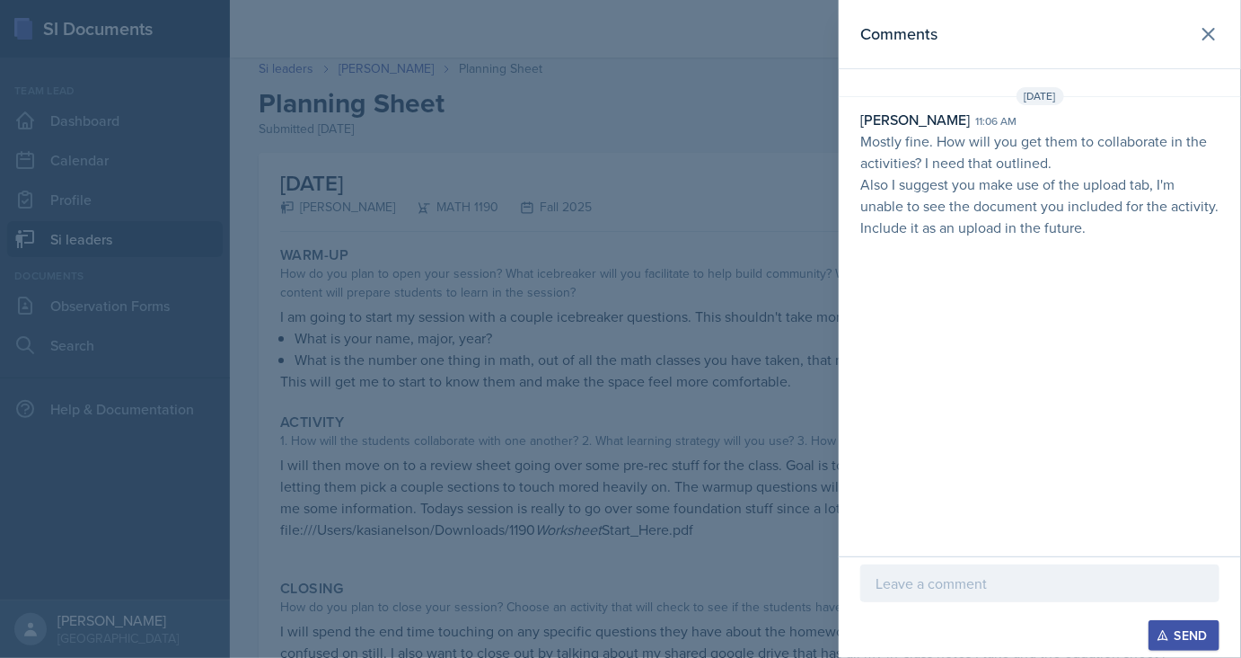
click at [544, 316] on div at bounding box center [620, 329] width 1241 height 658
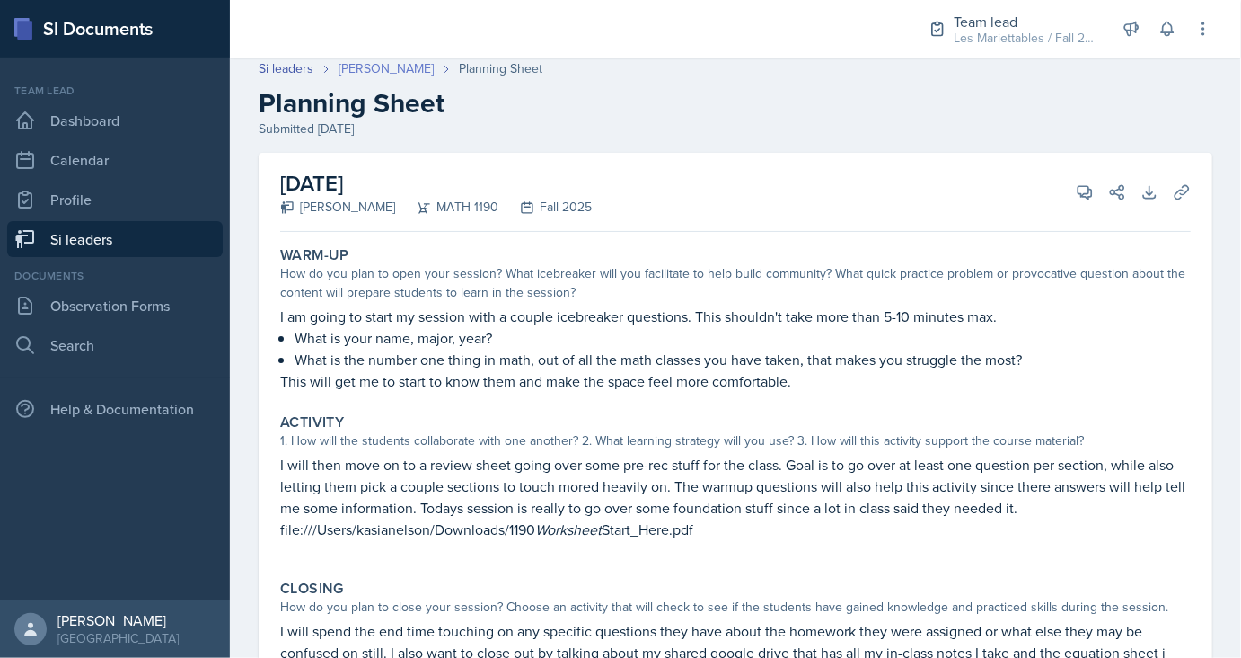
click at [368, 75] on link "[PERSON_NAME]" at bounding box center [386, 68] width 95 height 19
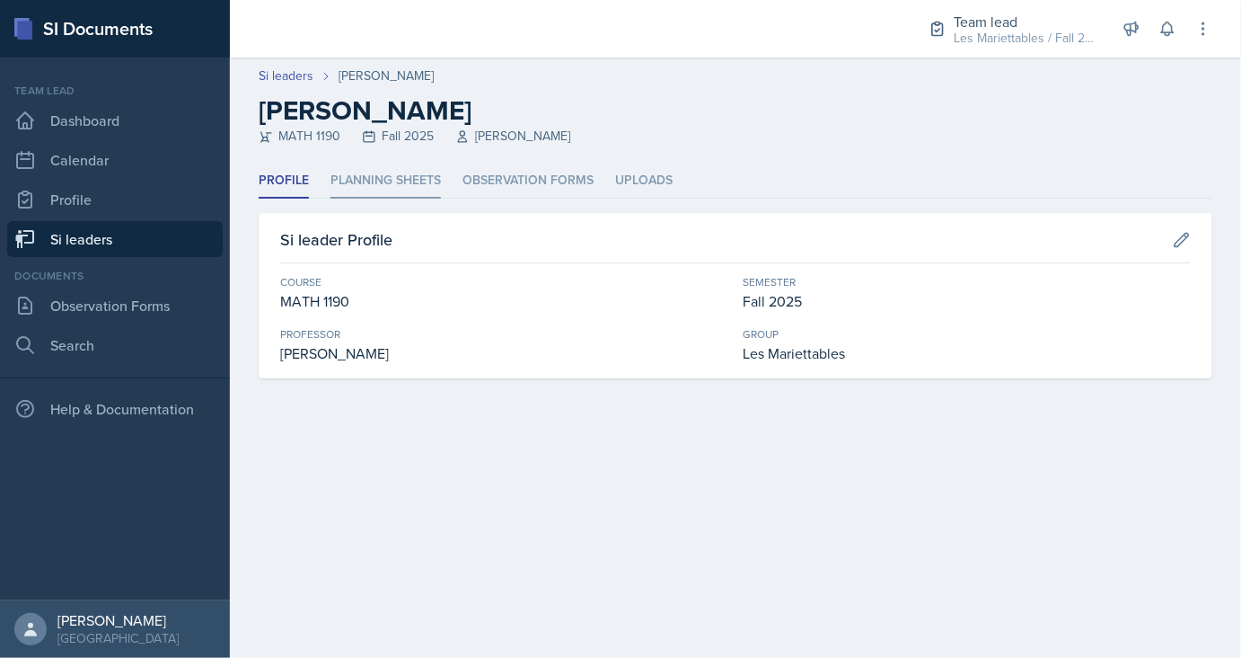
click at [375, 198] on li "Planning Sheets" at bounding box center [386, 180] width 110 height 35
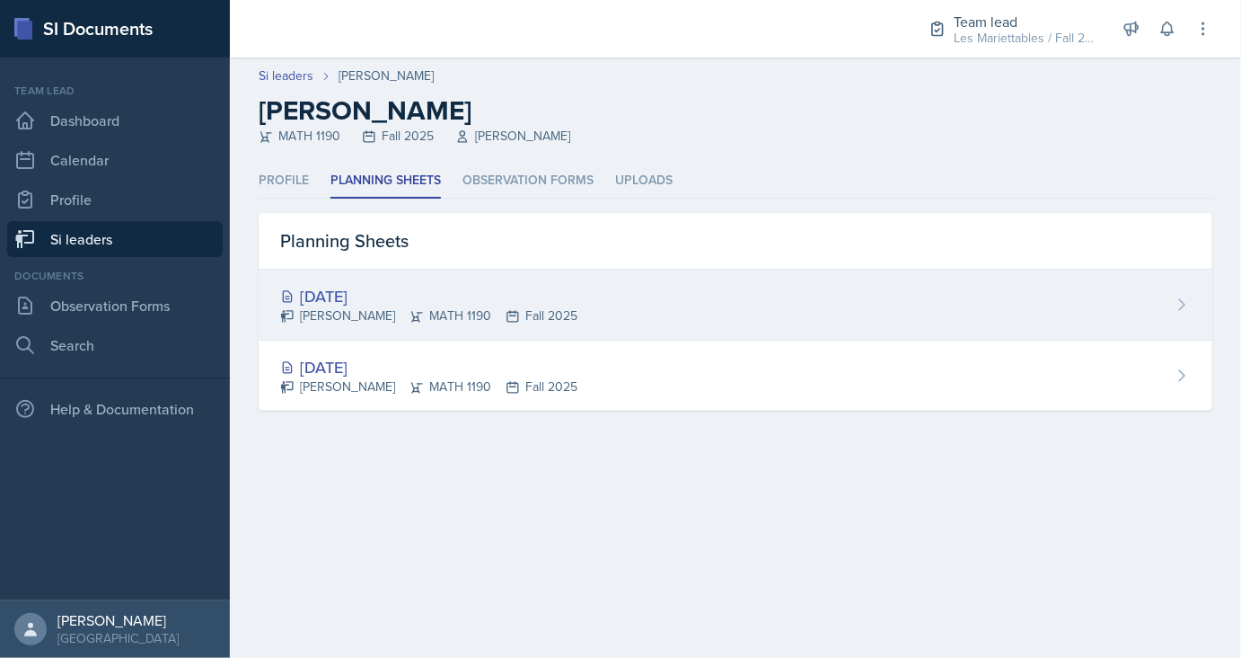
click at [354, 293] on div "[DATE]" at bounding box center [428, 296] width 297 height 24
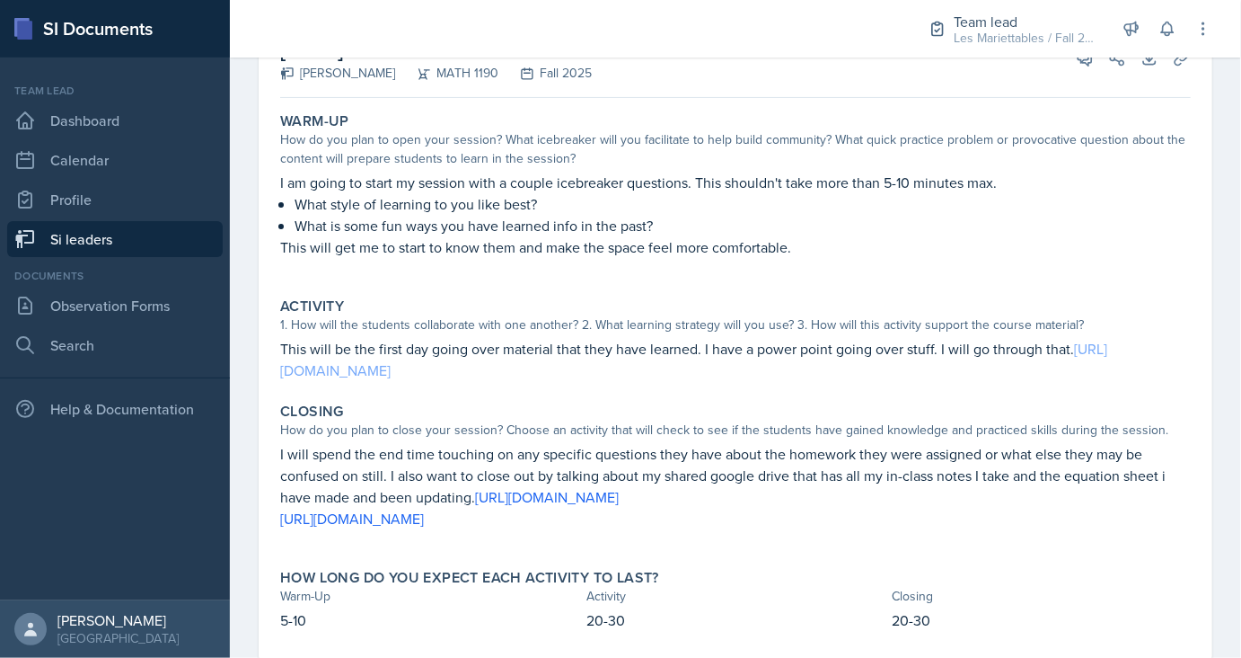
scroll to position [186, 0]
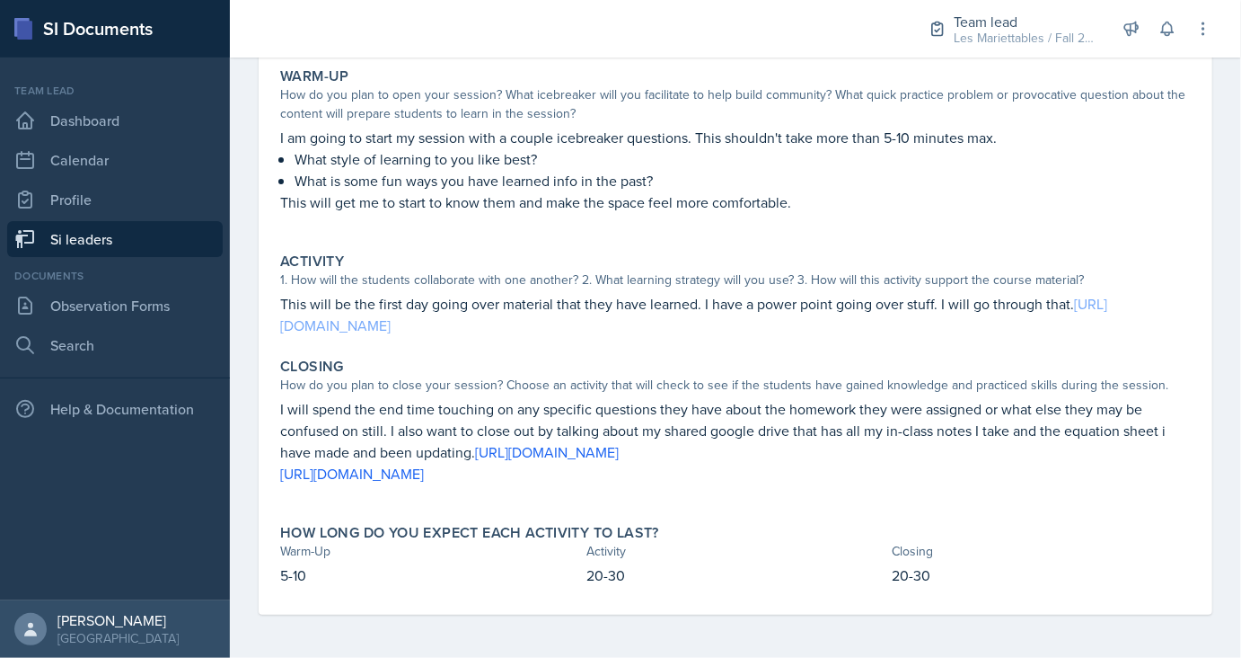
click at [642, 328] on link "[URL][DOMAIN_NAME]" at bounding box center [693, 314] width 827 height 41
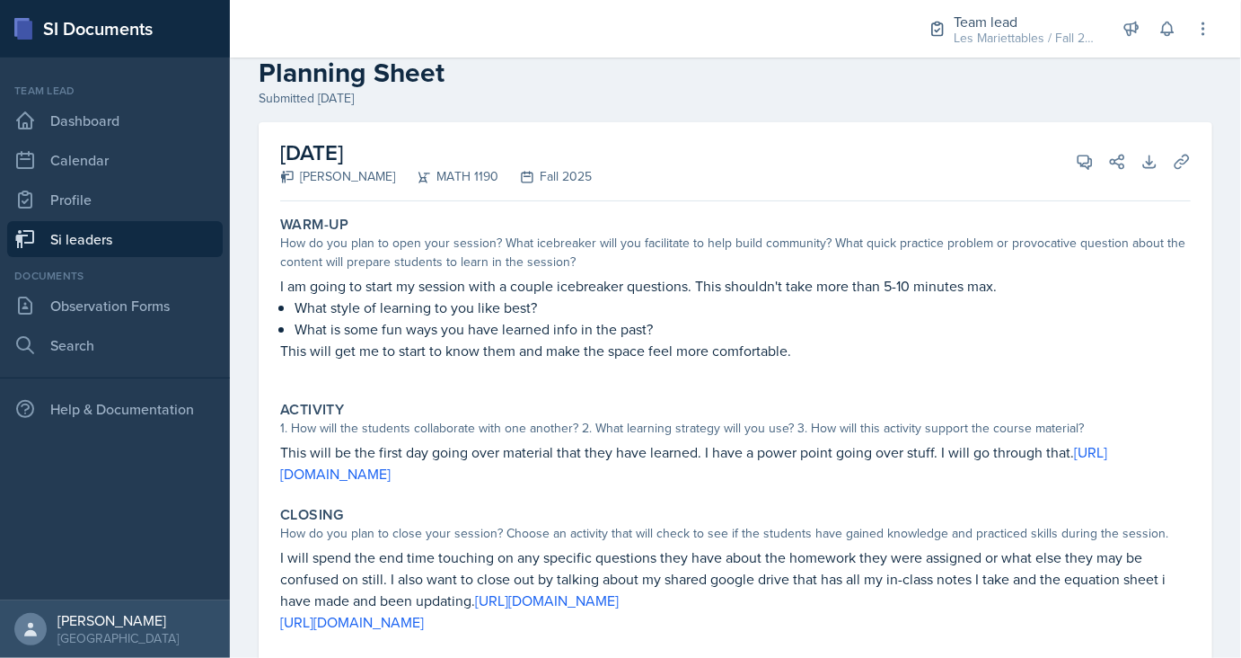
scroll to position [26, 0]
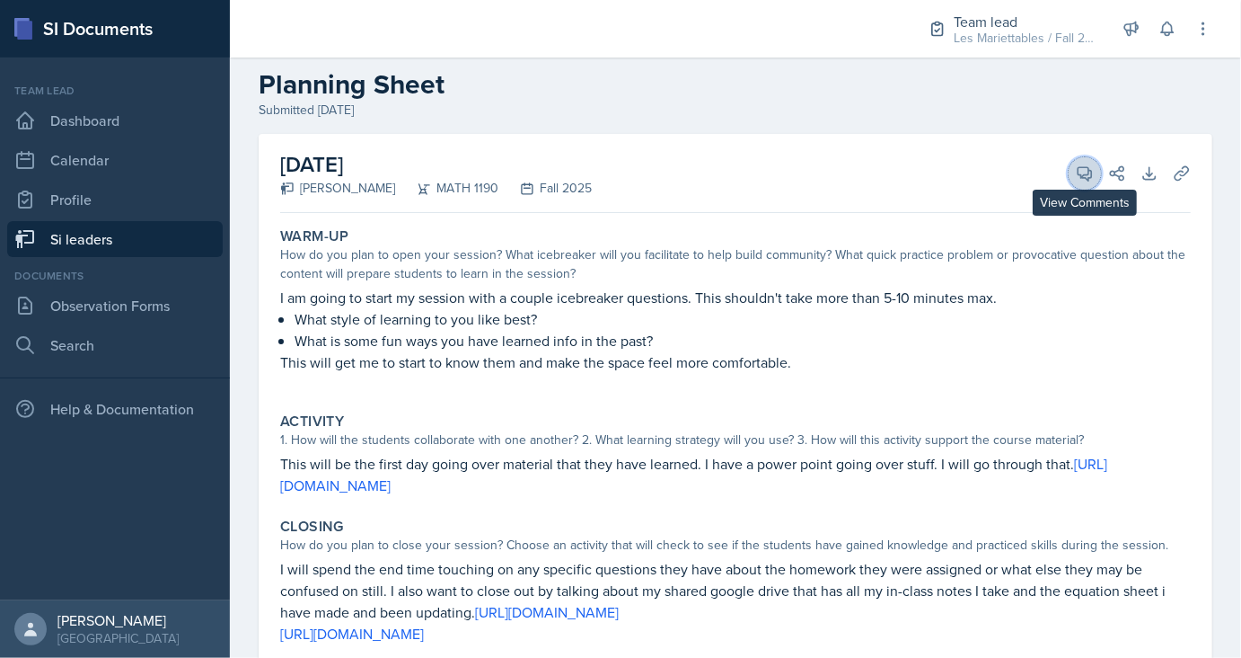
click at [1087, 184] on button "View Comments" at bounding box center [1085, 173] width 32 height 32
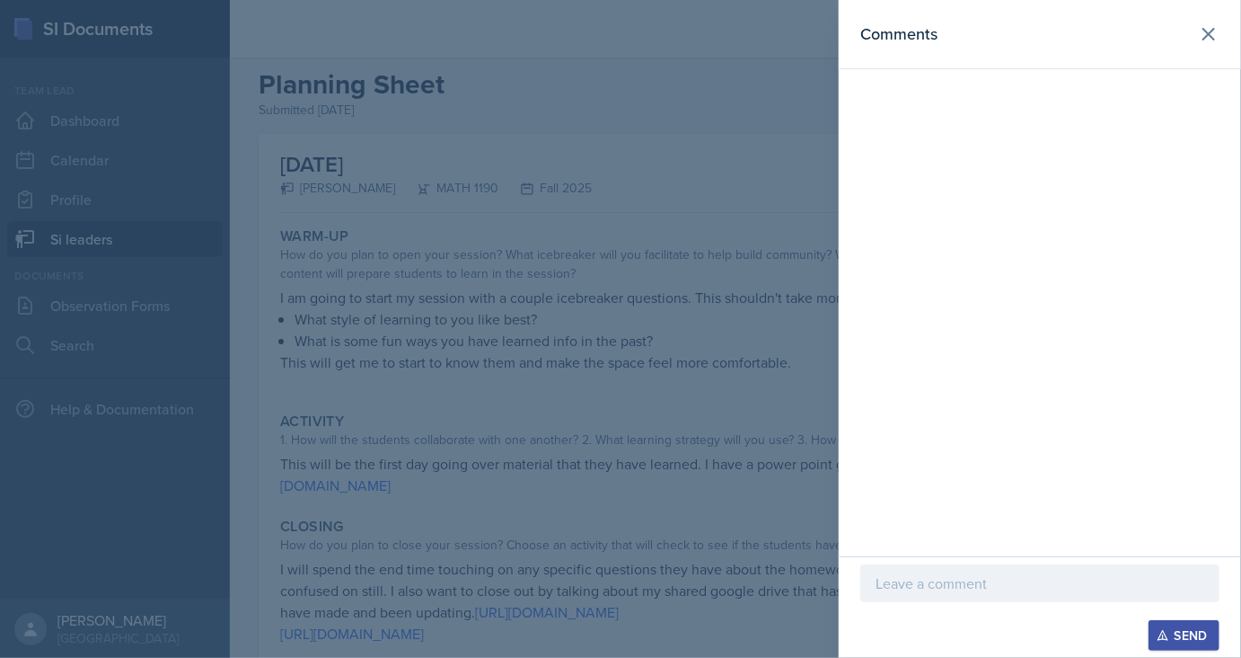
click at [970, 588] on p at bounding box center [1040, 583] width 329 height 22
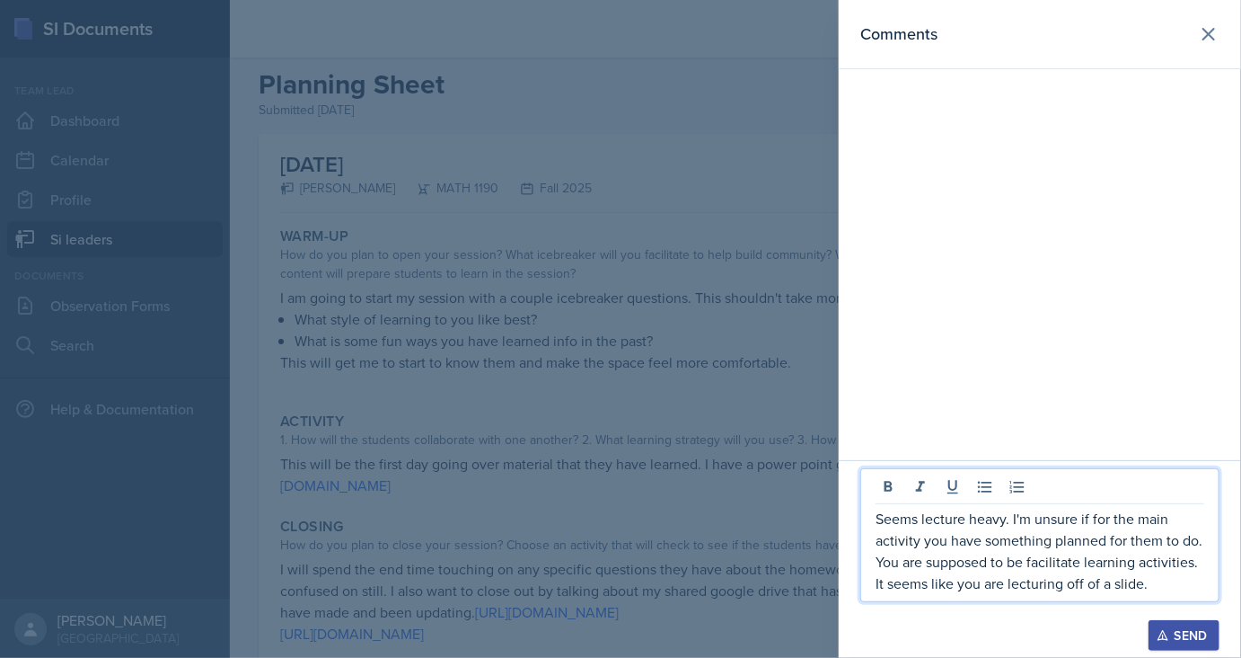
click at [1023, 564] on p "Seems lecture heavy. I'm unsure if for the main activity you have something pla…" at bounding box center [1040, 551] width 329 height 86
click at [1139, 582] on p "Seems lecture heavy. I'm unsure if for the main activity you have something pla…" at bounding box center [1040, 551] width 329 height 86
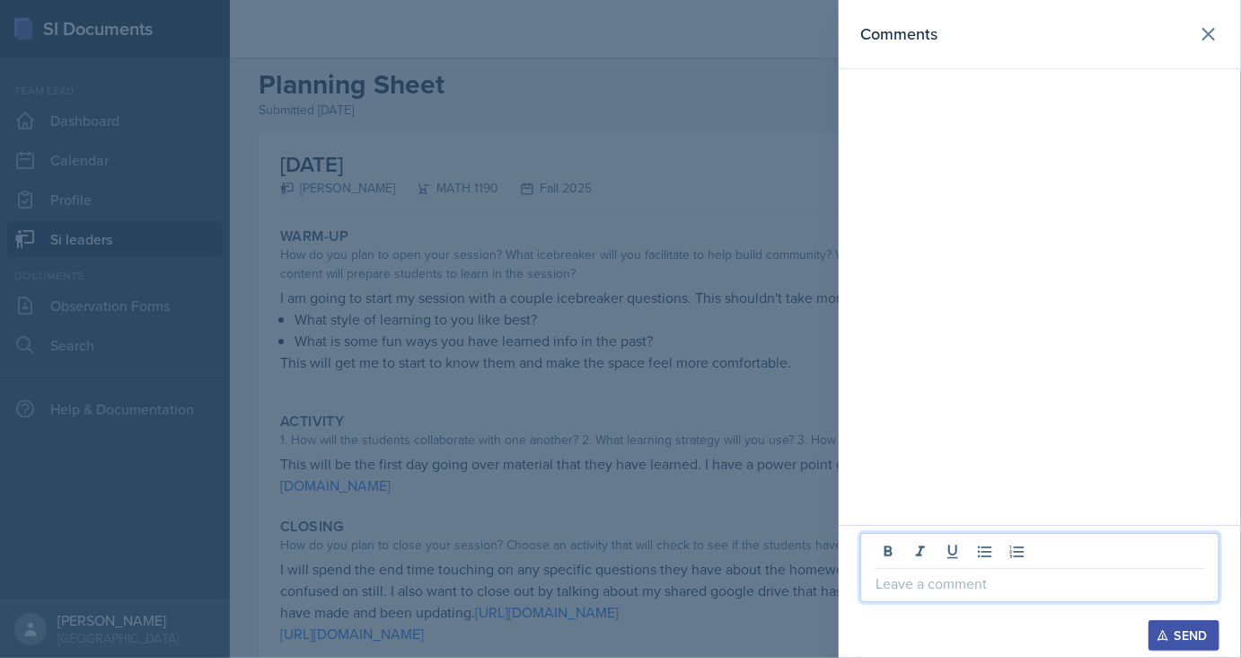
click at [701, 295] on div at bounding box center [620, 329] width 1241 height 658
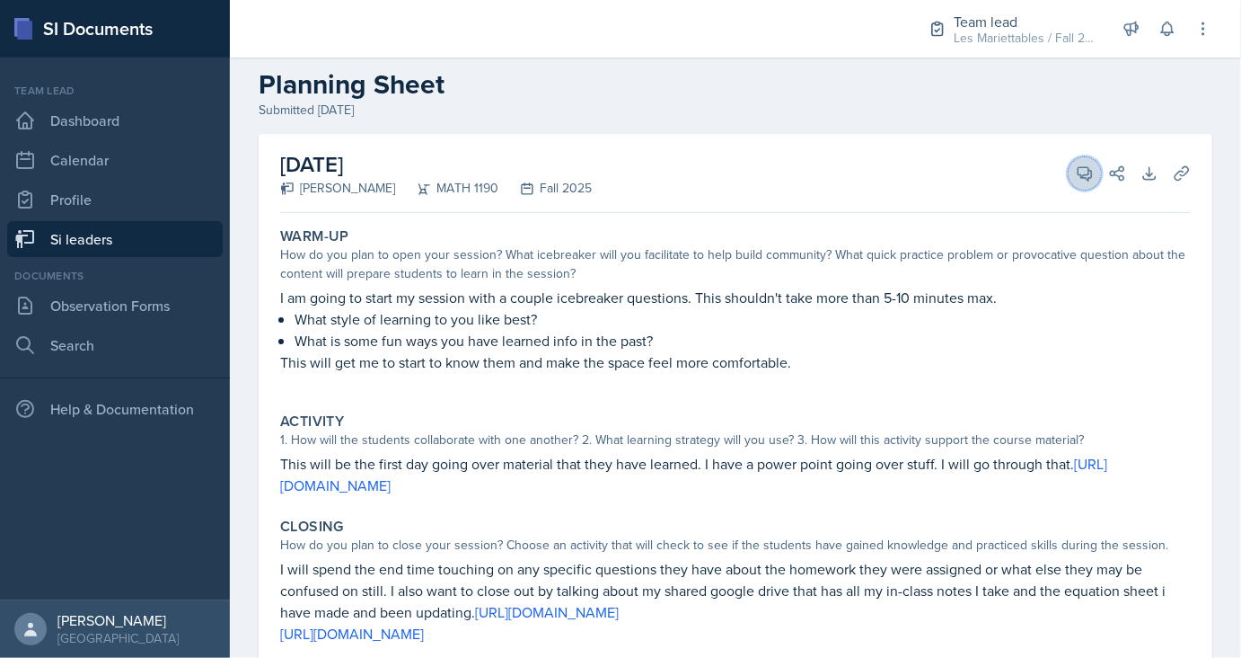
click at [1088, 186] on button "View Comments" at bounding box center [1085, 173] width 32 height 32
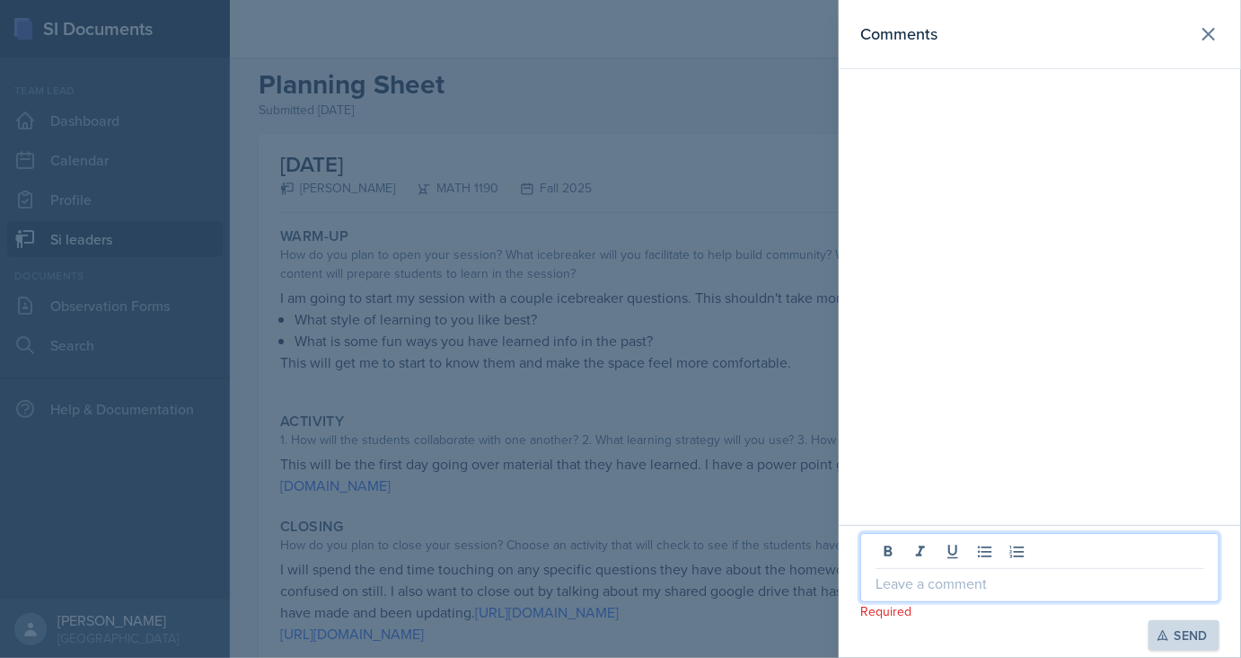
click at [1036, 585] on p at bounding box center [1040, 583] width 329 height 22
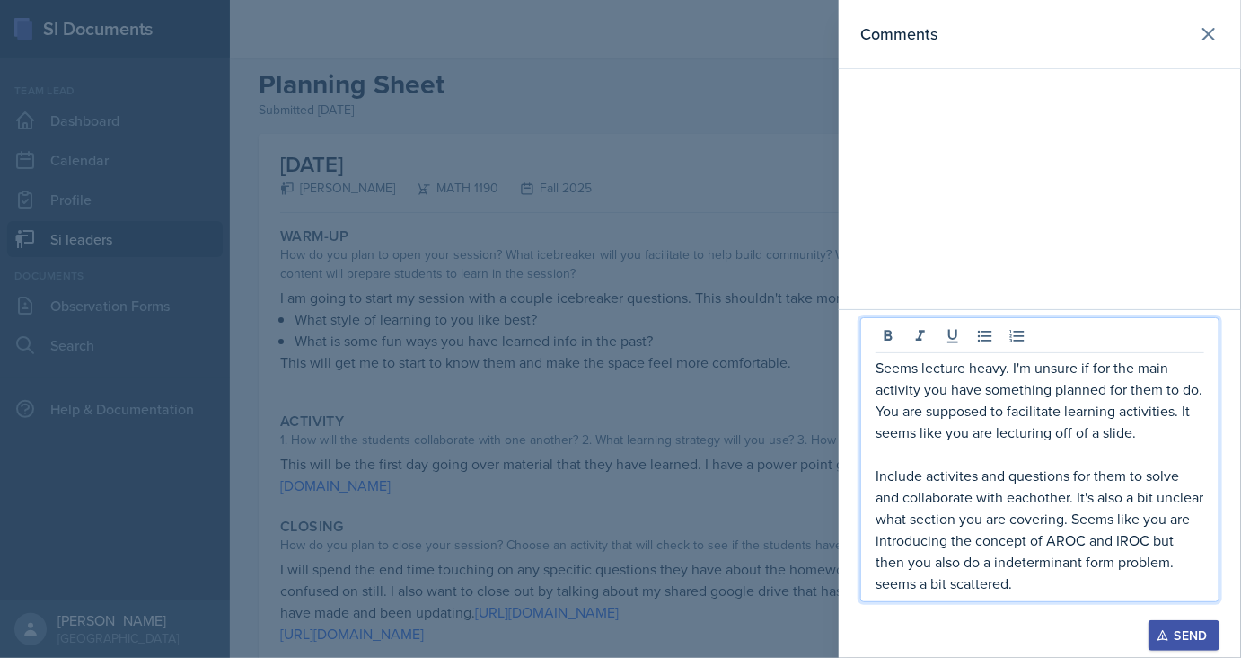
click at [1013, 558] on p "Include activites and questions for them to solve and collaborate with eachothe…" at bounding box center [1040, 528] width 329 height 129
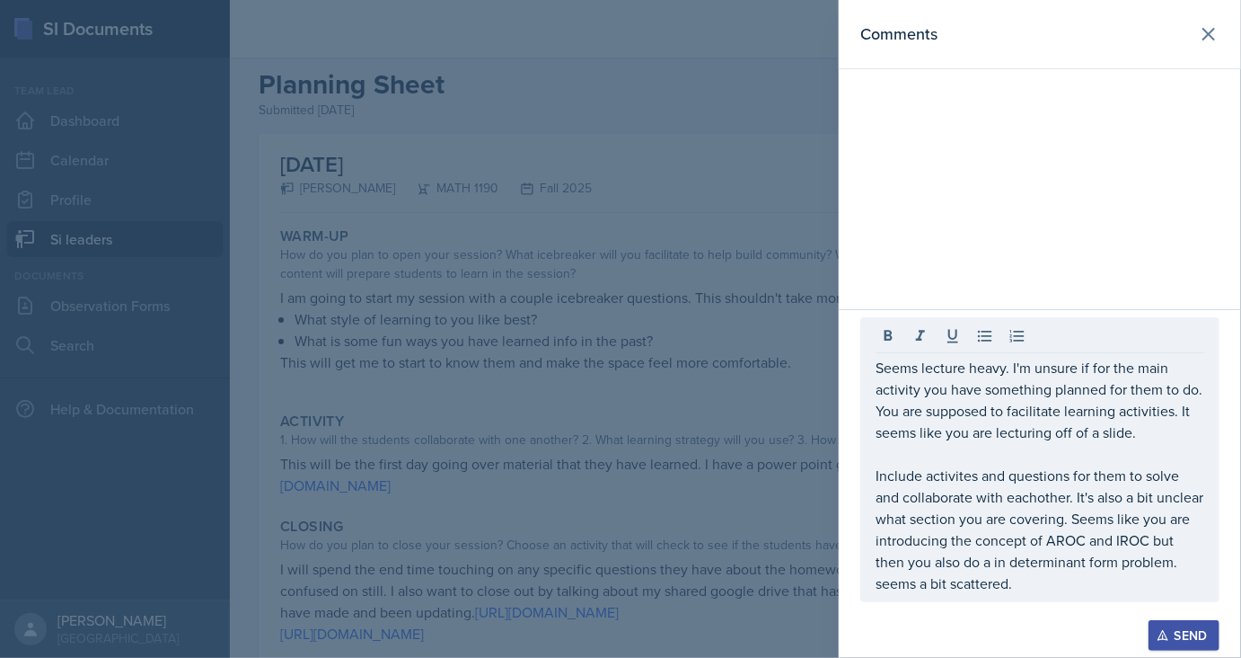
click at [1005, 596] on div "Seems lecture heavy. I'm unsure if for the main activity you have something pla…" at bounding box center [1040, 459] width 359 height 285
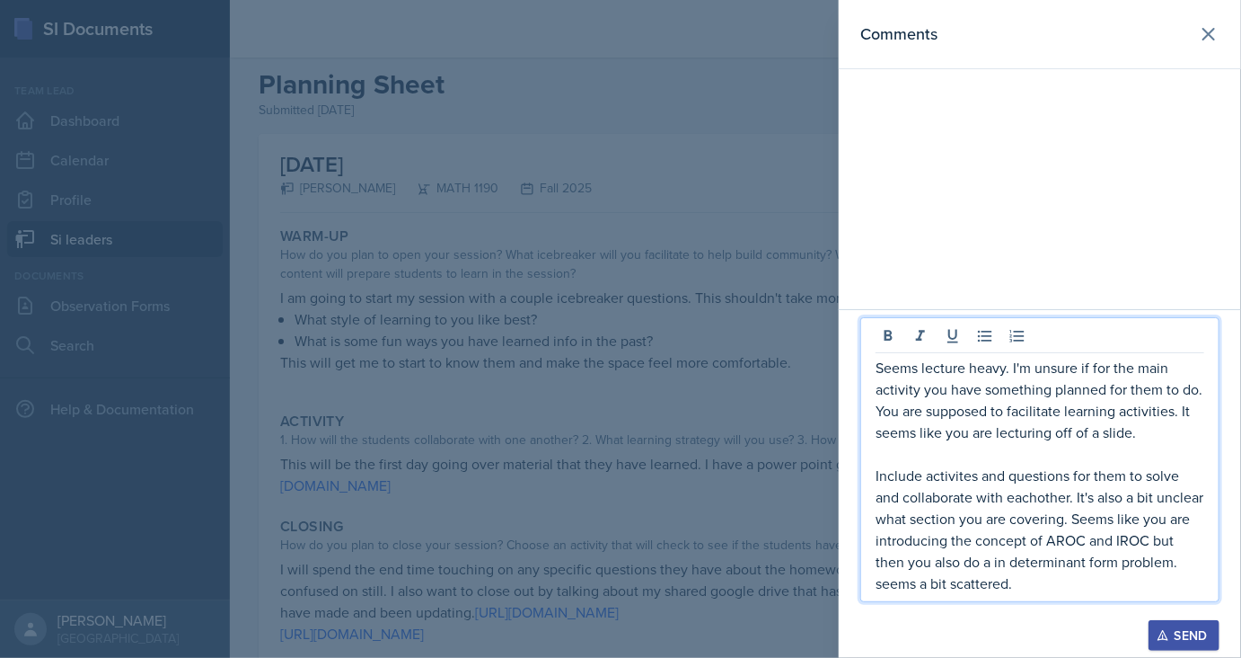
click at [970, 588] on p "Include activites and questions for them to solve and collaborate with eachothe…" at bounding box center [1040, 528] width 329 height 129
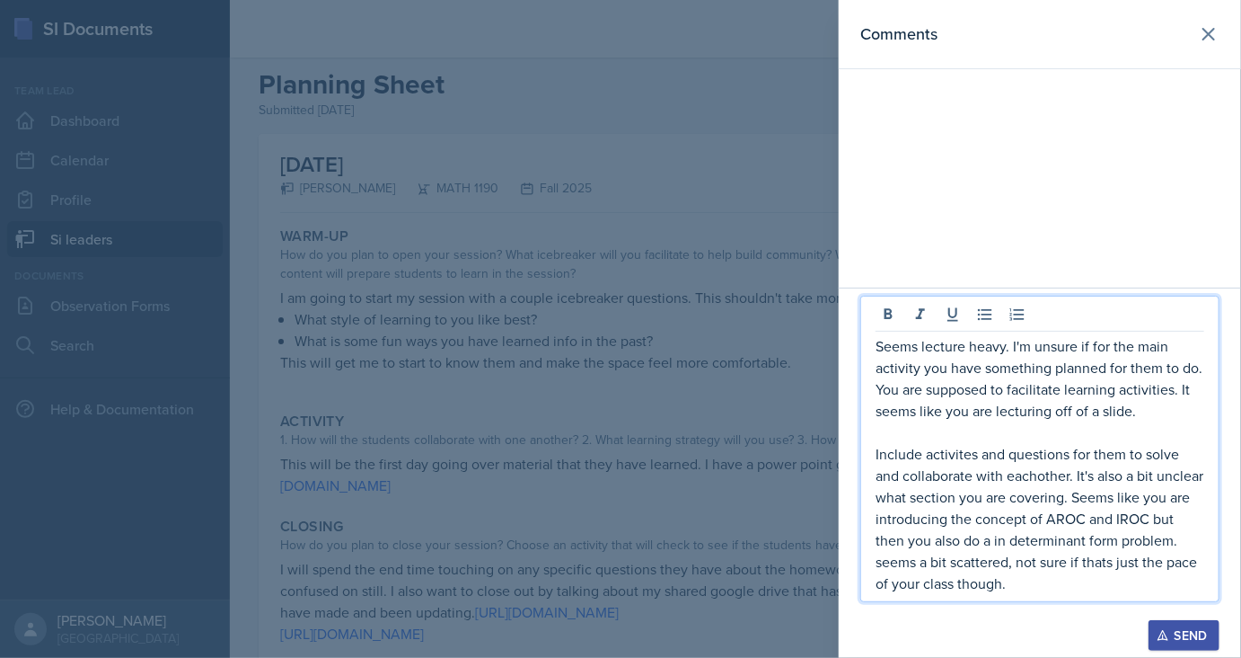
click at [1157, 616] on div at bounding box center [1040, 611] width 359 height 18
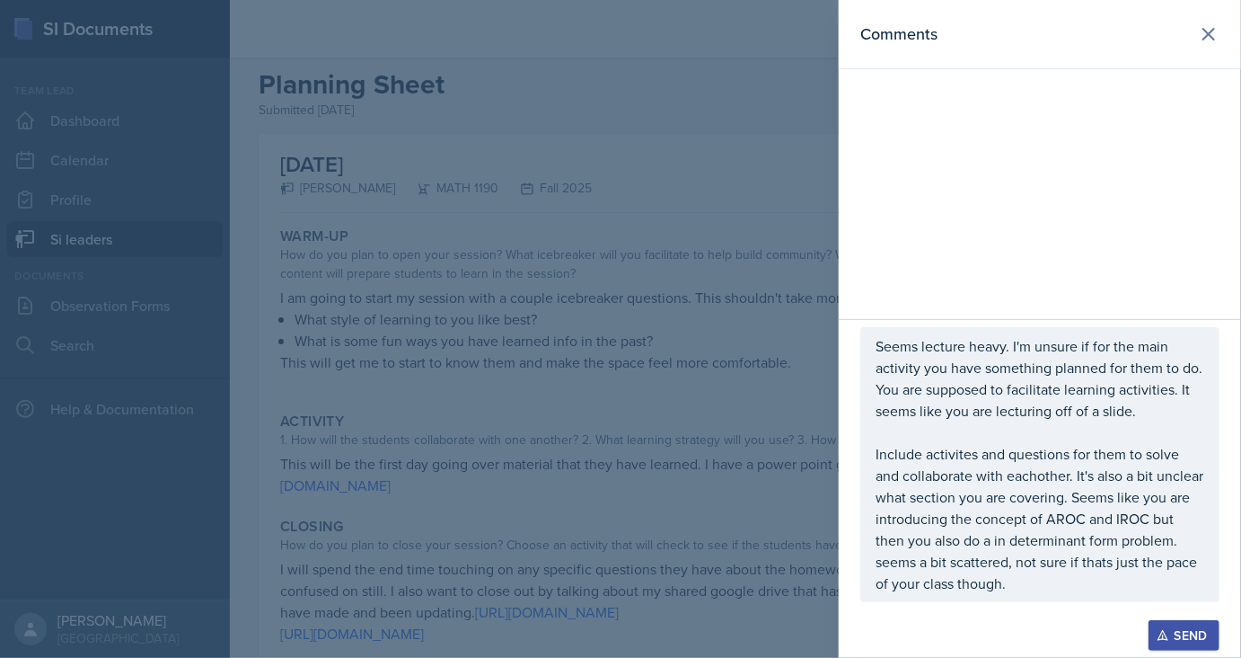
click at [1165, 627] on button "Send" at bounding box center [1184, 635] width 71 height 31
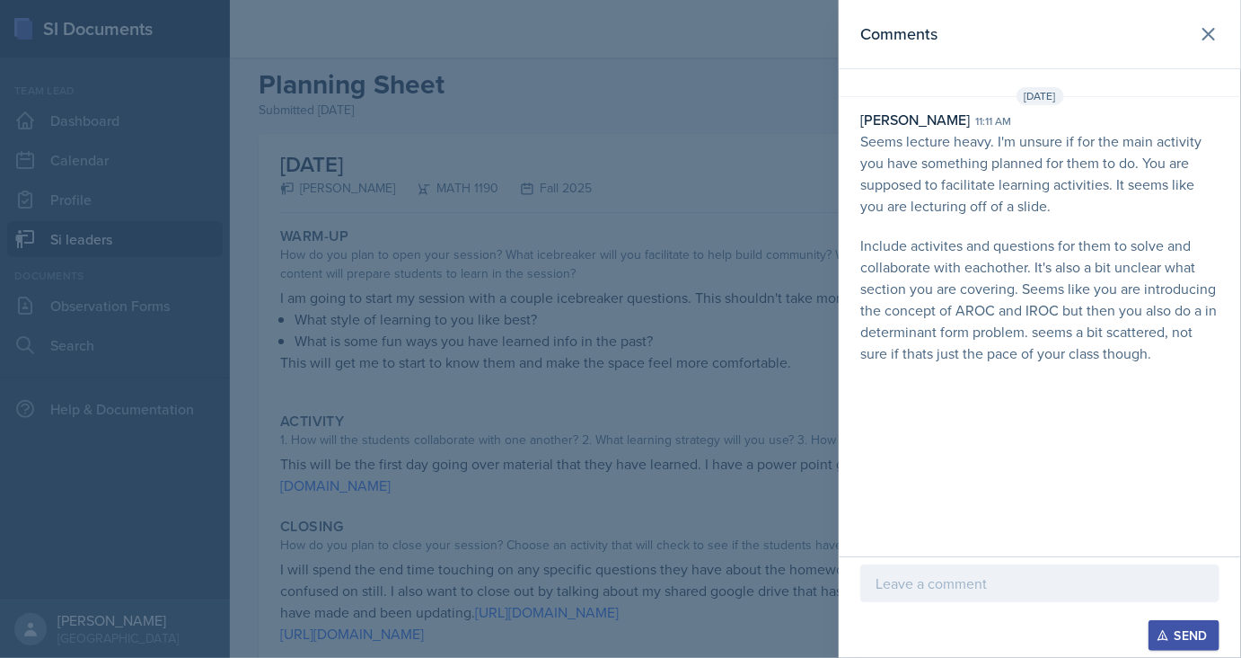
click at [590, 432] on div at bounding box center [620, 329] width 1241 height 658
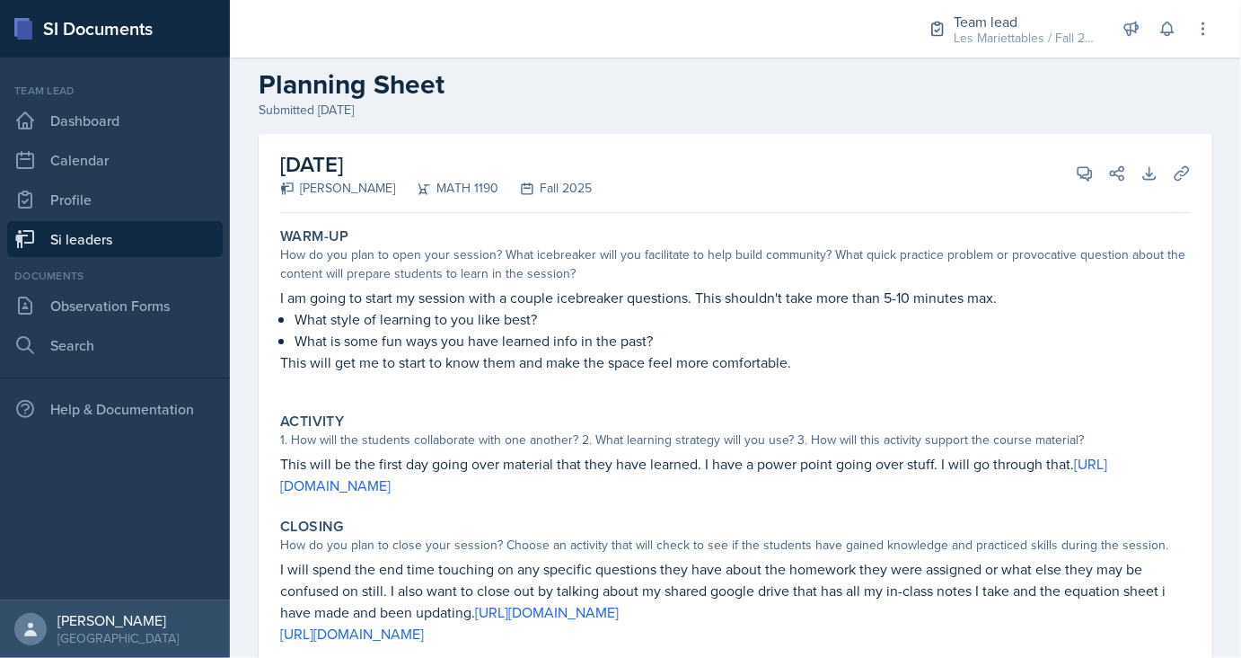
click at [99, 243] on link "Si leaders" at bounding box center [115, 239] width 216 height 36
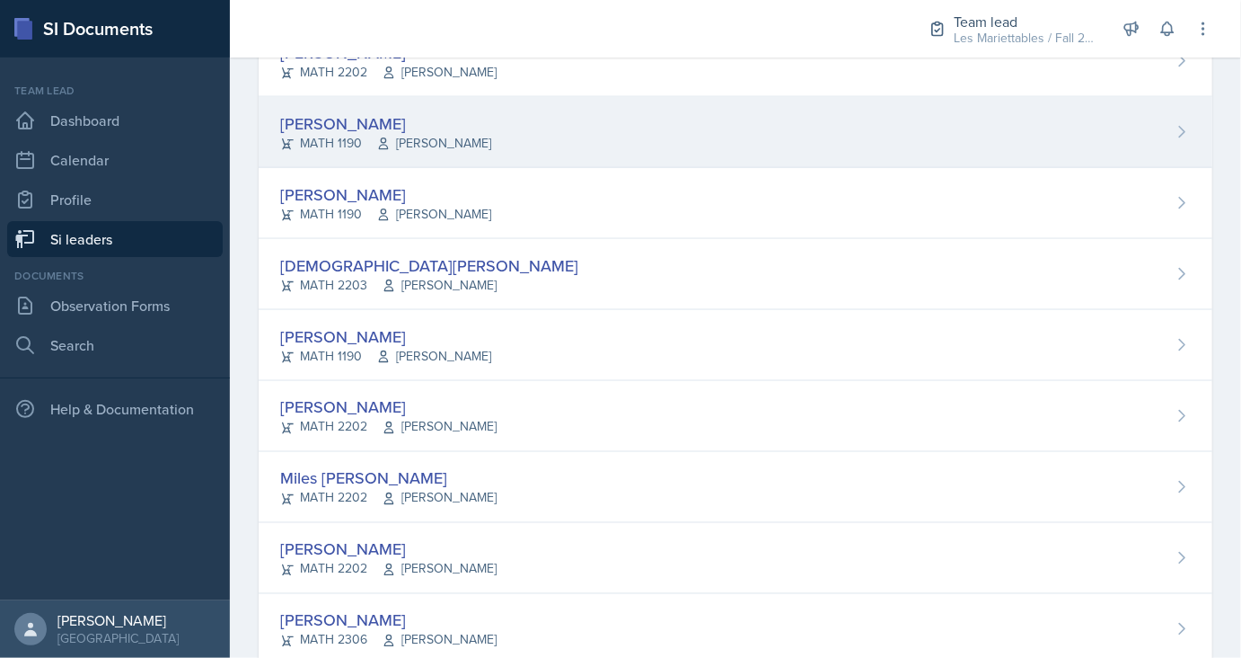
scroll to position [1198, 0]
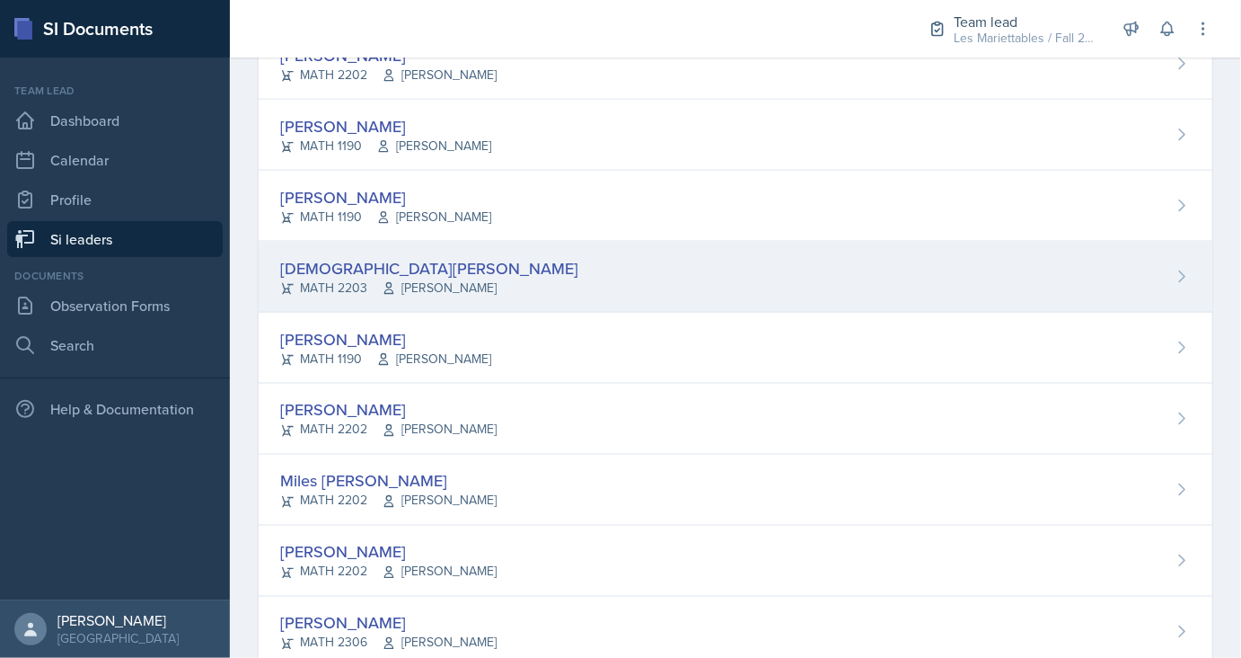
click at [327, 264] on div "[DEMOGRAPHIC_DATA][PERSON_NAME]" at bounding box center [429, 268] width 298 height 24
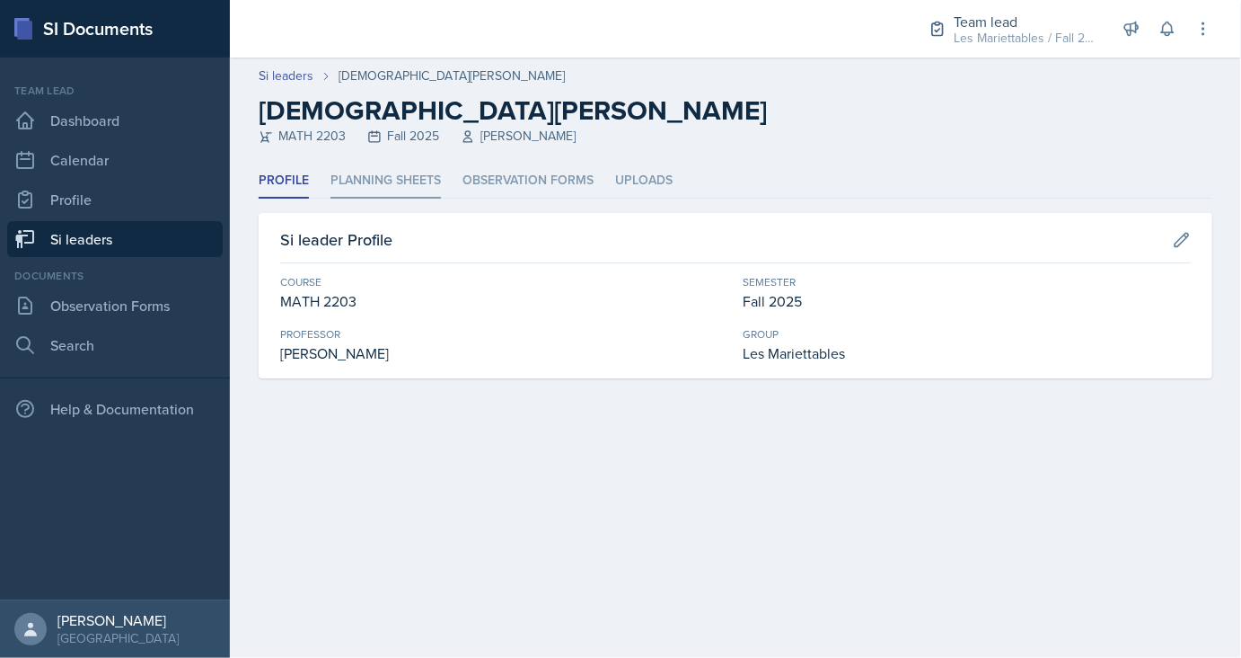
click at [390, 181] on li "Planning Sheets" at bounding box center [386, 180] width 110 height 35
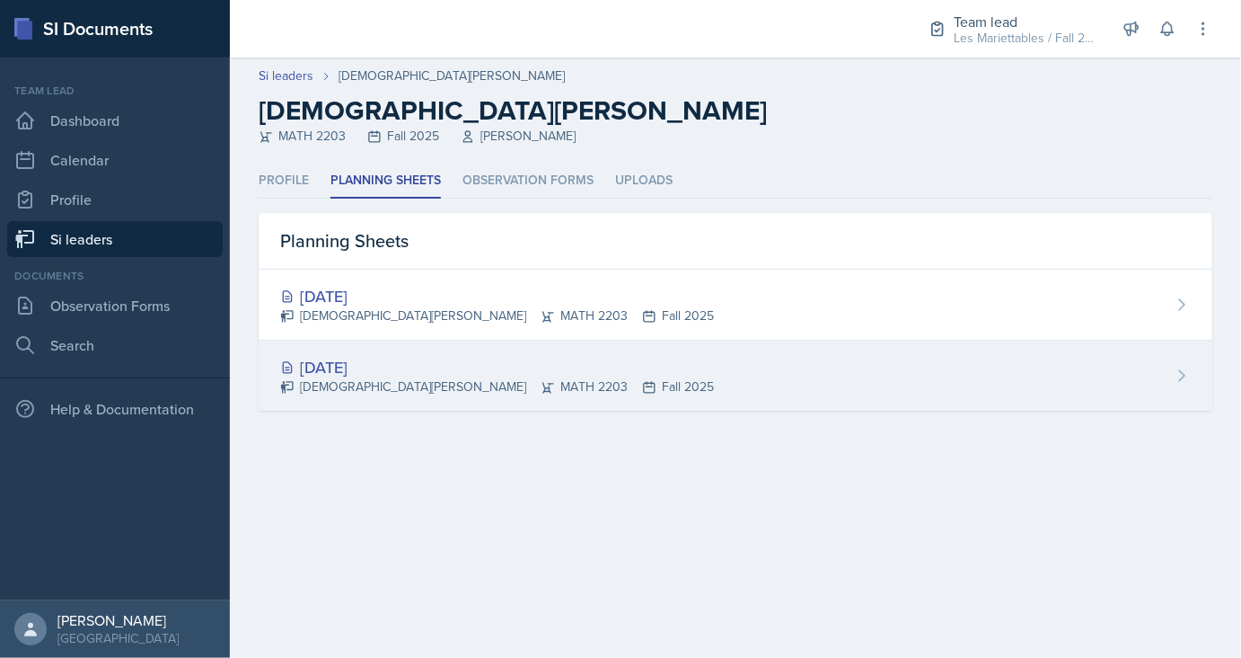
click at [351, 359] on div "[DATE]" at bounding box center [497, 367] width 434 height 24
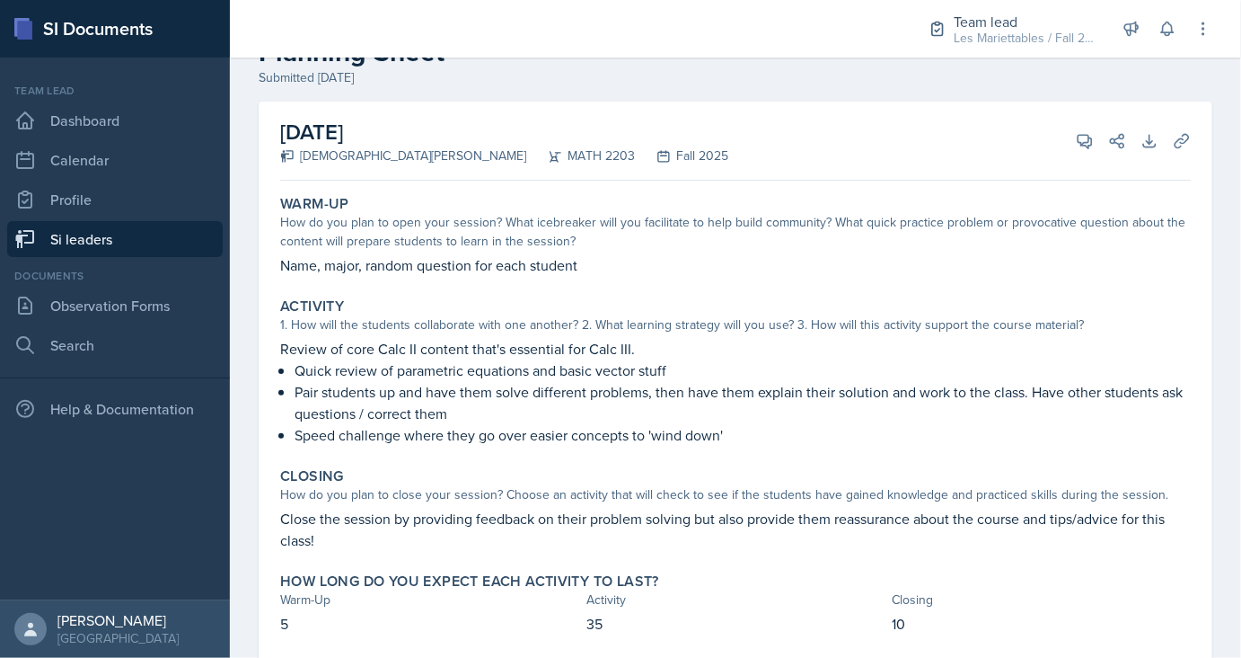
scroll to position [55, 0]
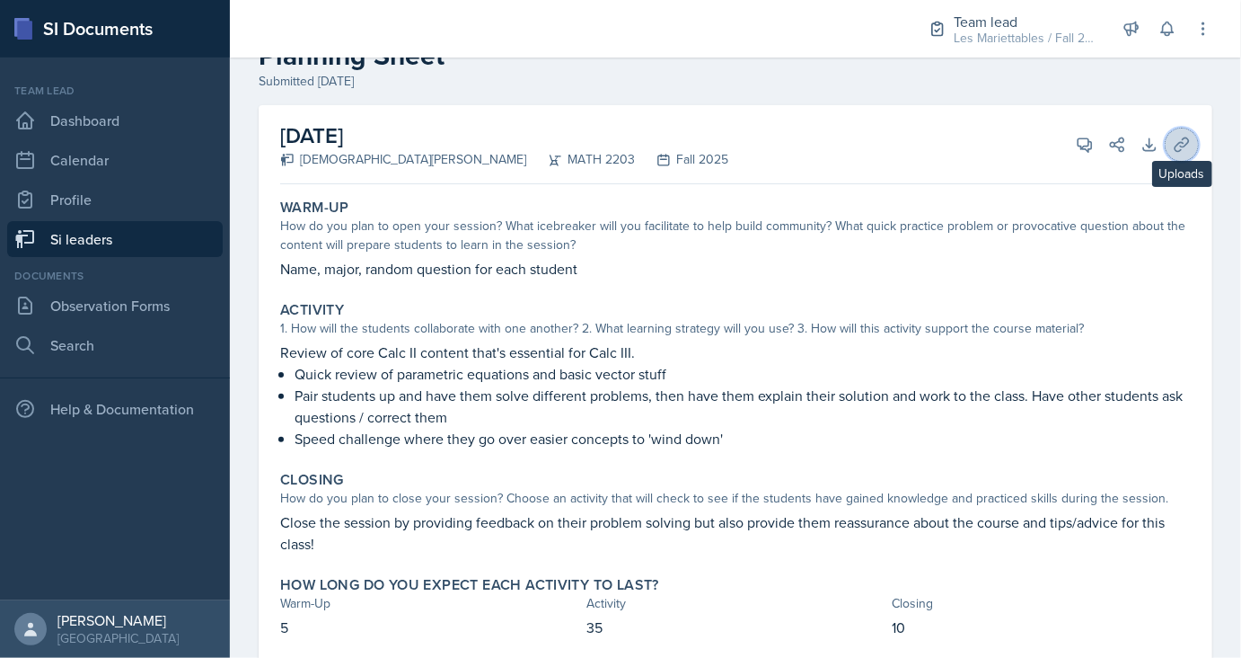
click at [1184, 137] on icon at bounding box center [1182, 145] width 18 height 18
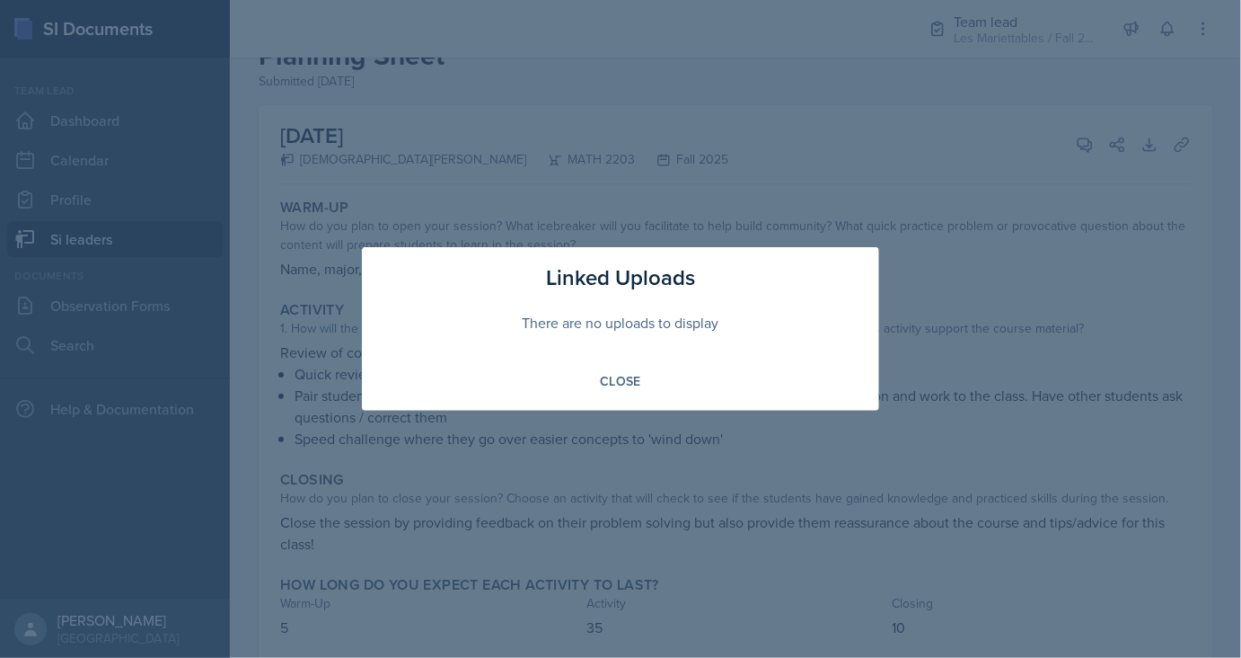
click at [692, 222] on div at bounding box center [620, 329] width 1241 height 658
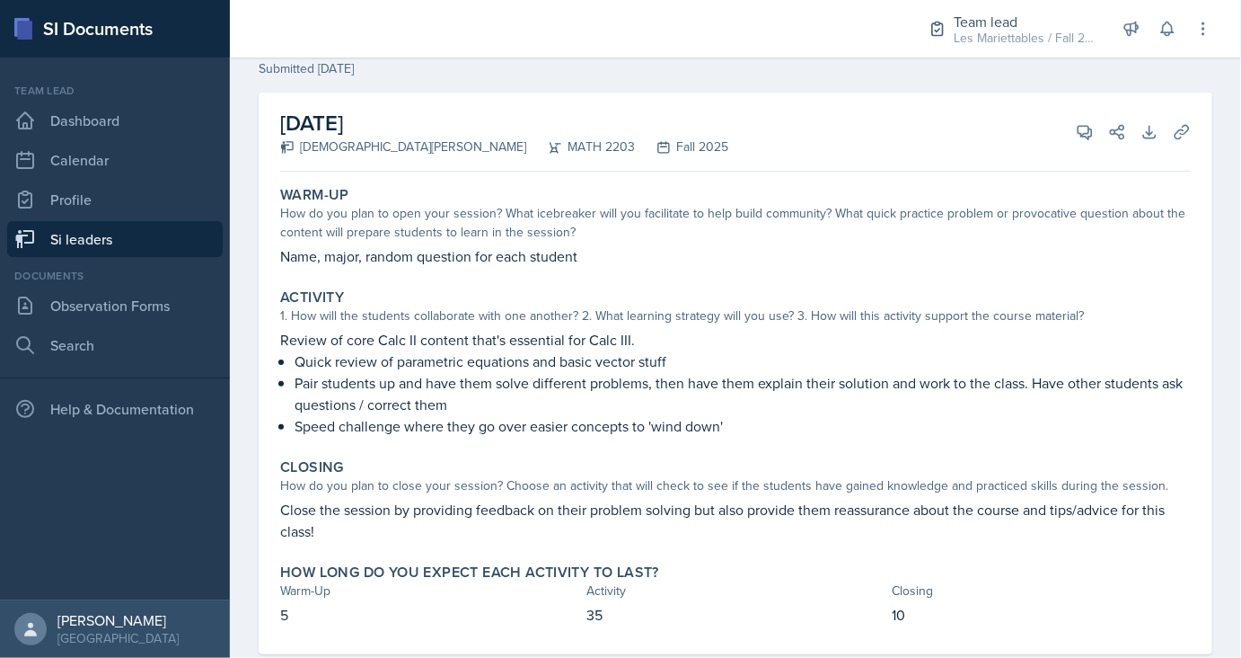
scroll to position [68, 0]
click at [1091, 139] on icon at bounding box center [1085, 131] width 18 height 18
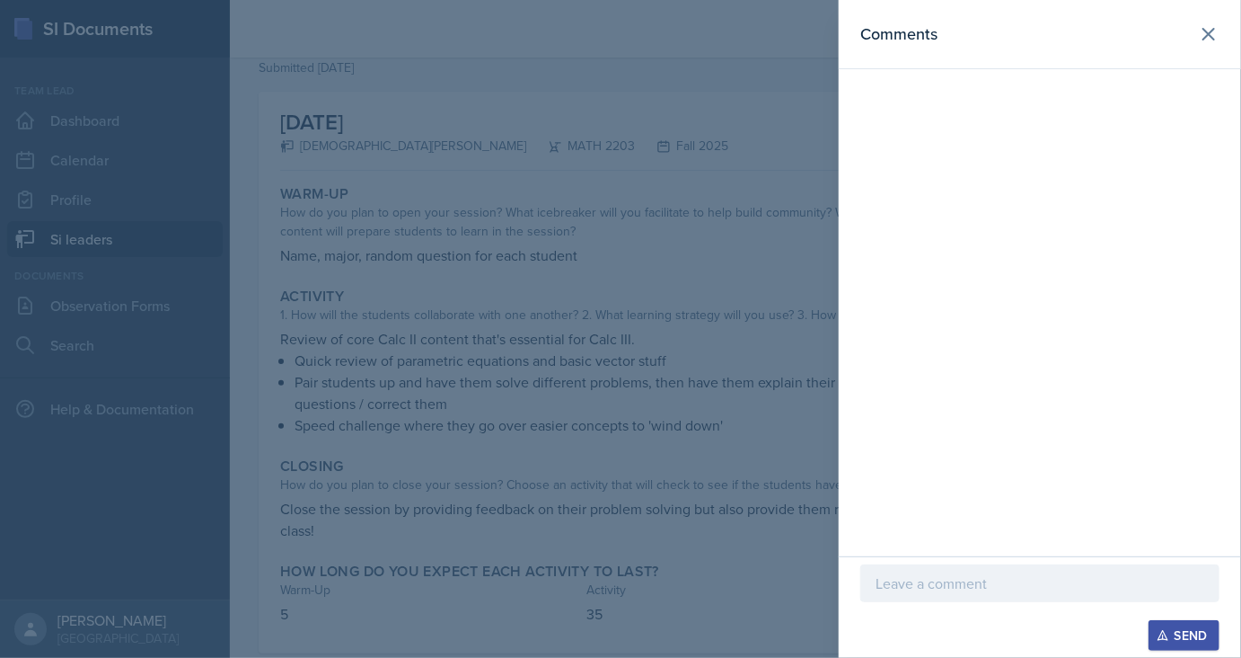
click at [899, 584] on p at bounding box center [1040, 583] width 329 height 22
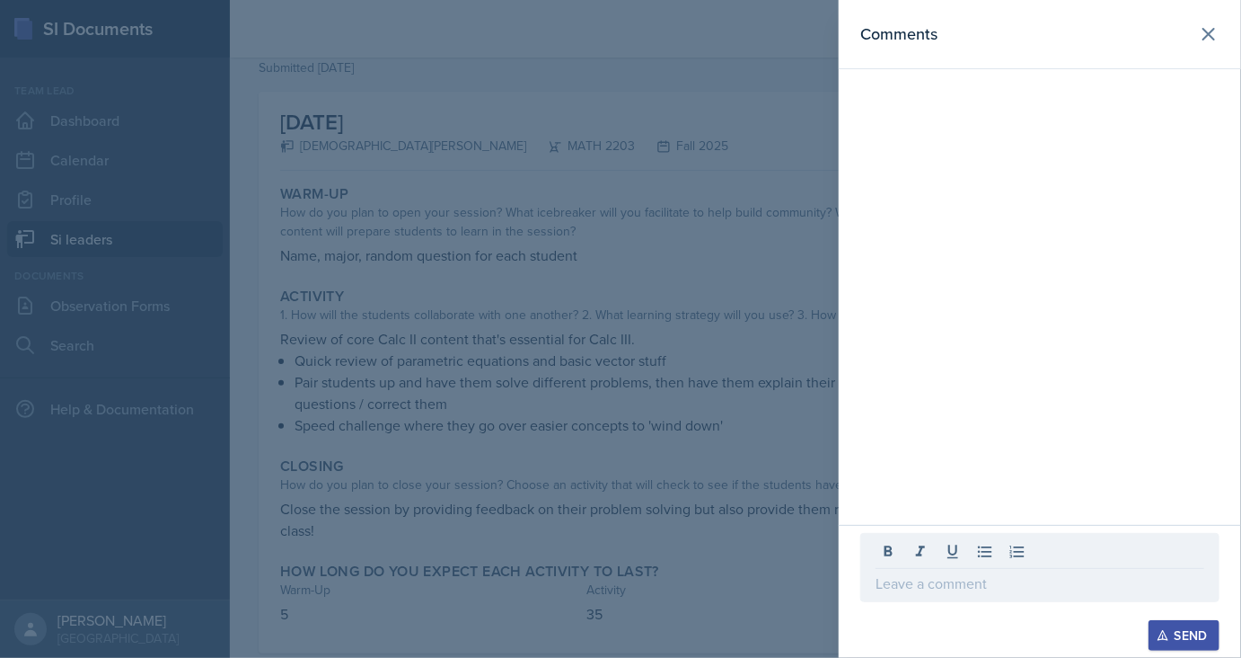
click at [794, 613] on div at bounding box center [620, 329] width 1241 height 658
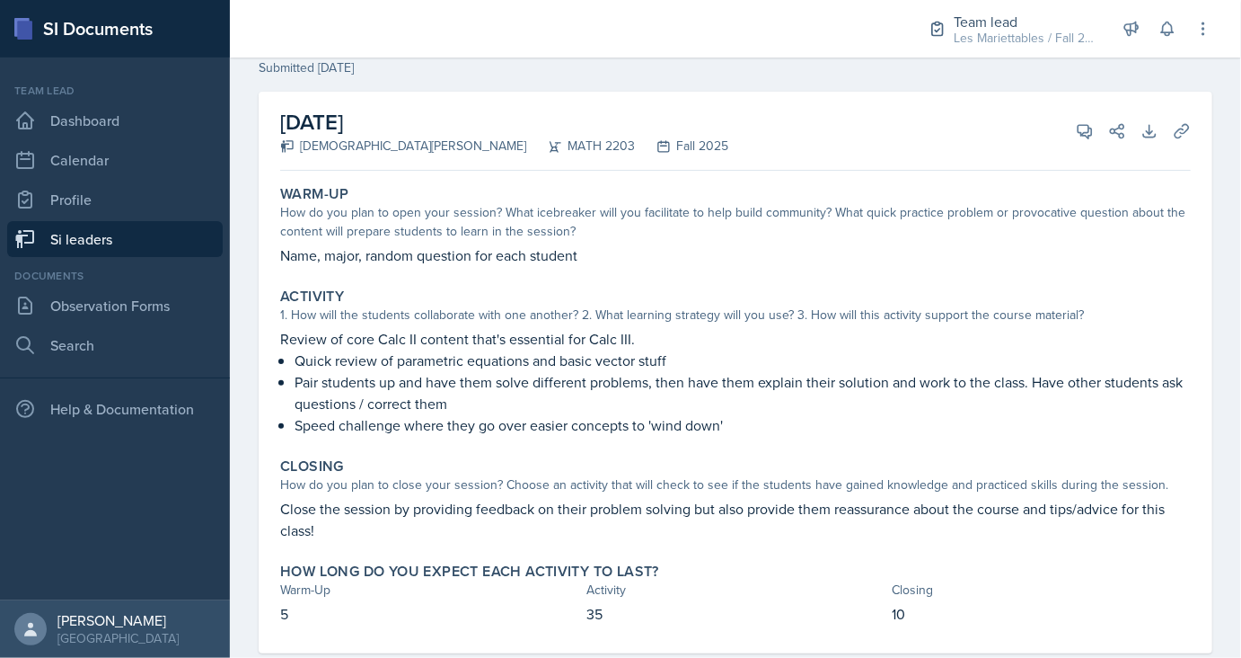
click at [1097, 144] on div "[DATE] [PERSON_NAME] MATH 2203 Fall 2025 View Comments Comments Required Send S…" at bounding box center [735, 131] width 911 height 79
click at [1091, 139] on icon at bounding box center [1085, 131] width 18 height 18
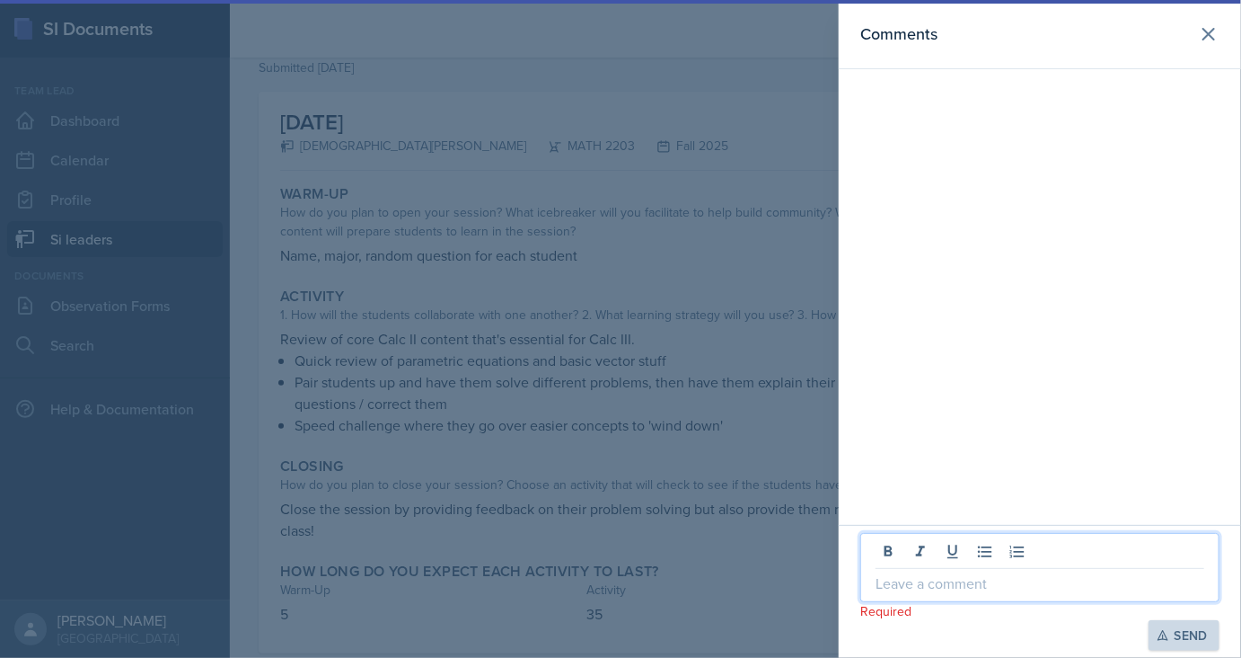
click at [916, 575] on p at bounding box center [1040, 583] width 329 height 22
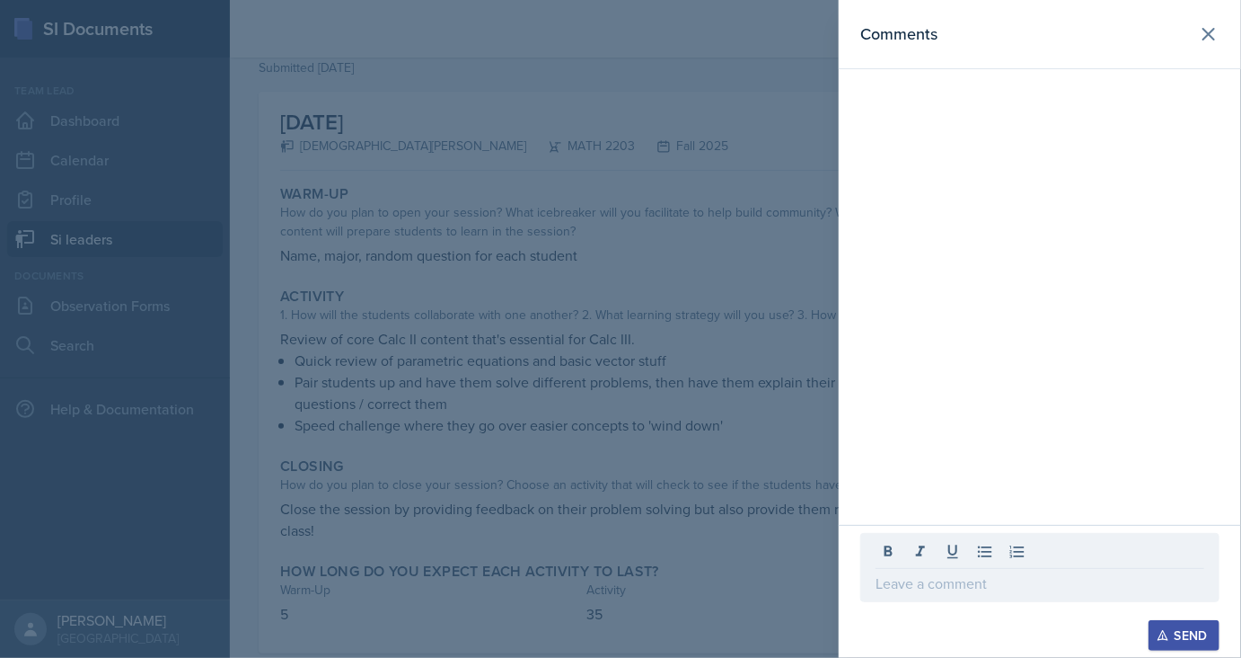
click at [562, 471] on div at bounding box center [620, 329] width 1241 height 658
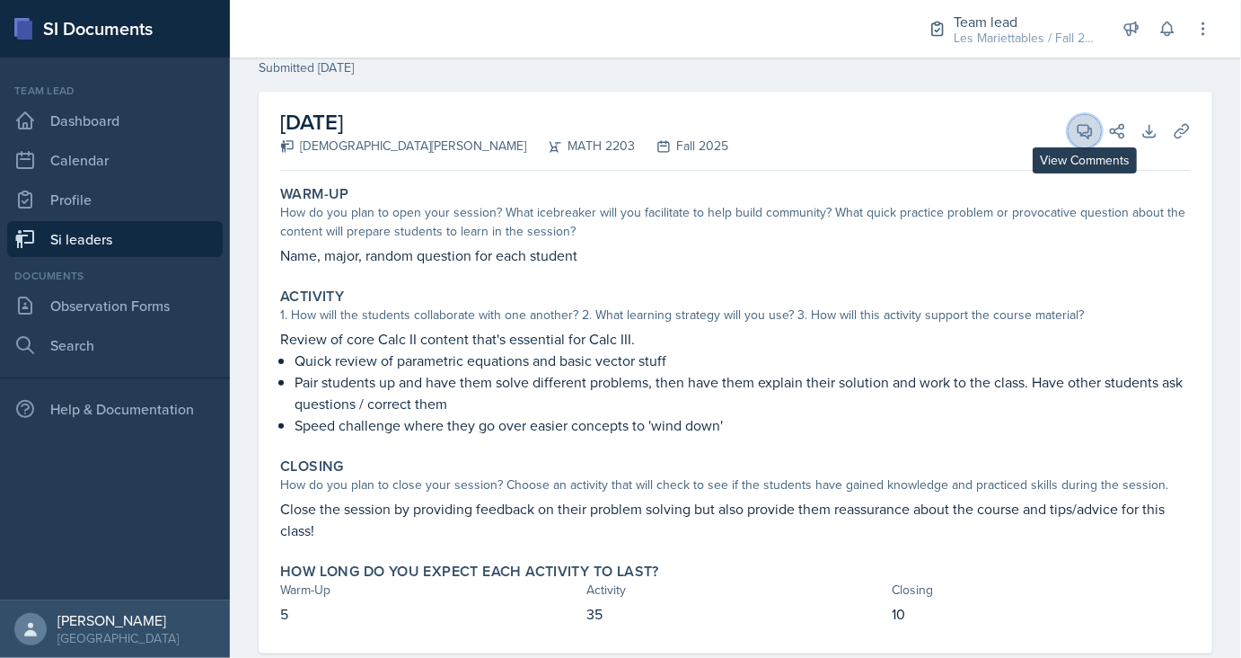
click at [1073, 125] on button "View Comments" at bounding box center [1085, 131] width 32 height 32
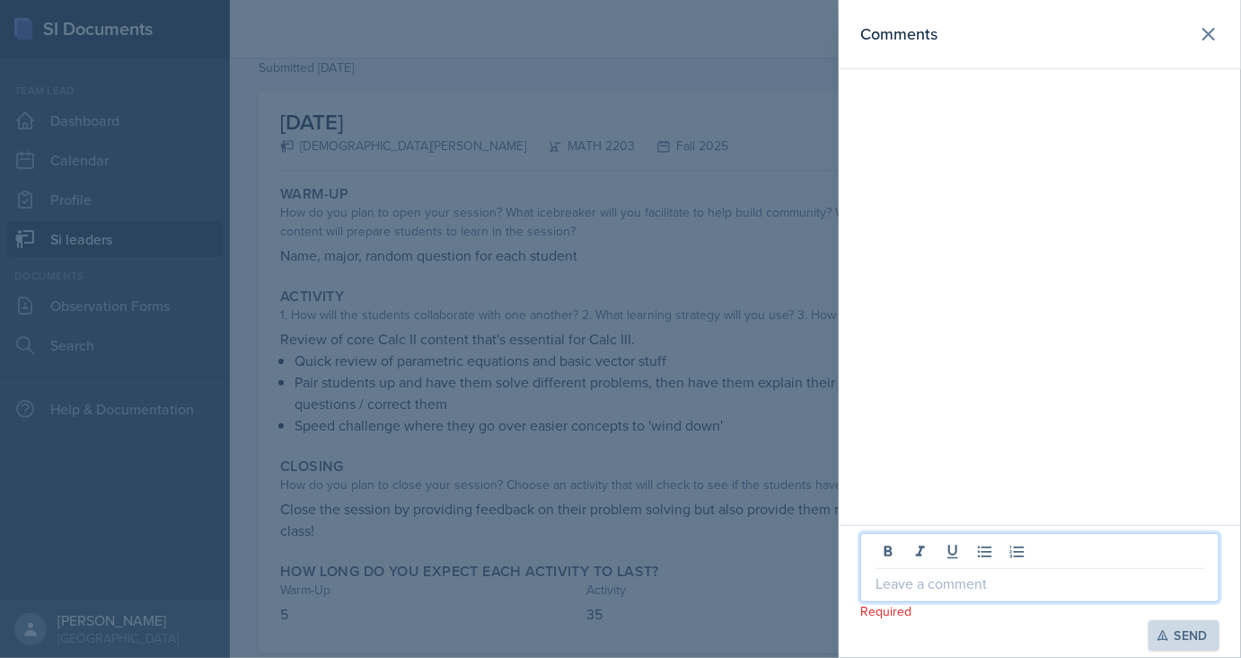
click at [997, 575] on p at bounding box center [1040, 583] width 329 height 22
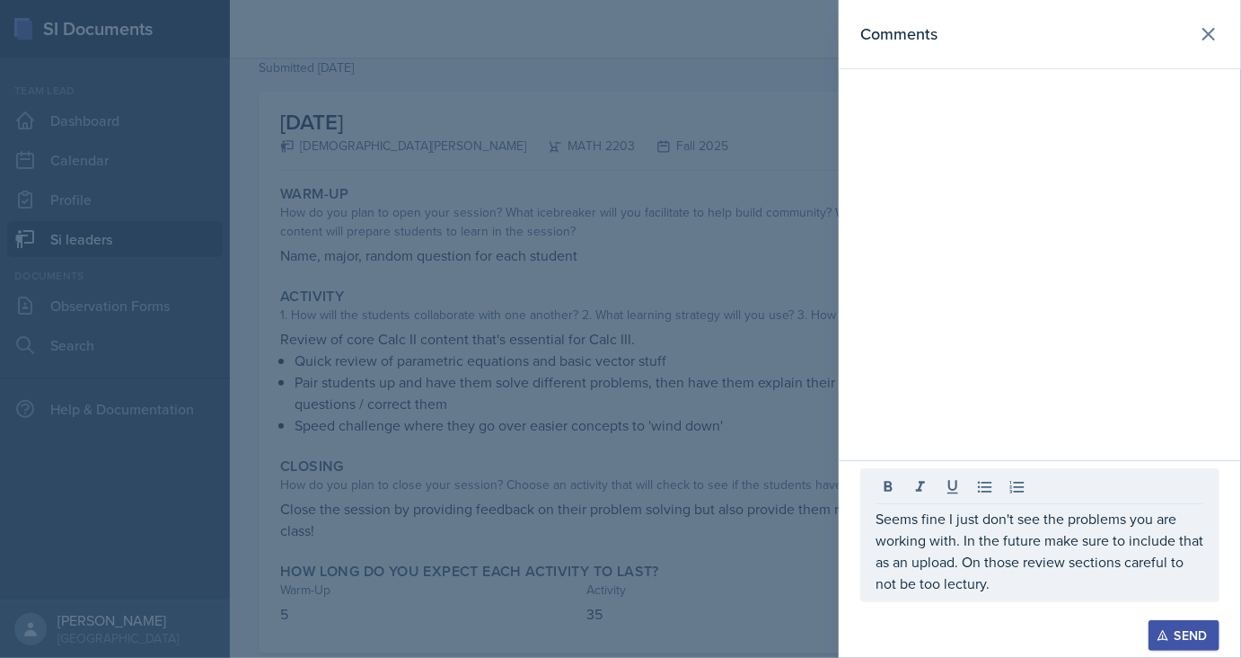
click at [1188, 629] on div "Send" at bounding box center [1185, 635] width 48 height 14
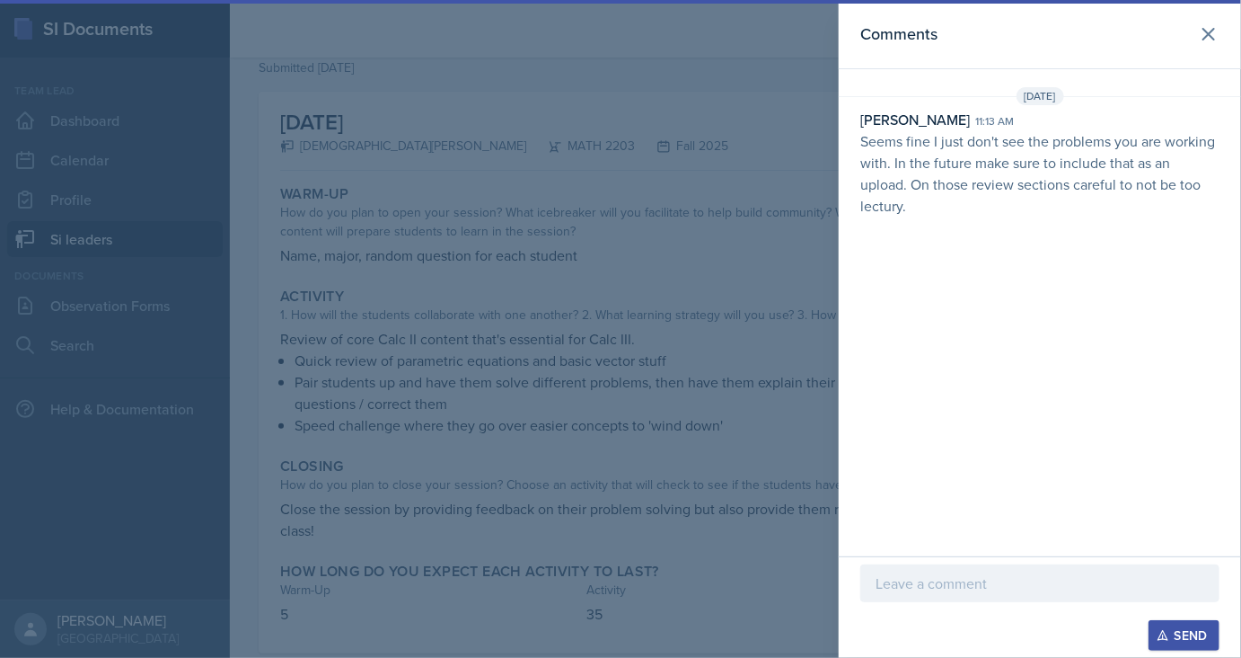
click at [612, 262] on div at bounding box center [620, 329] width 1241 height 658
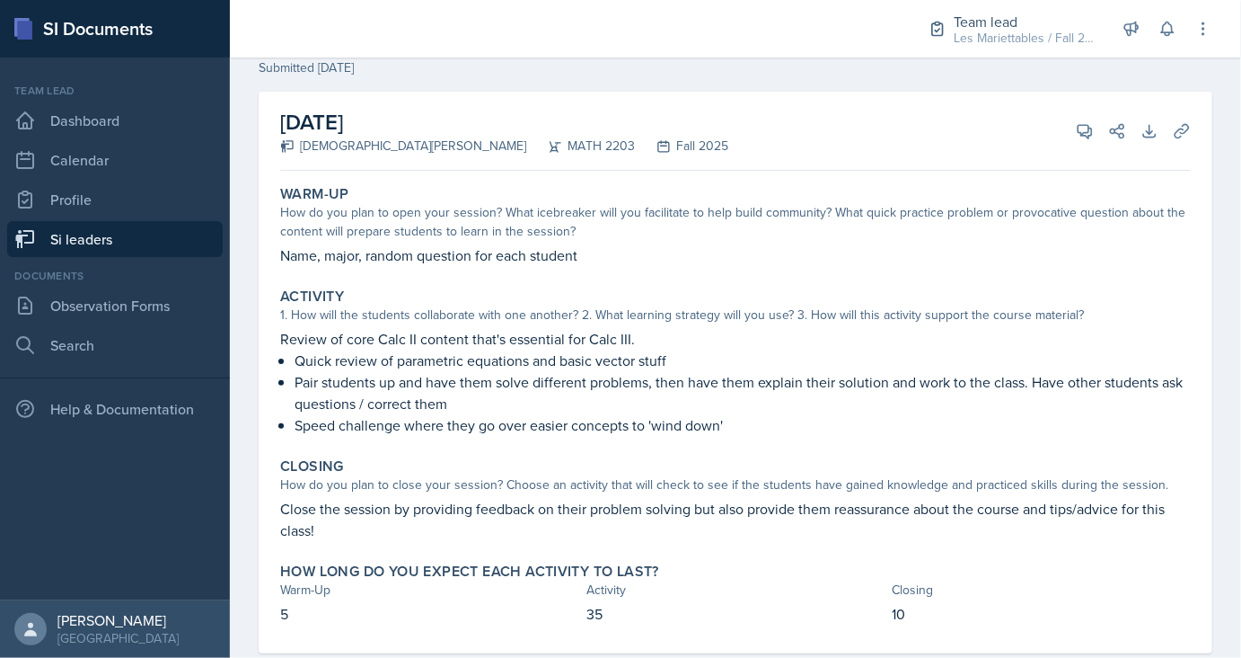
scroll to position [0, 0]
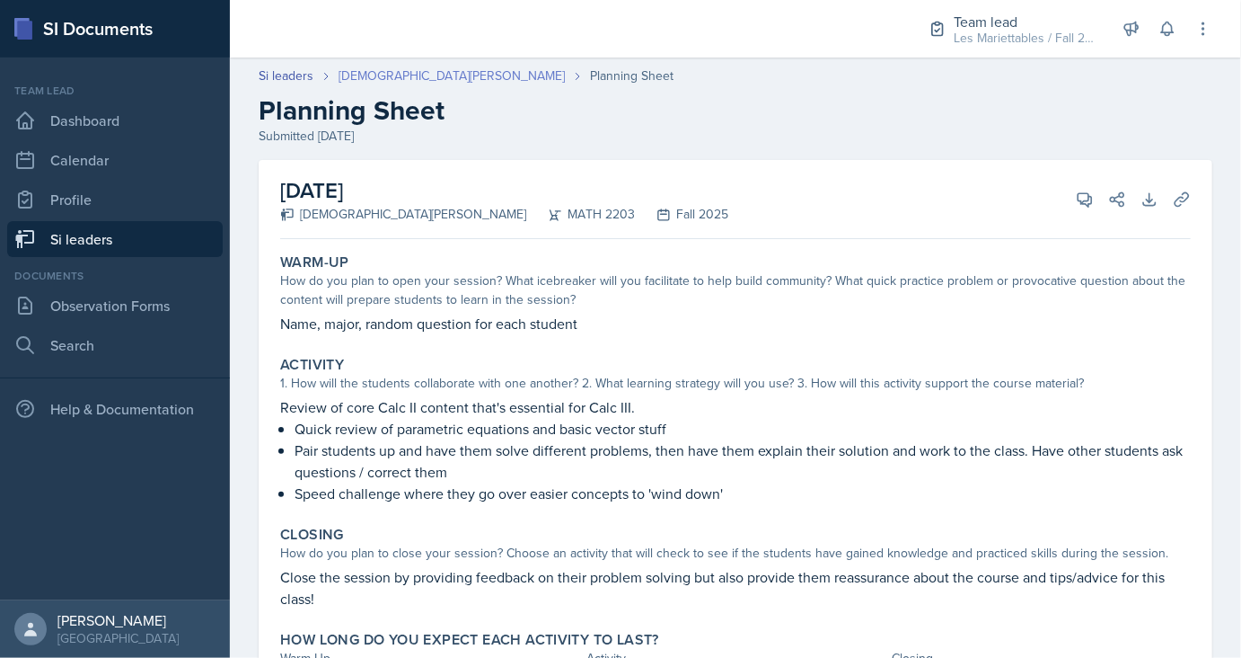
click at [410, 84] on link "[DEMOGRAPHIC_DATA][PERSON_NAME]" at bounding box center [452, 75] width 226 height 19
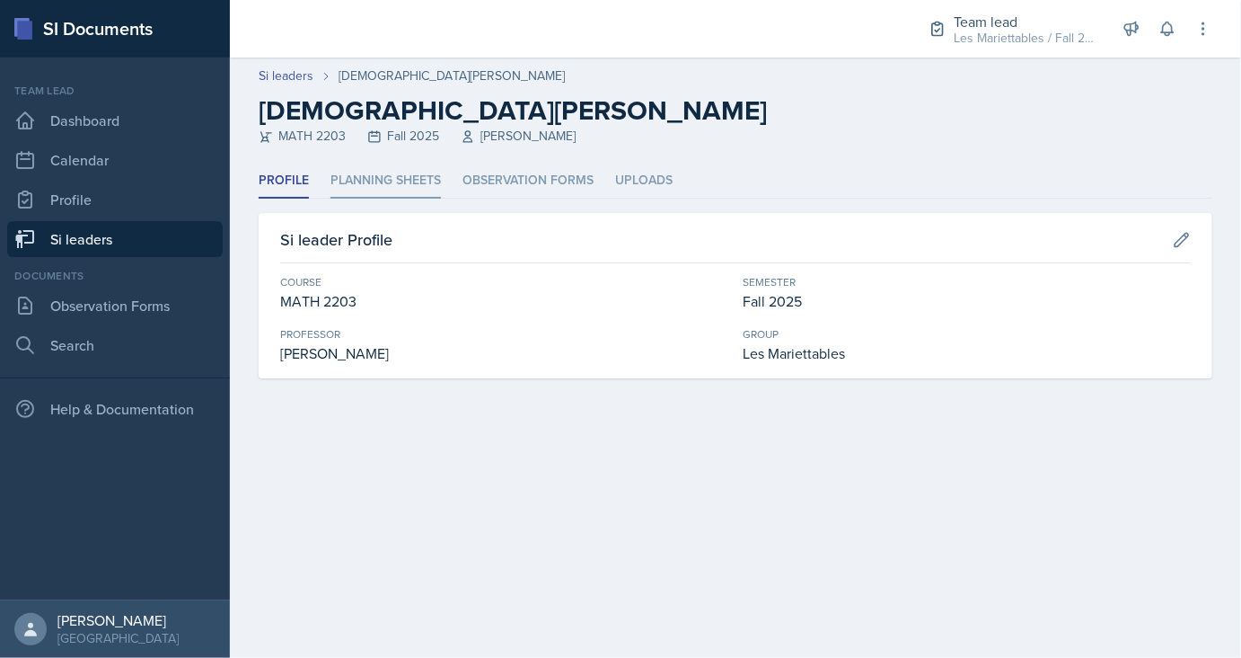
click at [389, 175] on li "Planning Sheets" at bounding box center [386, 180] width 110 height 35
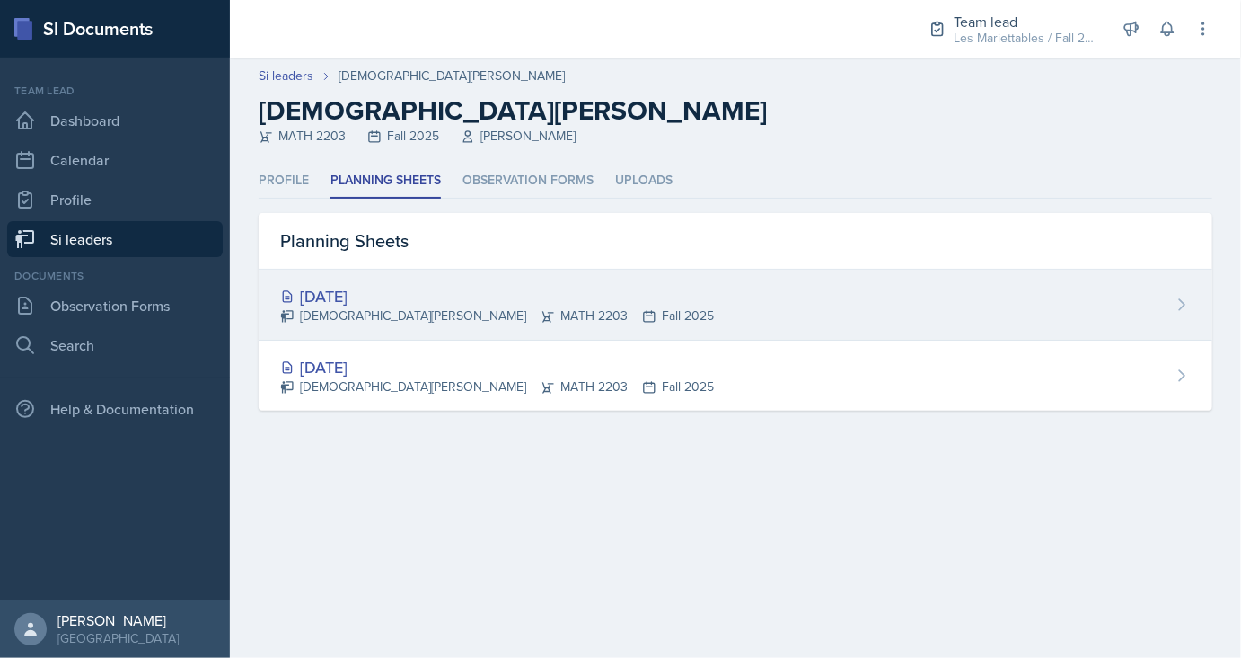
click at [385, 287] on div "[DATE]" at bounding box center [497, 296] width 434 height 24
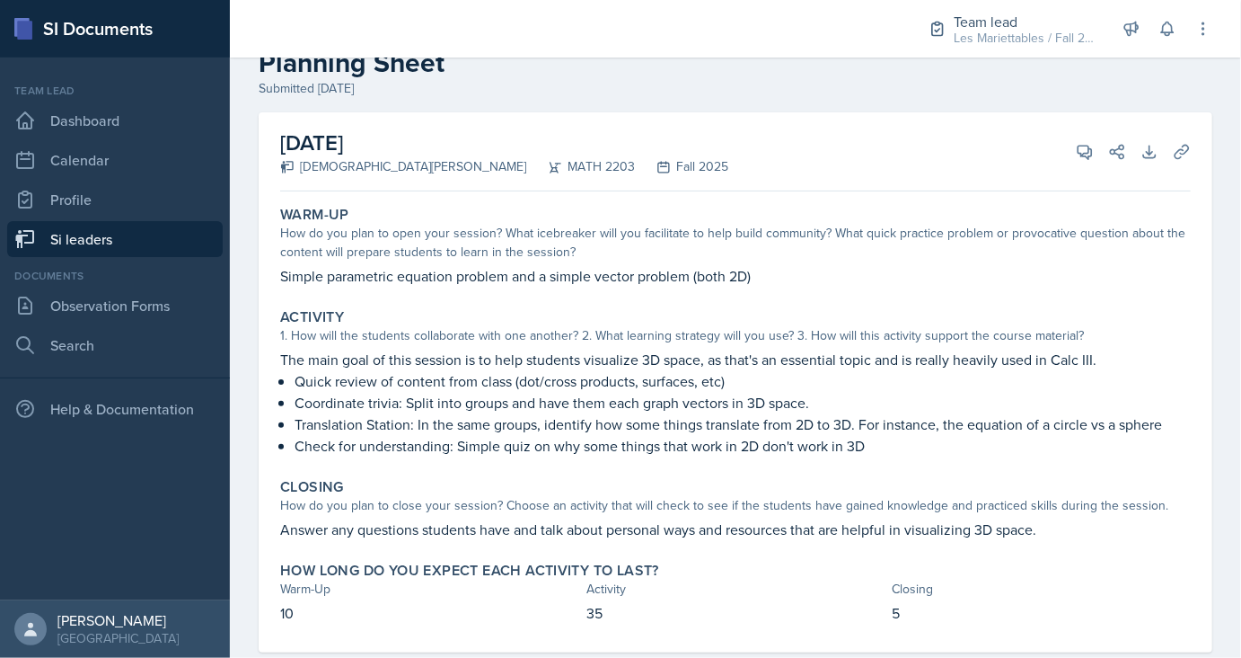
scroll to position [47, 0]
click at [1094, 165] on div "[DATE] [PERSON_NAME] MATH 2203 Fall 2025 View Comments Comments Send Share Down…" at bounding box center [735, 152] width 911 height 79
click at [1087, 158] on icon at bounding box center [1085, 152] width 13 height 13
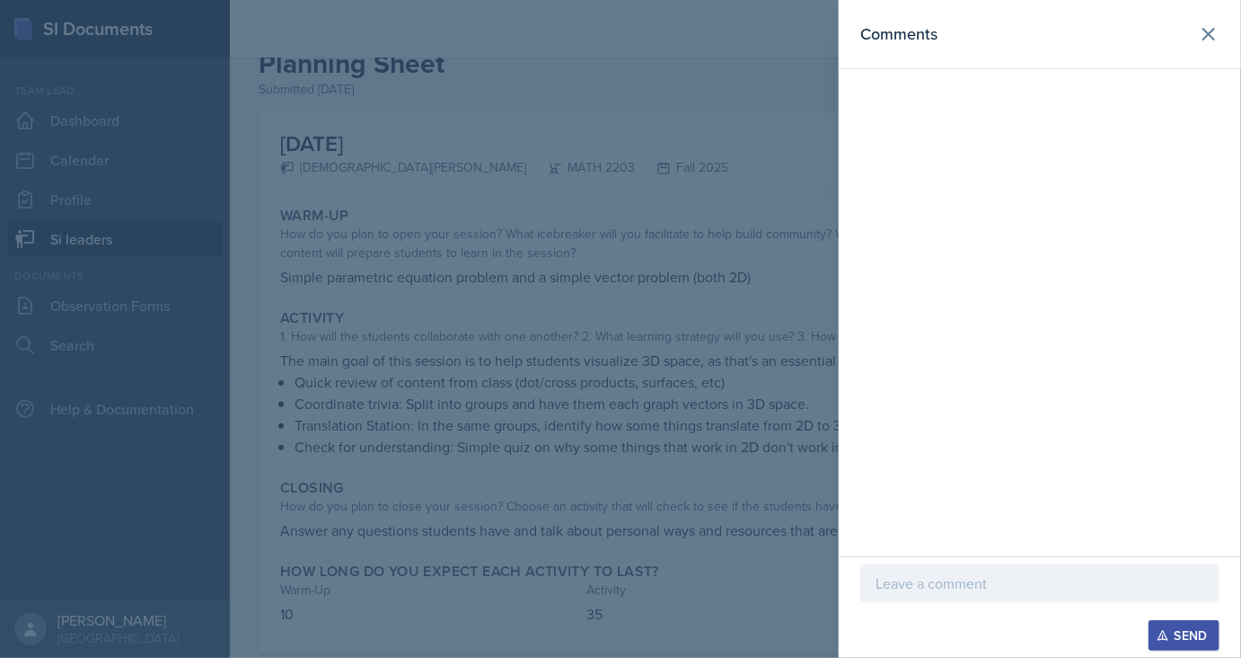
click at [827, 367] on div at bounding box center [620, 329] width 1241 height 658
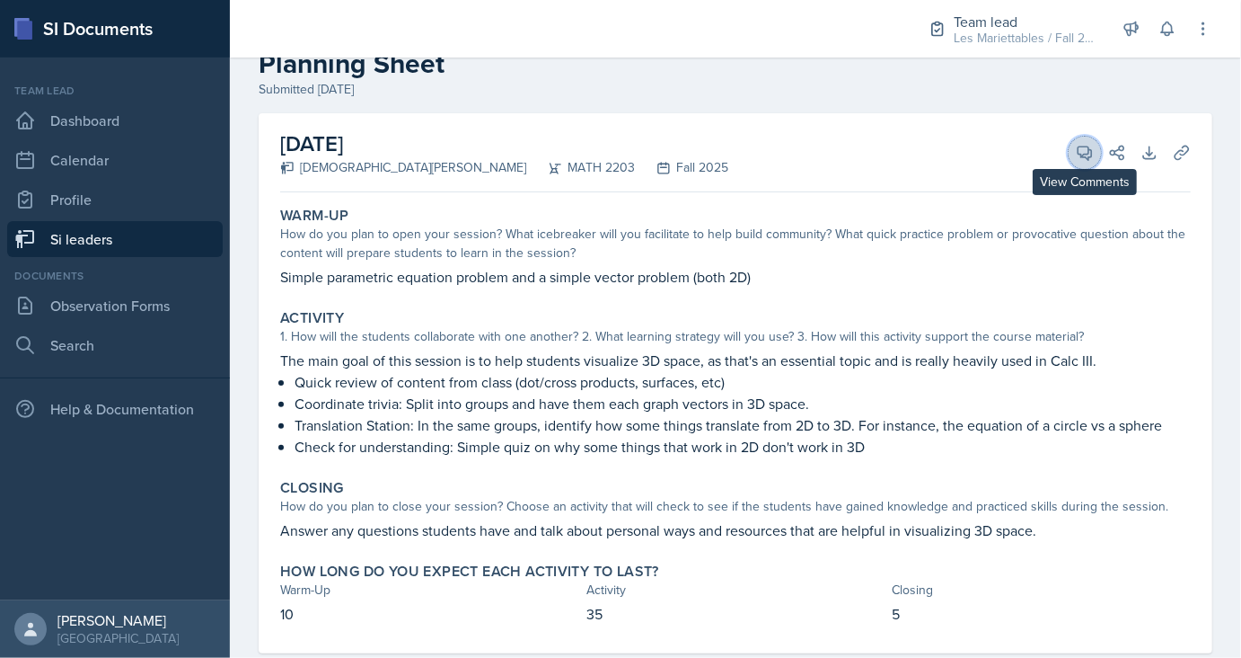
click at [1086, 151] on icon at bounding box center [1085, 153] width 18 height 18
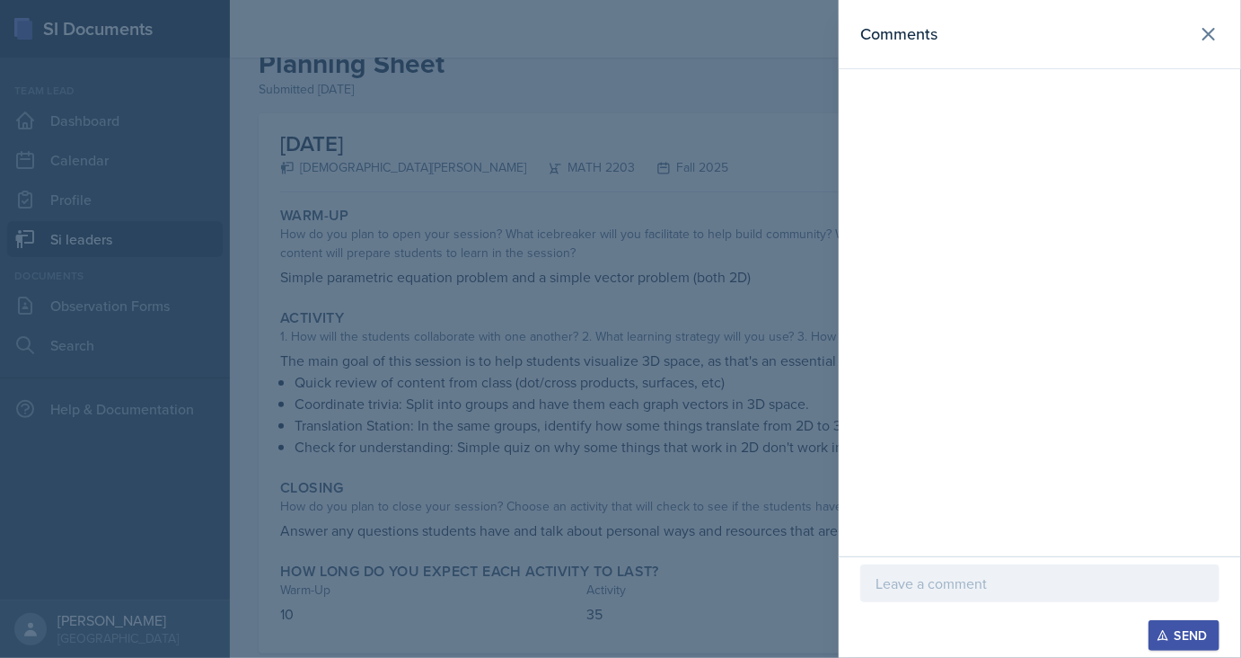
click at [921, 595] on div at bounding box center [1040, 583] width 359 height 38
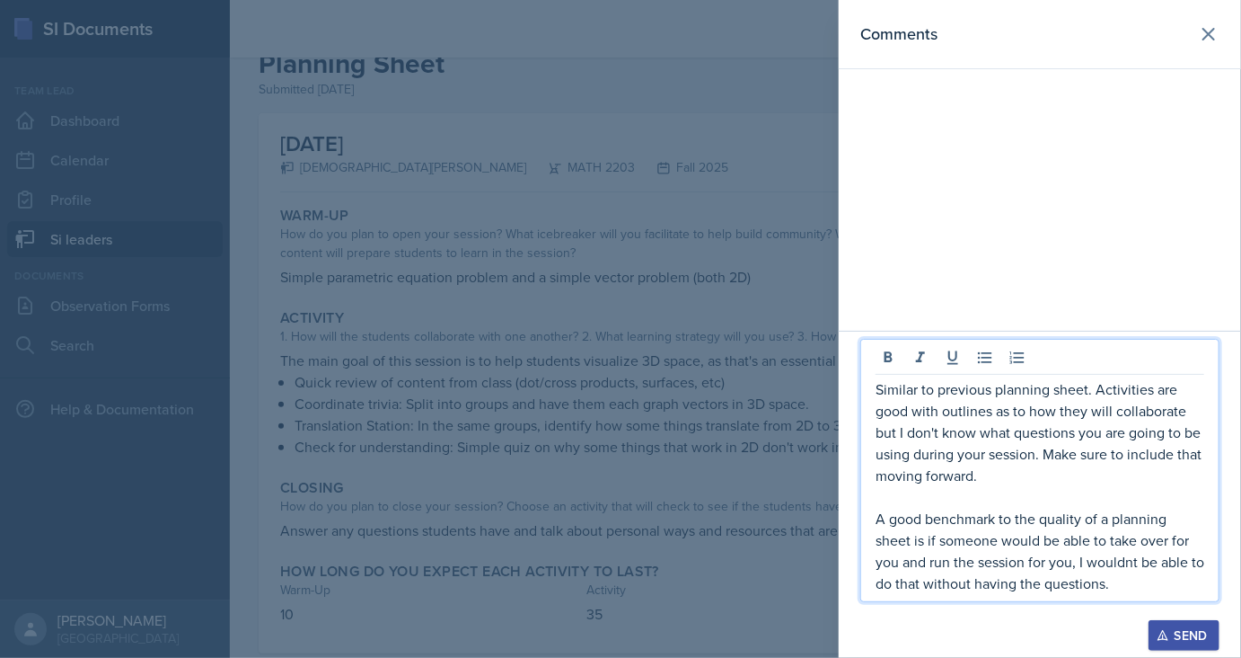
click at [1103, 572] on p "A good benchmark to the quality of a planning sheet is if someone would be able…" at bounding box center [1040, 551] width 329 height 86
click at [1120, 553] on p "A good benchmark to the quality of a planning sheet is if someone would be able…" at bounding box center [1040, 551] width 329 height 86
click at [1085, 521] on p "A good benchmark to the quality of a planning sheet is if someone would be able…" at bounding box center [1040, 551] width 329 height 86
click at [1174, 638] on div "Send" at bounding box center [1185, 635] width 48 height 14
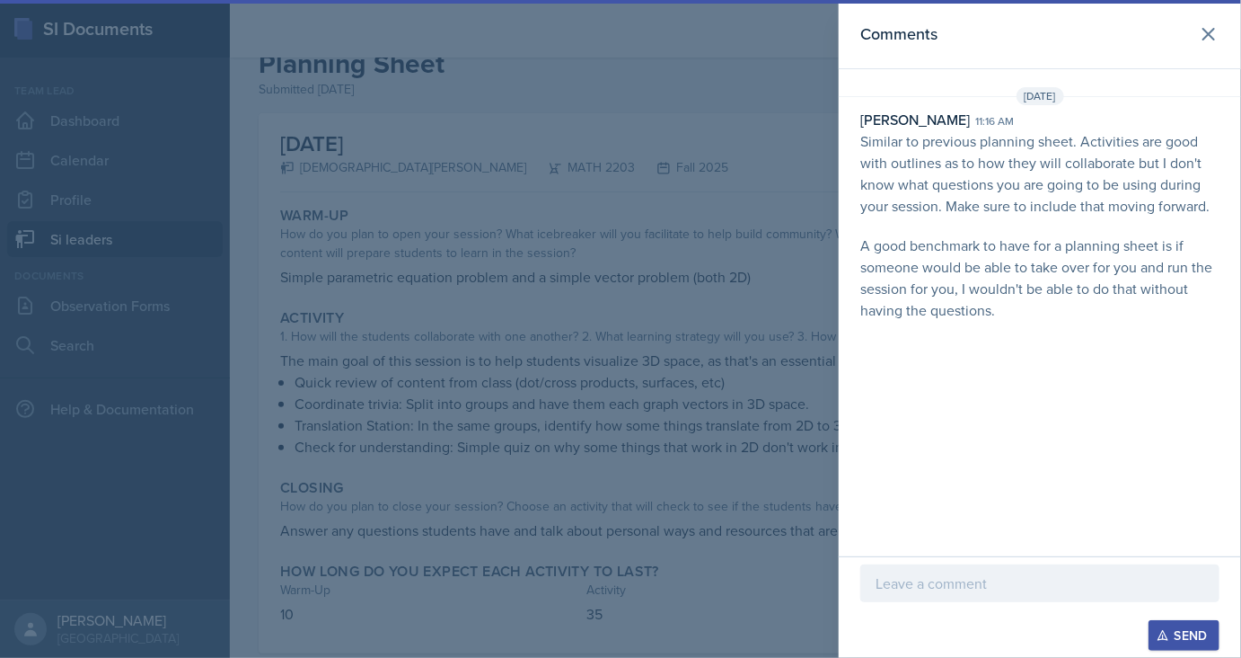
click at [705, 421] on div at bounding box center [620, 329] width 1241 height 658
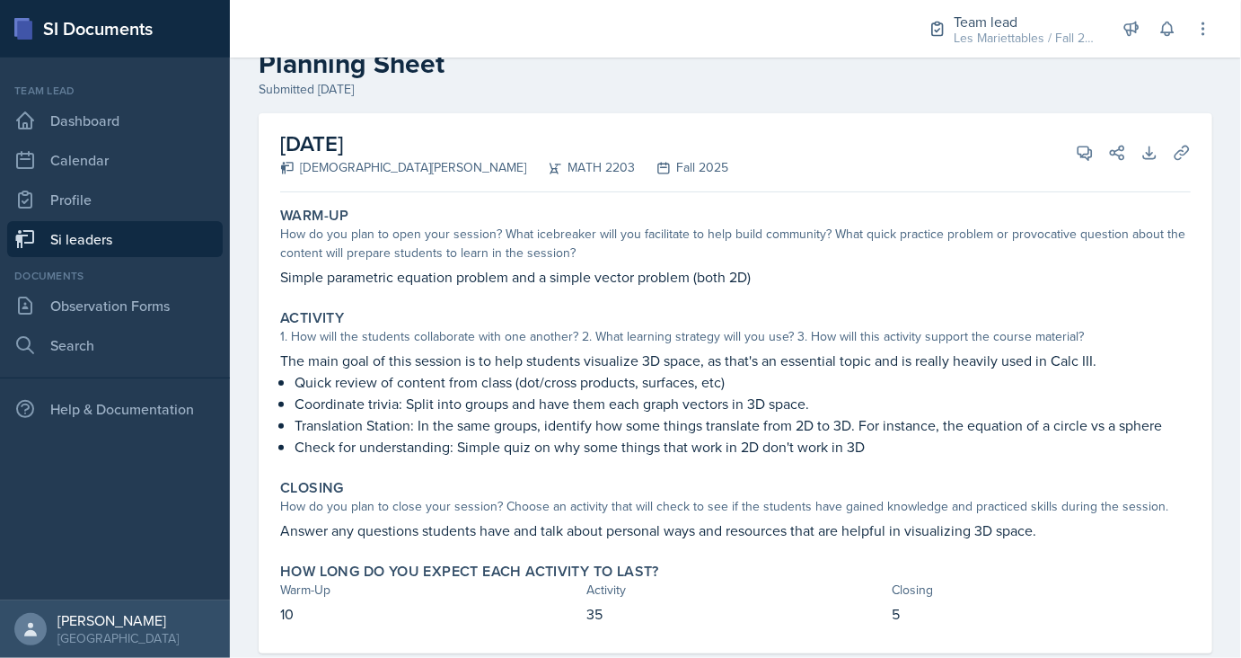
click at [91, 242] on link "Si leaders" at bounding box center [115, 239] width 216 height 36
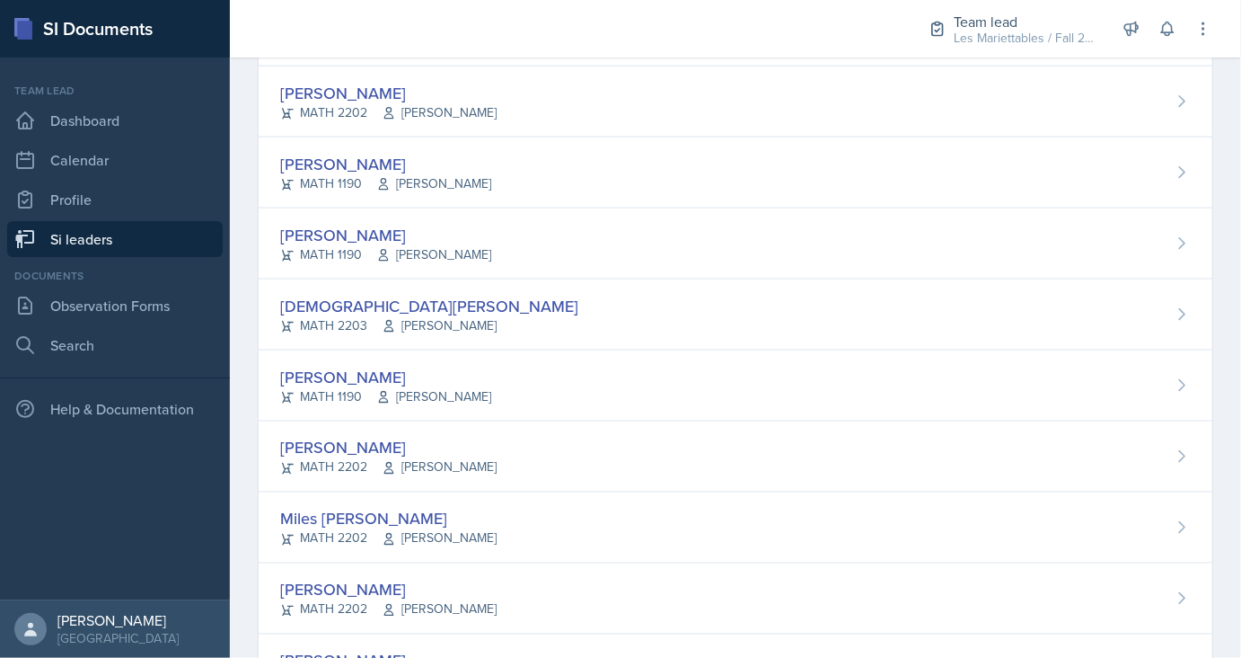
scroll to position [1161, 0]
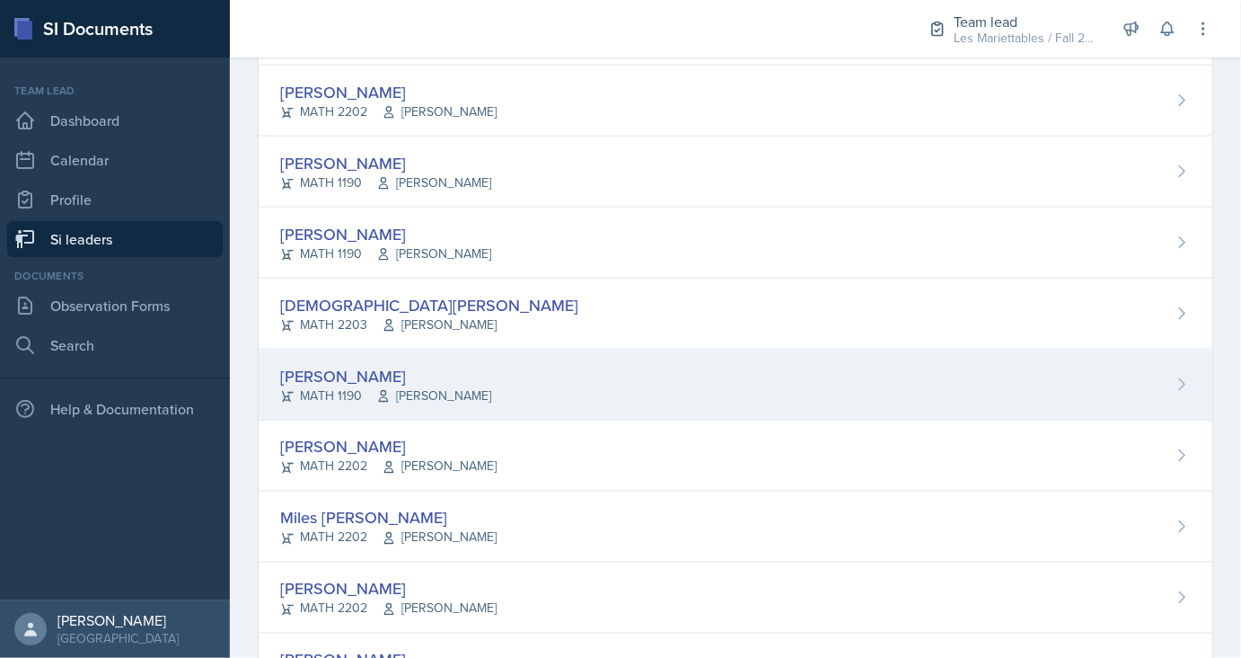
click at [439, 364] on div "[PERSON_NAME]" at bounding box center [385, 376] width 211 height 24
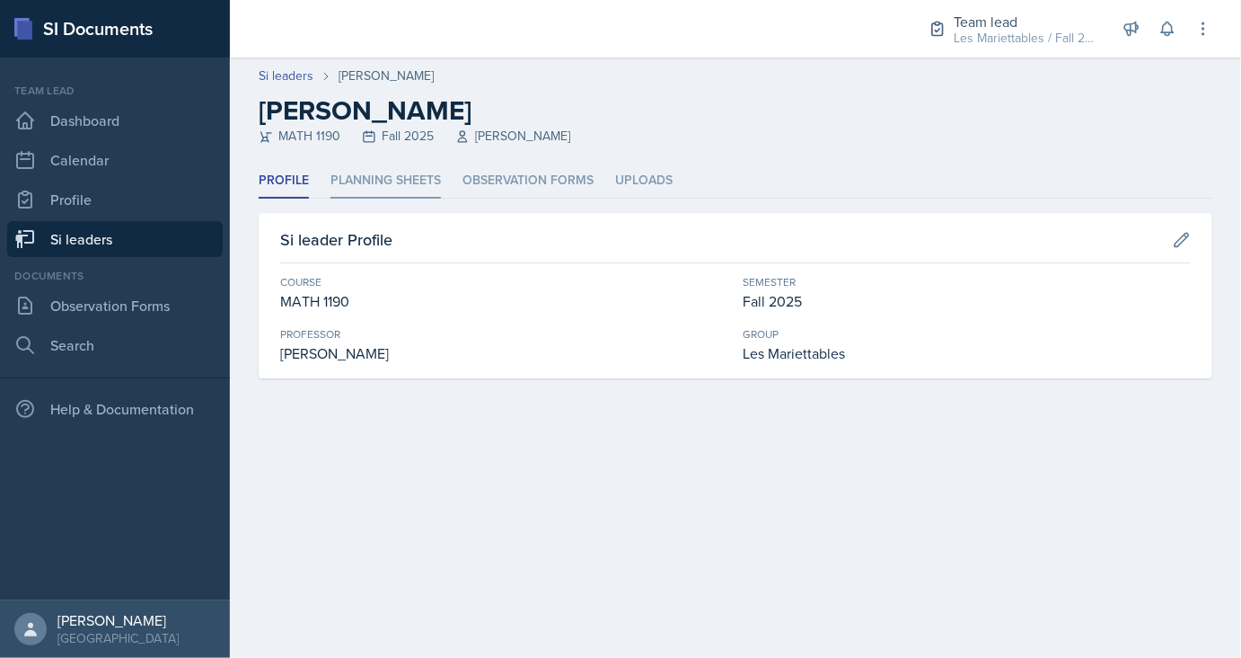
click at [424, 172] on li "Planning Sheets" at bounding box center [386, 180] width 110 height 35
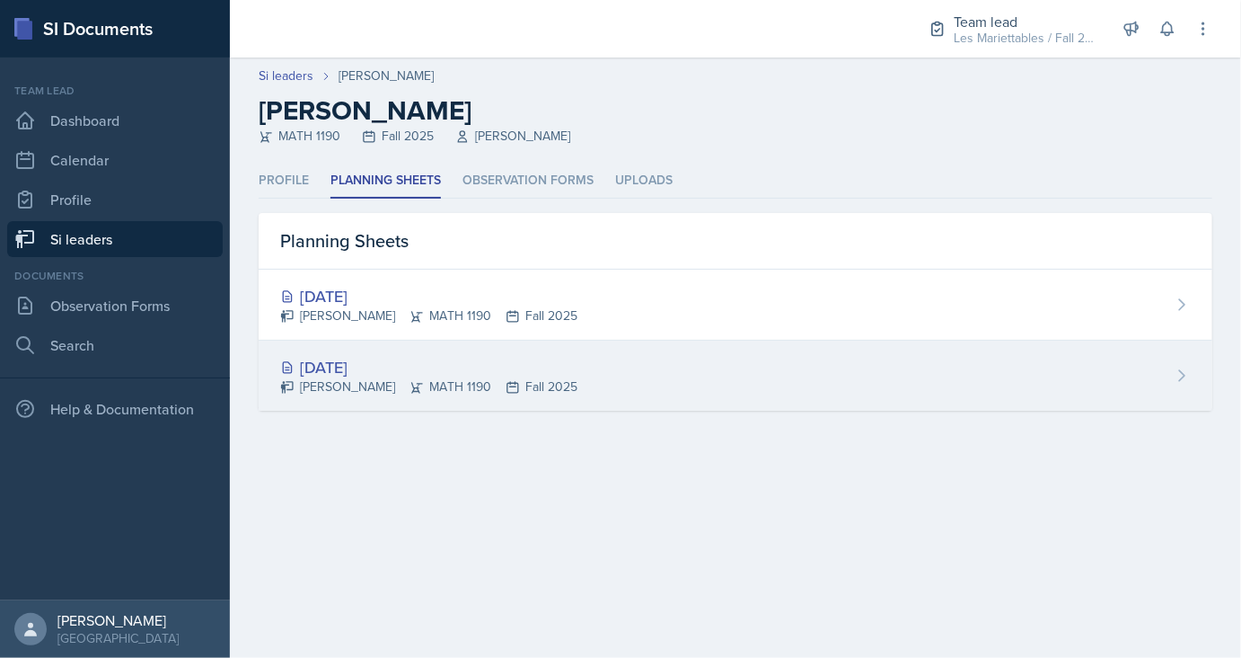
click at [372, 356] on div "[DATE]" at bounding box center [428, 367] width 297 height 24
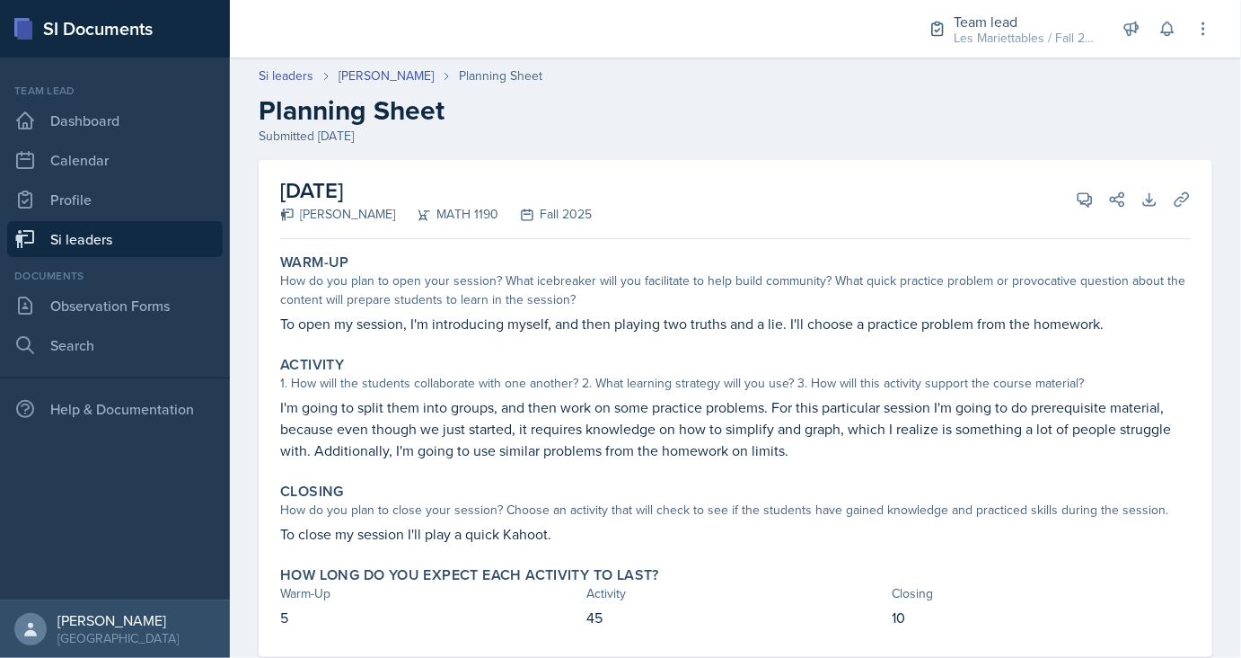
scroll to position [42, 0]
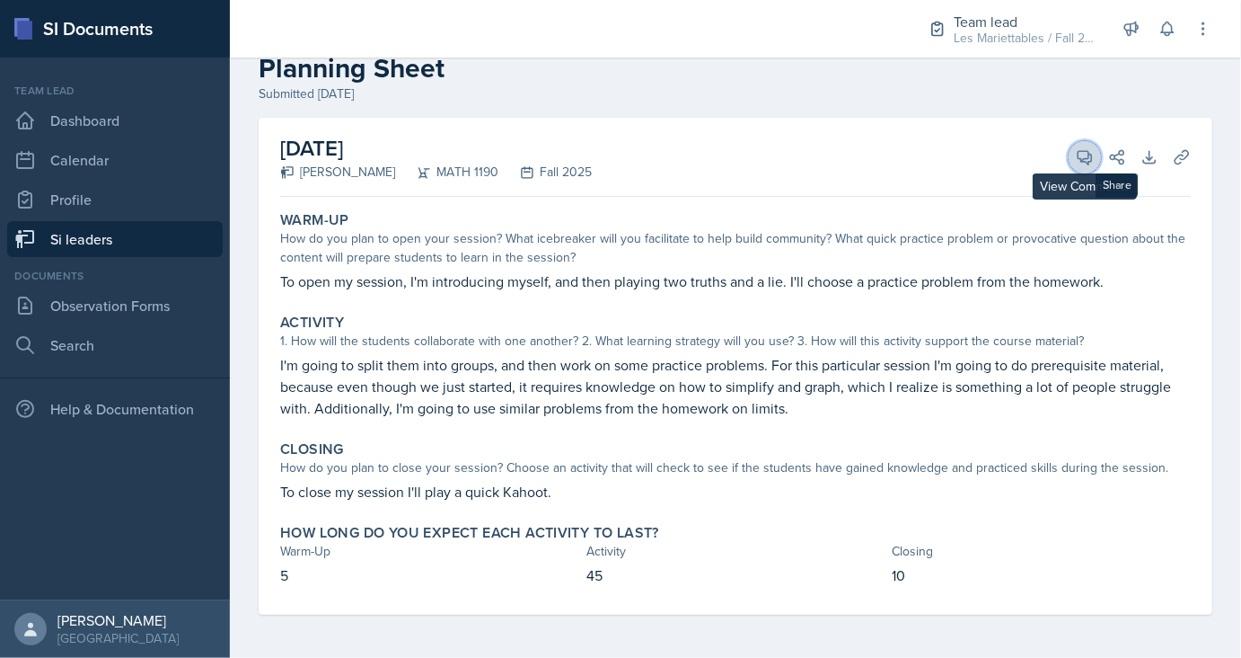
click at [1082, 155] on icon at bounding box center [1085, 157] width 18 height 18
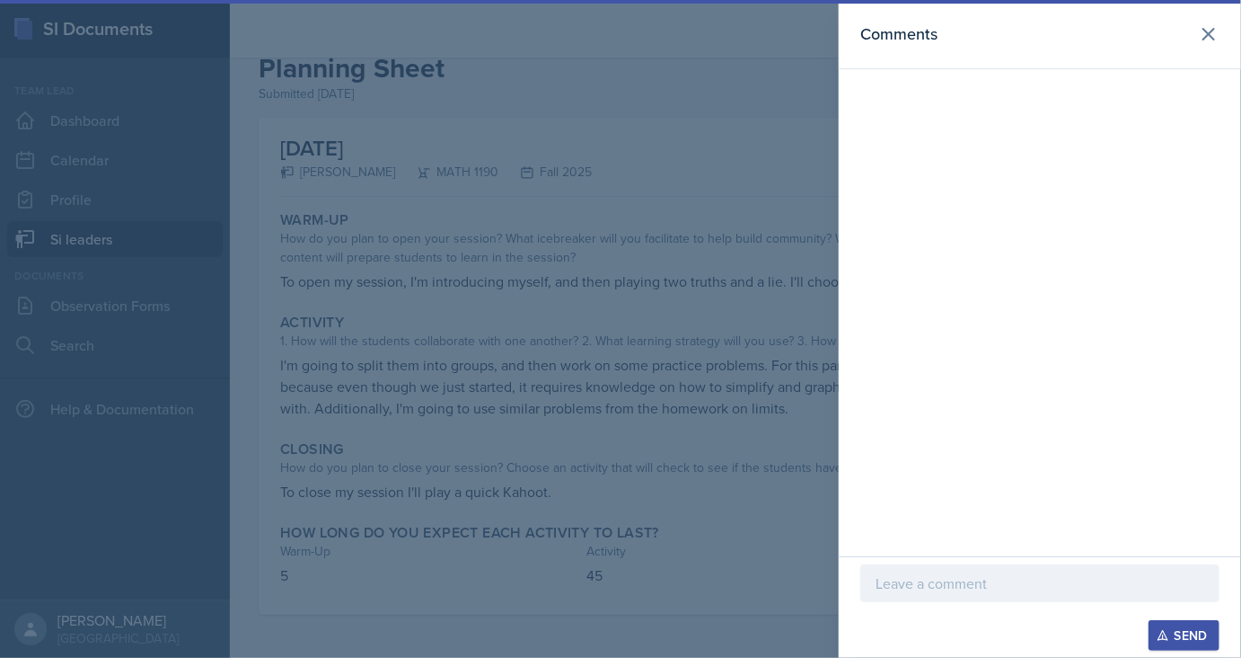
click at [950, 580] on p at bounding box center [1040, 583] width 329 height 22
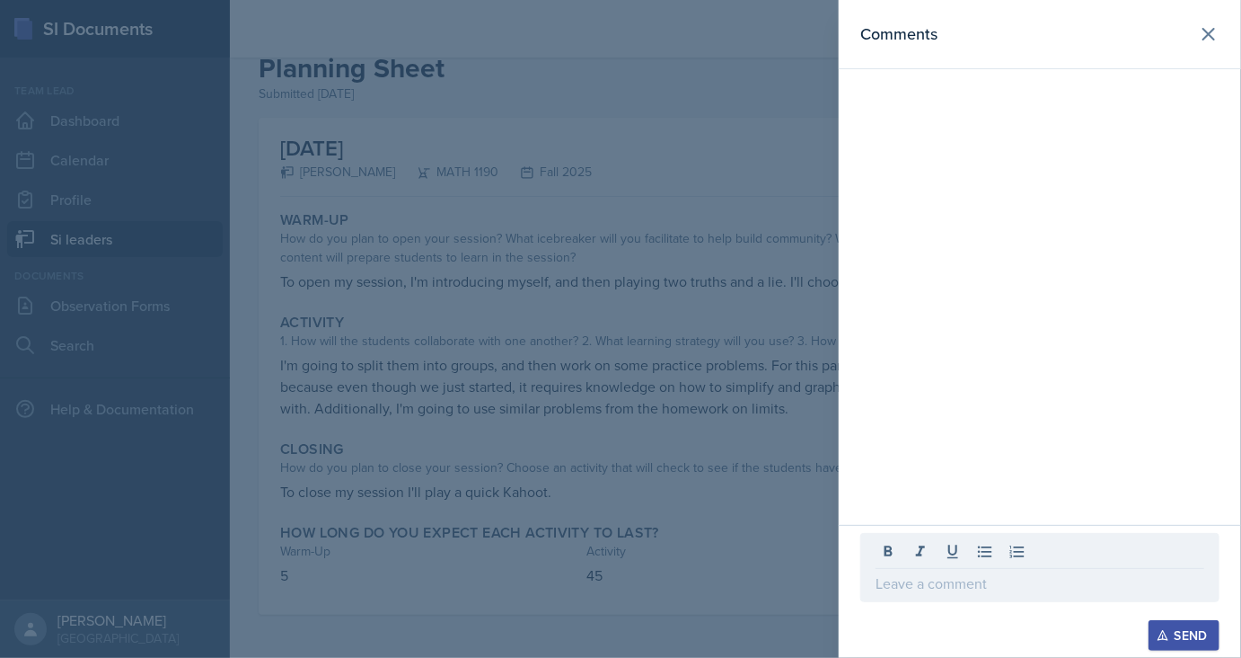
click at [605, 481] on div at bounding box center [620, 329] width 1241 height 658
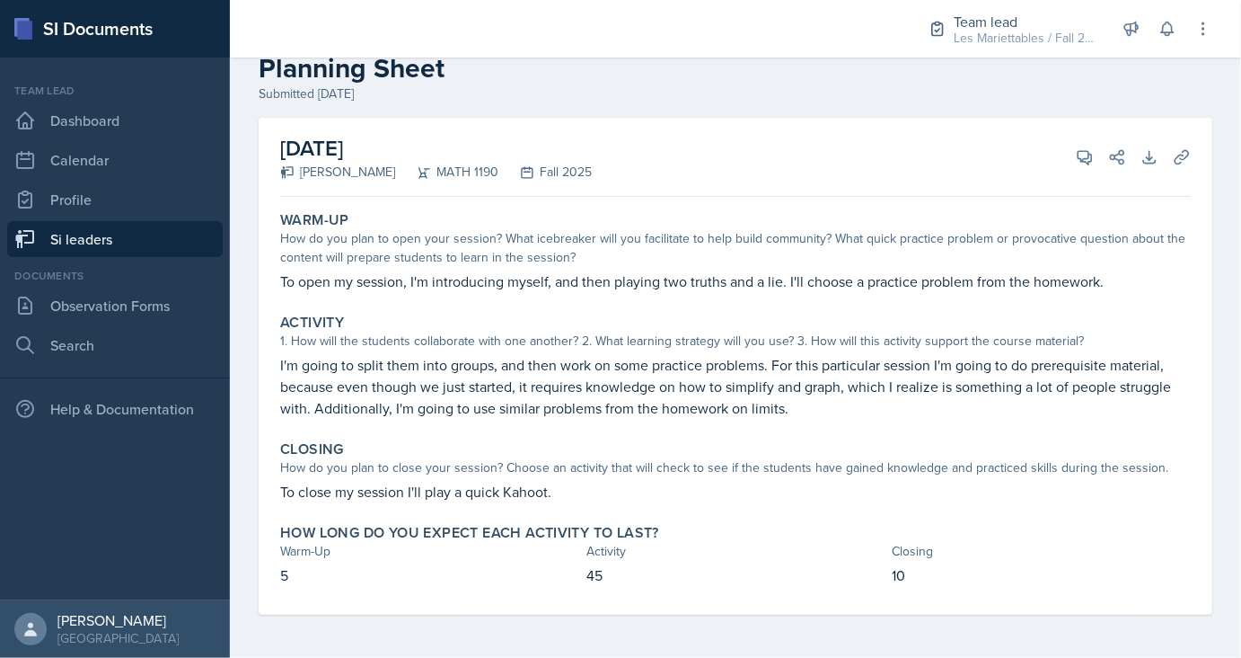
click at [1089, 139] on div "[DATE] [PERSON_NAME] MATH 1190 Fall 2025 View Comments Comments Required Send S…" at bounding box center [735, 157] width 911 height 79
click at [1087, 158] on icon at bounding box center [1085, 157] width 13 height 13
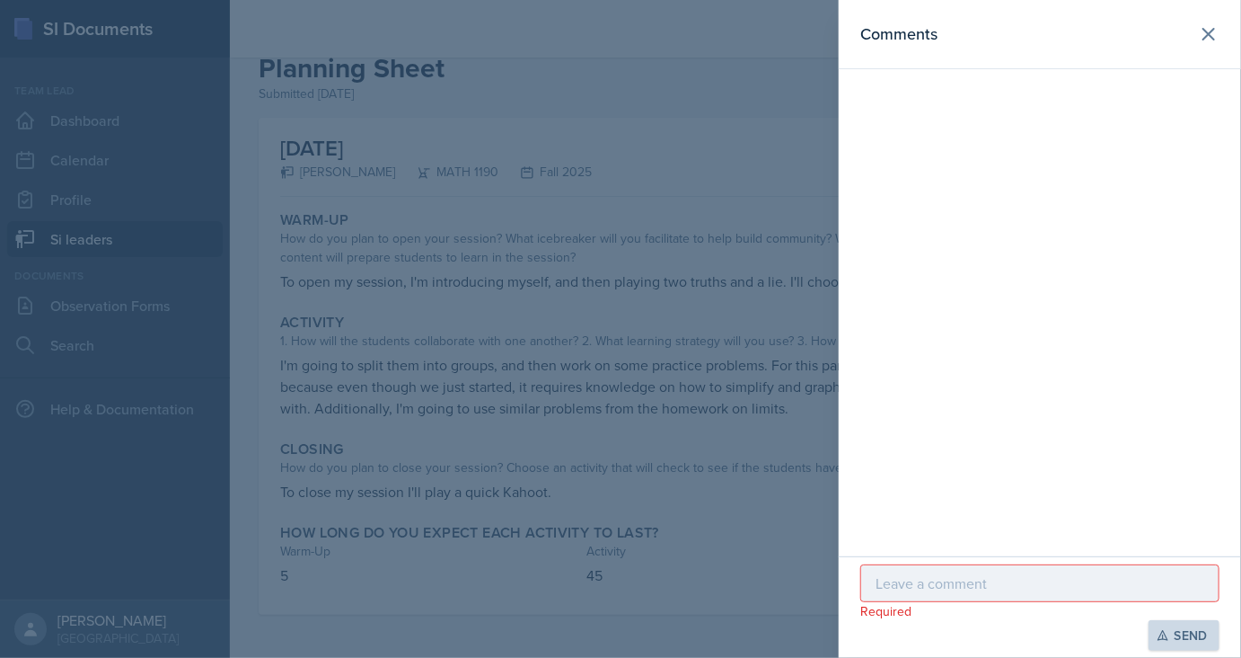
click at [970, 577] on p at bounding box center [1040, 583] width 329 height 22
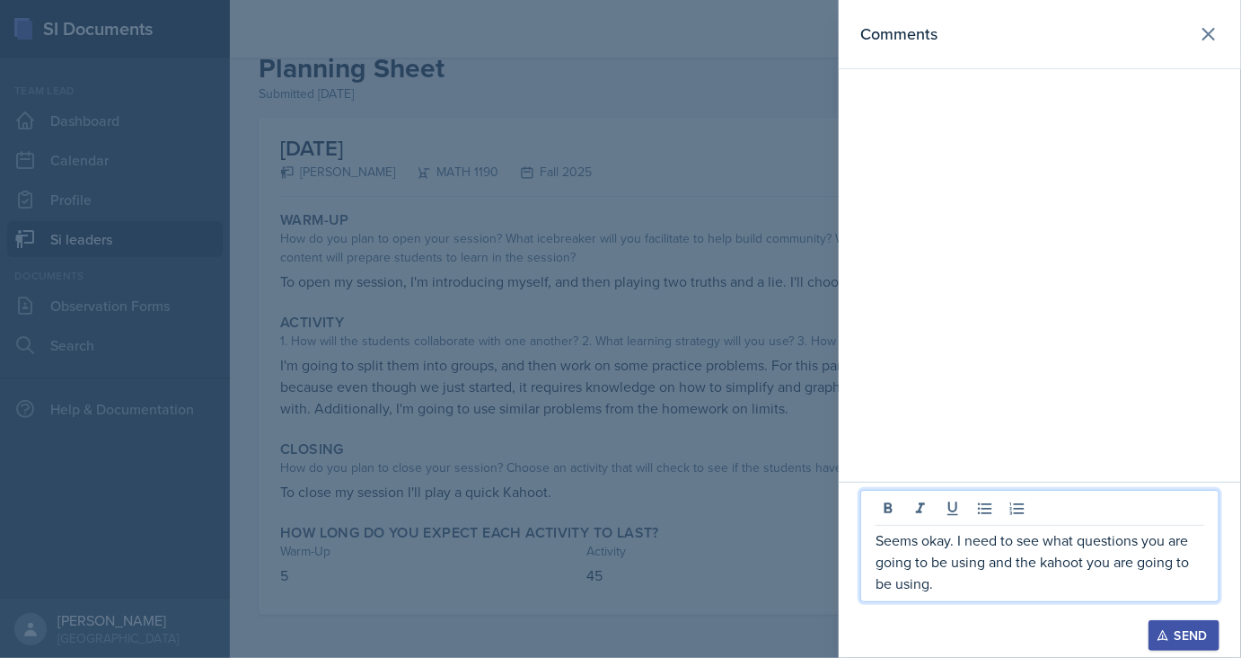
drag, startPoint x: 994, startPoint y: 584, endPoint x: 952, endPoint y: 542, distance: 59.7
click at [952, 542] on p "Seems okay. I need to see what questions you are going to be using and the kaho…" at bounding box center [1040, 561] width 329 height 65
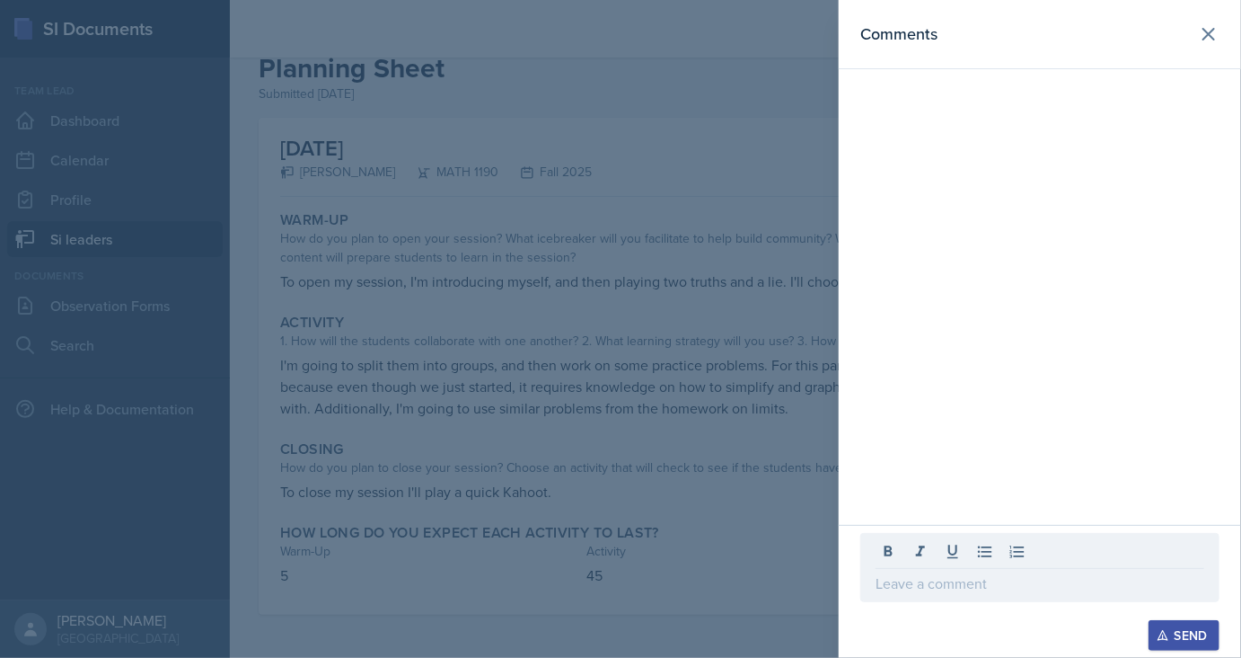
click at [762, 457] on div at bounding box center [620, 329] width 1241 height 658
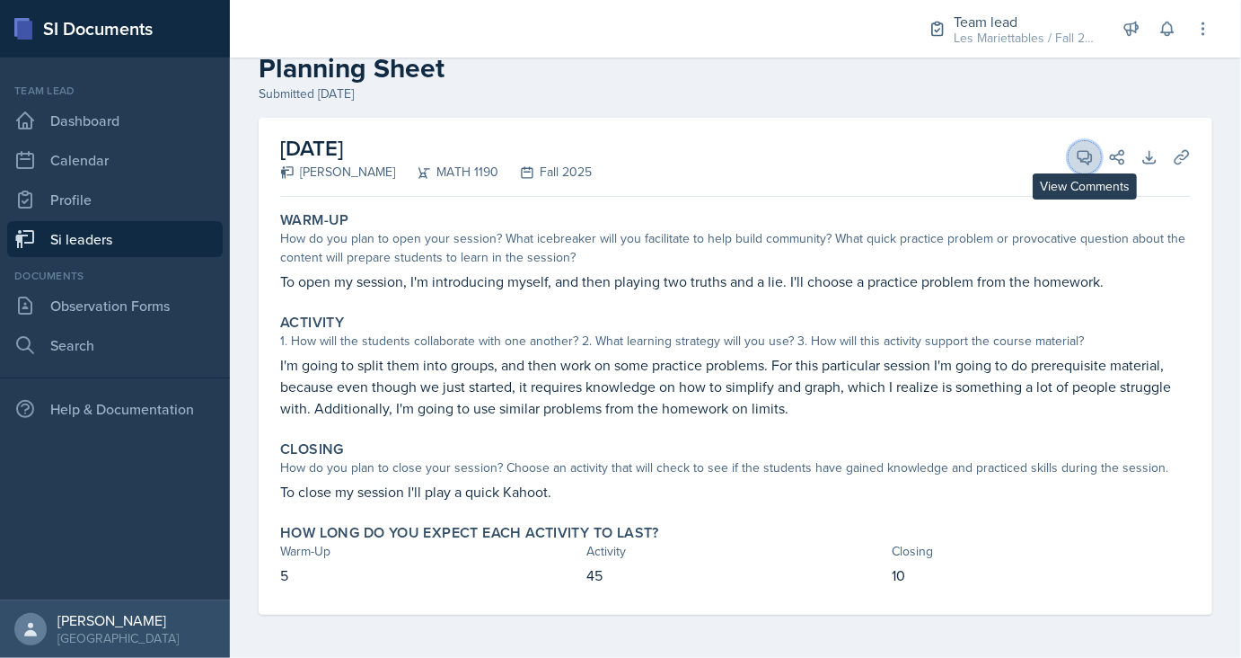
click at [1078, 160] on icon at bounding box center [1085, 157] width 18 height 18
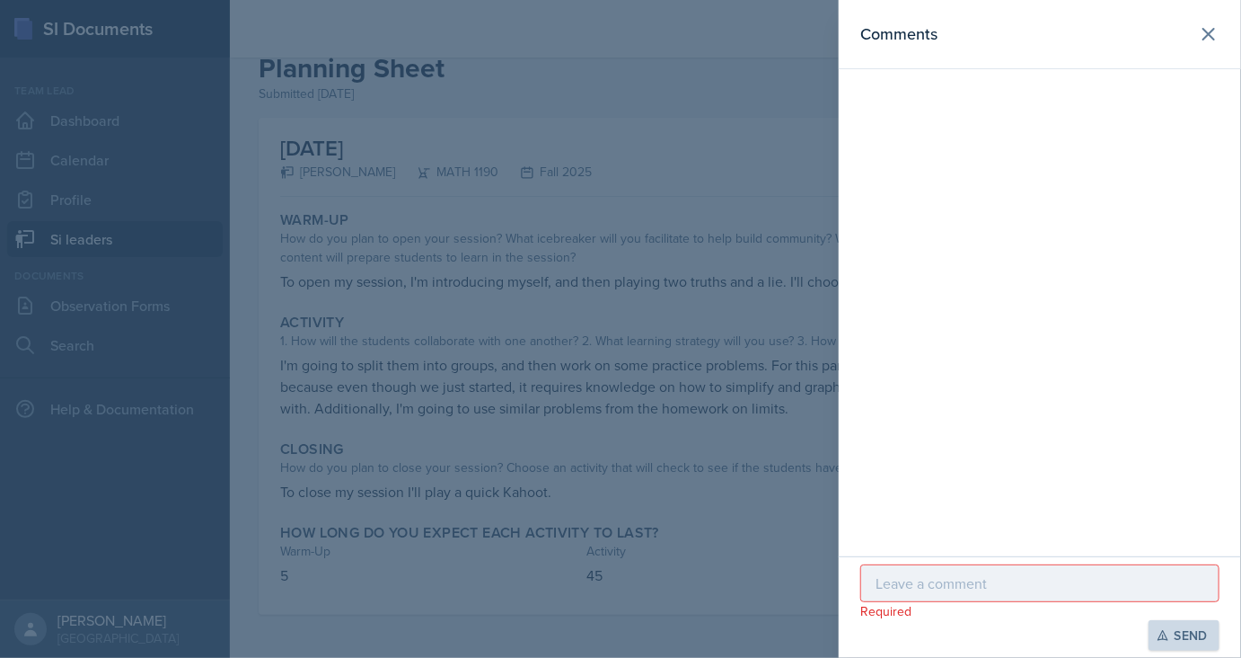
click at [1001, 571] on div at bounding box center [1040, 583] width 359 height 38
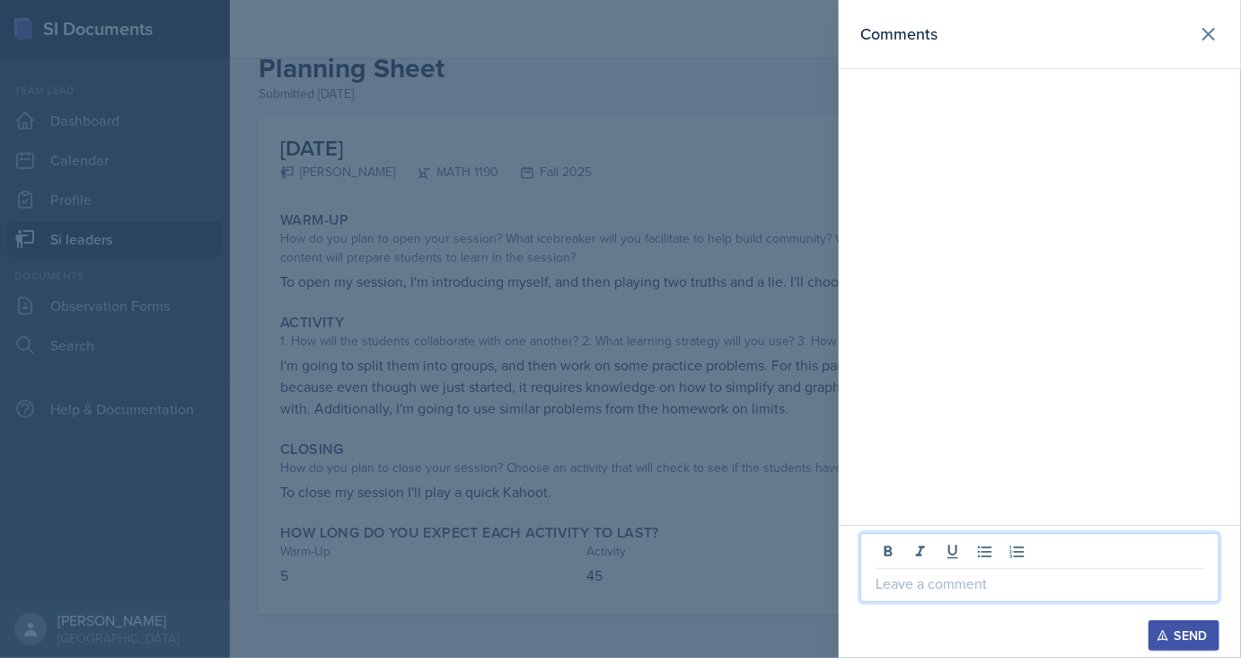
click at [567, 374] on div at bounding box center [620, 329] width 1241 height 658
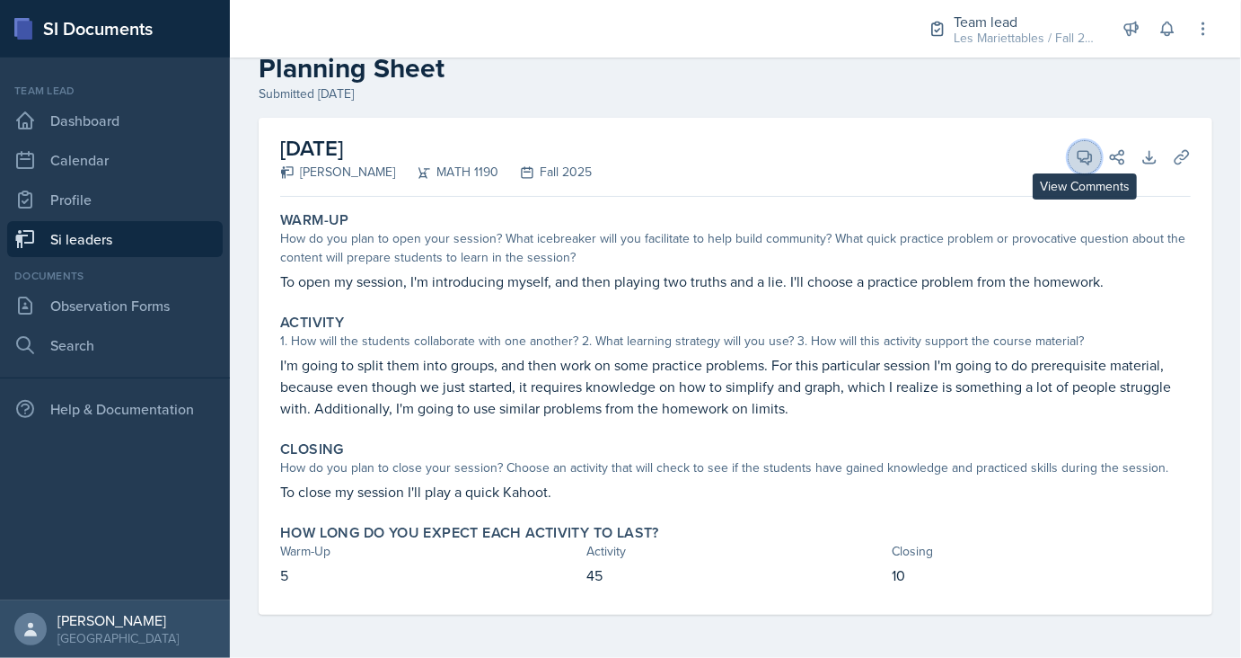
click at [1085, 158] on icon at bounding box center [1085, 157] width 13 height 13
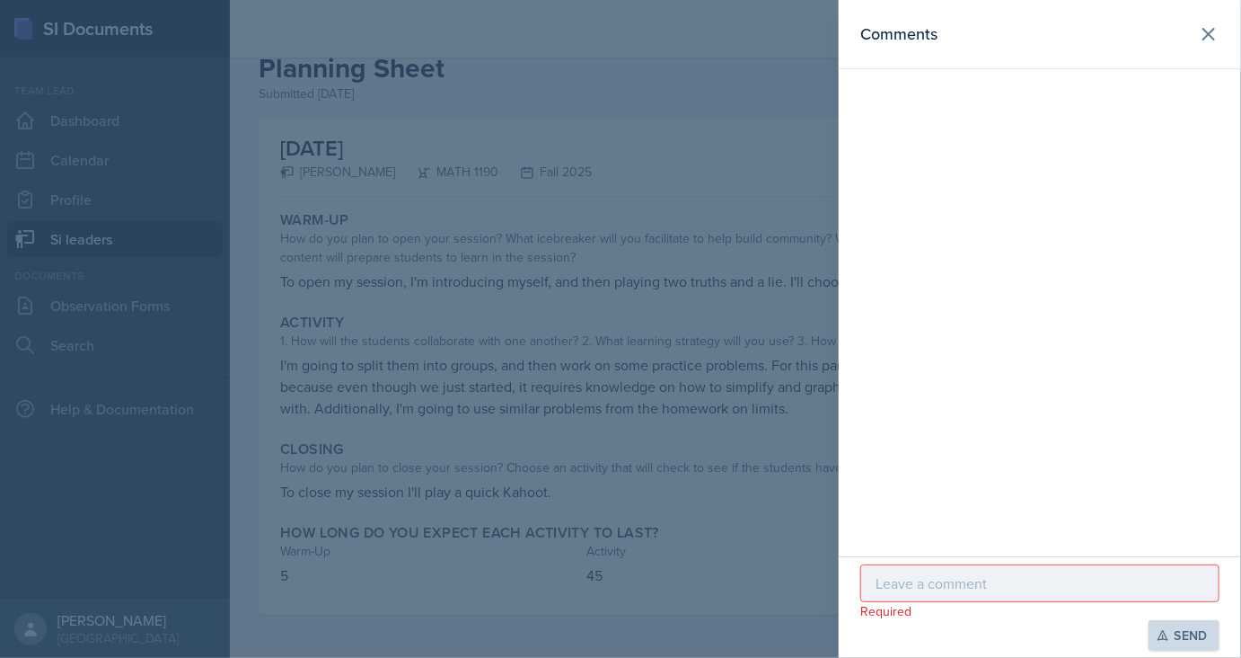
click at [1034, 575] on p at bounding box center [1040, 583] width 329 height 22
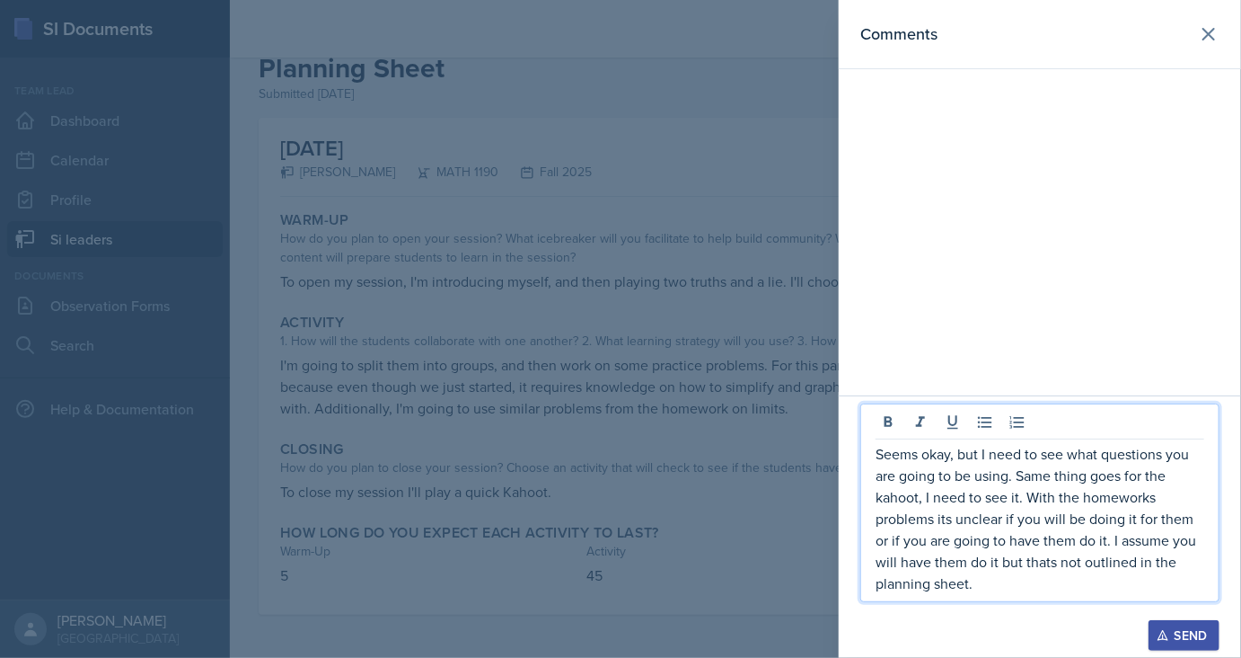
click at [1171, 629] on div "Send" at bounding box center [1185, 635] width 48 height 14
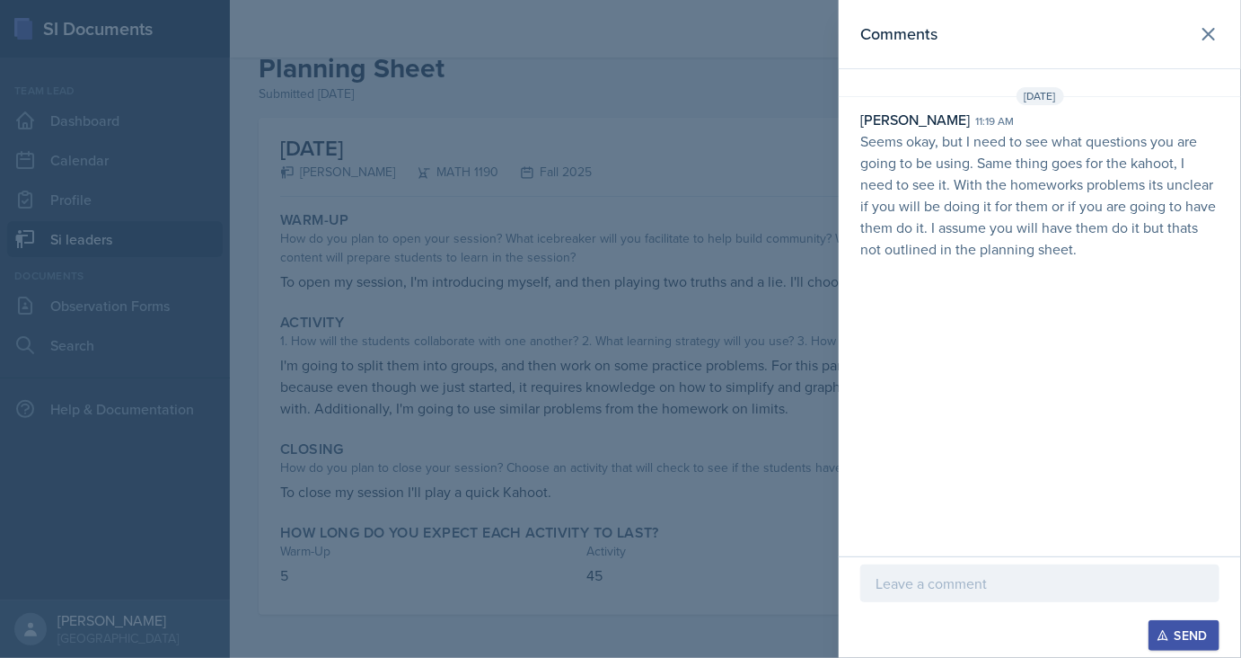
click at [686, 351] on div at bounding box center [620, 329] width 1241 height 658
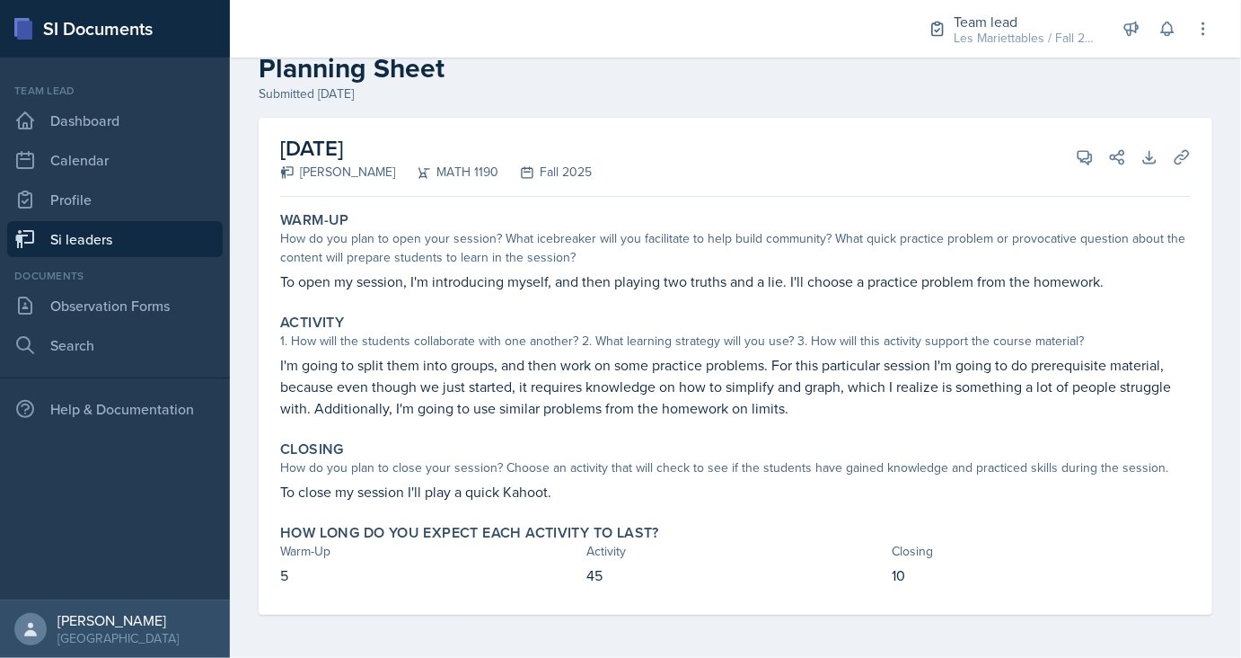
scroll to position [0, 0]
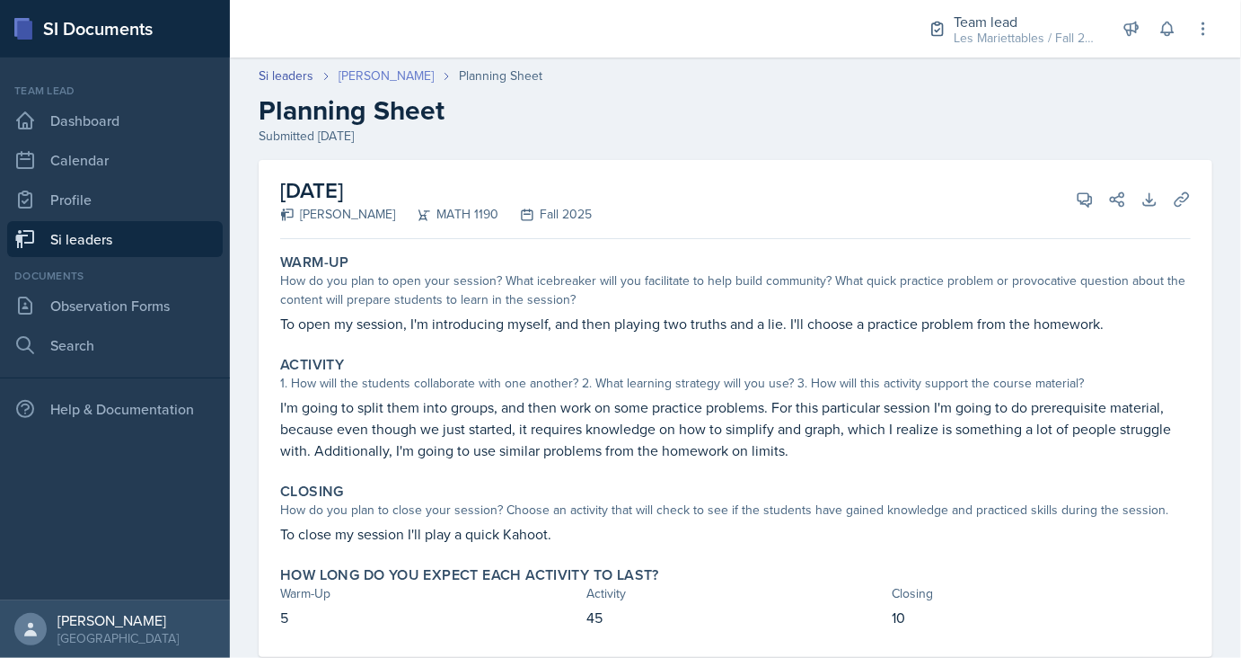
click at [411, 77] on link "[PERSON_NAME]" at bounding box center [386, 75] width 95 height 19
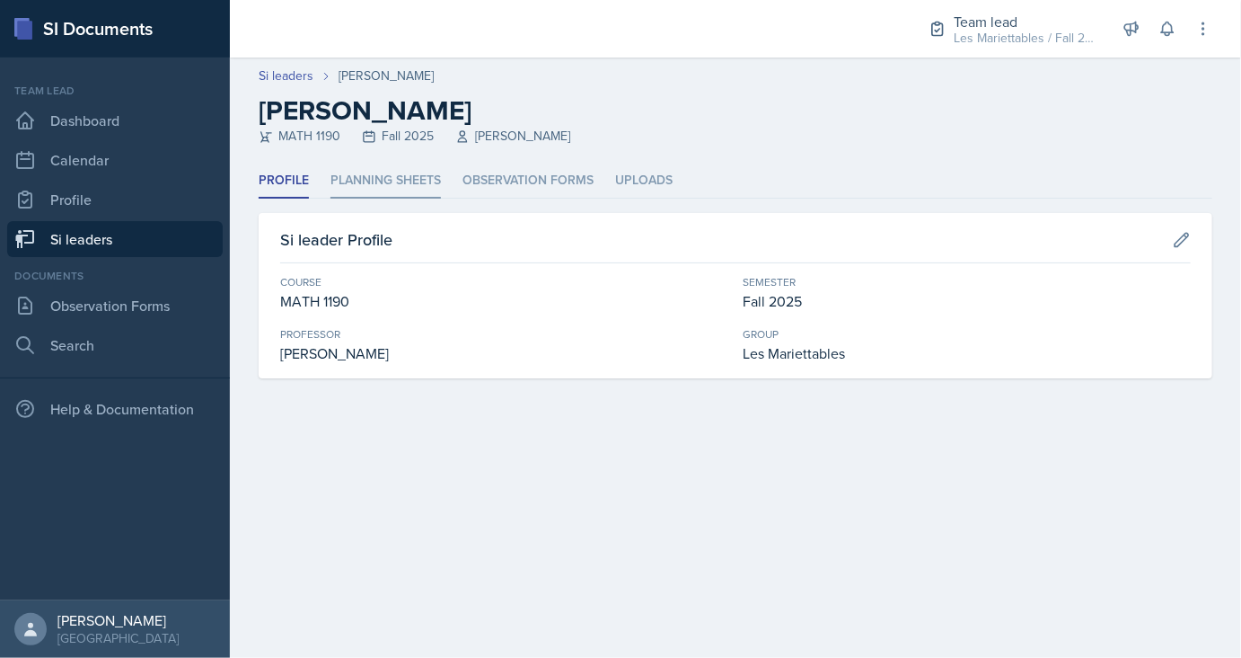
click at [377, 196] on li "Planning Sheets" at bounding box center [386, 180] width 110 height 35
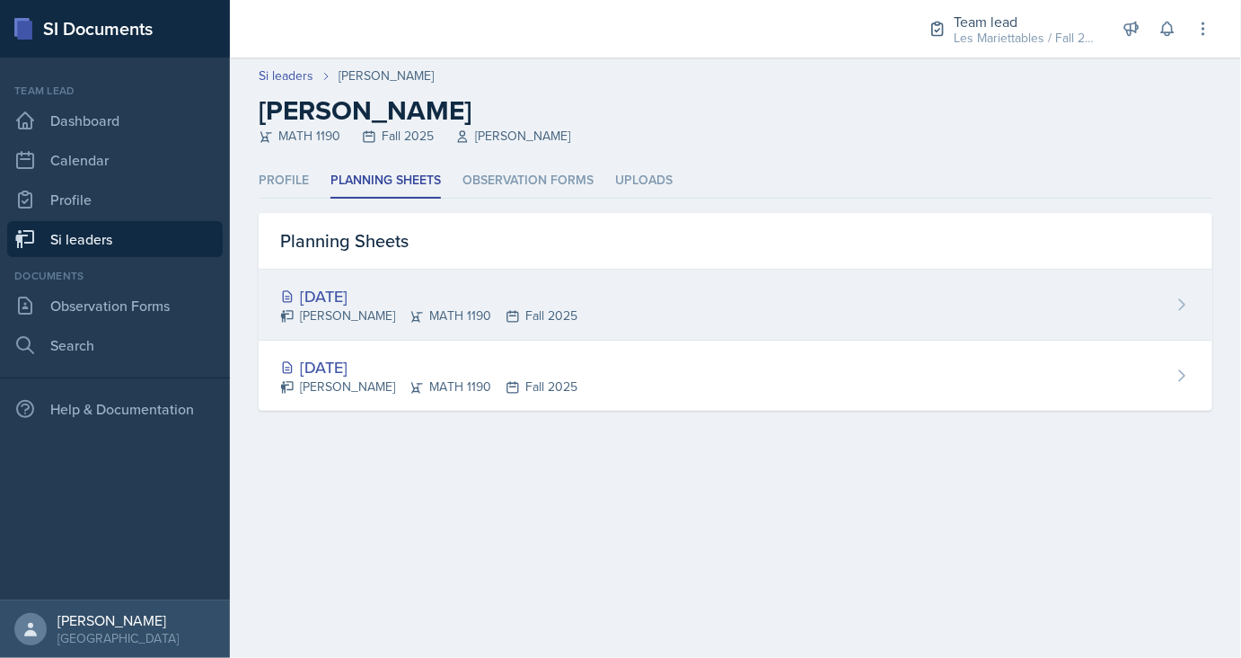
click at [378, 296] on div "[DATE]" at bounding box center [428, 296] width 297 height 24
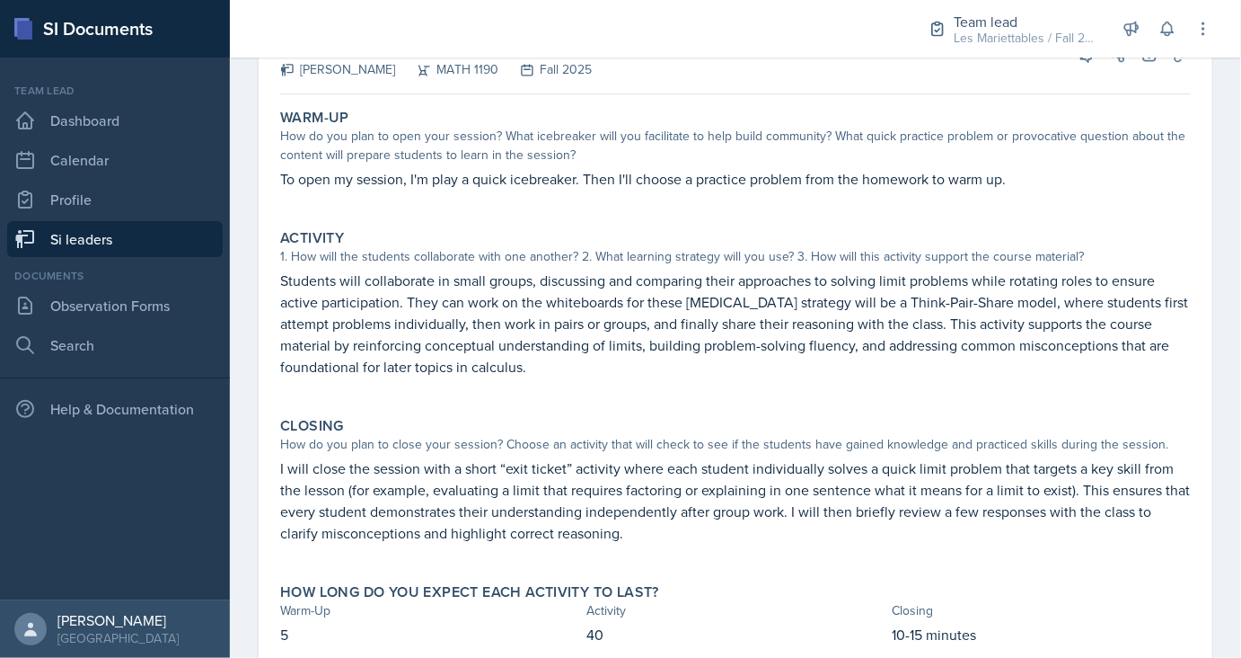
scroll to position [119, 0]
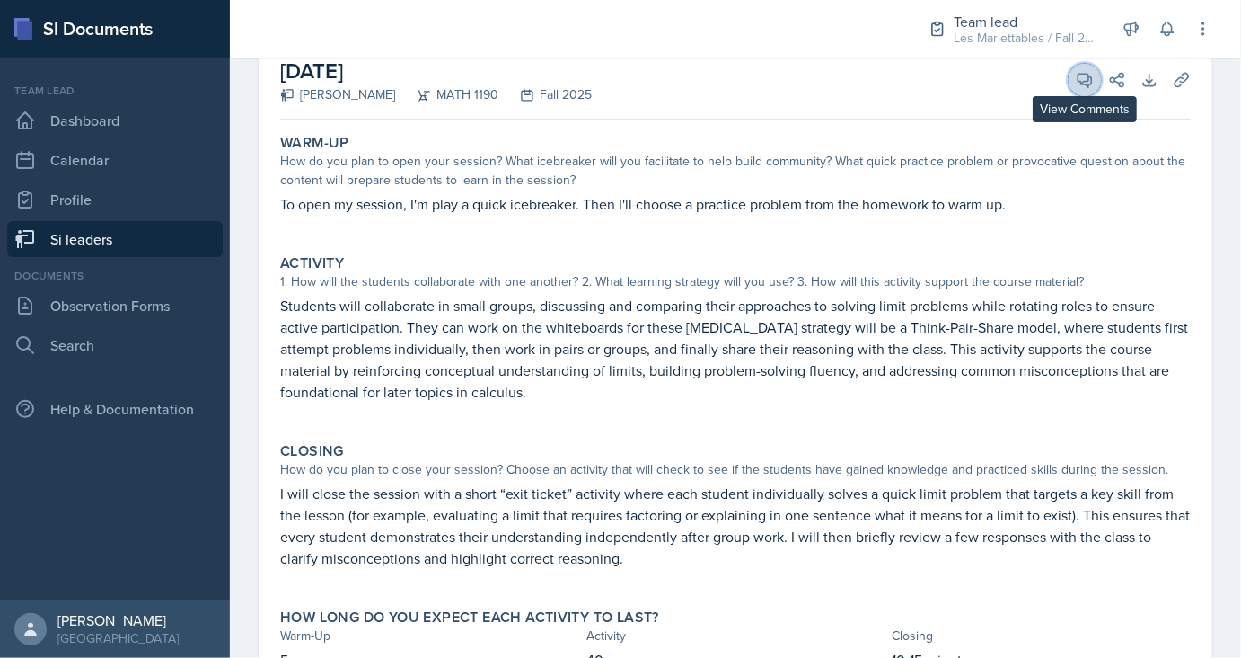
click at [1092, 70] on span at bounding box center [1091, 73] width 9 height 9
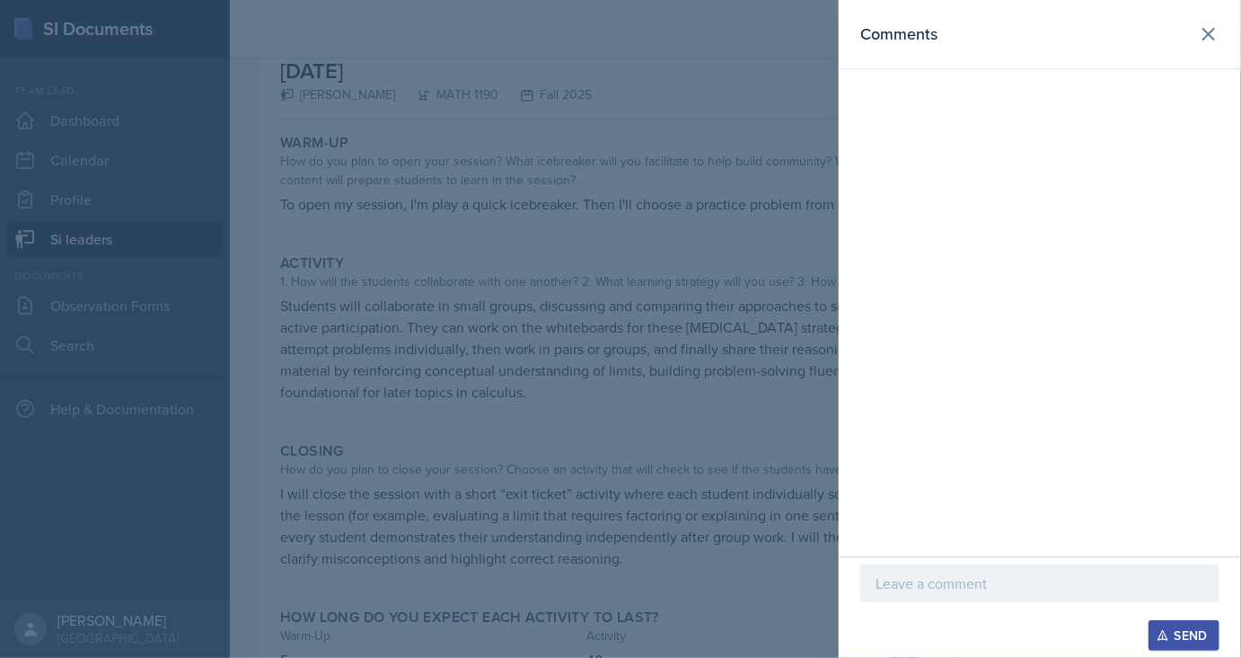
click at [976, 600] on div at bounding box center [1040, 583] width 359 height 38
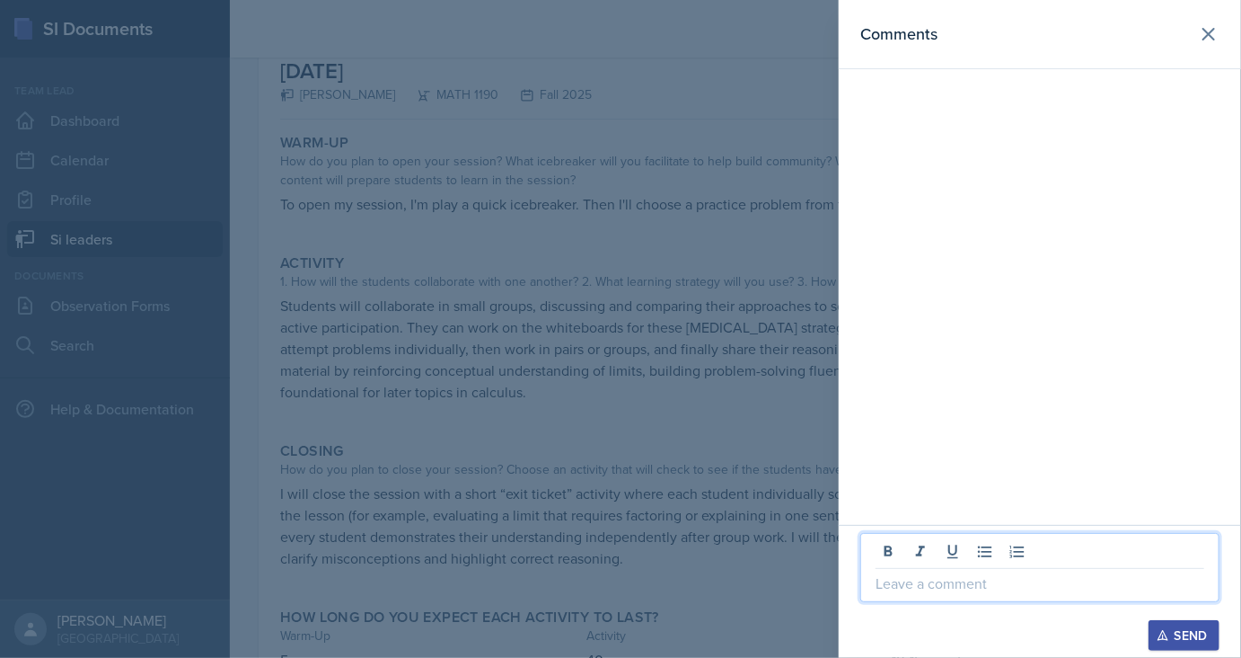
click at [580, 512] on div at bounding box center [620, 329] width 1241 height 658
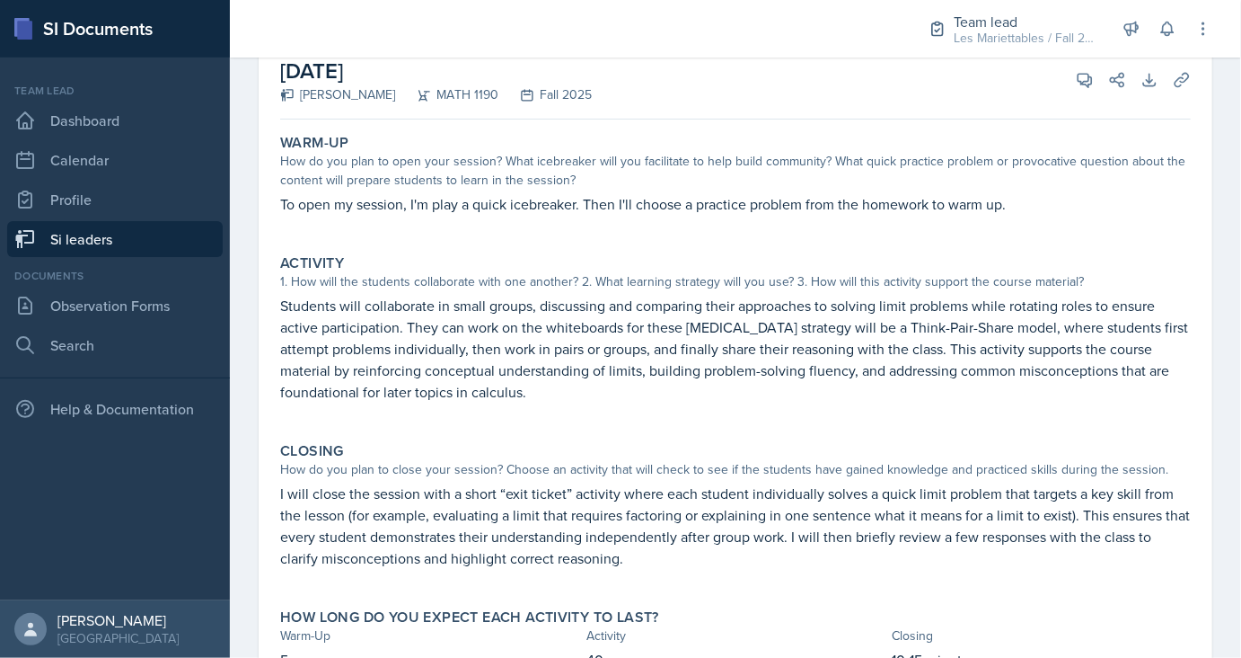
click at [1064, 81] on div "View Comments Comments Required Send Share" at bounding box center [1094, 80] width 65 height 18
click at [1080, 84] on icon at bounding box center [1085, 80] width 18 height 18
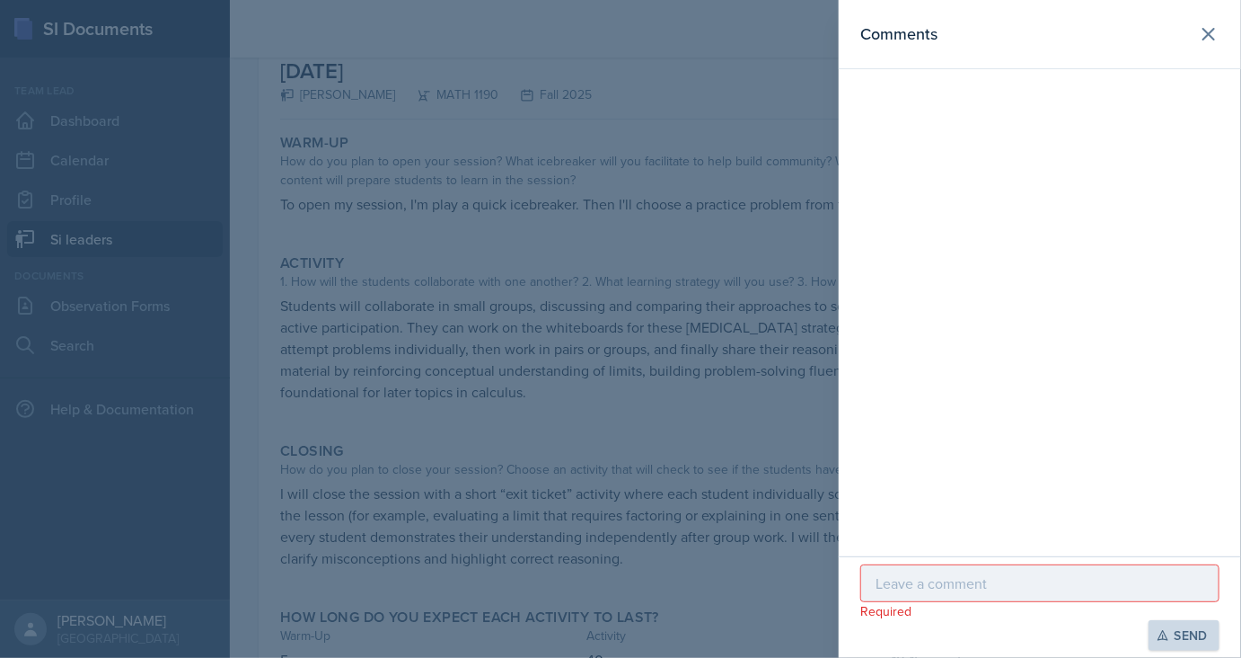
click at [1055, 599] on div at bounding box center [1040, 583] width 359 height 38
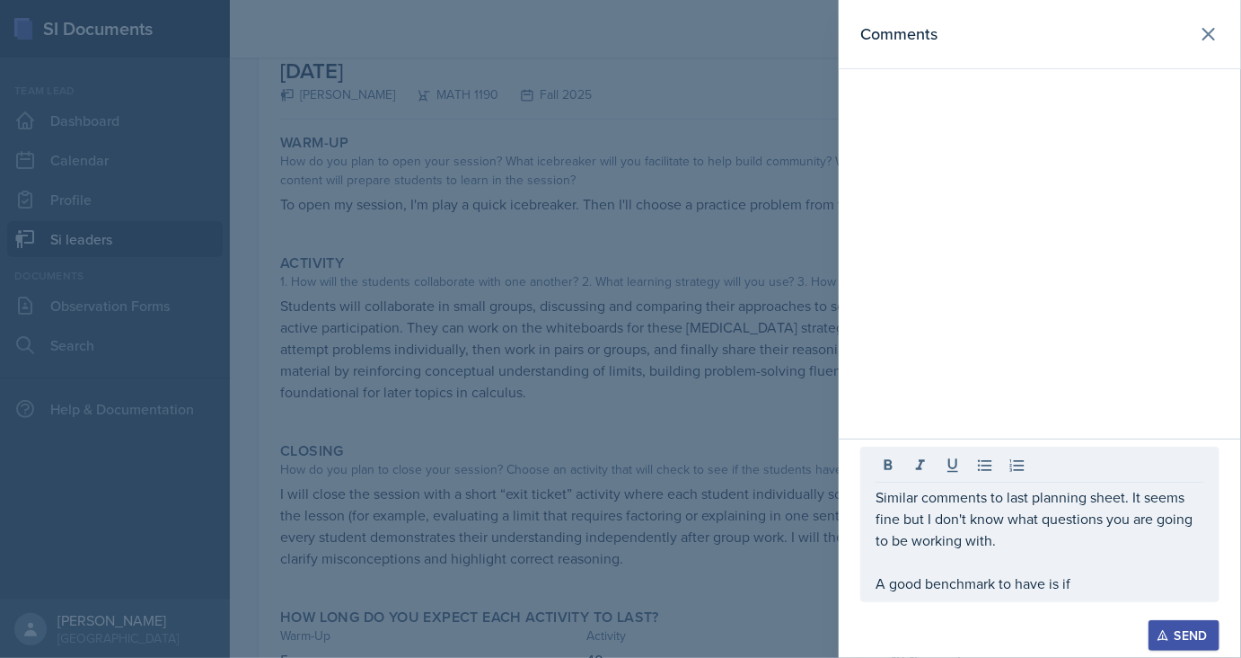
click at [672, 341] on div at bounding box center [620, 329] width 1241 height 658
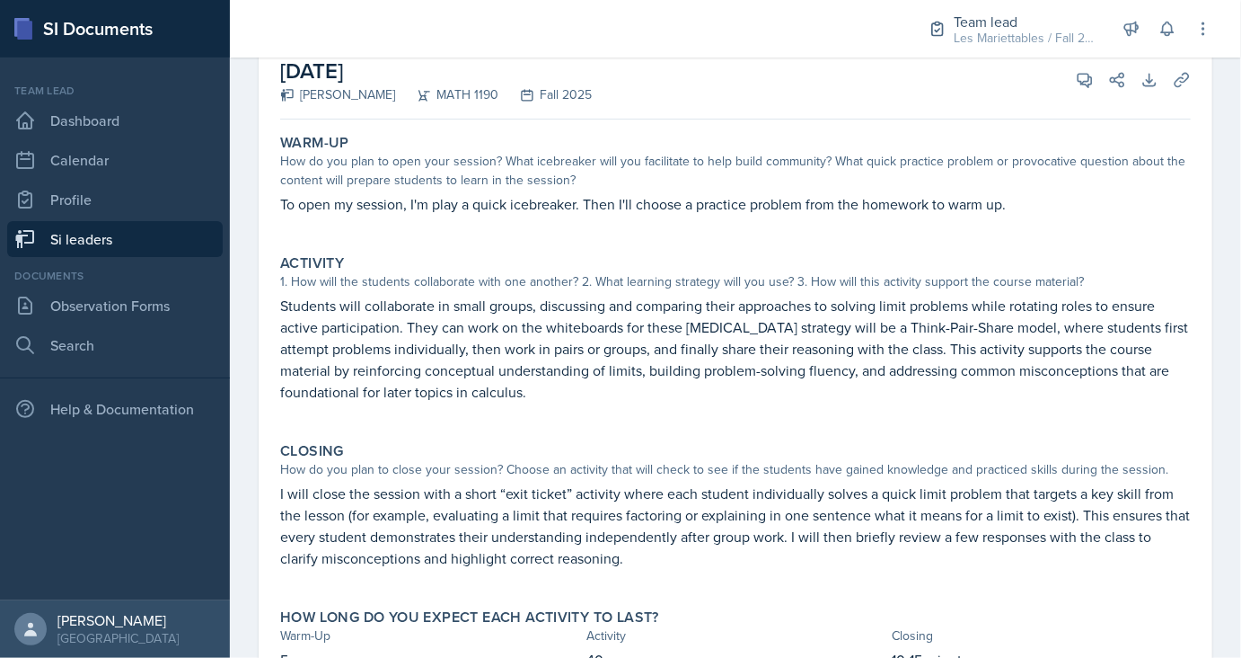
click at [106, 243] on link "Si leaders" at bounding box center [115, 239] width 216 height 36
click at [1096, 73] on span at bounding box center [1091, 73] width 9 height 9
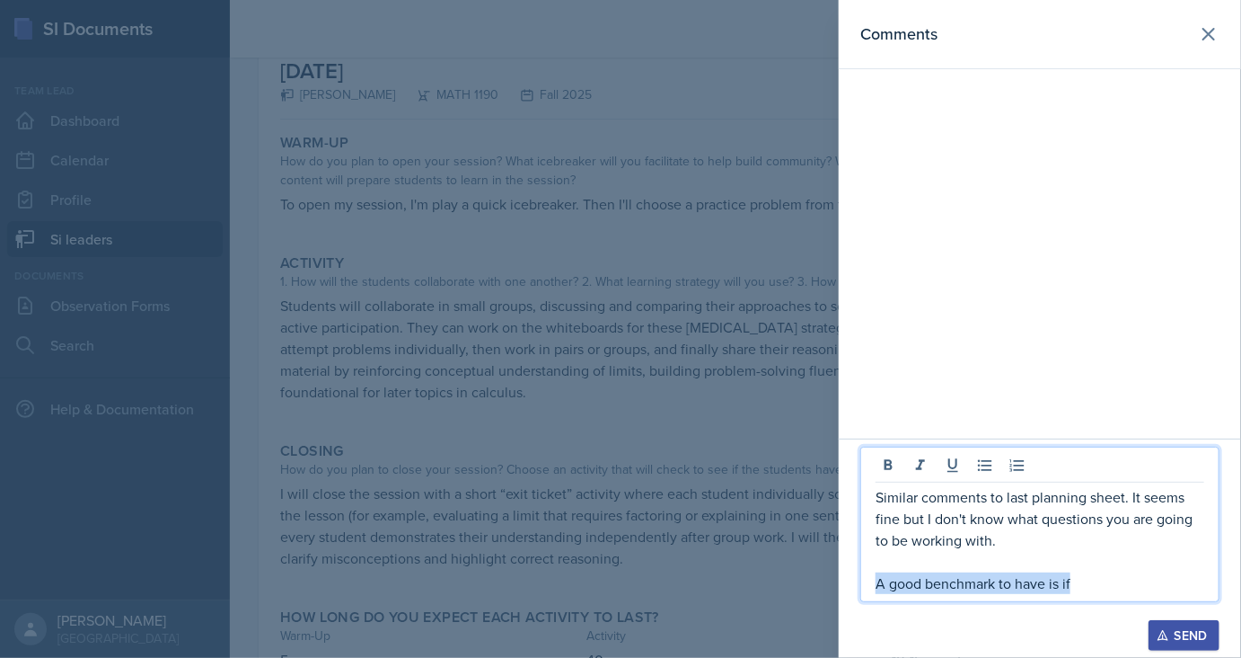
drag, startPoint x: 1073, startPoint y: 581, endPoint x: 866, endPoint y: 579, distance: 206.6
click at [866, 579] on div "Similar comments to last planning sheet. It seems fine but I don't know what qu…" at bounding box center [1040, 523] width 359 height 155
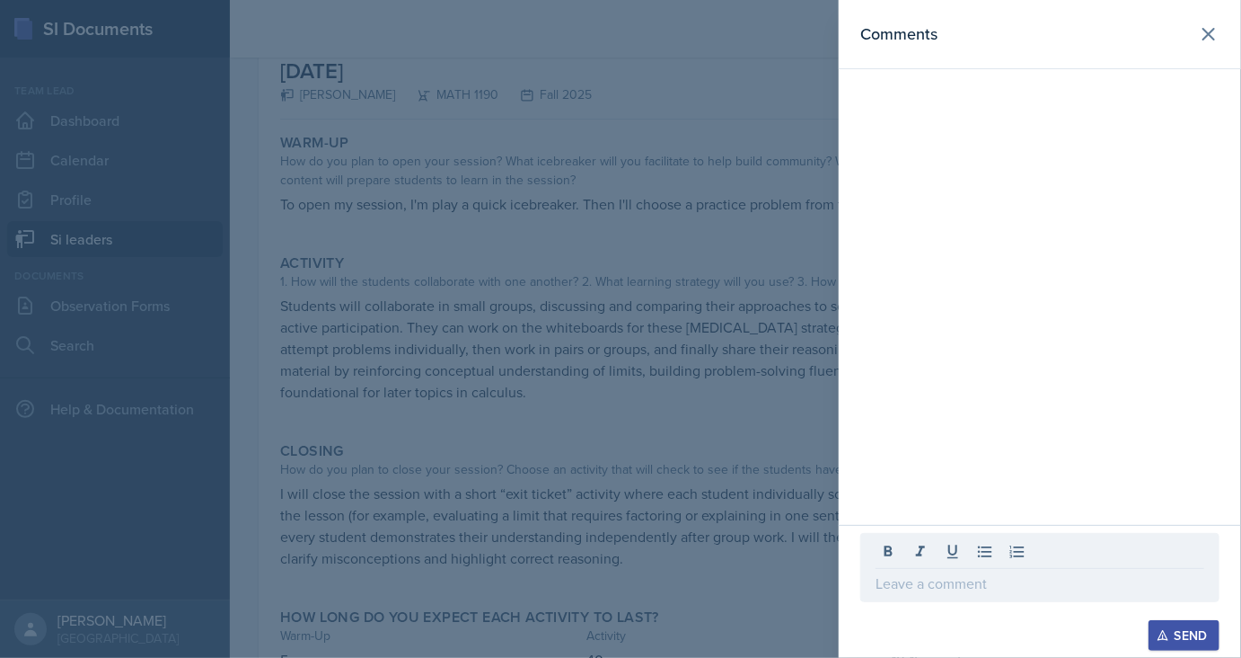
click at [605, 496] on div at bounding box center [620, 329] width 1241 height 658
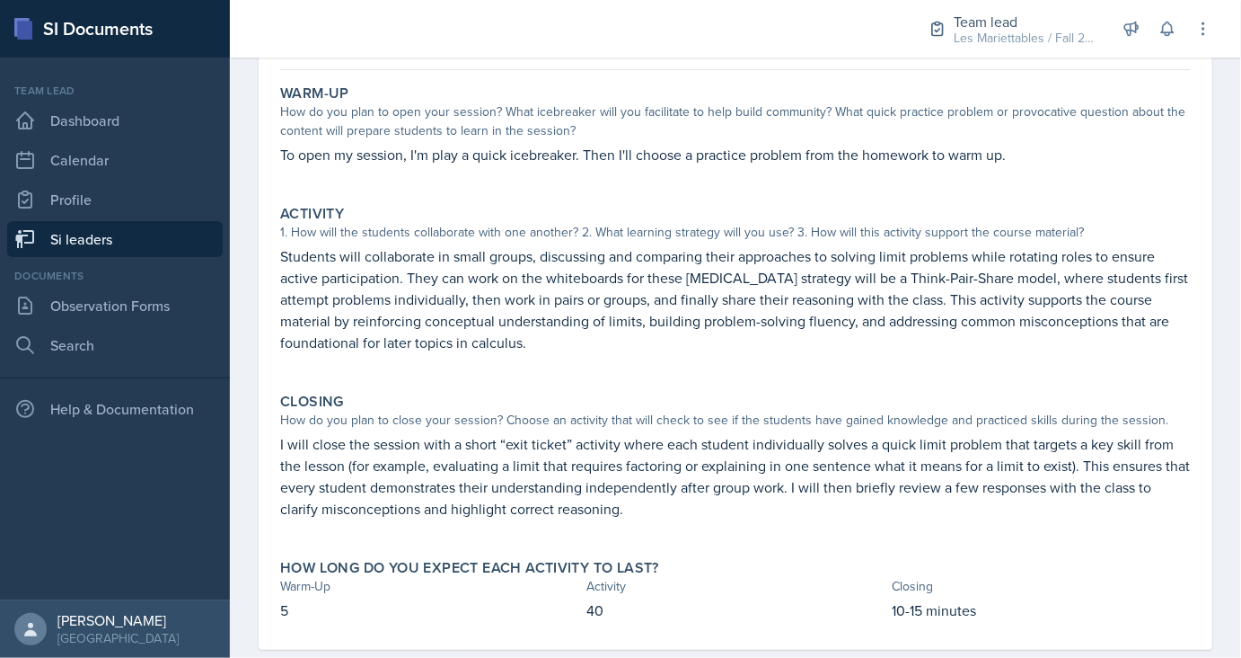
scroll to position [84, 0]
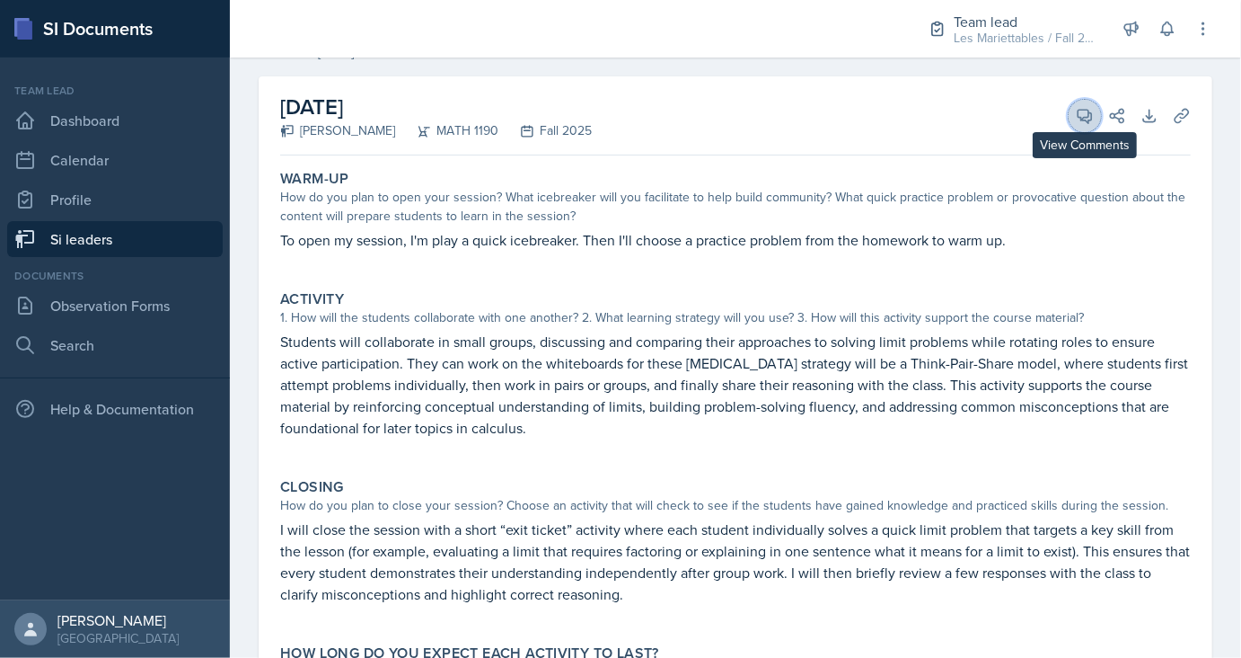
click at [1081, 112] on icon at bounding box center [1085, 116] width 18 height 18
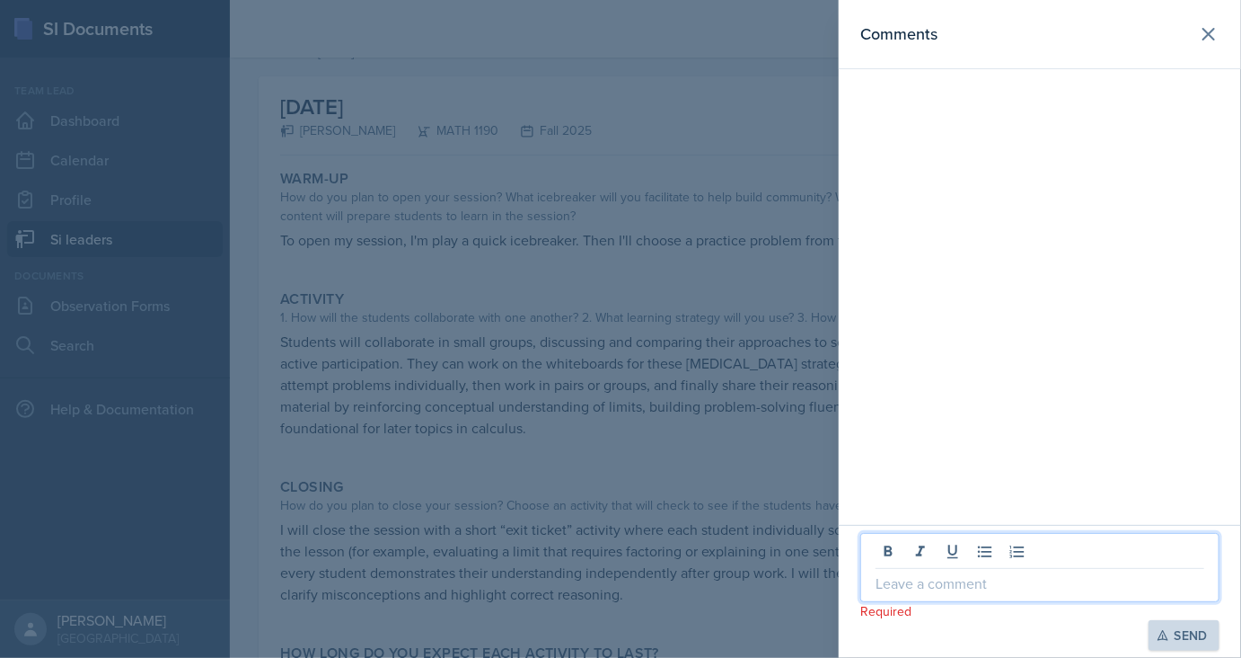
click at [1029, 590] on p at bounding box center [1040, 583] width 329 height 22
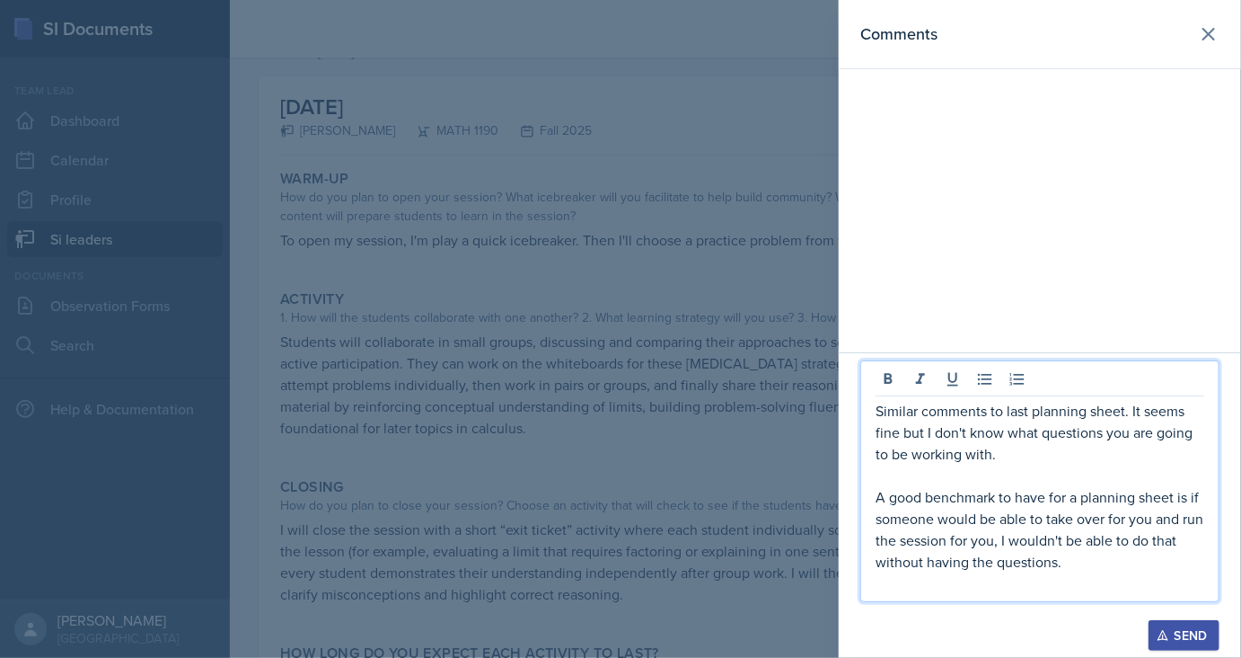
click at [1021, 466] on p at bounding box center [1040, 475] width 329 height 22
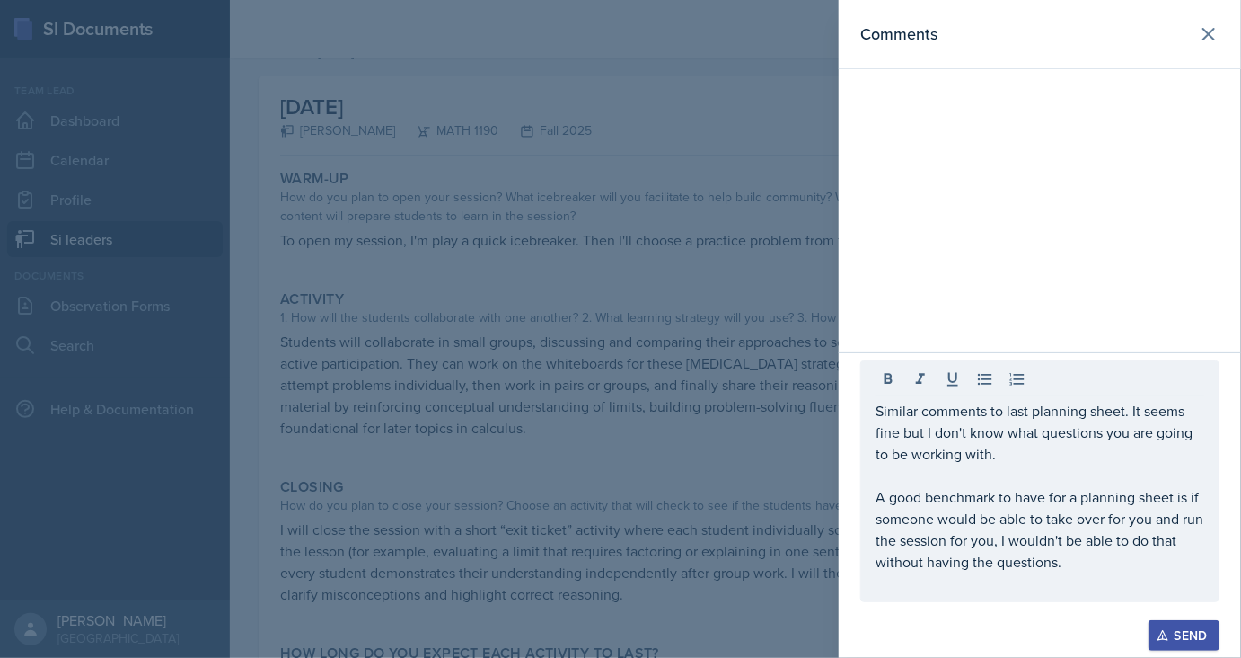
click at [1168, 614] on div at bounding box center [1040, 611] width 359 height 18
click at [1174, 644] on button "Send" at bounding box center [1184, 635] width 71 height 31
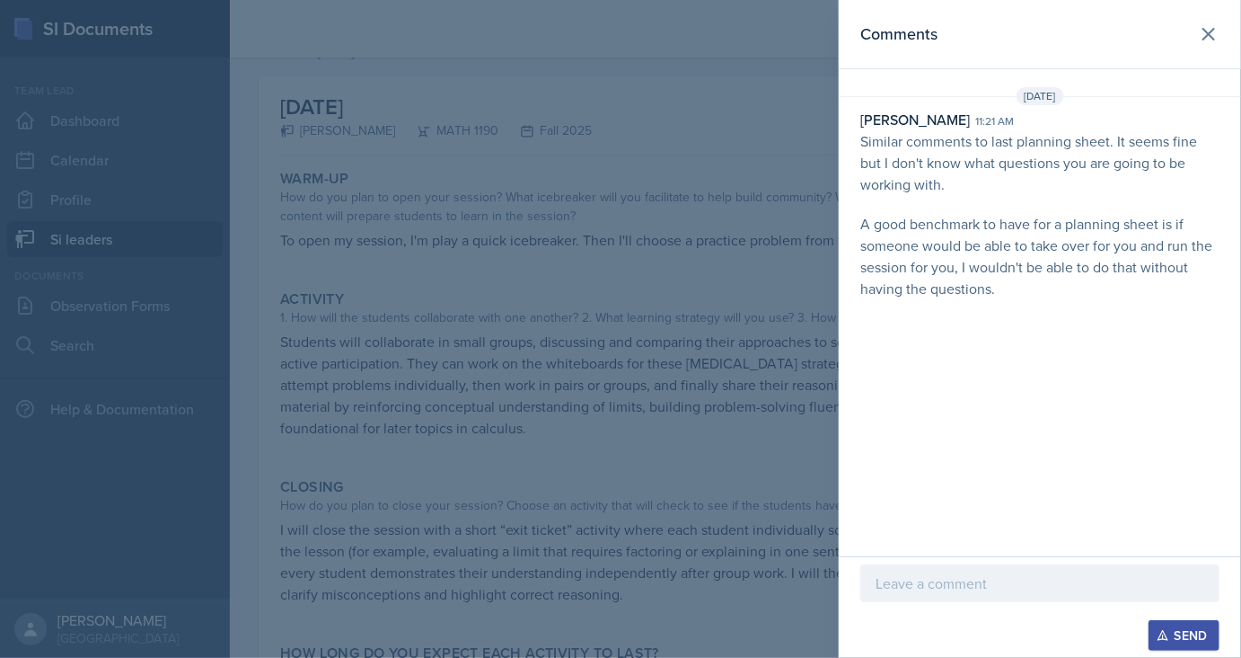
click at [670, 504] on div at bounding box center [620, 329] width 1241 height 658
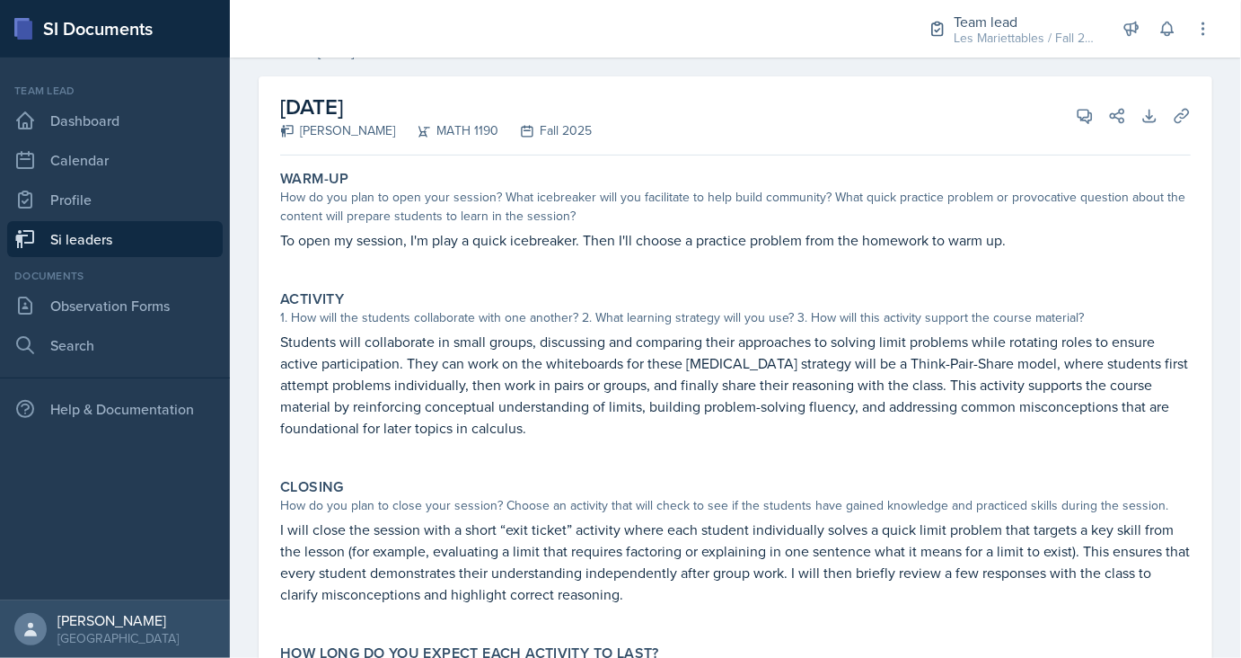
click at [82, 232] on link "Si leaders" at bounding box center [115, 239] width 216 height 36
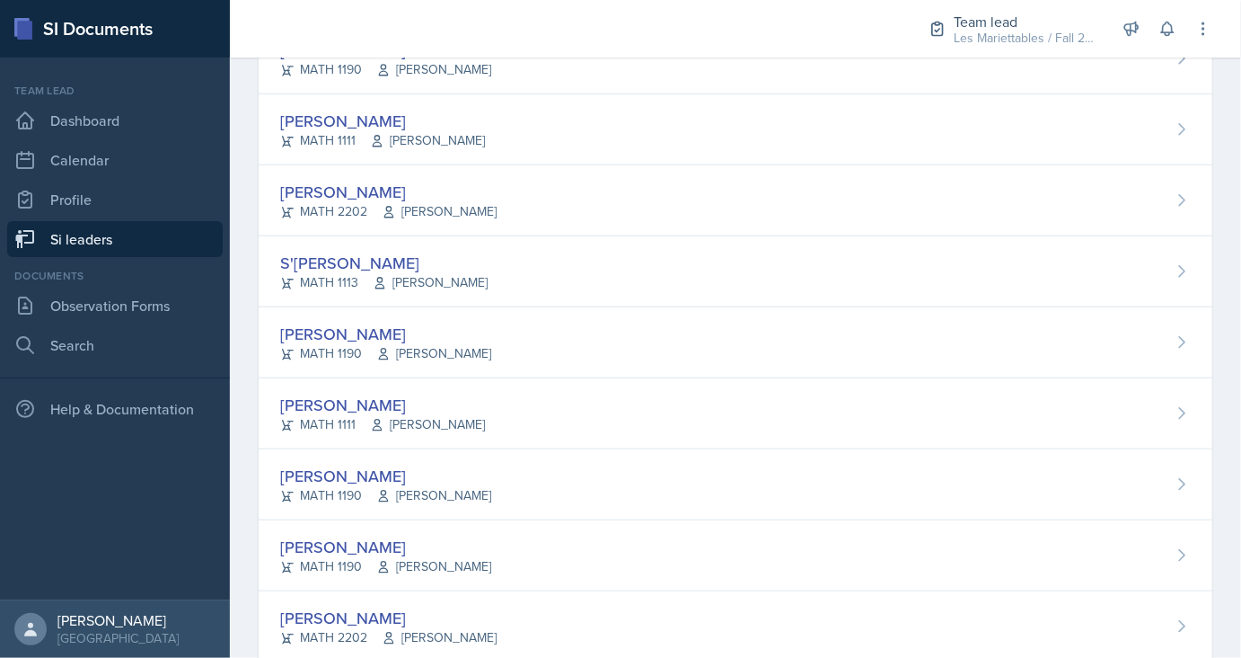
scroll to position [641, 0]
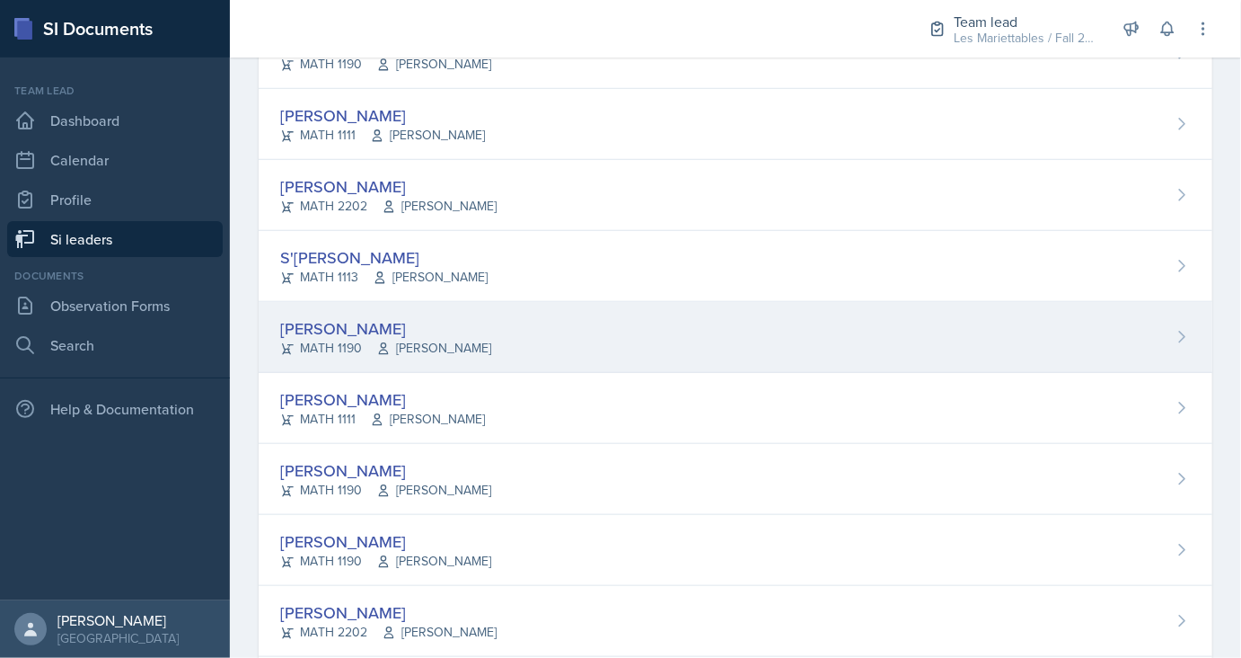
click at [387, 310] on div "[PERSON_NAME] MATH 1190 [PERSON_NAME]" at bounding box center [736, 337] width 954 height 71
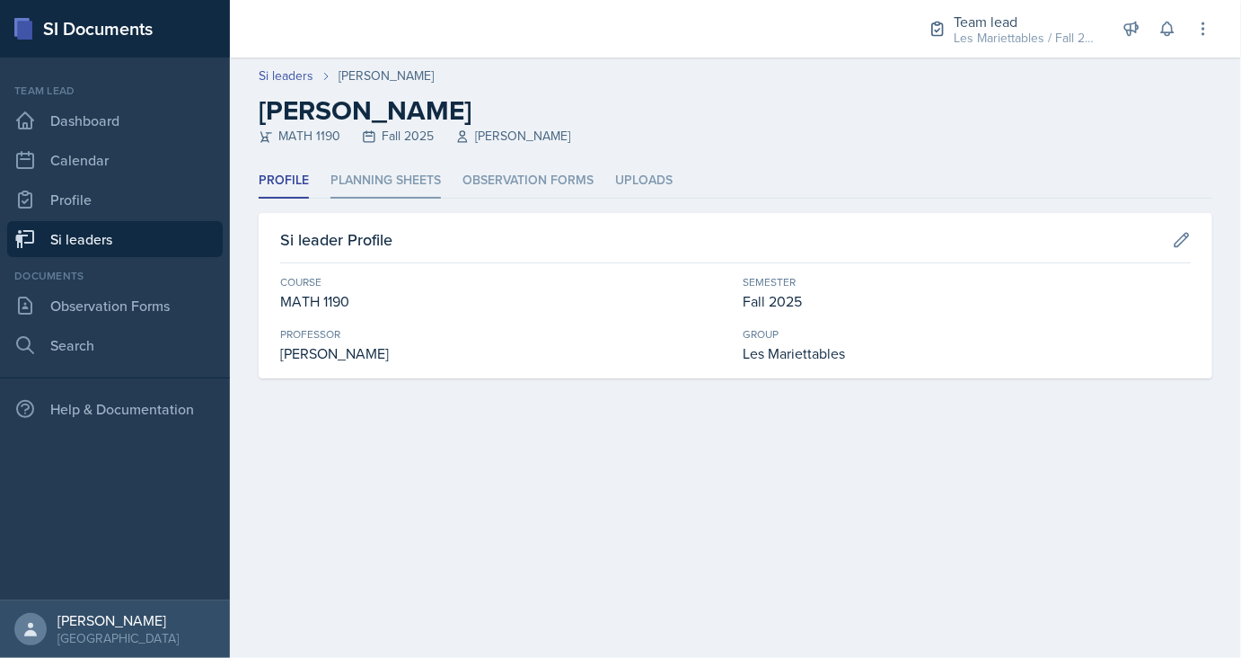
click at [396, 198] on li "Planning Sheets" at bounding box center [386, 180] width 110 height 35
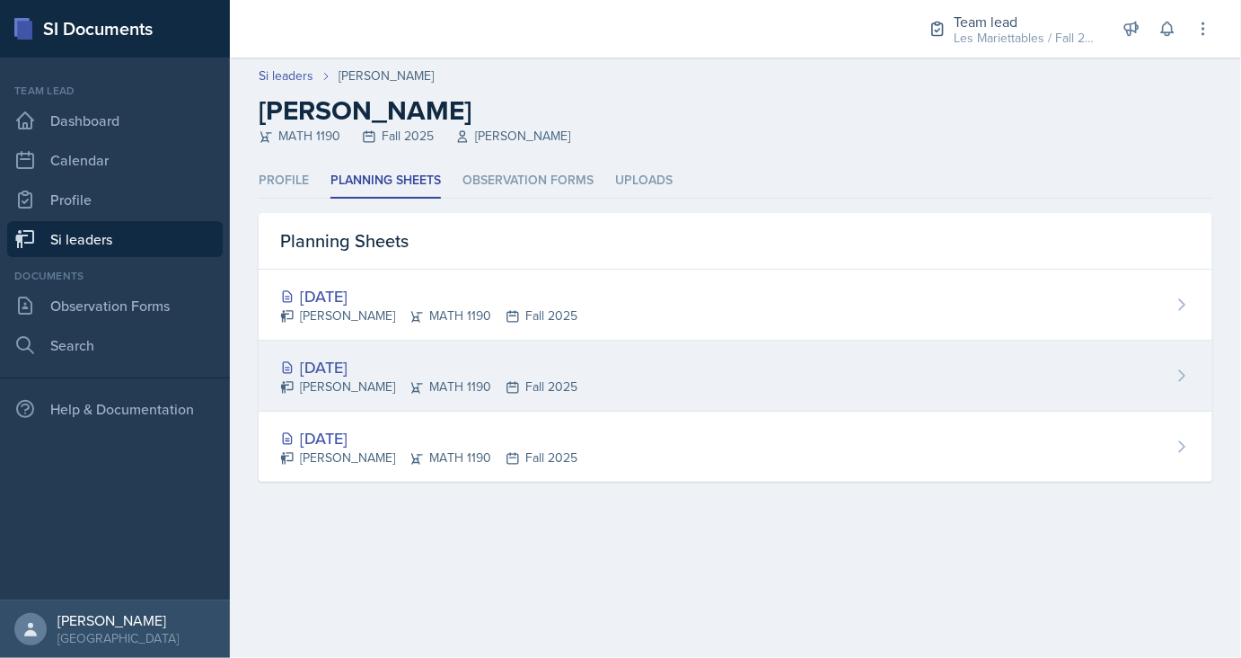
click at [369, 354] on div "[DATE] [PERSON_NAME] MATH 1190 Fall 2025" at bounding box center [736, 375] width 954 height 71
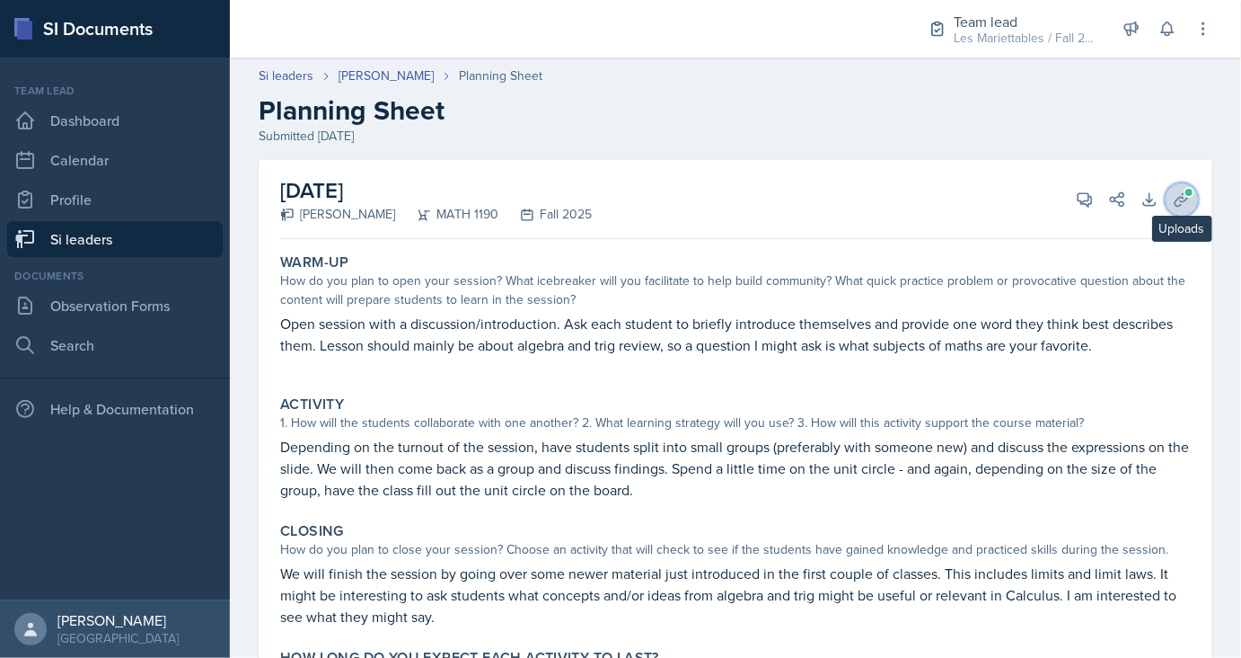
click at [1180, 201] on icon at bounding box center [1182, 199] width 18 height 18
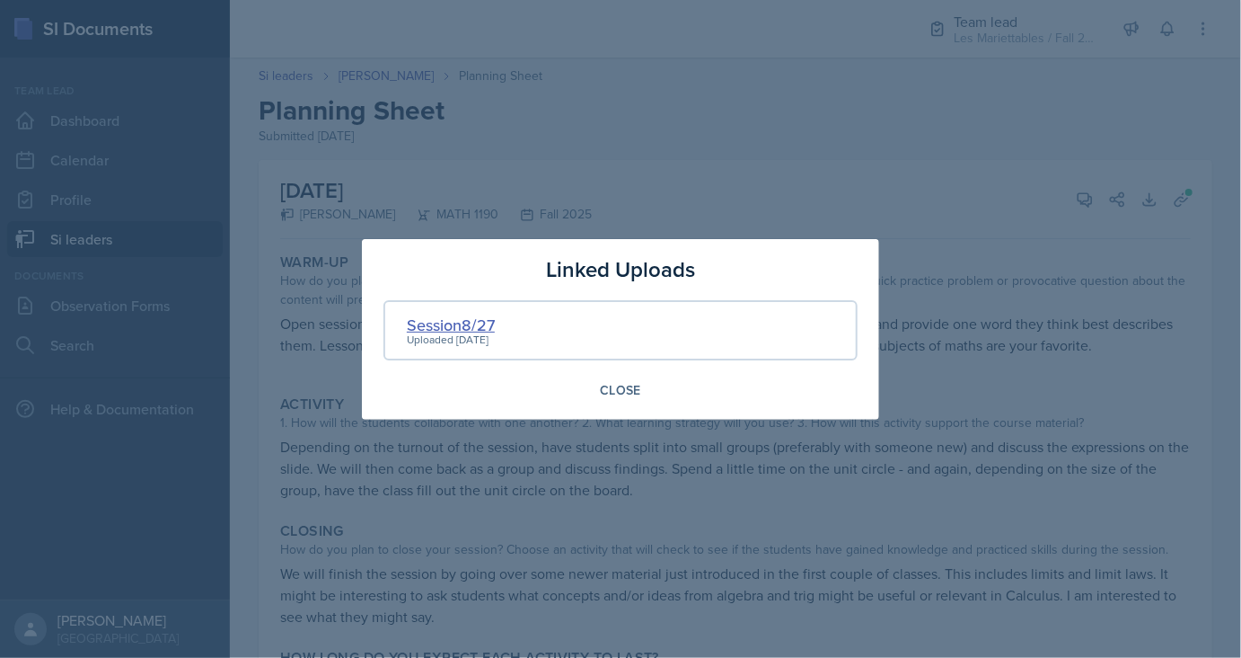
click at [437, 329] on div "Session8/27" at bounding box center [451, 325] width 88 height 24
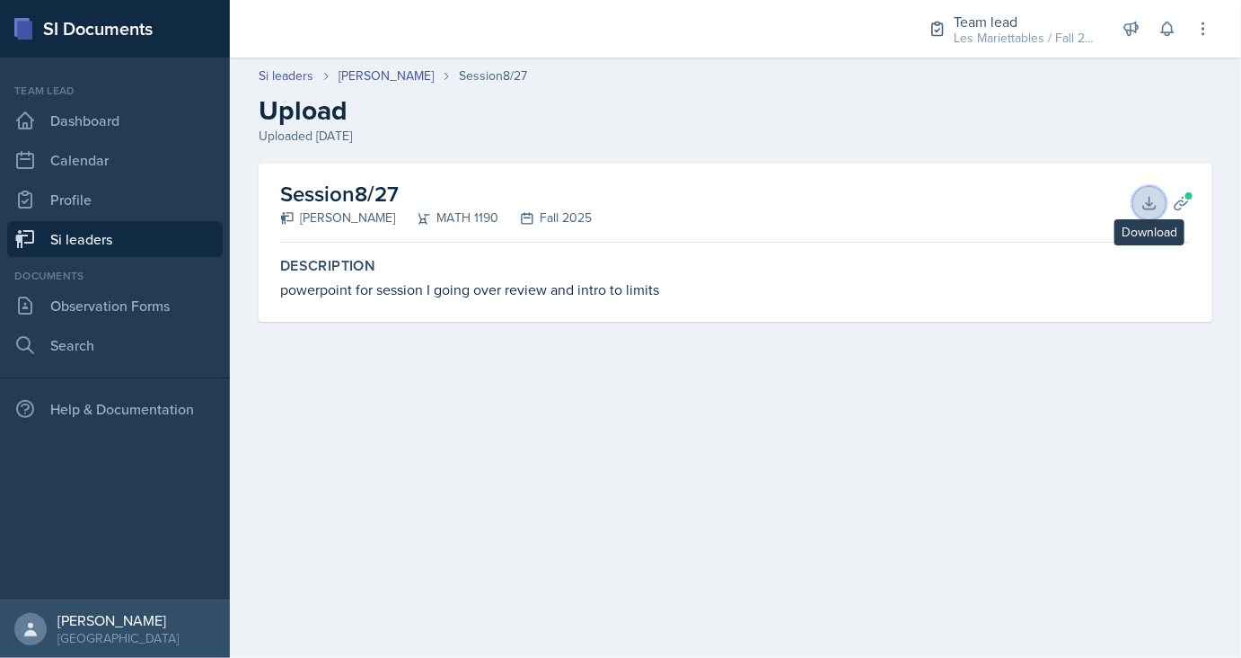
click at [1161, 205] on button "Download" at bounding box center [1150, 203] width 32 height 32
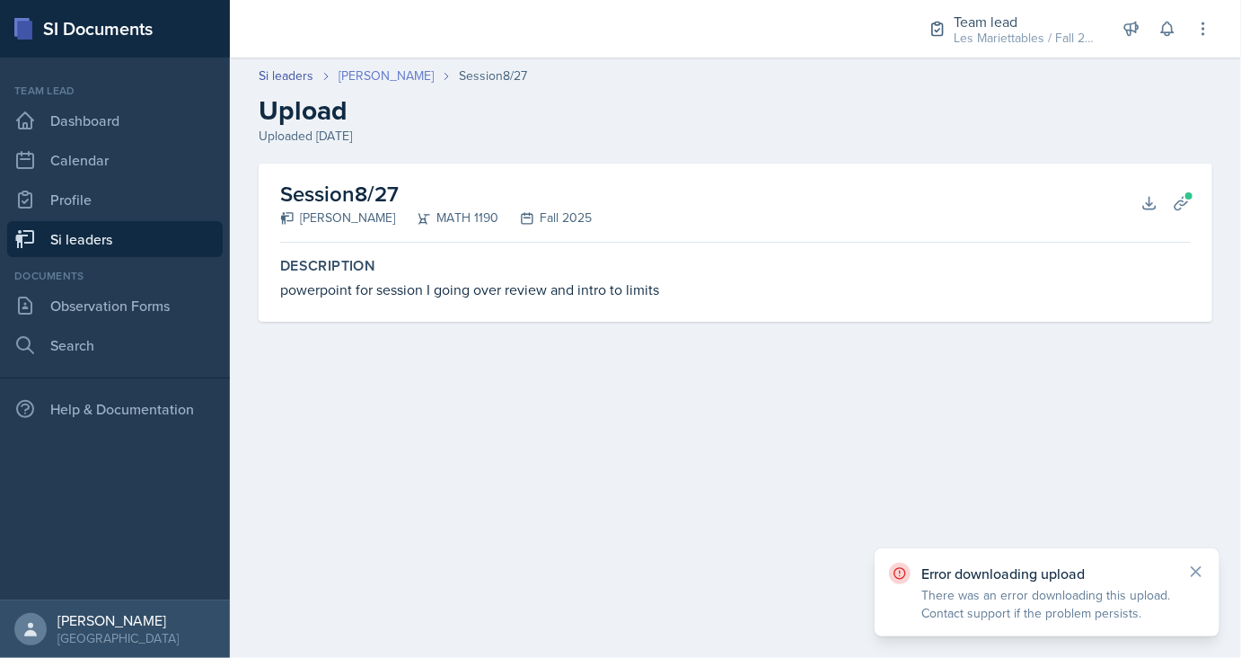
click at [388, 79] on link "[PERSON_NAME]" at bounding box center [386, 75] width 95 height 19
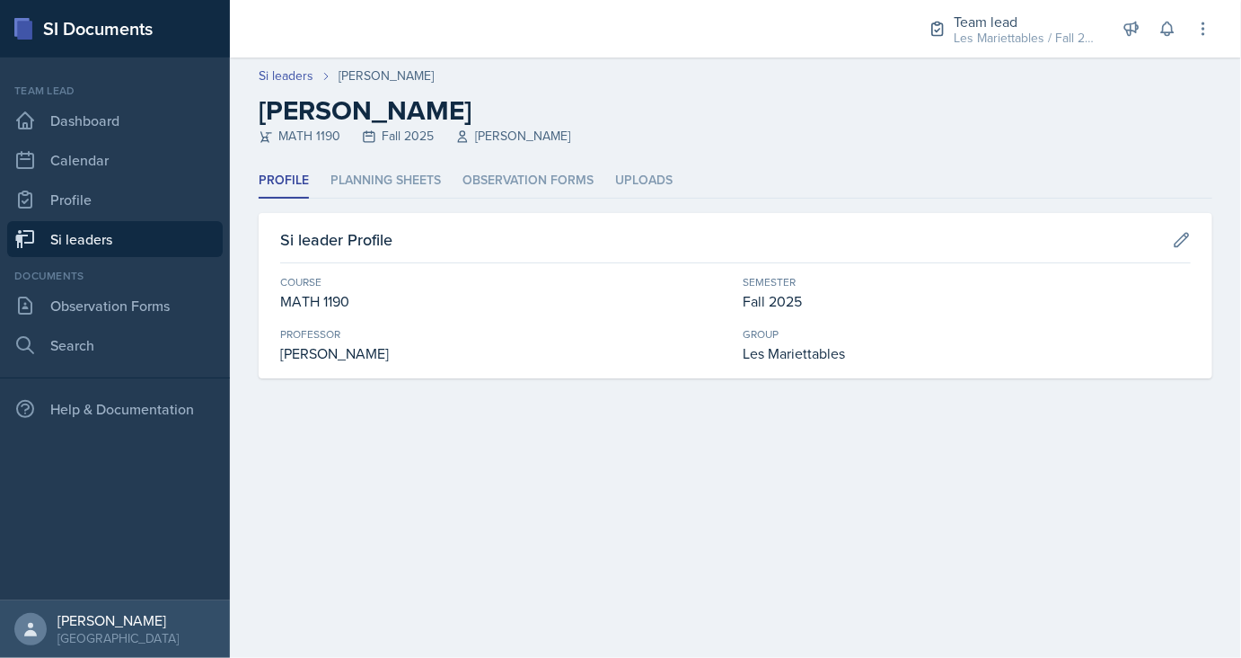
click at [398, 202] on div "Profile Planning Sheets Observation Forms Uploads Profile Planning Sheets Obser…" at bounding box center [736, 270] width 954 height 215
click at [381, 176] on li "Planning Sheets" at bounding box center [386, 180] width 110 height 35
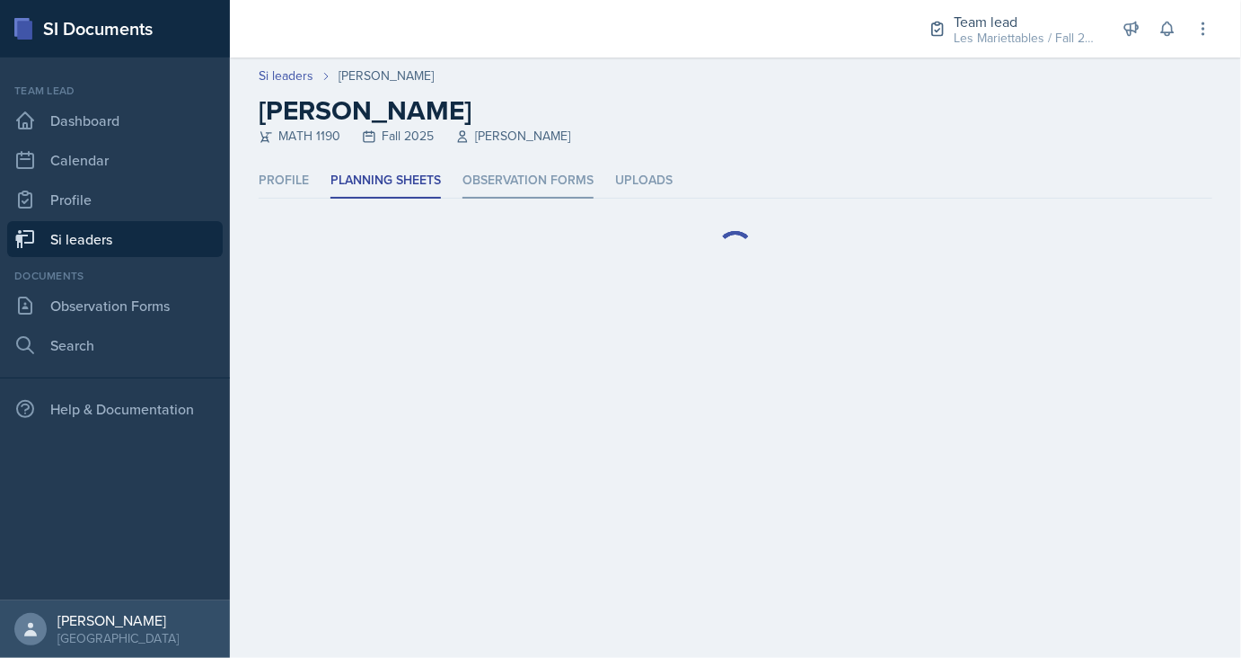
click at [473, 172] on li "Observation Forms" at bounding box center [528, 180] width 131 height 35
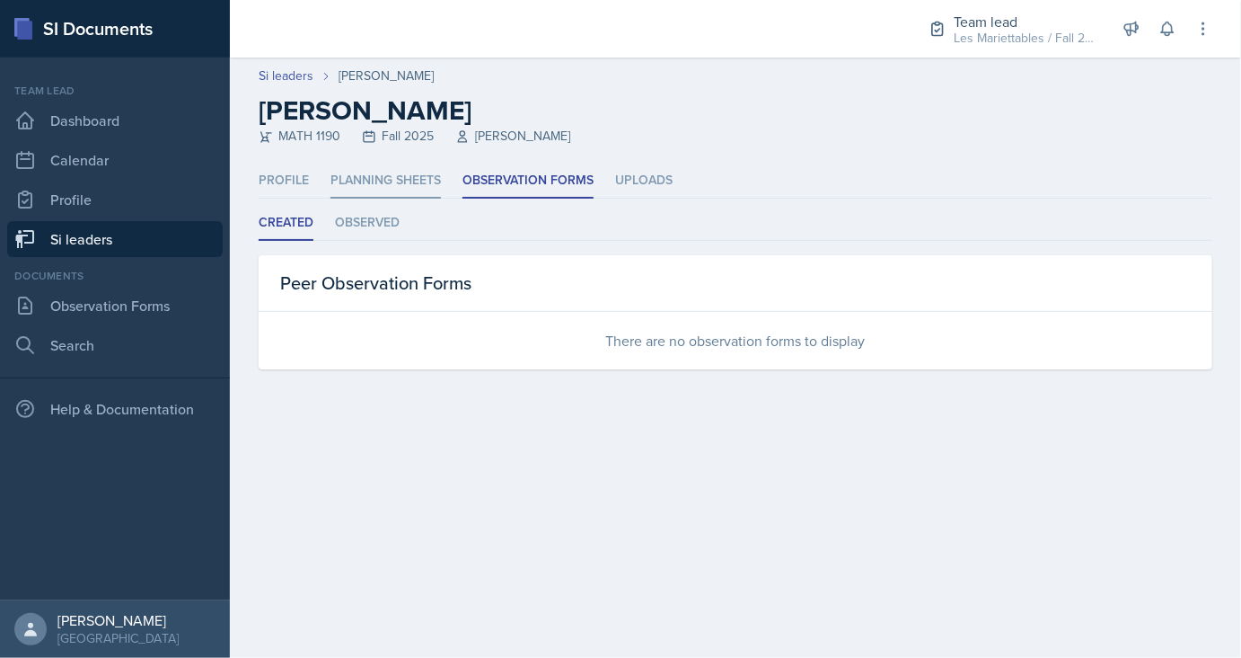
click at [386, 190] on li "Planning Sheets" at bounding box center [386, 180] width 110 height 35
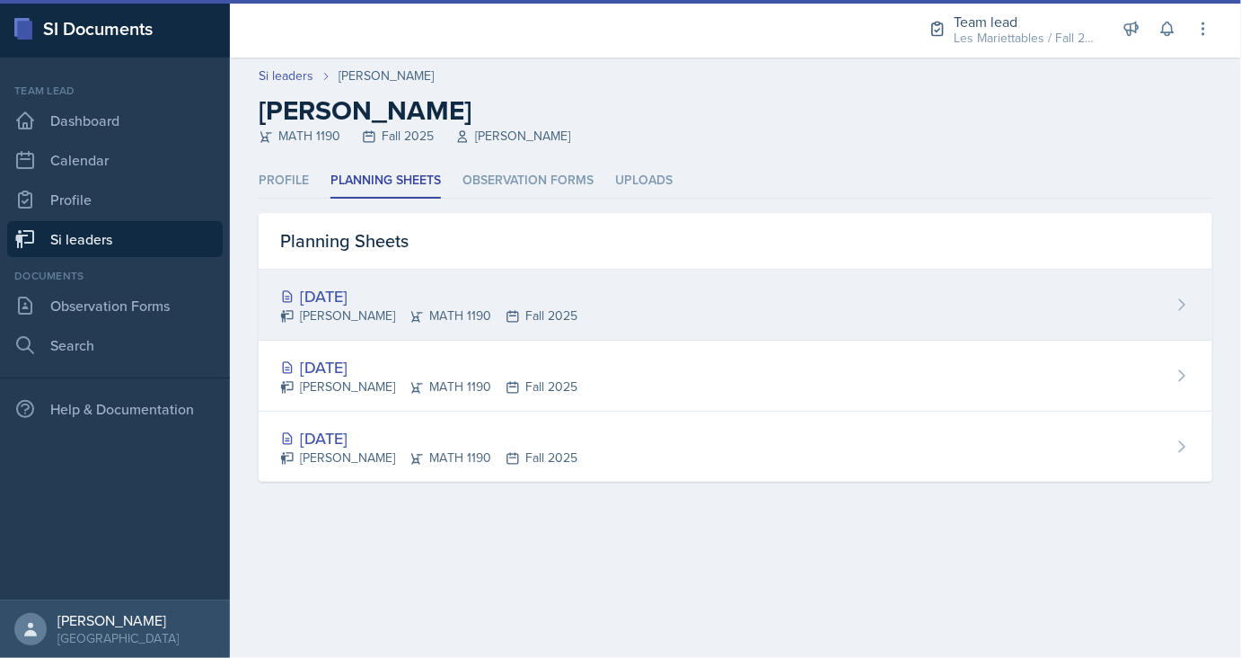
click at [356, 294] on div "[DATE]" at bounding box center [428, 296] width 297 height 24
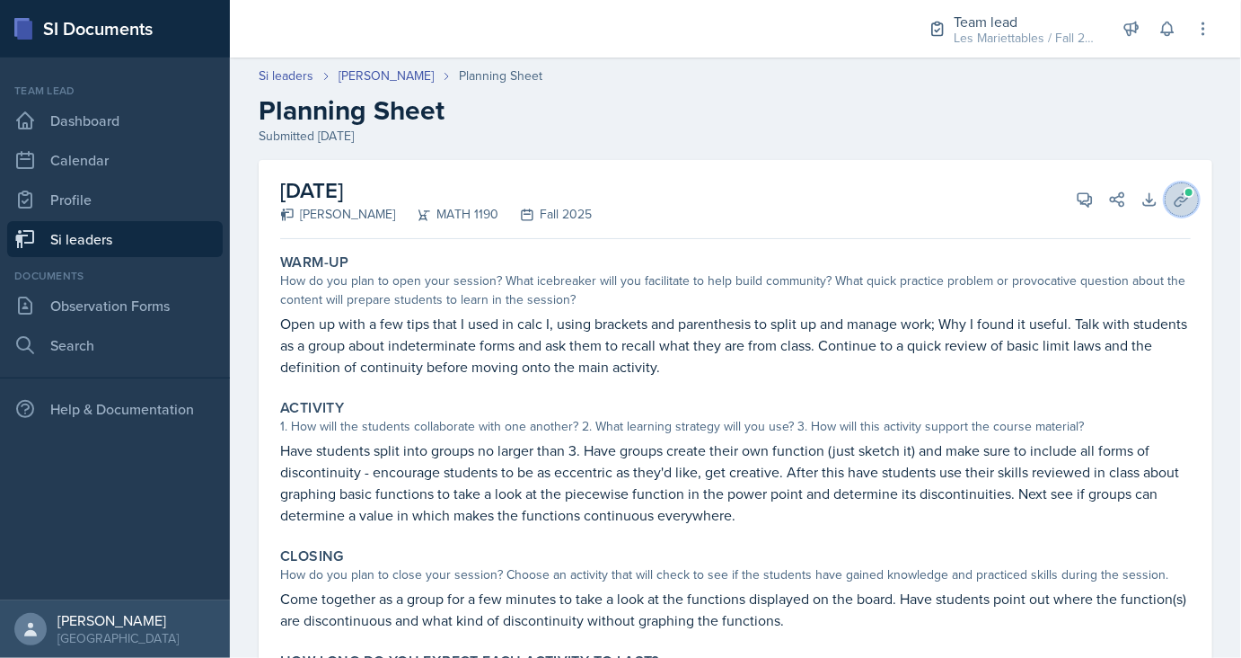
click at [1189, 185] on button "Uploads" at bounding box center [1182, 199] width 32 height 32
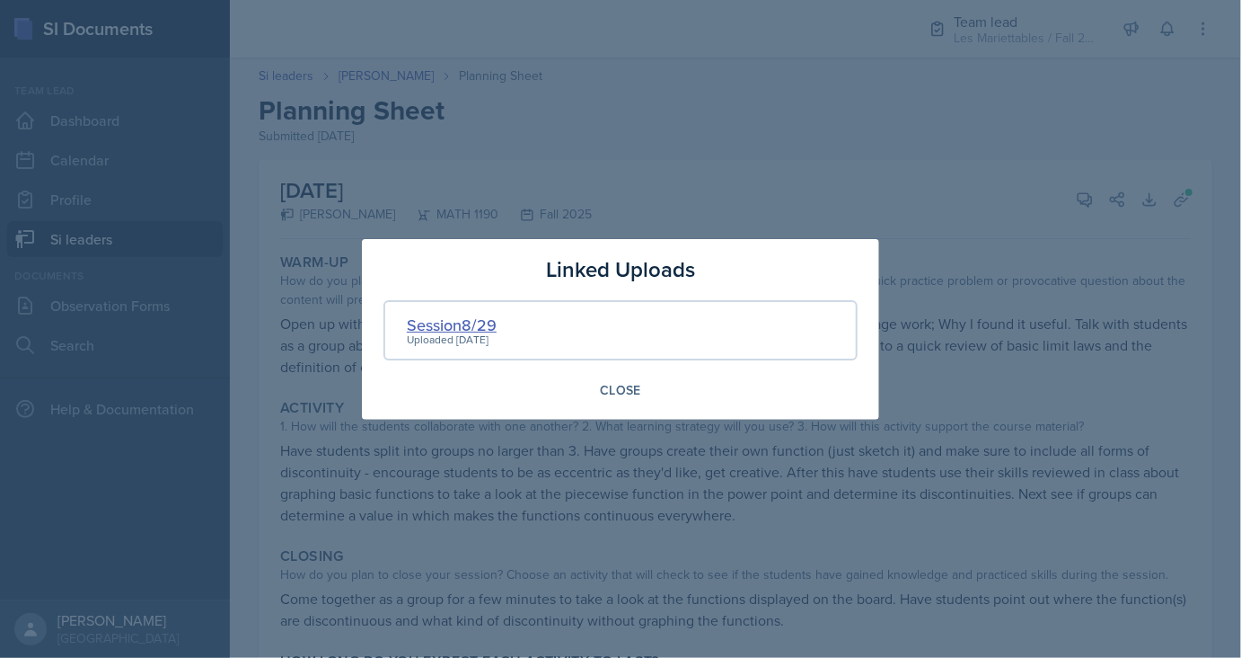
click at [413, 323] on div "Session8/29" at bounding box center [452, 325] width 90 height 24
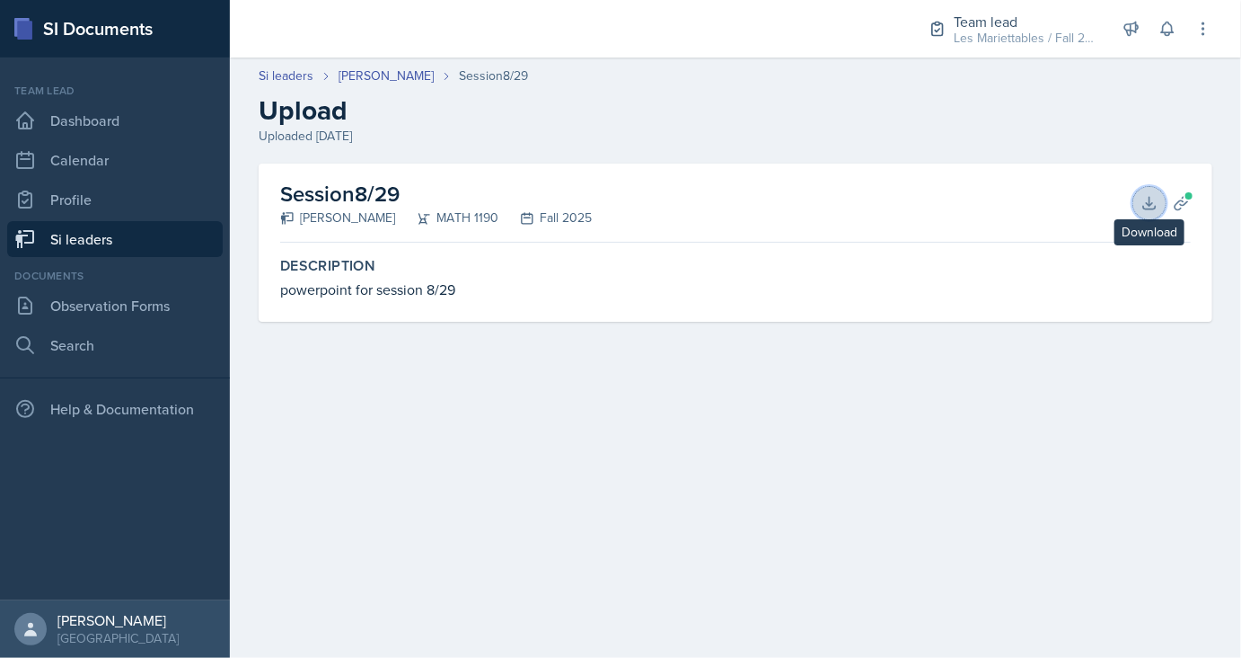
click at [1141, 199] on button "Download" at bounding box center [1150, 203] width 32 height 32
click at [399, 75] on link "[PERSON_NAME]" at bounding box center [386, 75] width 95 height 19
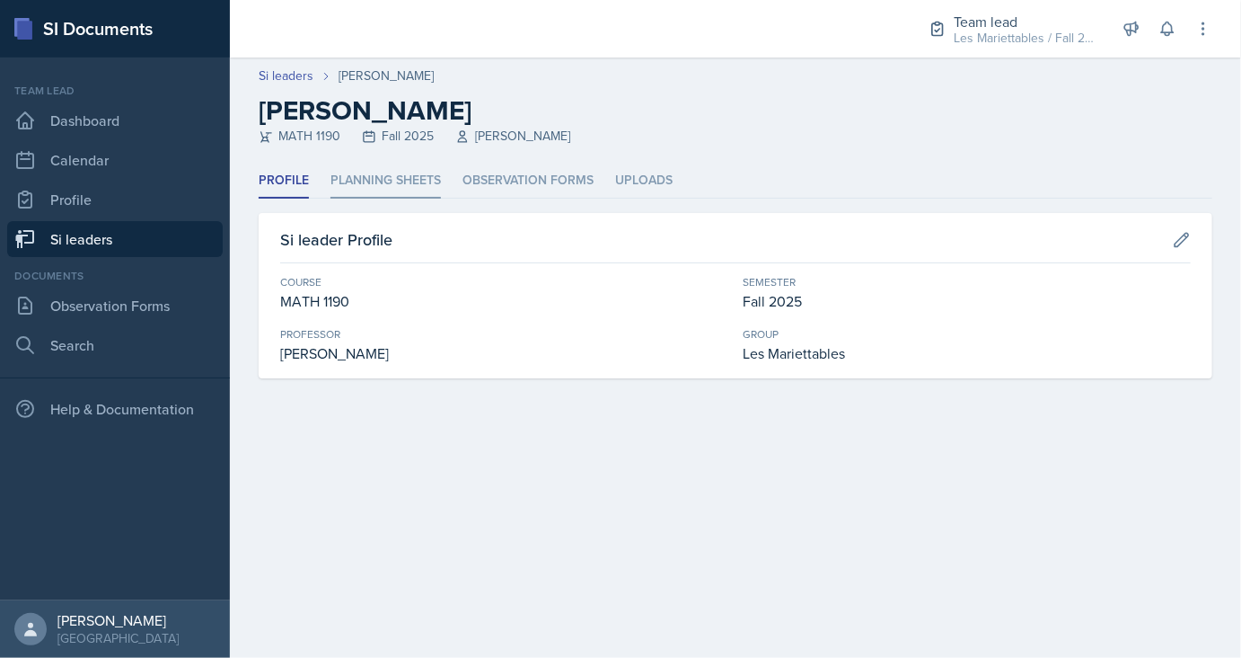
click at [401, 183] on li "Planning Sheets" at bounding box center [386, 180] width 110 height 35
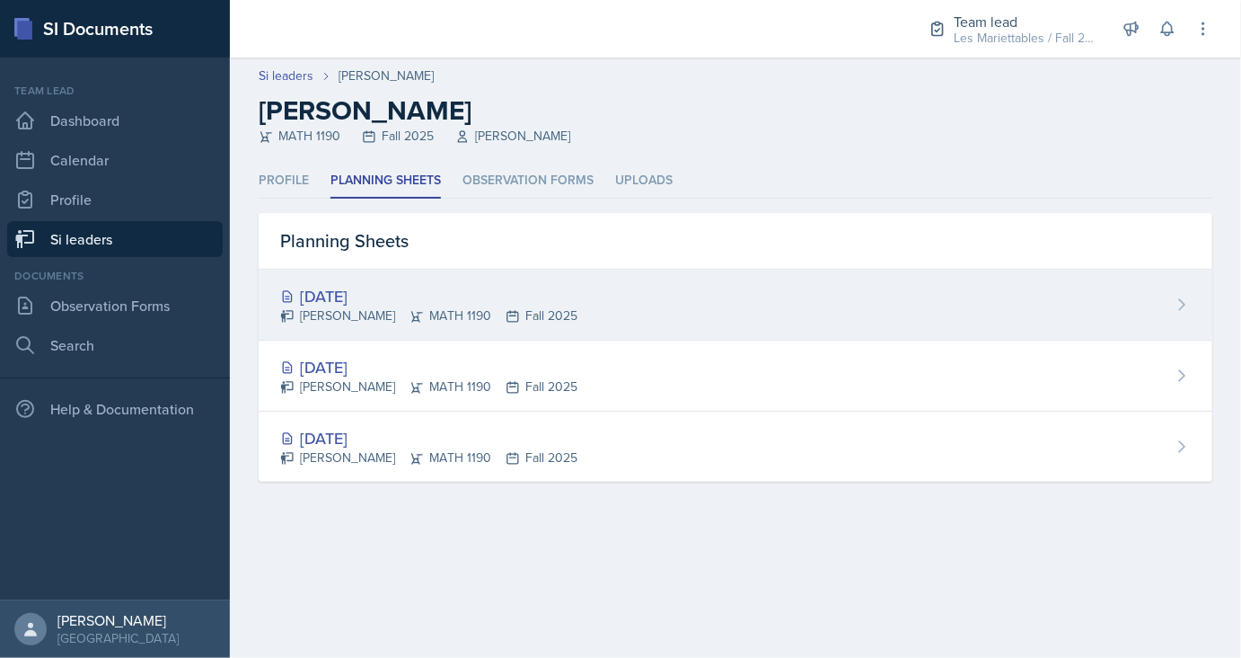
click at [354, 291] on div "[DATE]" at bounding box center [428, 296] width 297 height 24
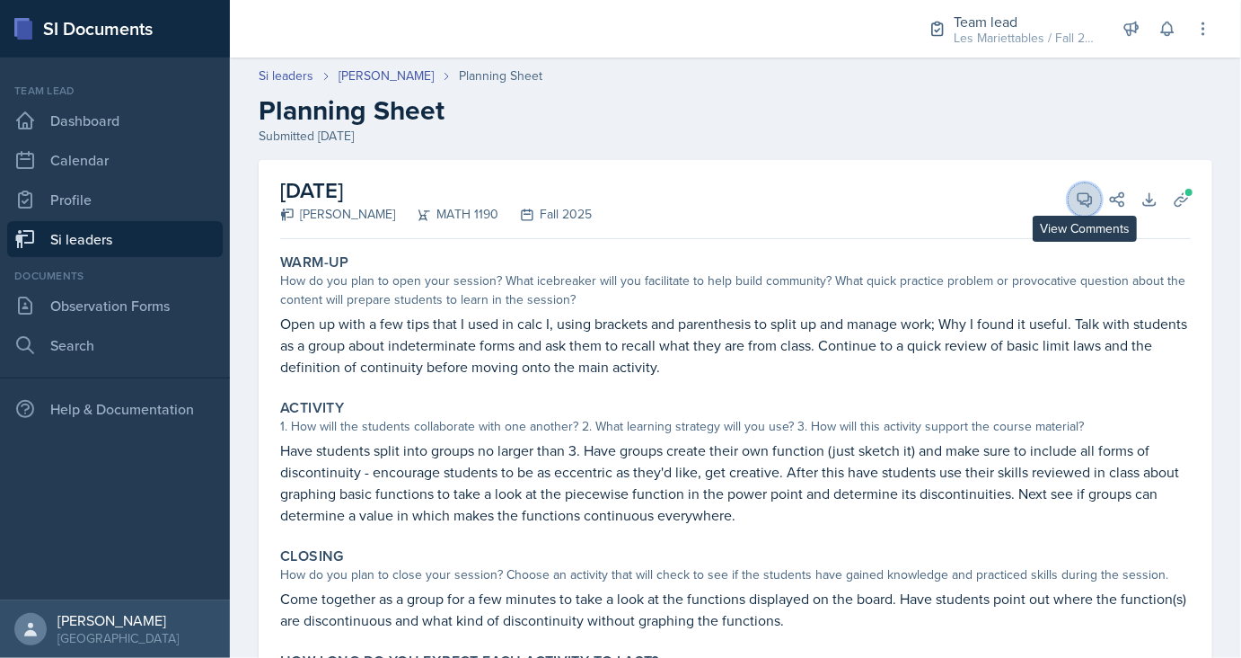
click at [1092, 203] on icon at bounding box center [1085, 199] width 13 height 13
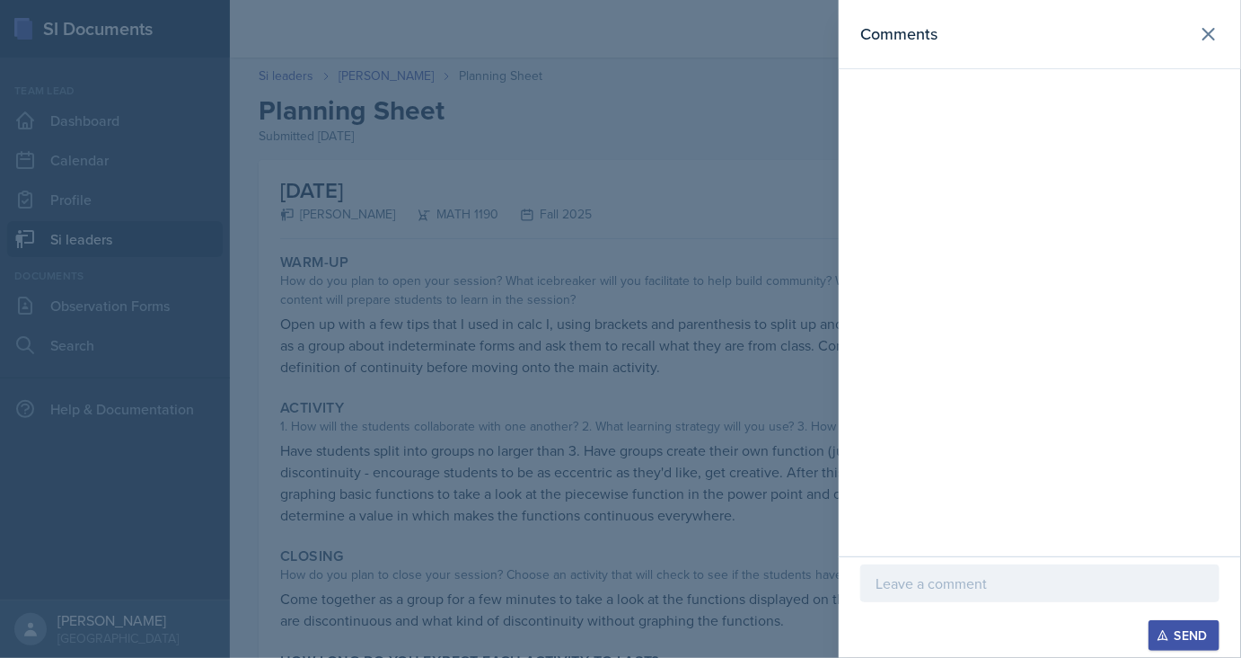
click at [917, 572] on div at bounding box center [1040, 583] width 359 height 38
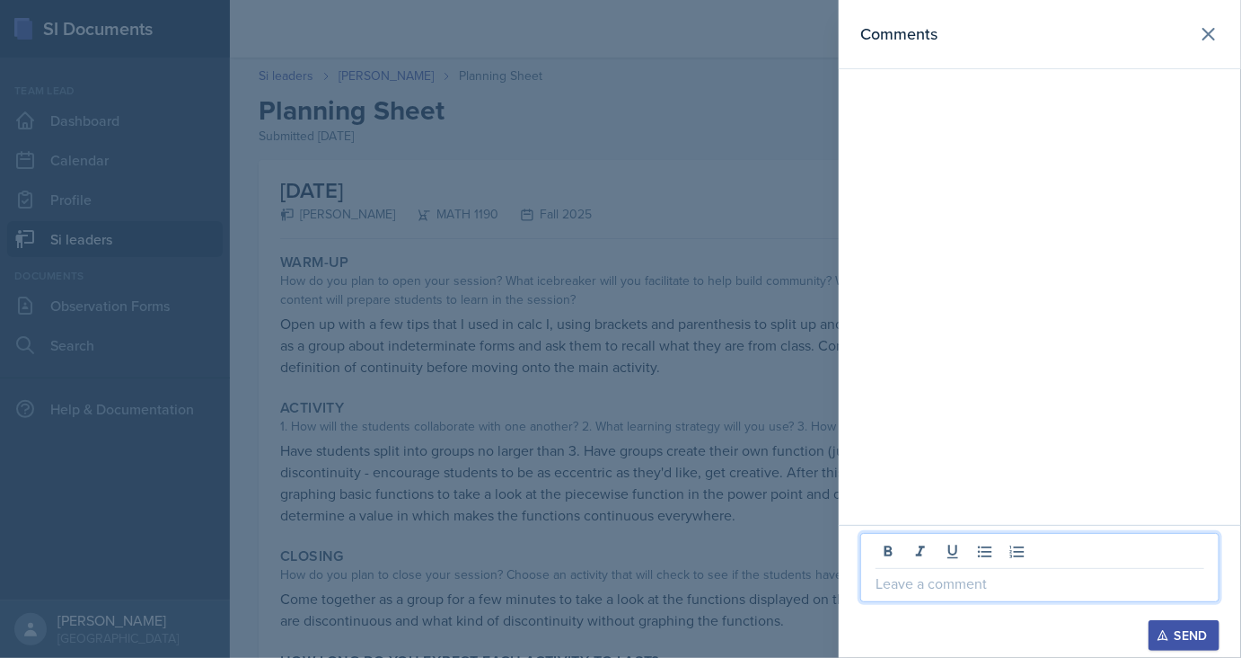
click at [684, 570] on div at bounding box center [620, 329] width 1241 height 658
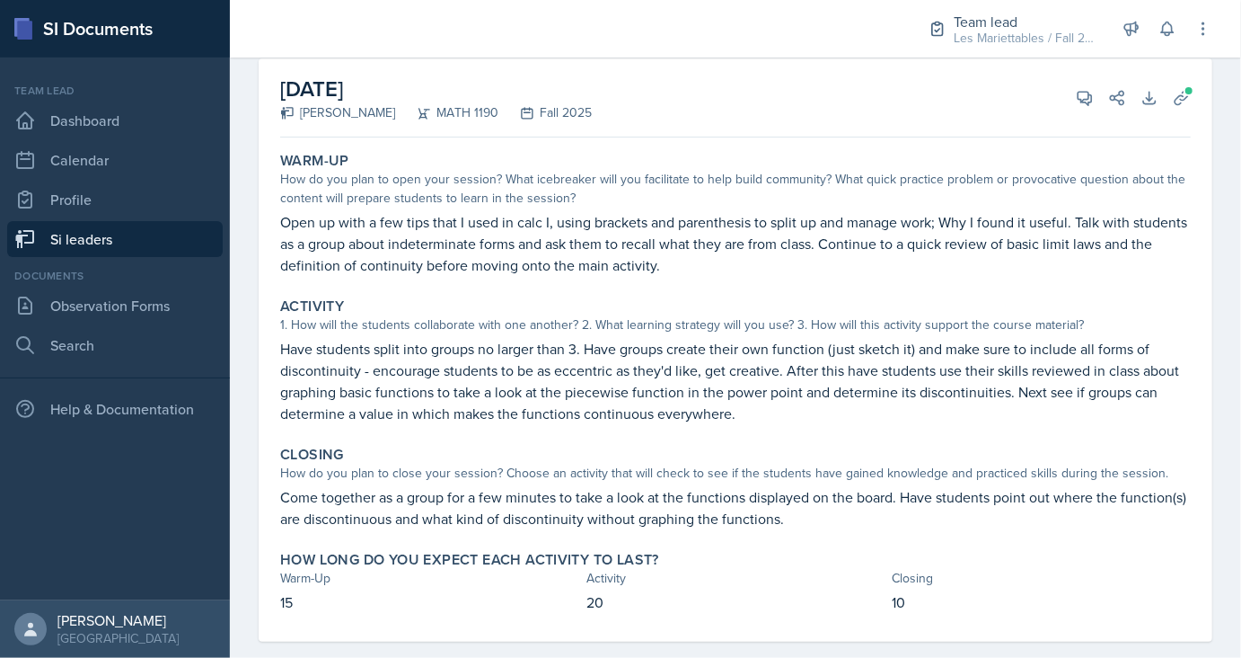
scroll to position [72, 0]
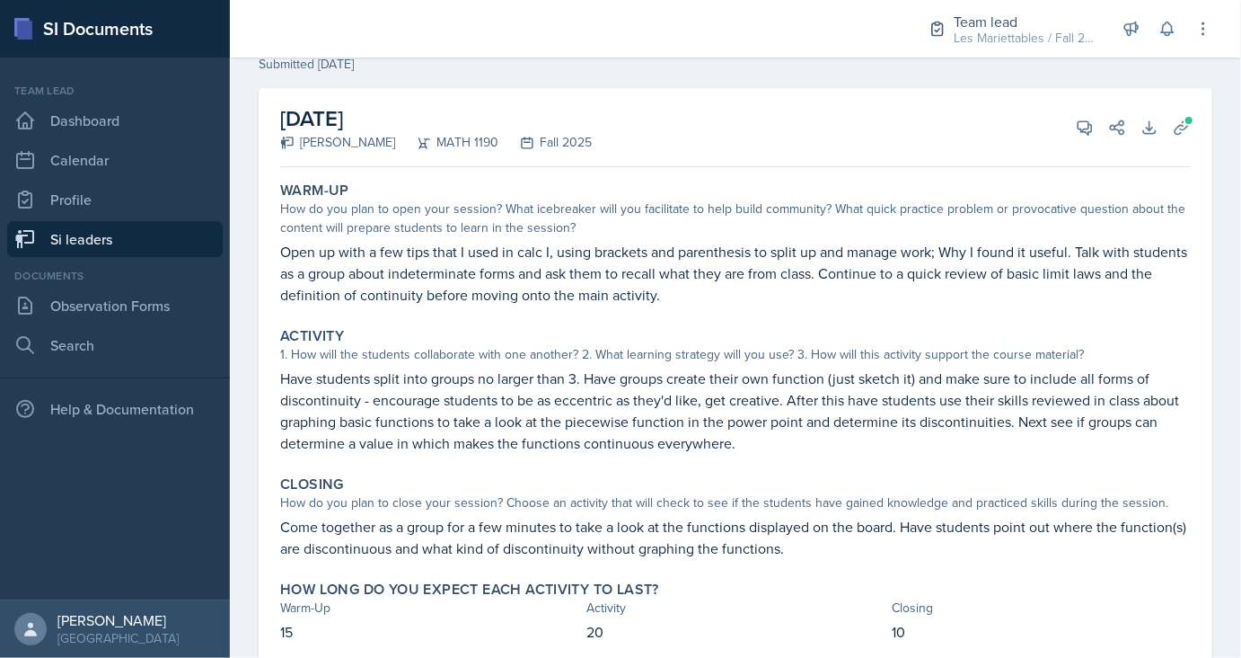
click at [929, 203] on div "How do you plan to open your session? What icebreaker will you facilitate to he…" at bounding box center [735, 218] width 911 height 38
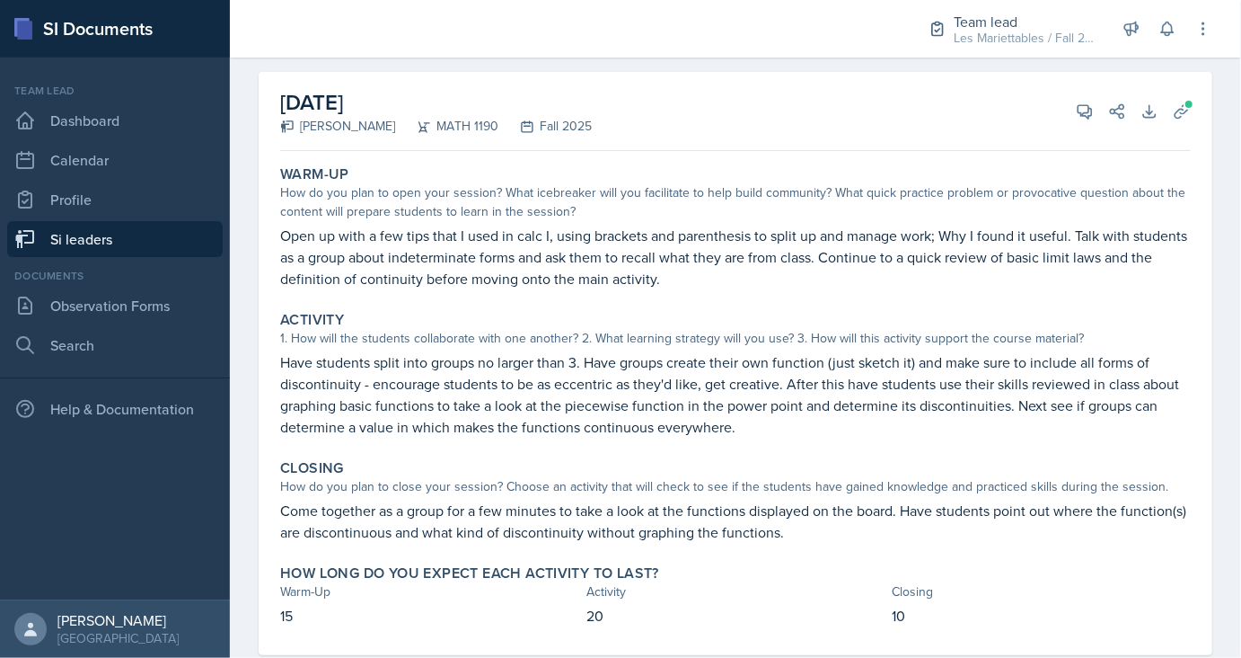
scroll to position [111, 0]
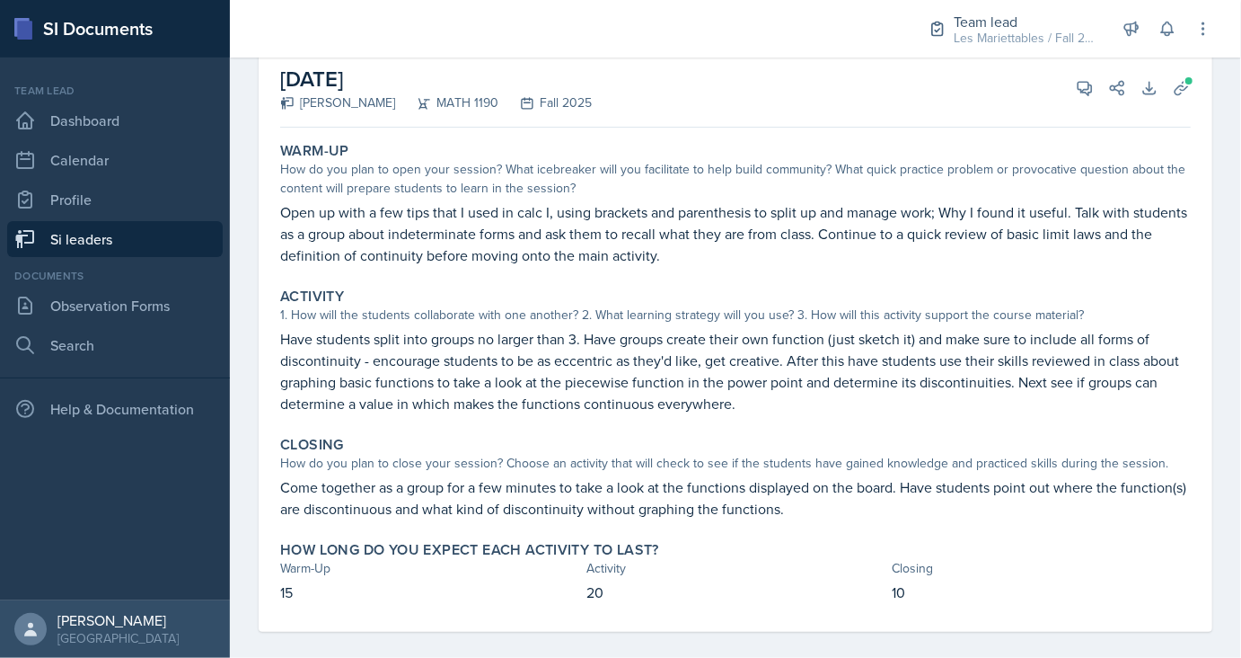
click at [1020, 153] on div "Warm-Up" at bounding box center [735, 151] width 911 height 18
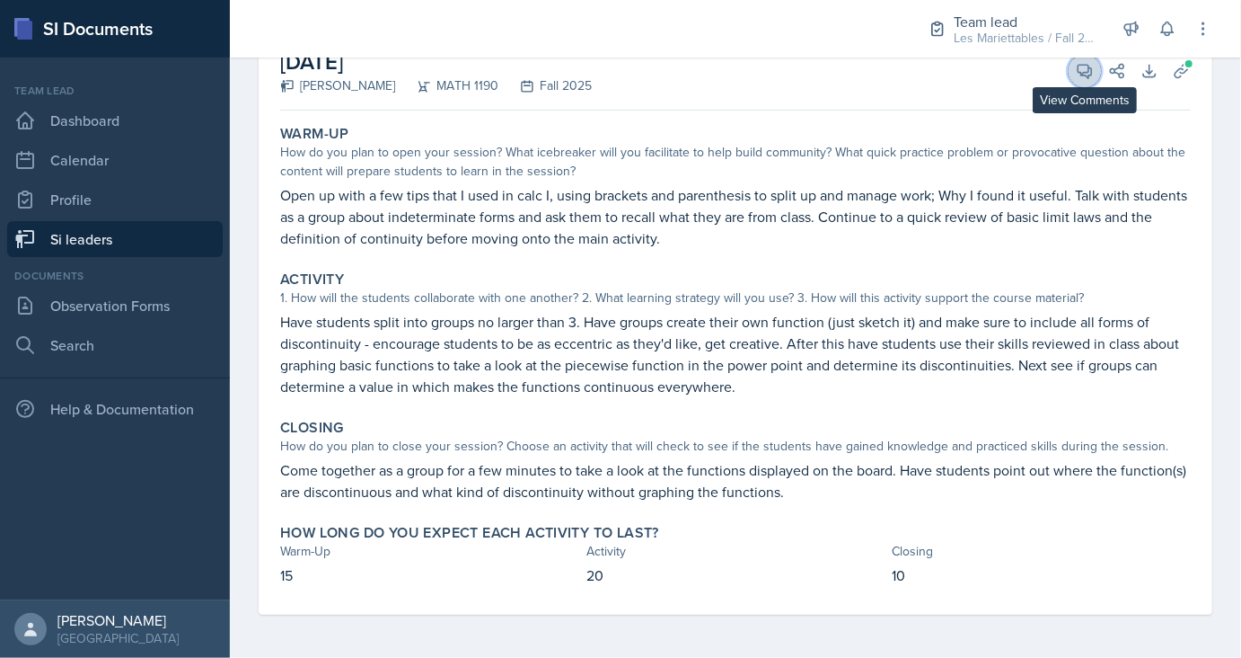
click at [1082, 82] on button "View Comments" at bounding box center [1085, 71] width 32 height 32
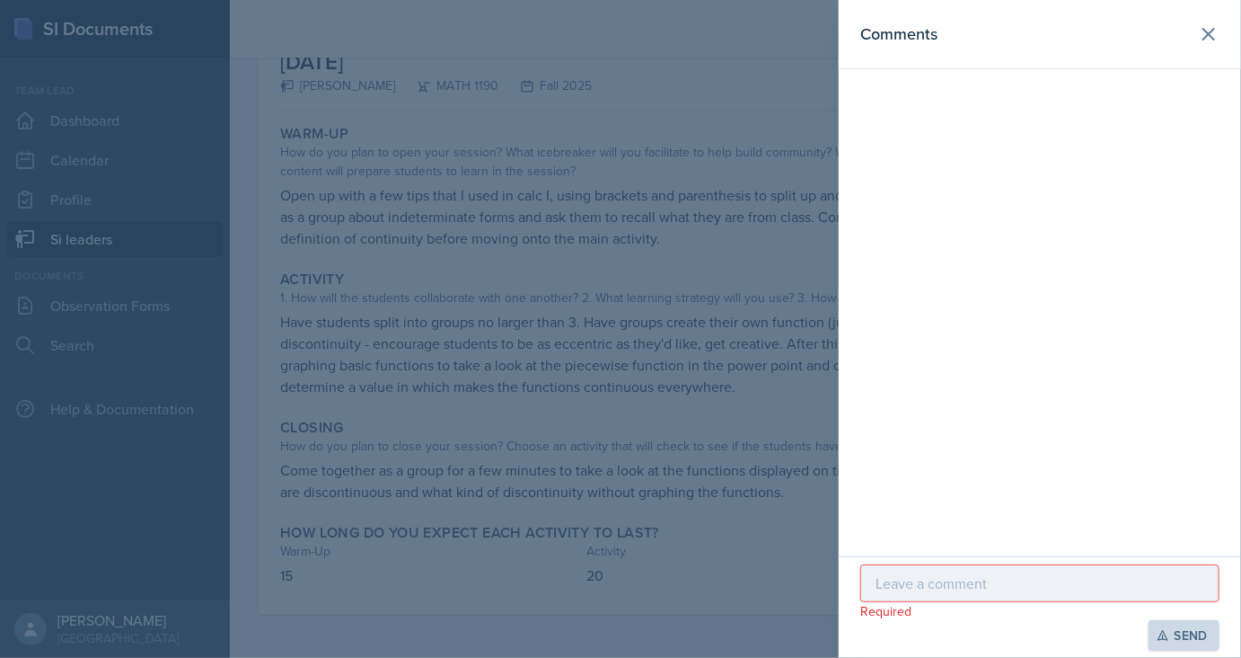
click at [738, 483] on div at bounding box center [620, 329] width 1241 height 658
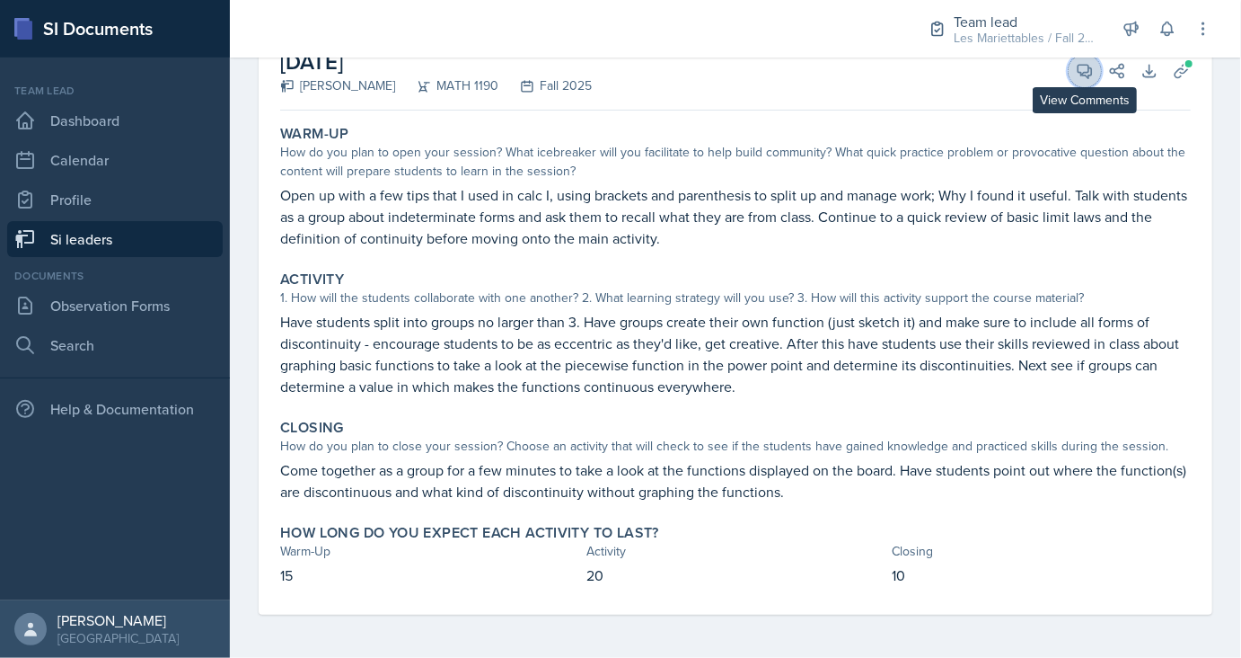
click at [1088, 80] on button "View Comments" at bounding box center [1085, 71] width 32 height 32
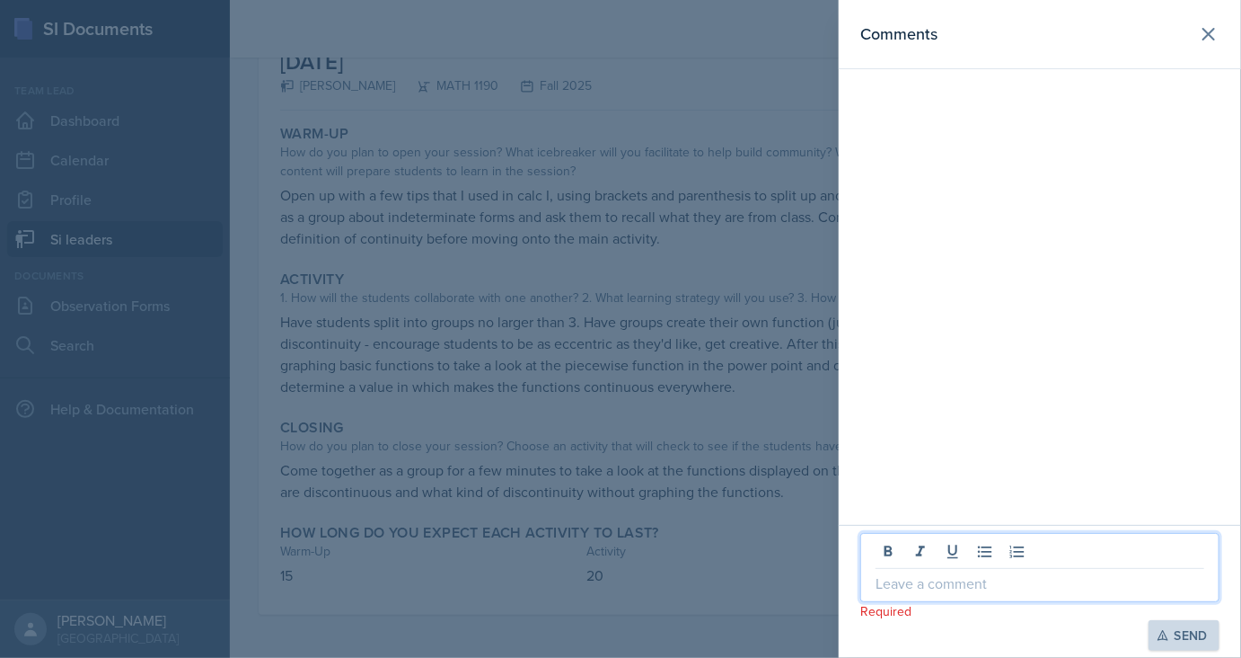
click at [960, 574] on p at bounding box center [1040, 583] width 329 height 22
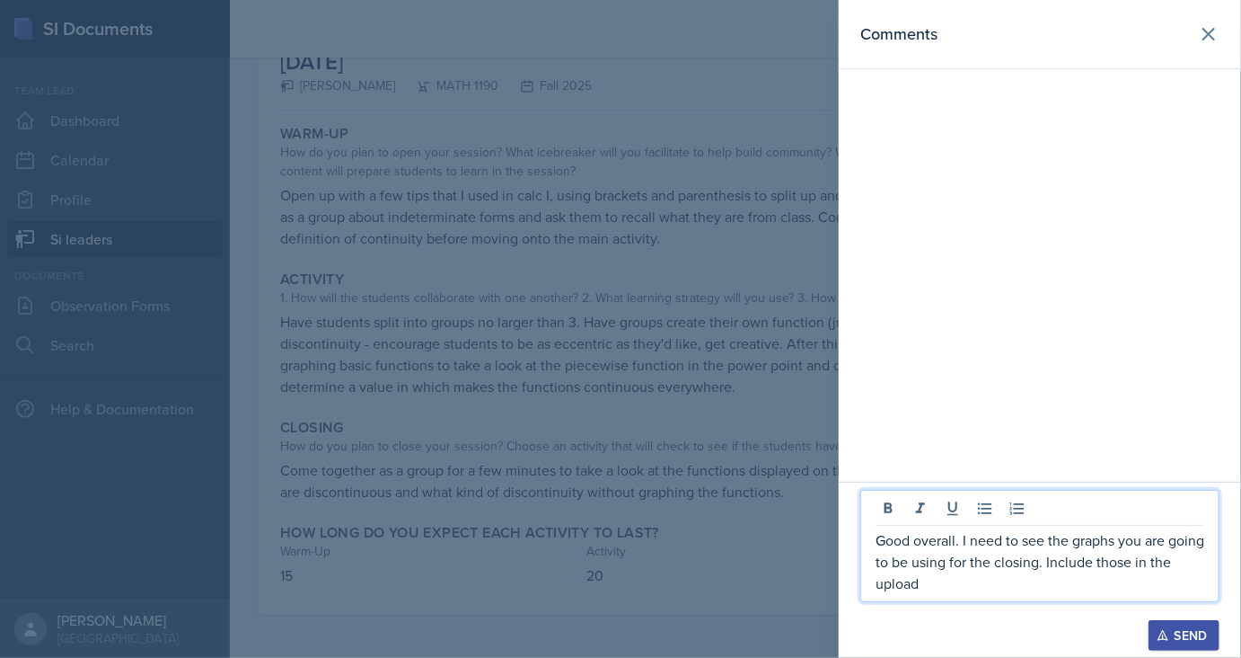
click at [962, 573] on p "Good overall. I need to see the graphs you are going to be using for the closin…" at bounding box center [1040, 561] width 329 height 65
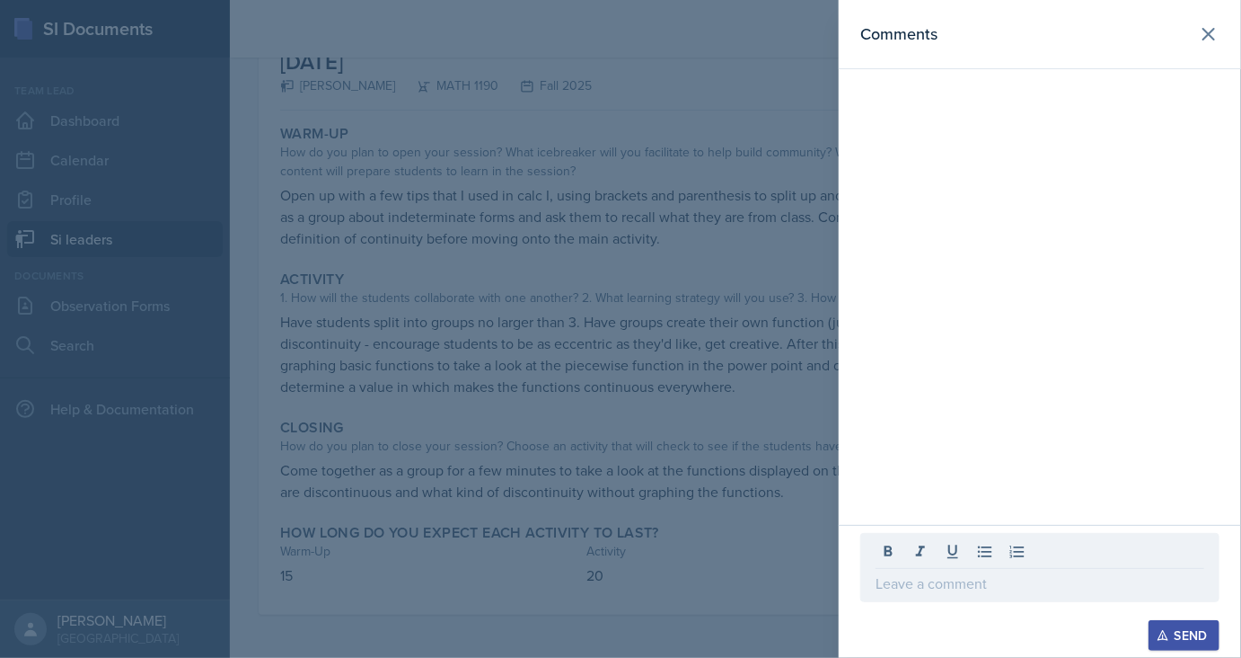
click at [649, 482] on div at bounding box center [620, 329] width 1241 height 658
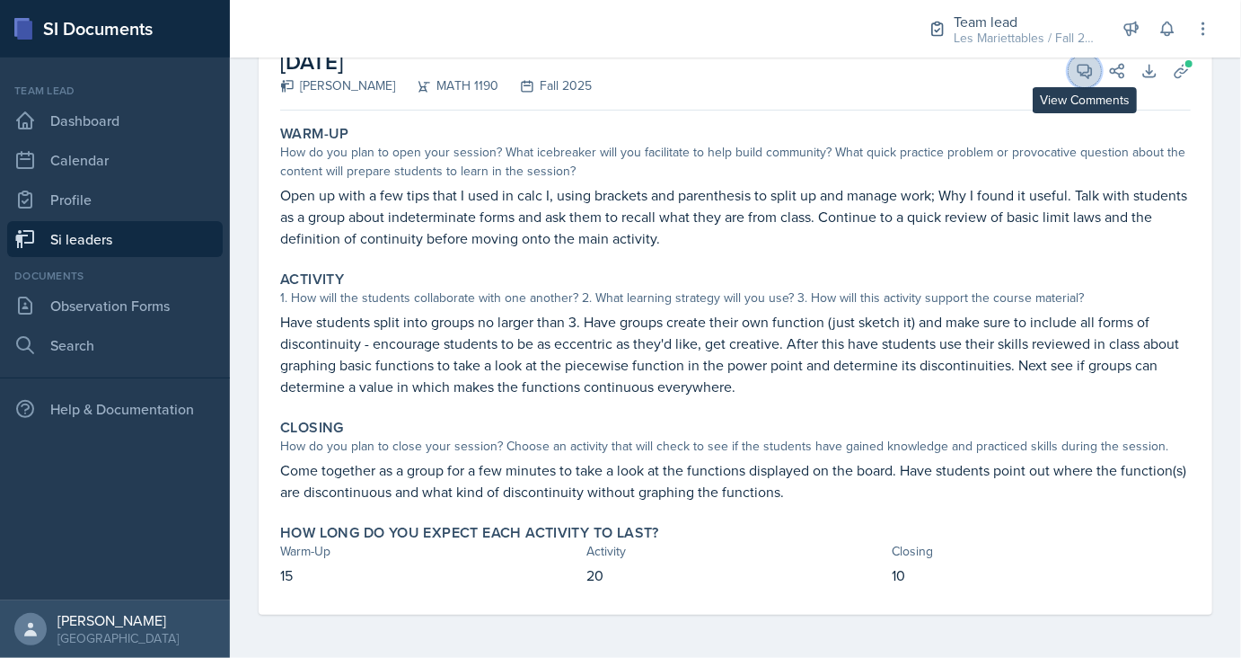
click at [1078, 65] on icon at bounding box center [1085, 71] width 18 height 18
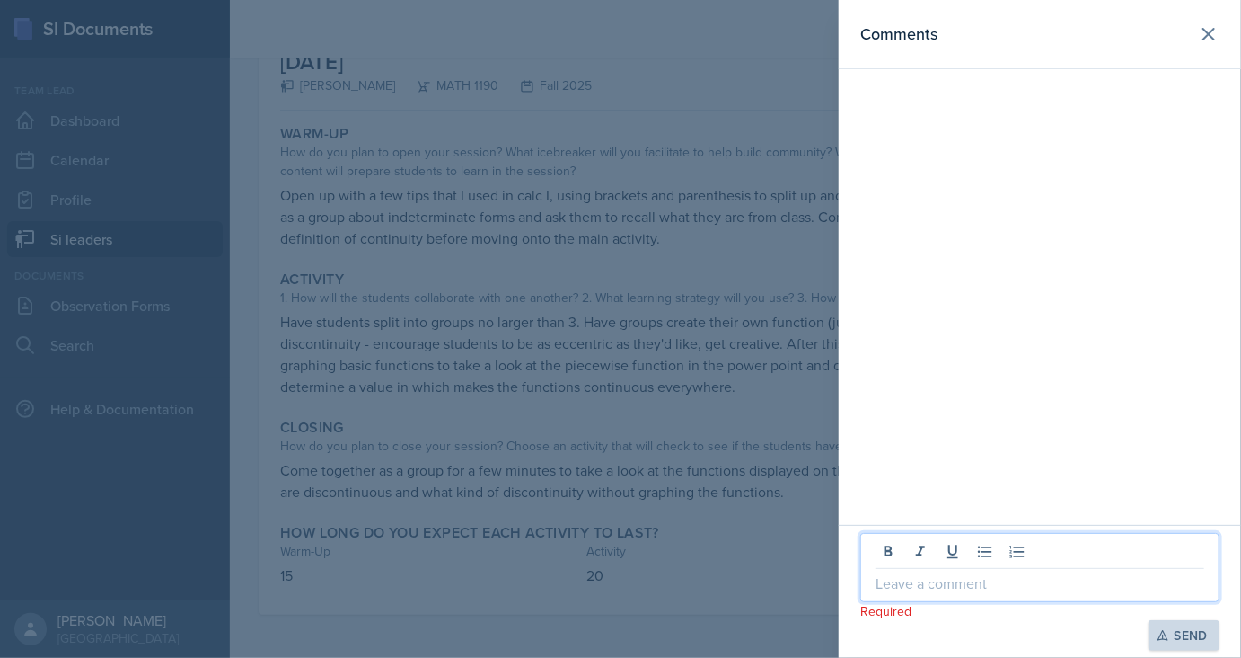
click at [1047, 575] on p at bounding box center [1040, 583] width 329 height 22
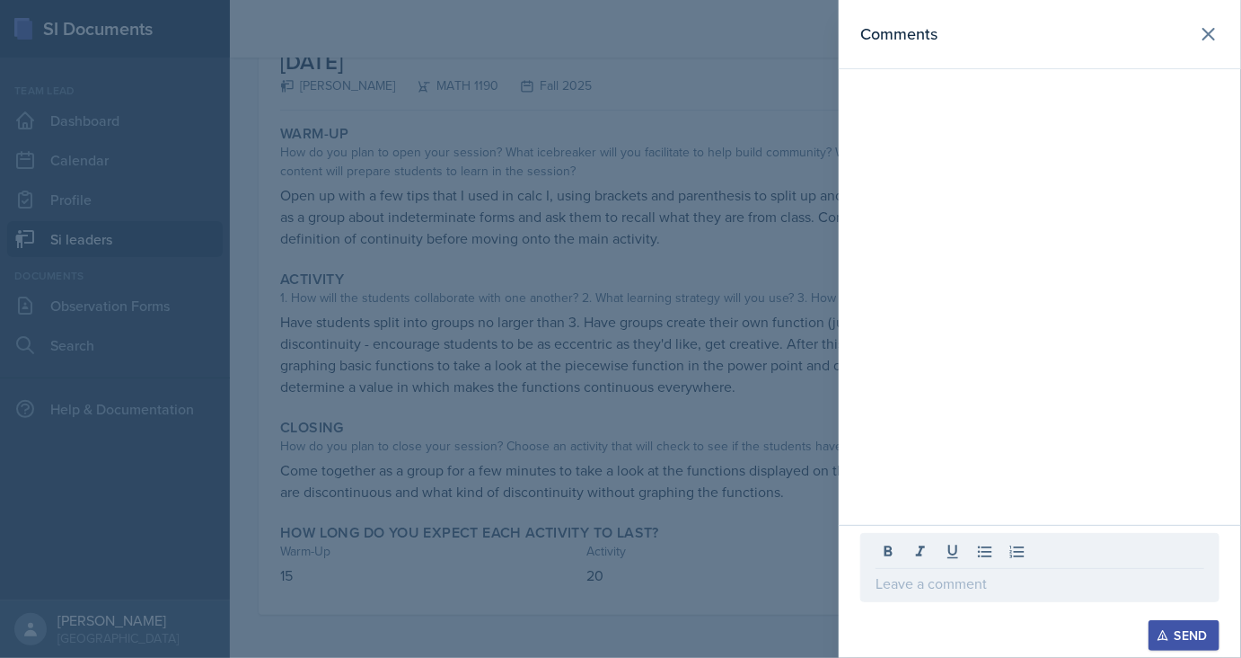
click at [417, 447] on div at bounding box center [620, 329] width 1241 height 658
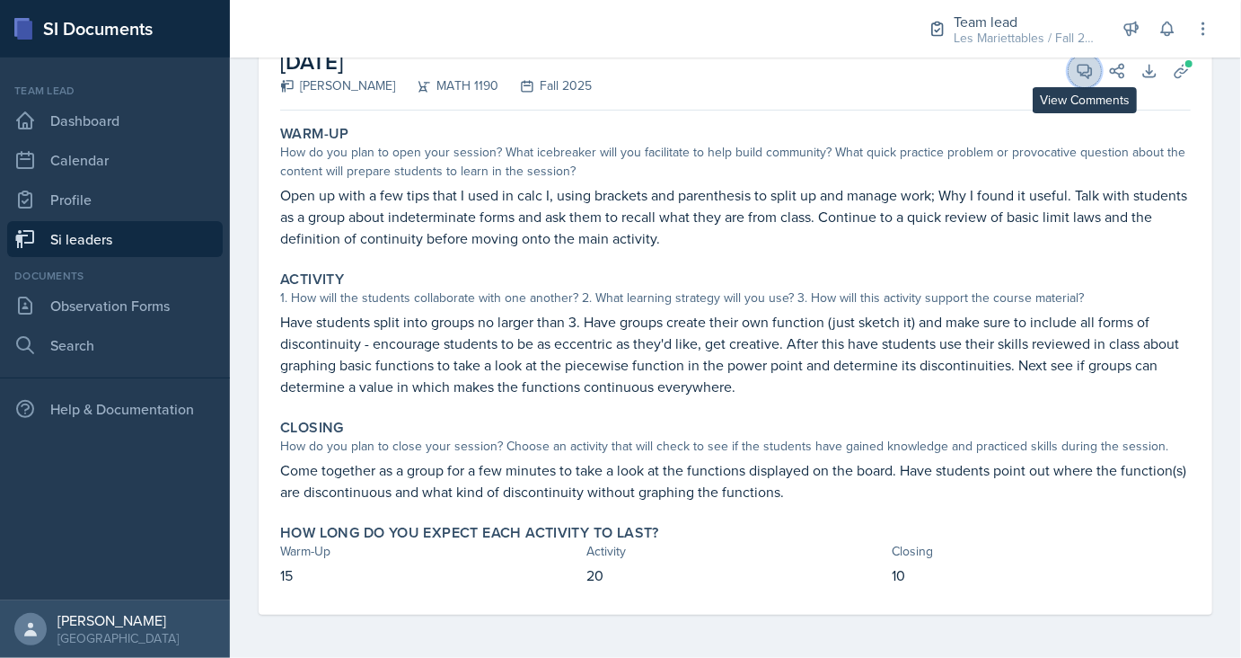
click at [1078, 83] on button "View Comments" at bounding box center [1085, 71] width 32 height 32
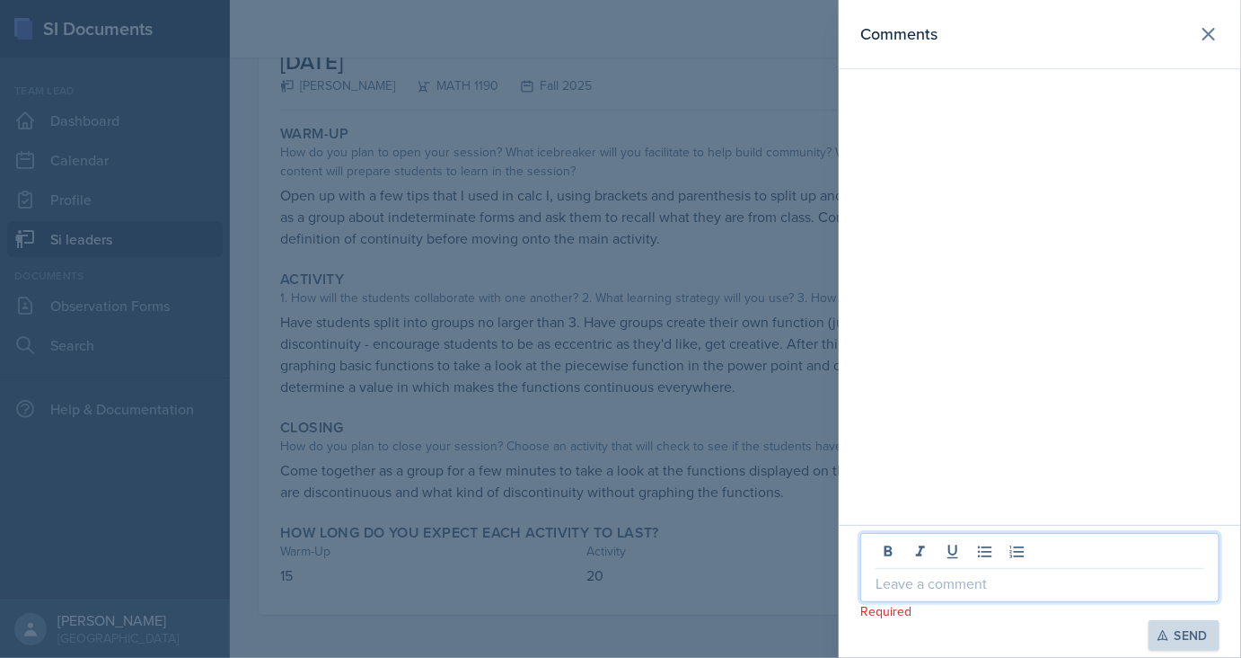
click at [1009, 580] on p at bounding box center [1040, 583] width 329 height 22
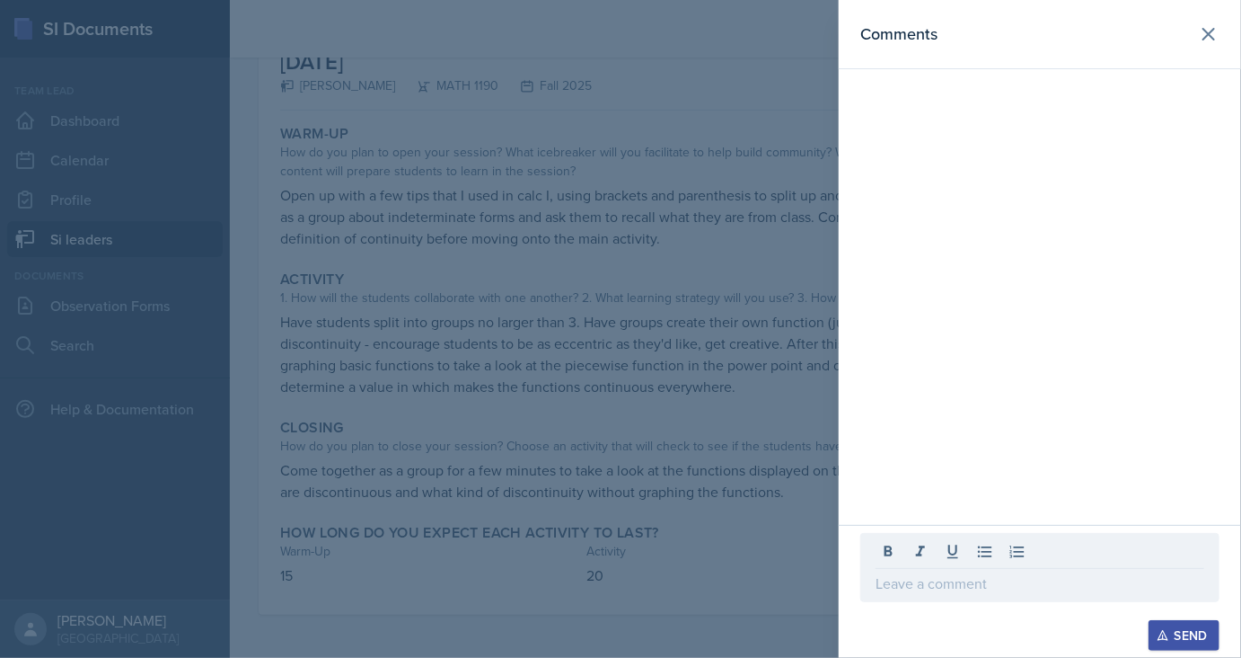
click at [532, 437] on div at bounding box center [620, 329] width 1241 height 658
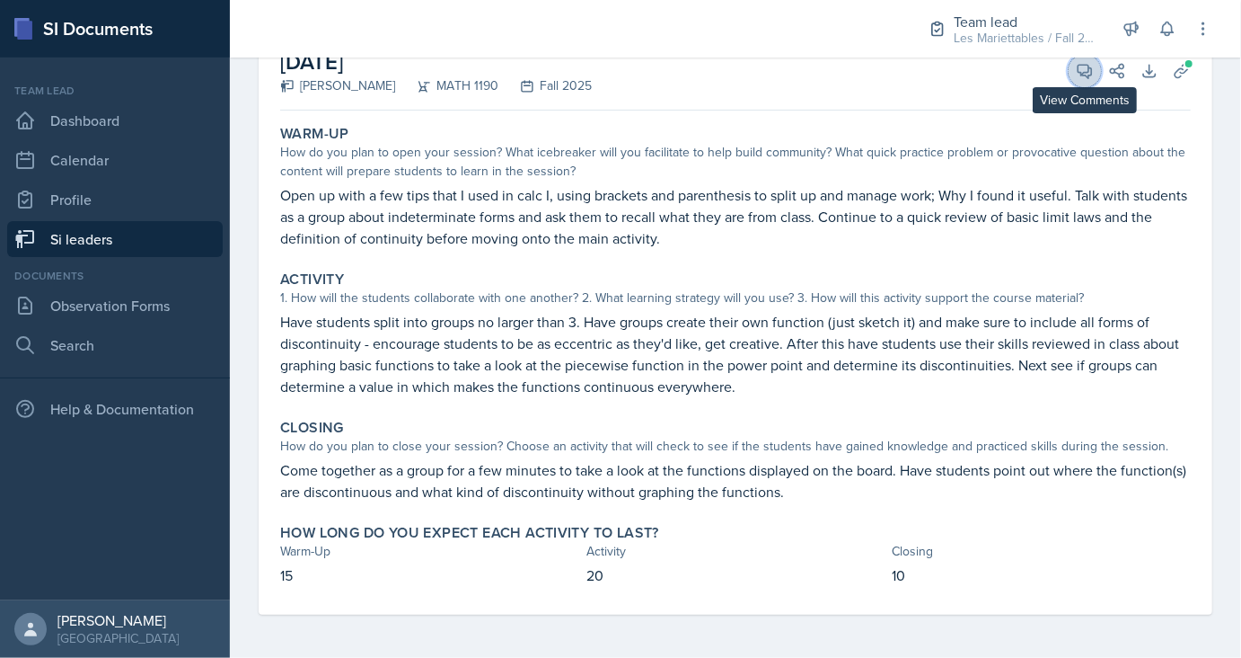
click at [1076, 83] on button "View Comments" at bounding box center [1085, 71] width 32 height 32
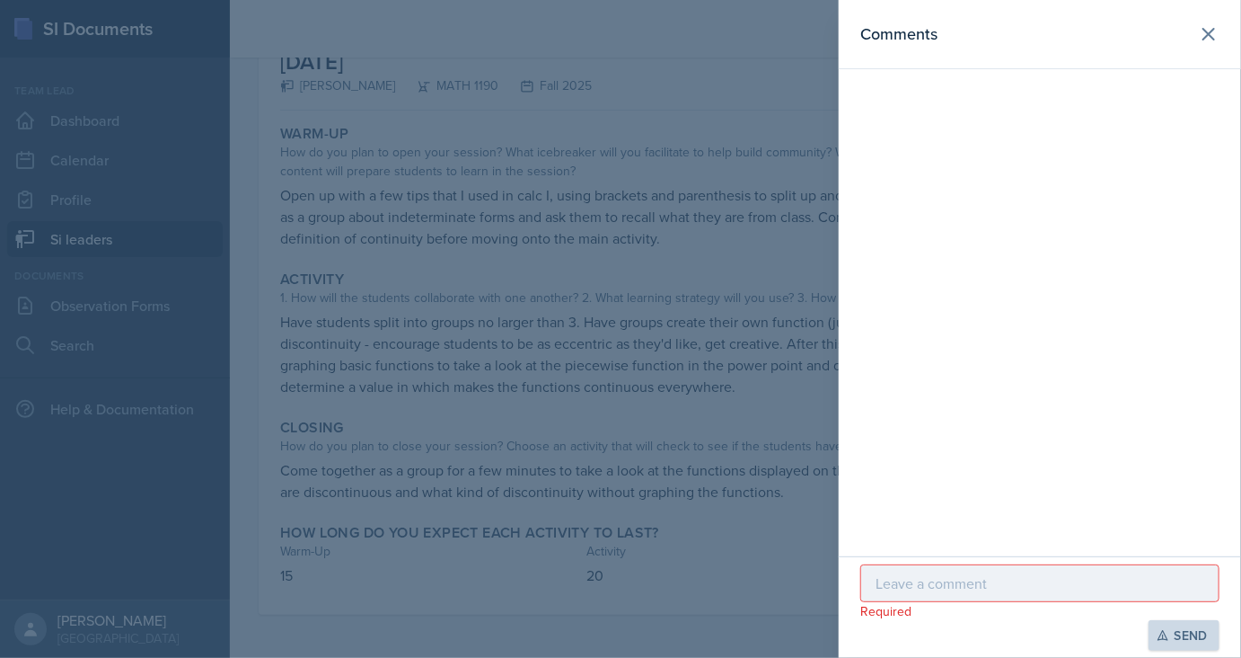
click at [946, 602] on p "Required" at bounding box center [1040, 611] width 359 height 18
click at [973, 591] on p at bounding box center [1040, 583] width 329 height 22
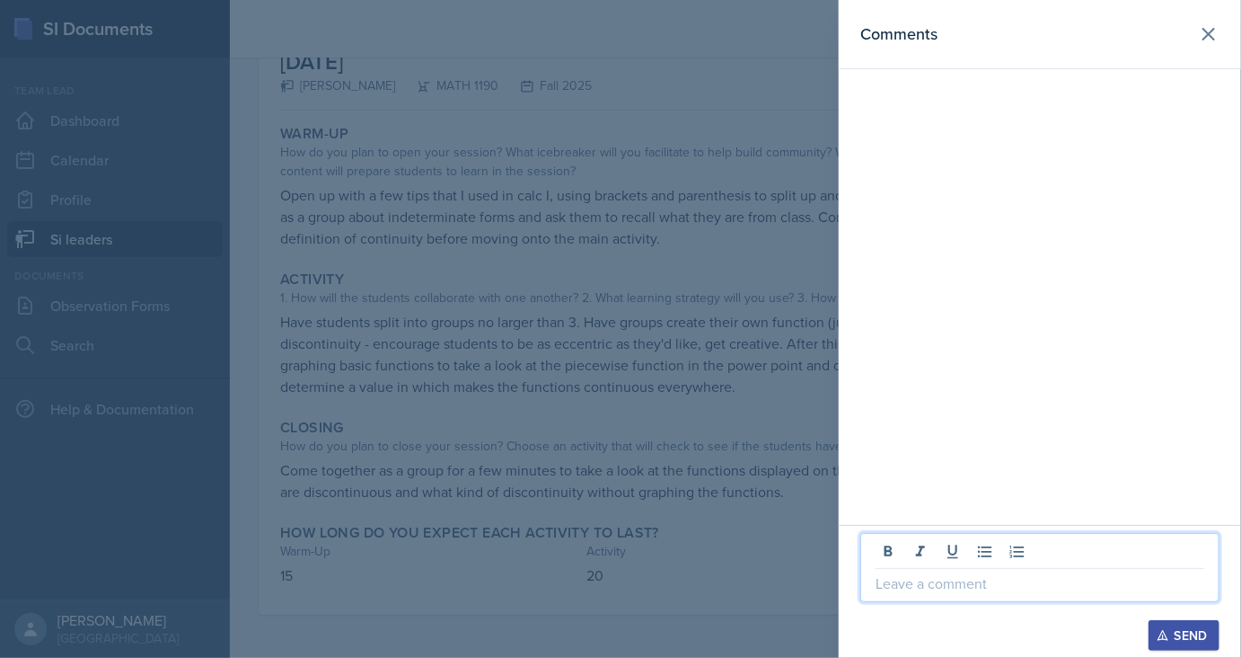
click at [685, 498] on div at bounding box center [620, 329] width 1241 height 658
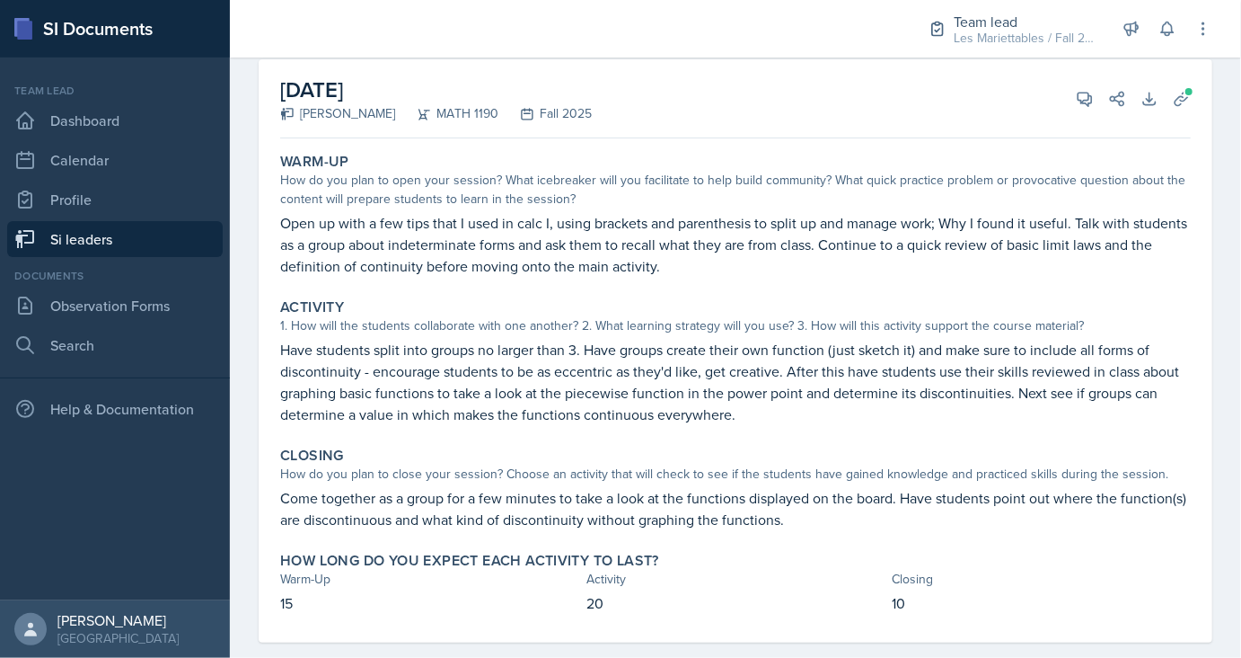
scroll to position [110, 0]
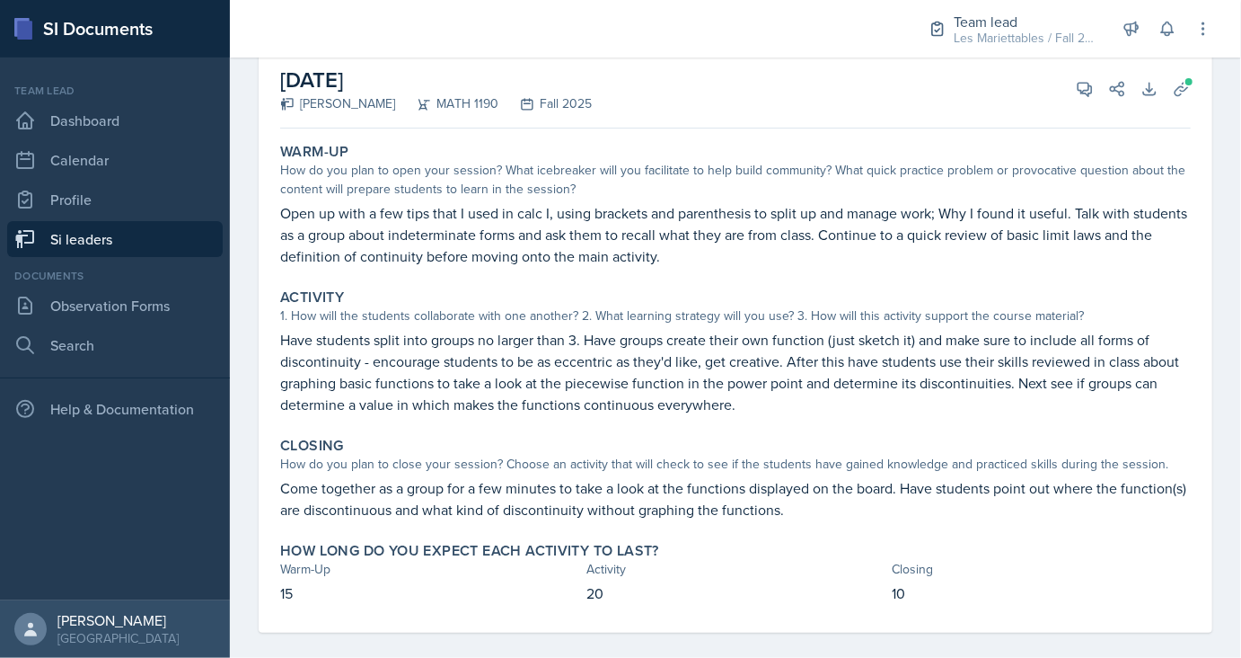
click at [119, 248] on link "Si leaders" at bounding box center [115, 239] width 216 height 36
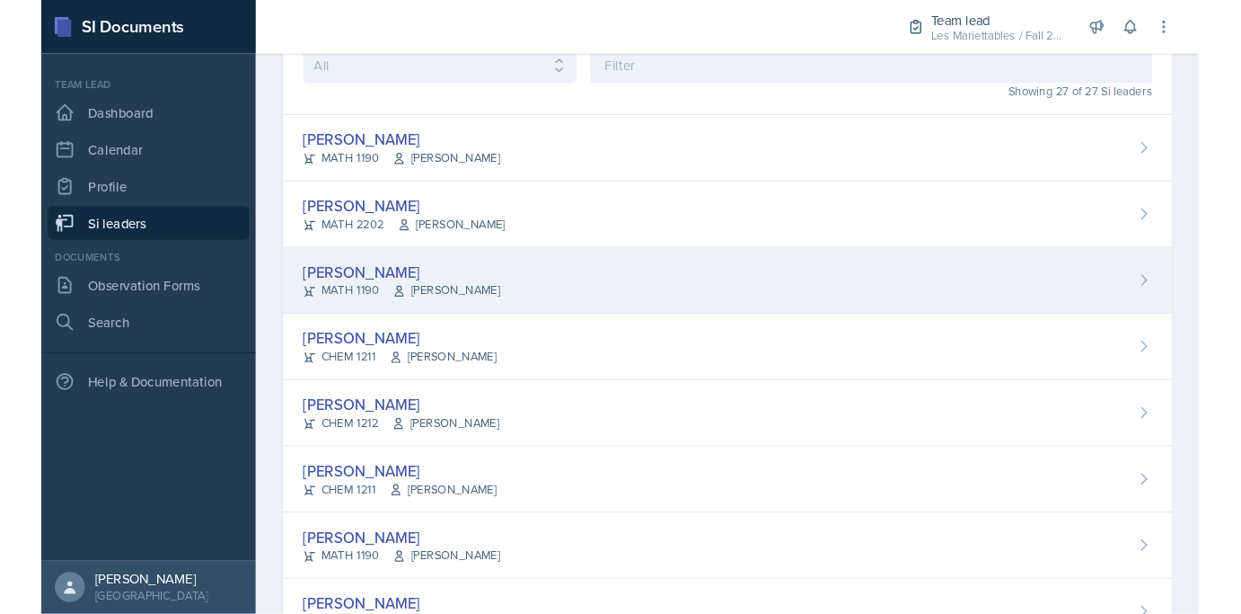
scroll to position [137, 0]
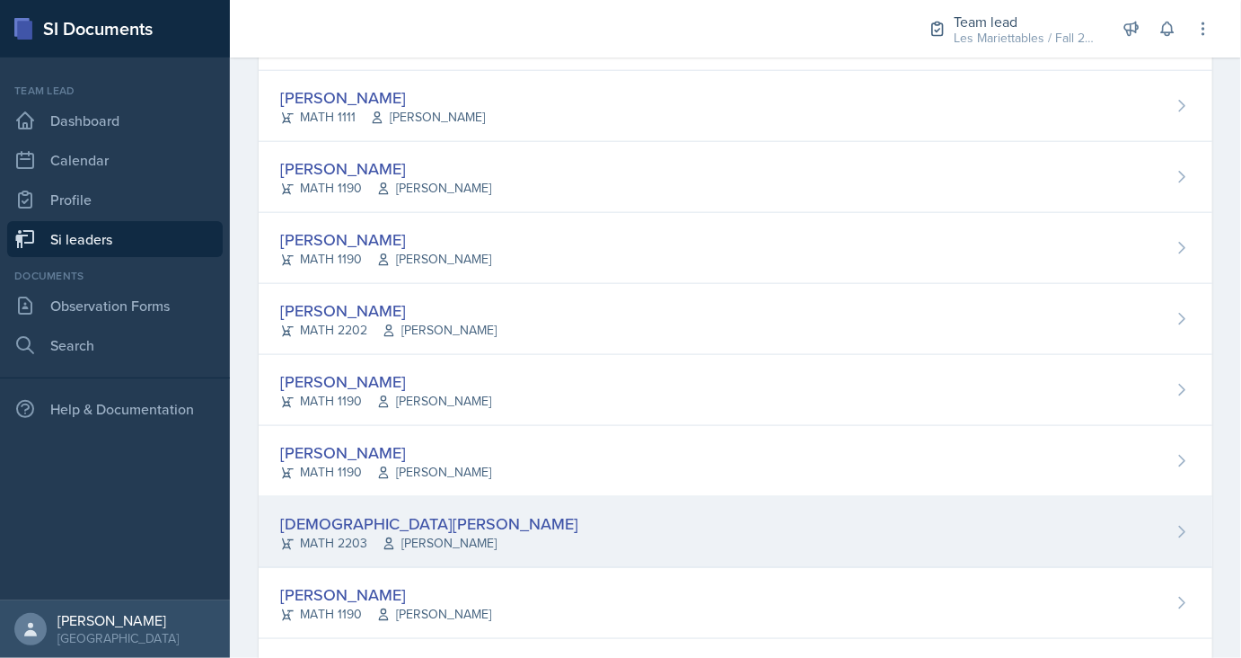
scroll to position [943, 0]
click at [365, 512] on div "[DEMOGRAPHIC_DATA][PERSON_NAME]" at bounding box center [429, 523] width 298 height 24
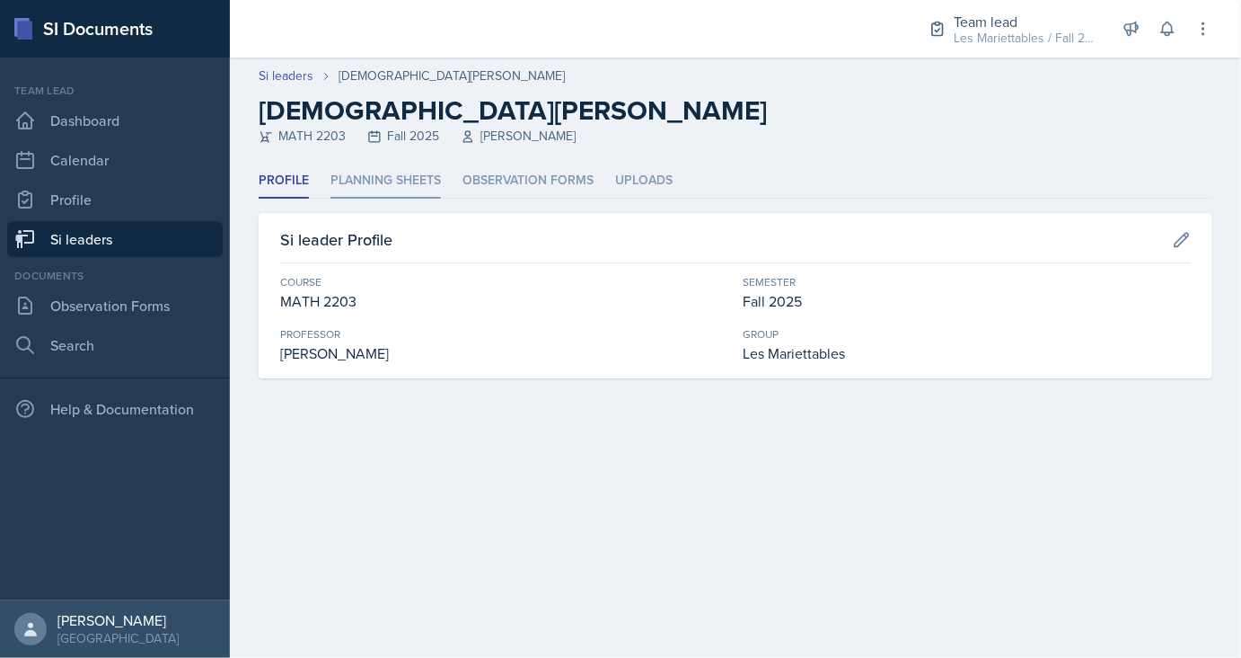
click at [416, 182] on li "Planning Sheets" at bounding box center [386, 180] width 110 height 35
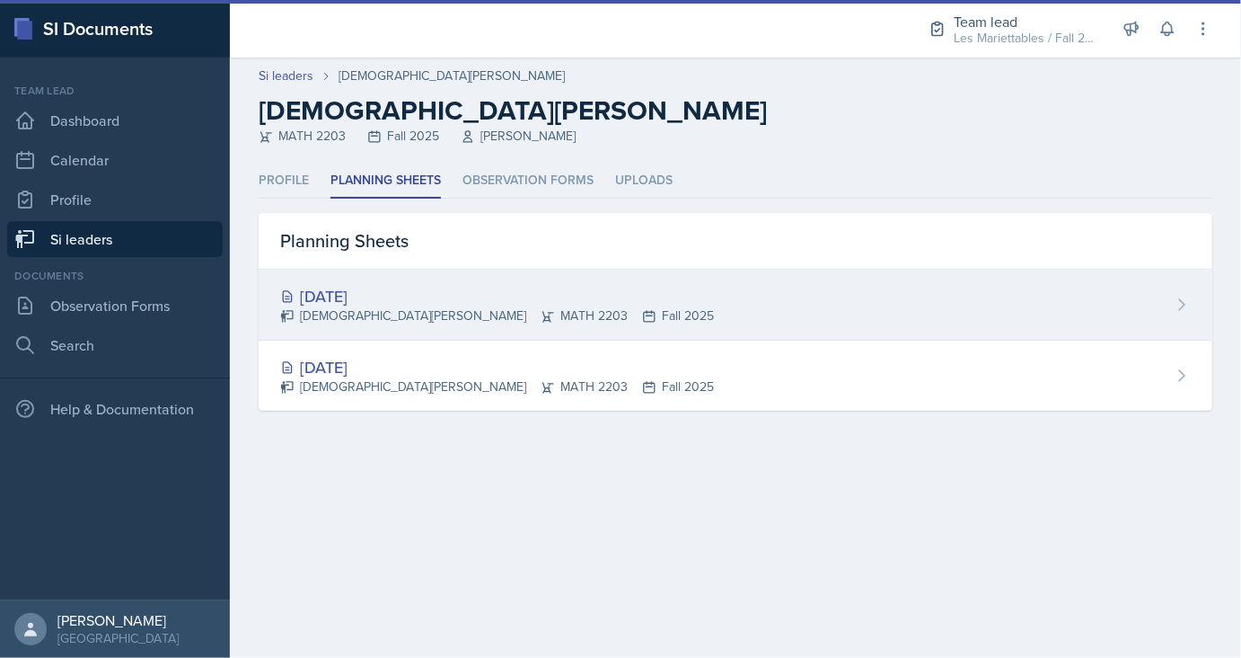
click at [386, 305] on div "[DATE]" at bounding box center [497, 296] width 434 height 24
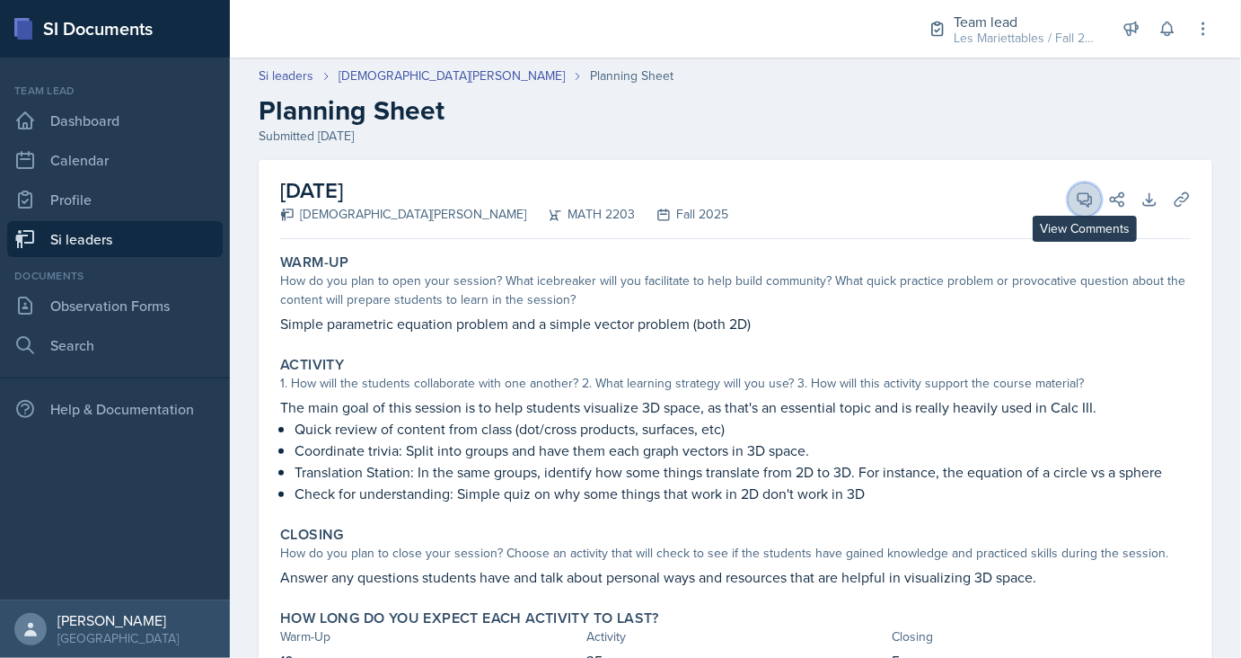
click at [1096, 190] on button "View Comments" at bounding box center [1085, 199] width 32 height 32
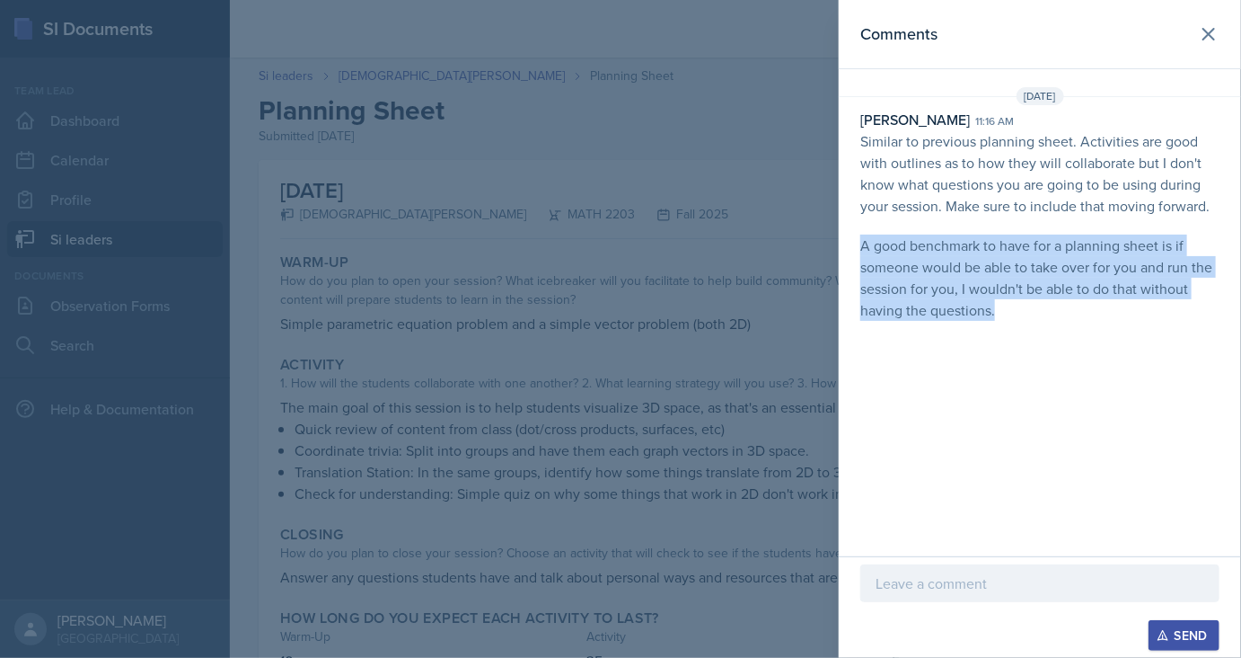
drag, startPoint x: 1006, startPoint y: 316, endPoint x: 850, endPoint y: 246, distance: 171.3
click at [850, 246] on div "Ethan Macdonald 11:16 am Similar to previous planning sheet. Activities are goo…" at bounding box center [1040, 215] width 402 height 212
copy p "A good benchmark to have for a planning sheet is if someone would be able to ta…"
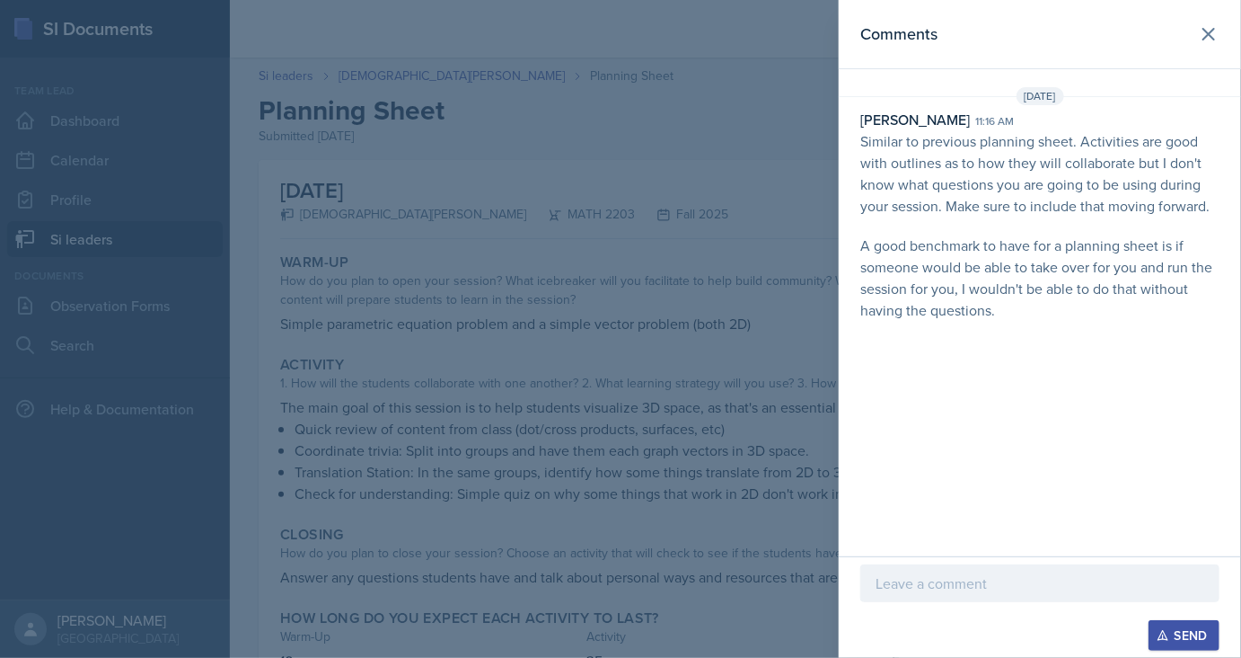
click at [779, 359] on div at bounding box center [620, 329] width 1241 height 658
